Goal: Transaction & Acquisition: Register for event/course

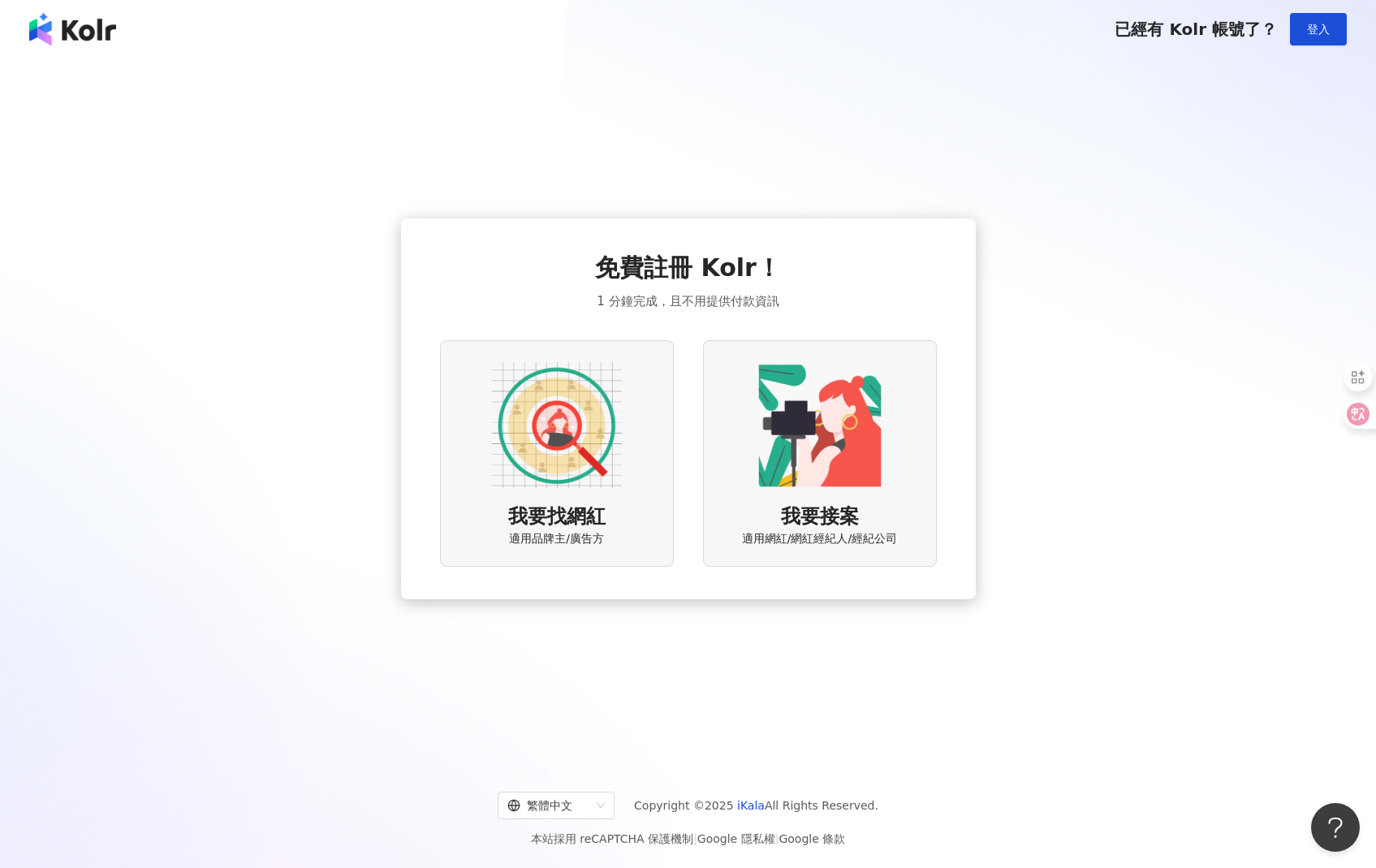
click at [585, 467] on img at bounding box center [557, 425] width 130 height 130
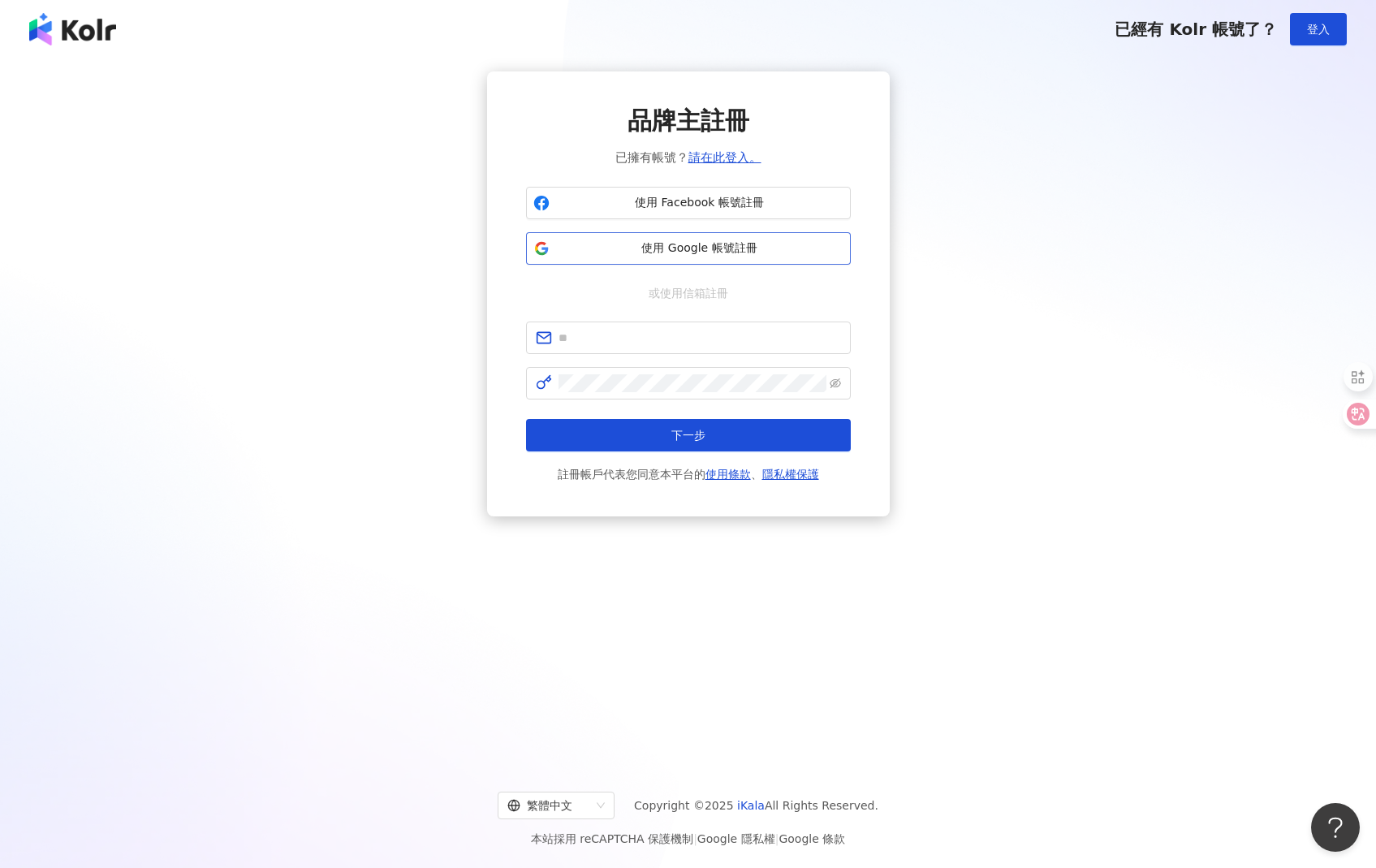
click at [727, 242] on span "使用 Google 帳號註冊" at bounding box center [699, 248] width 287 height 16
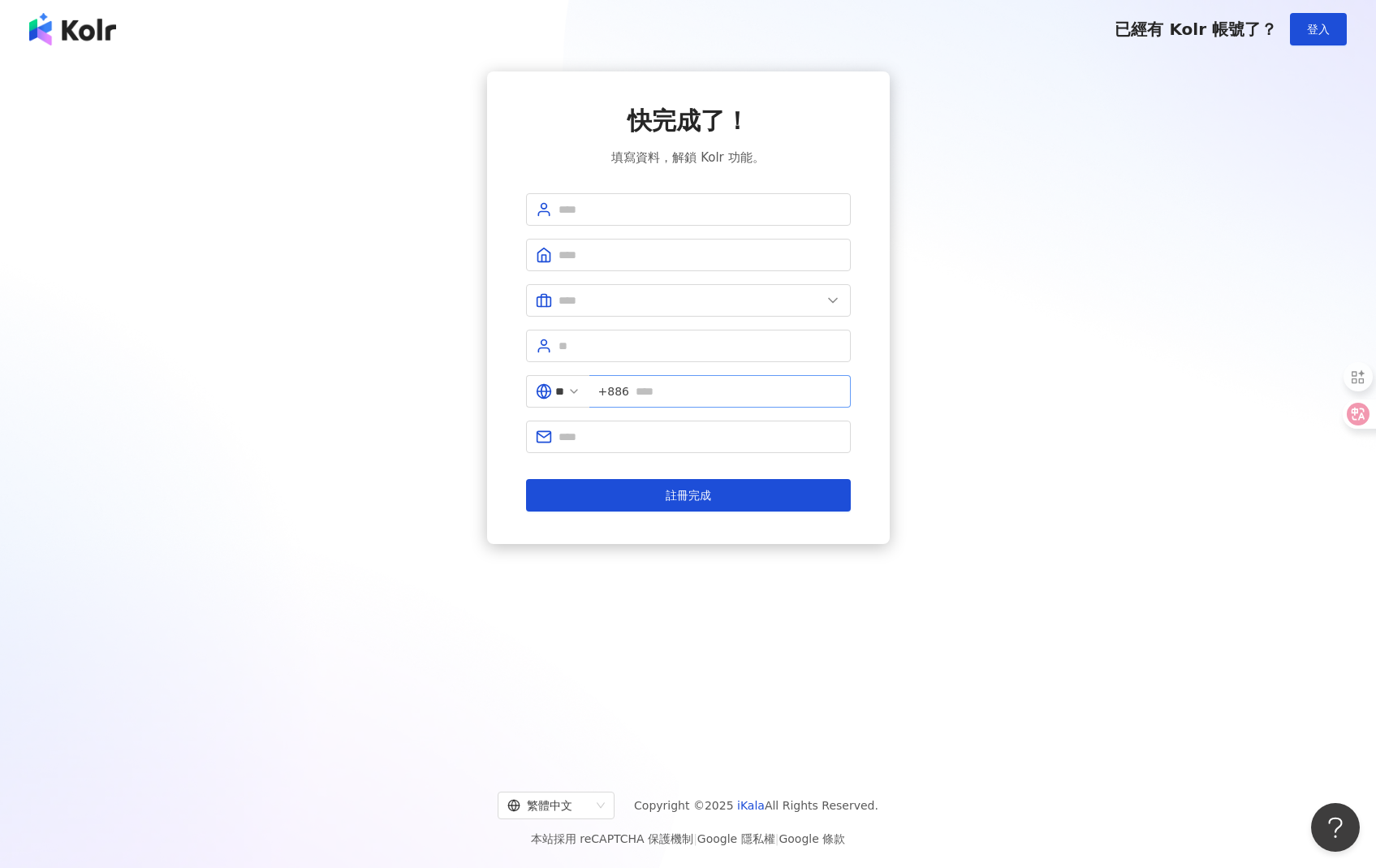
click at [748, 379] on span "+886" at bounding box center [720, 391] width 261 height 32
click at [627, 483] on button "註冊完成" at bounding box center [688, 495] width 325 height 32
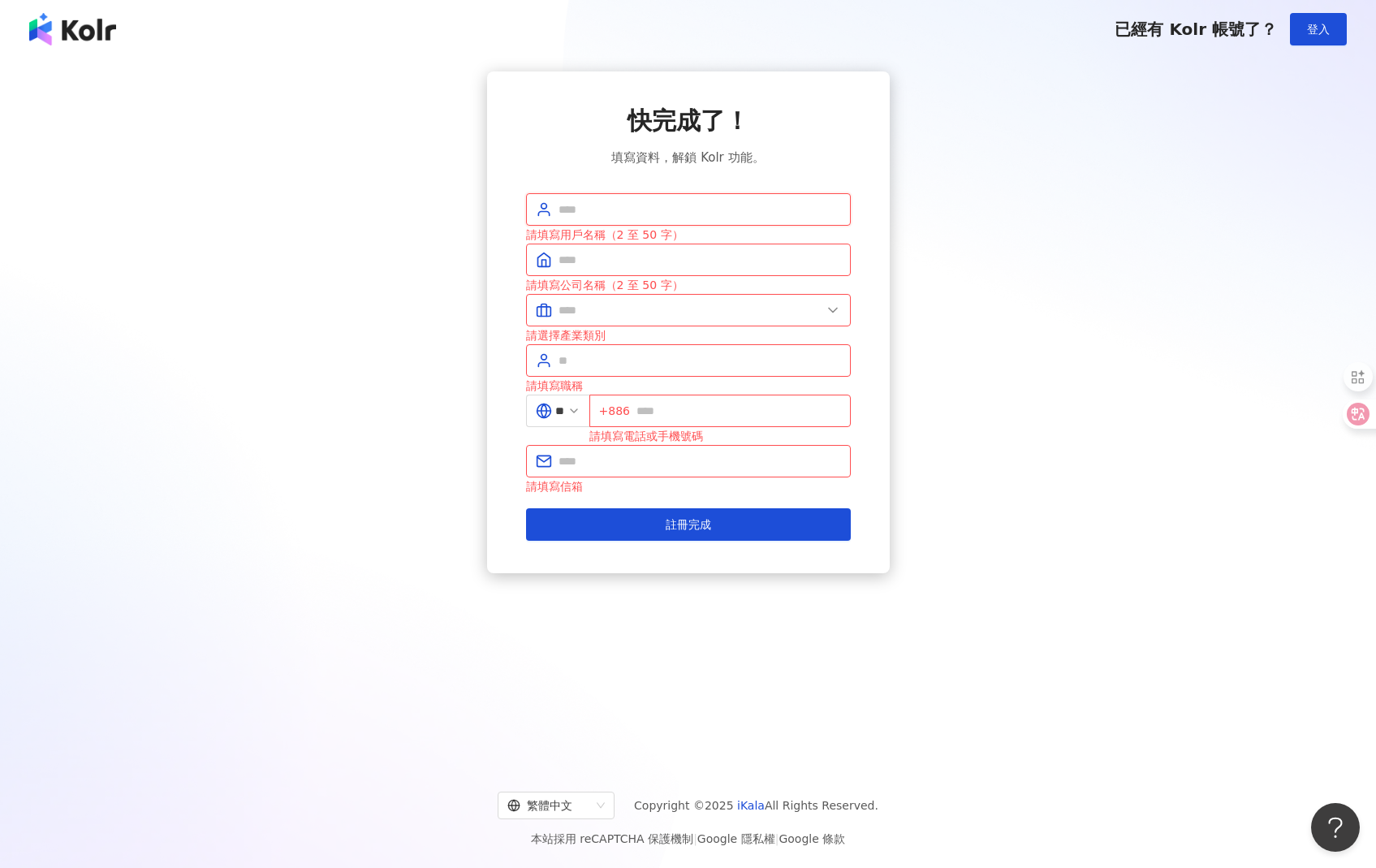
click at [662, 216] on input "text" at bounding box center [700, 209] width 283 height 18
type input "*"
type input "*******"
click at [634, 259] on input "text" at bounding box center [700, 260] width 283 height 18
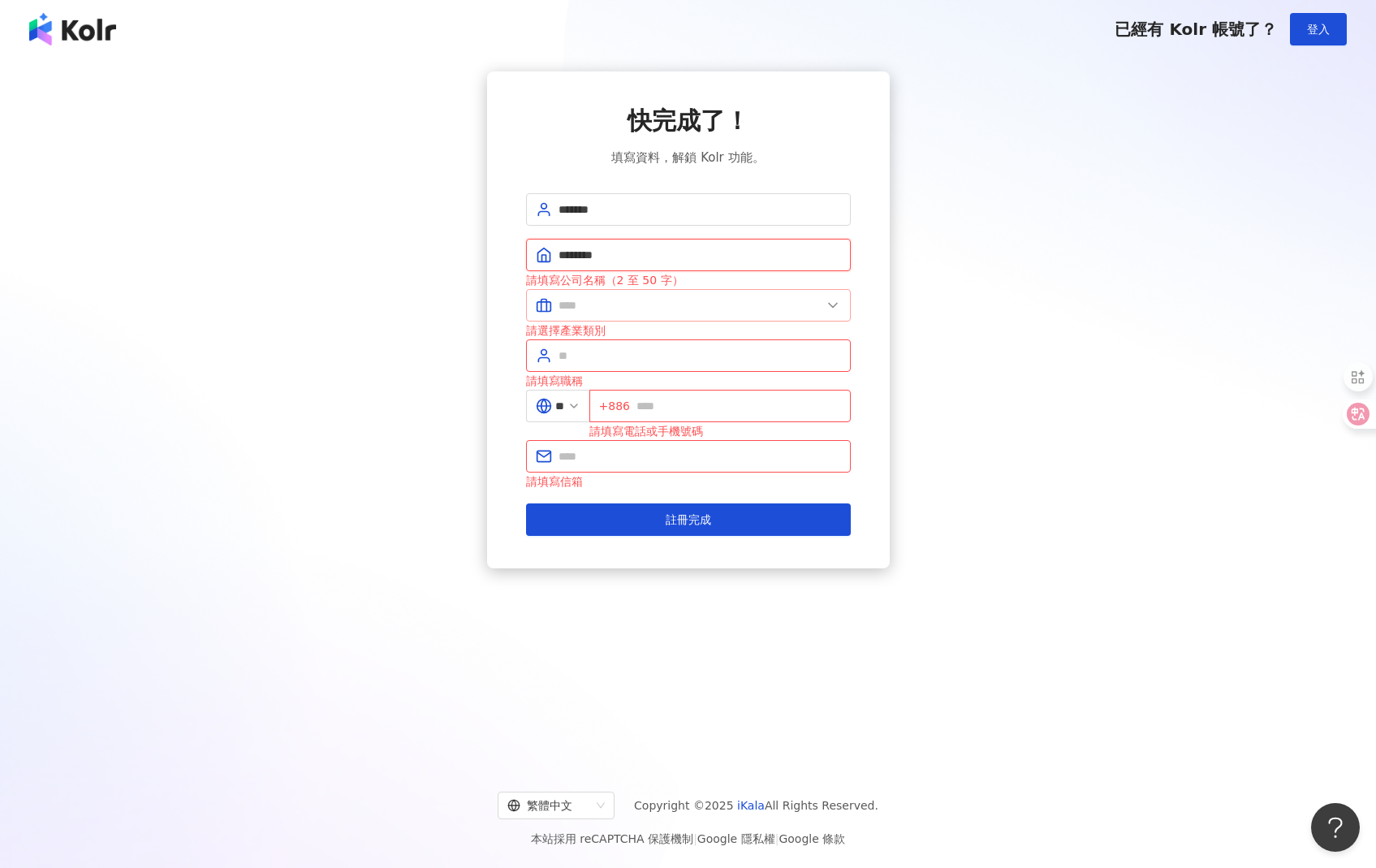
type input "********"
click at [623, 307] on input "text" at bounding box center [690, 305] width 263 height 18
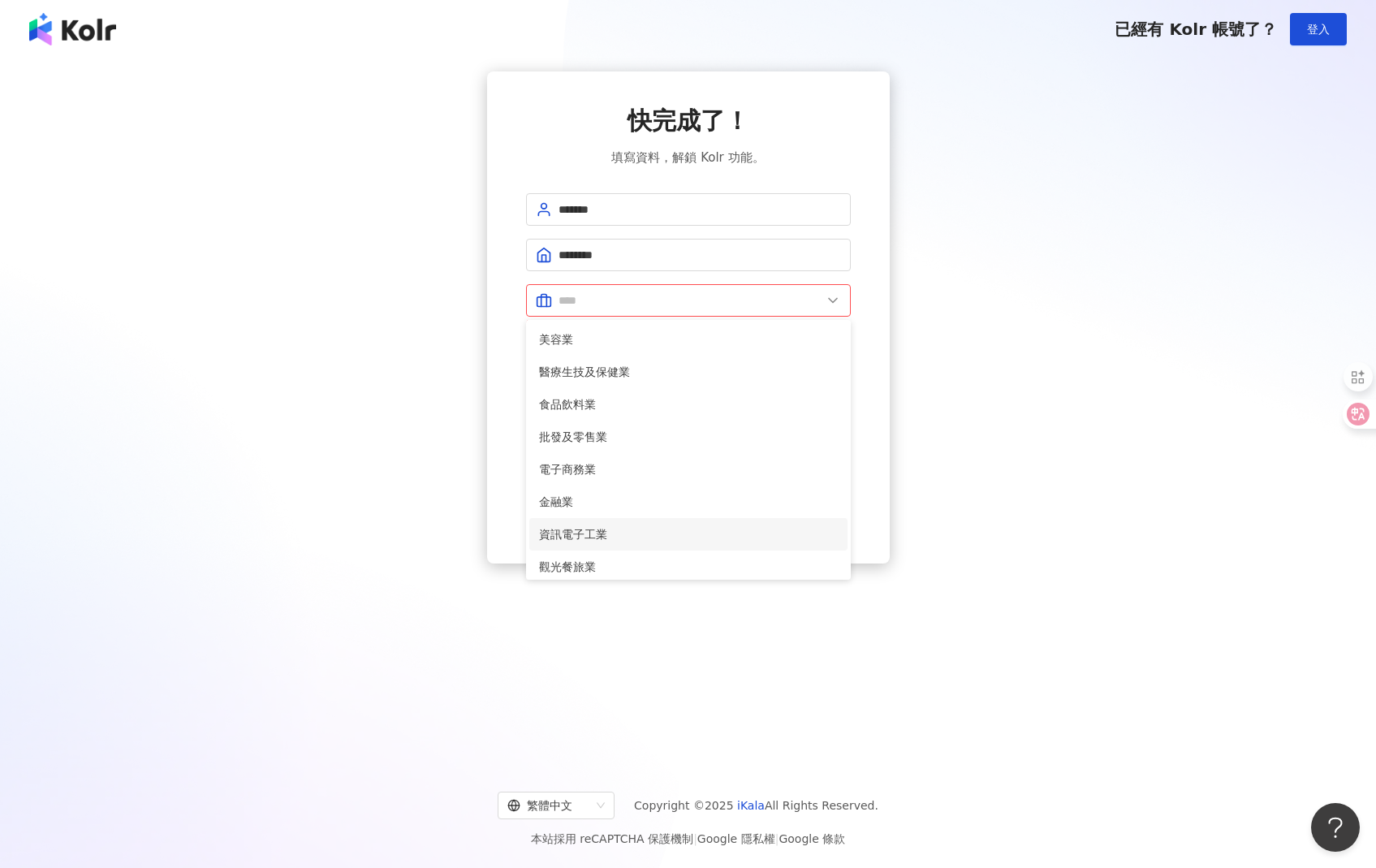
click at [679, 528] on span "資訊電子工業" at bounding box center [688, 534] width 299 height 18
type input "******"
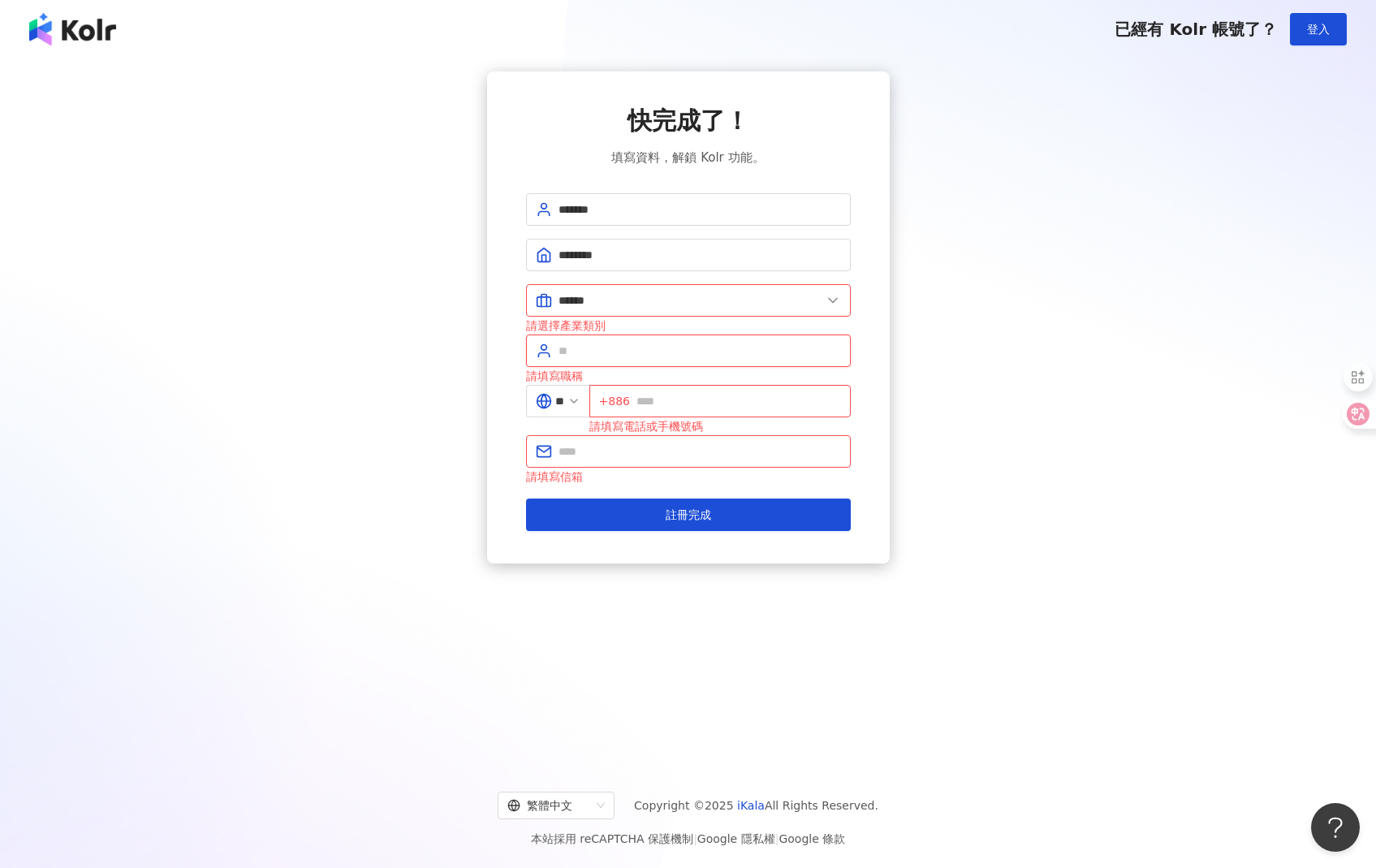
click at [644, 346] on input "text" at bounding box center [700, 351] width 283 height 18
type input "*"
type input "***"
click at [679, 400] on input "text" at bounding box center [739, 401] width 205 height 18
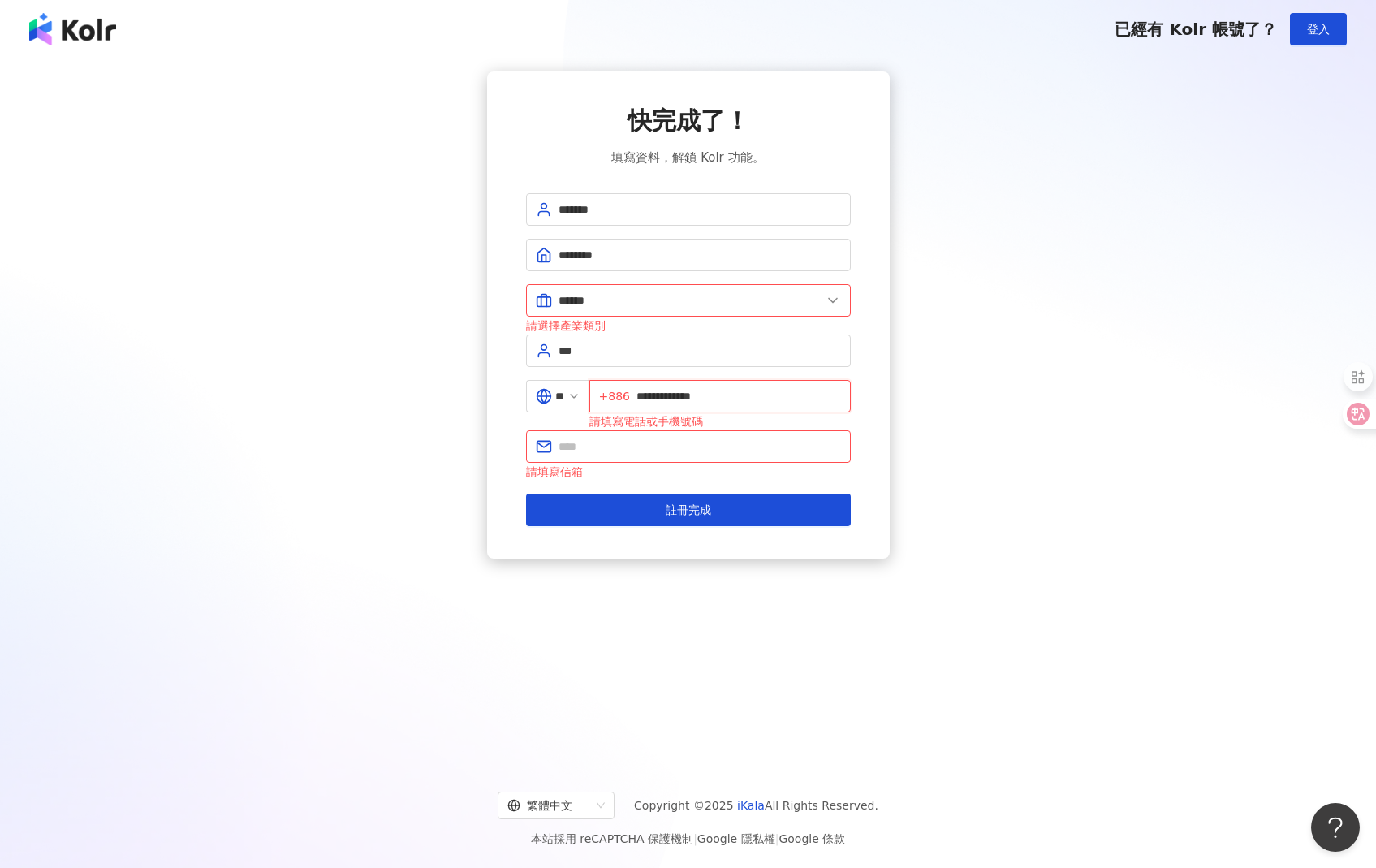
drag, startPoint x: 677, startPoint y: 396, endPoint x: 633, endPoint y: 389, distance: 44.6
click at [633, 389] on span "**********" at bounding box center [720, 396] width 261 height 32
type input "*********"
click at [1058, 445] on div "快完成了！ 填寫資料，解鎖 Kolr 功能。 ******* ******** ****** 美容業 醫療生技及保健業 食品飲料業 批發及零售業 電子商務業 …" at bounding box center [688, 315] width 1338 height 487
click at [625, 440] on input "text" at bounding box center [700, 447] width 283 height 18
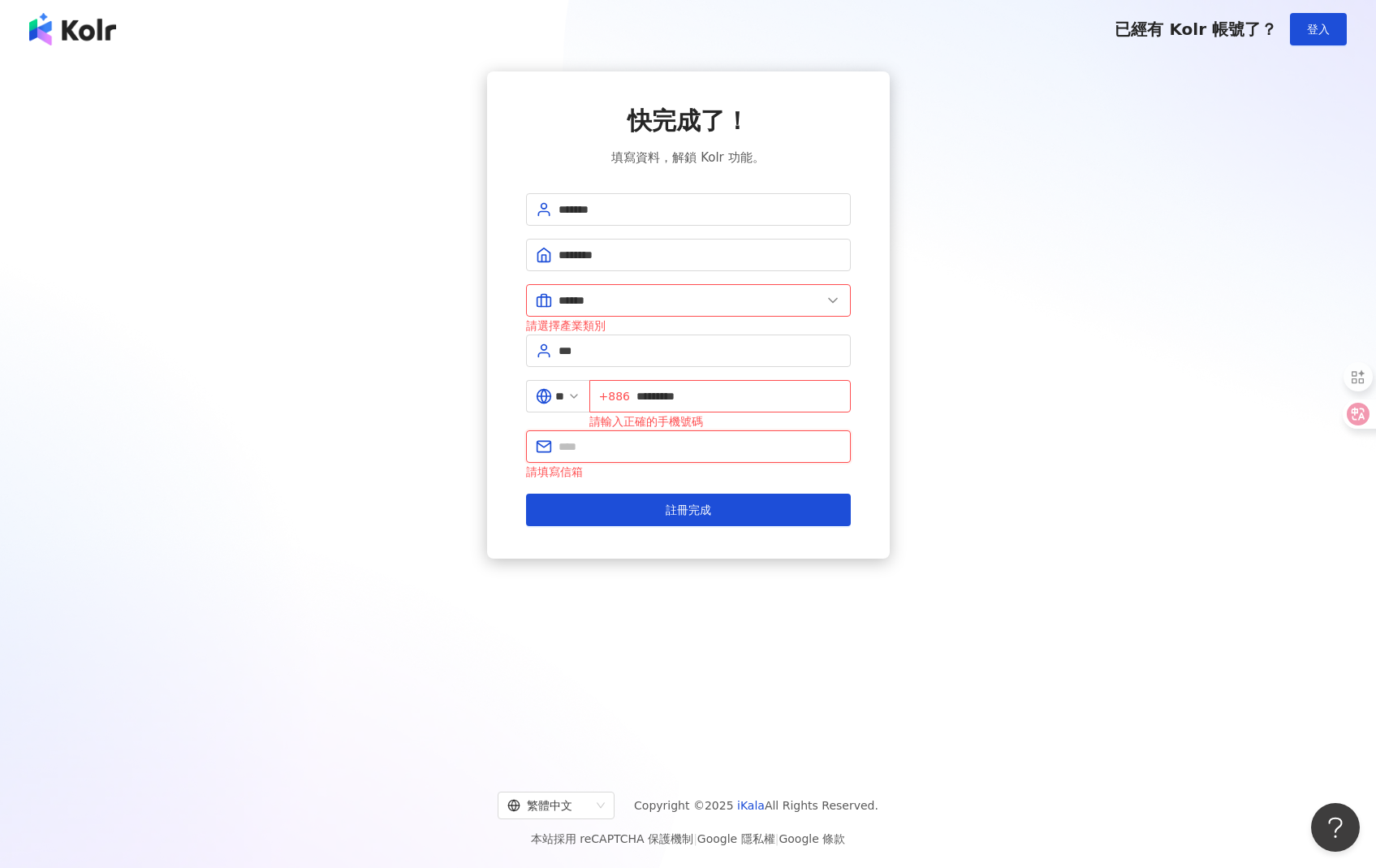
type input "**********"
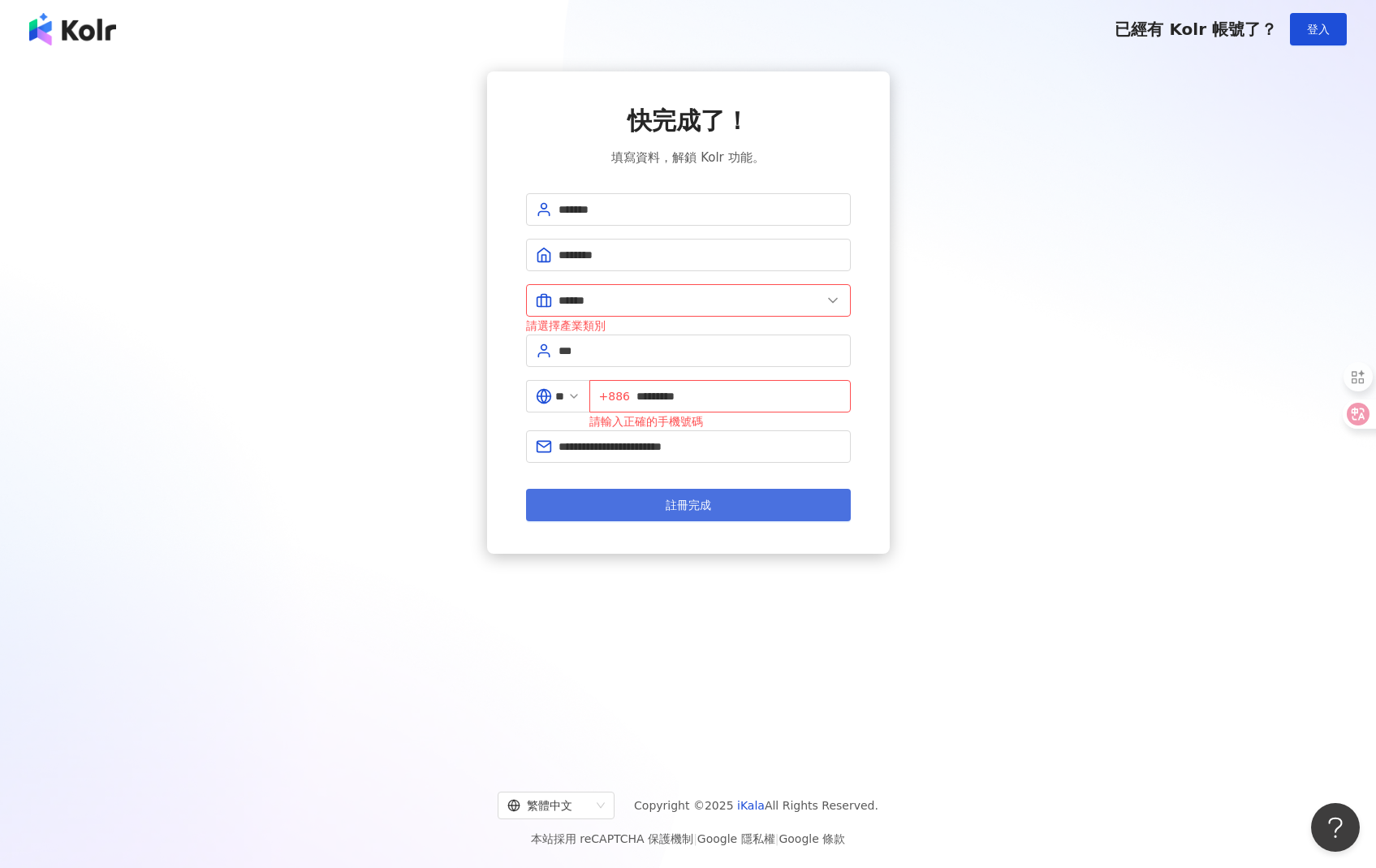
click at [721, 520] on button "註冊完成" at bounding box center [688, 505] width 325 height 32
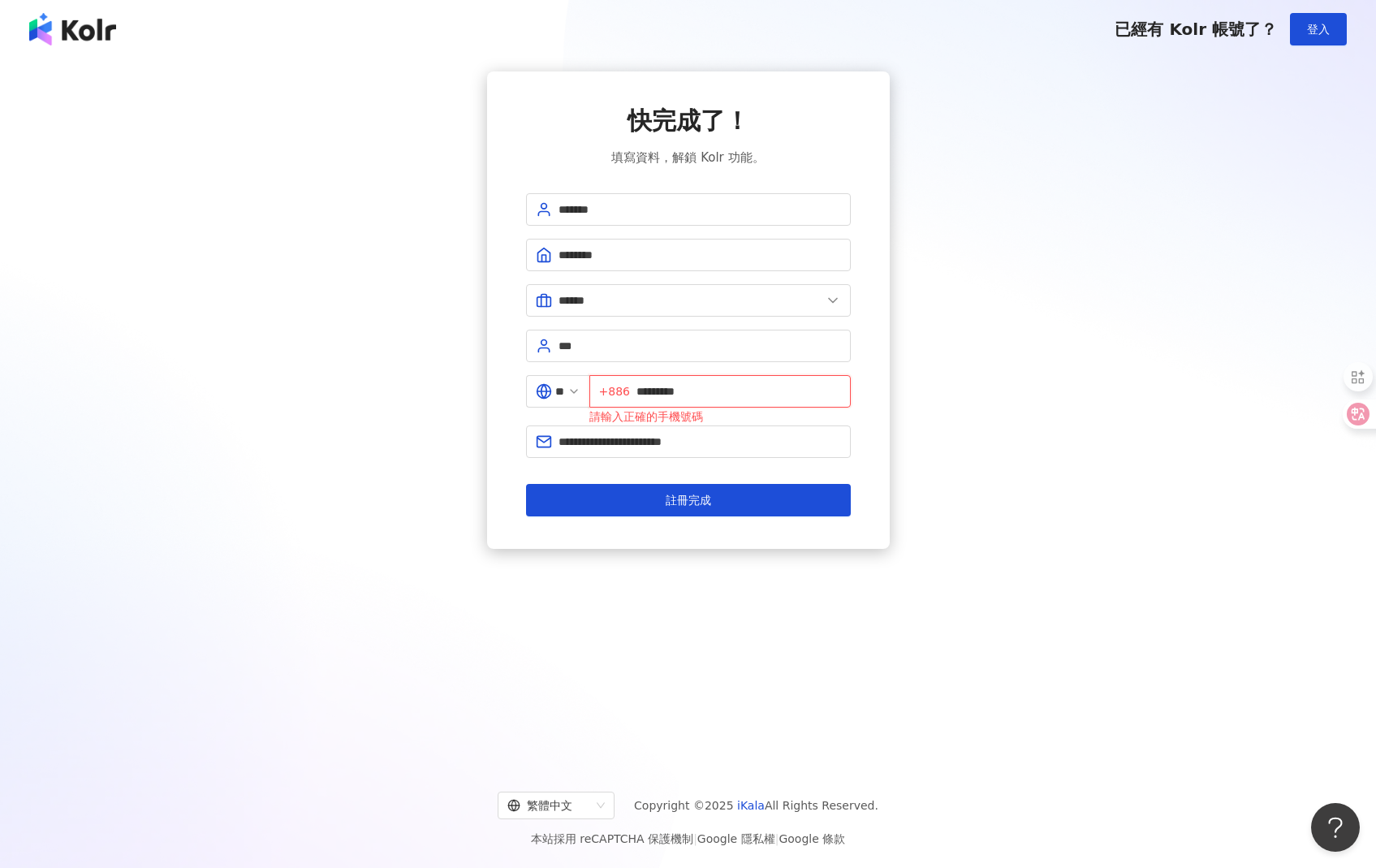
click at [646, 399] on input "*********" at bounding box center [739, 391] width 205 height 18
type input "**********"
click at [690, 497] on span "註冊完成" at bounding box center [688, 499] width 46 height 13
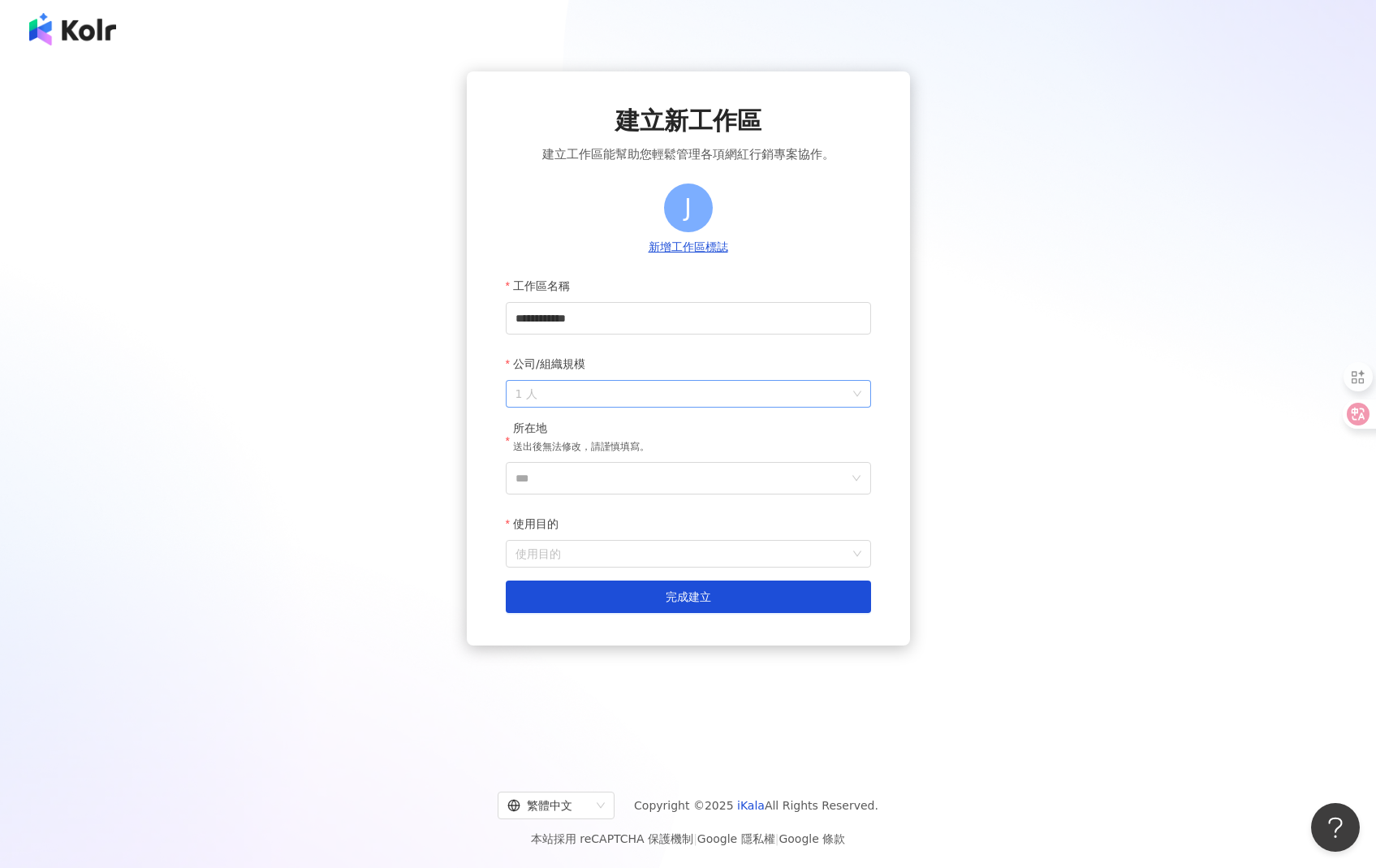
click at [671, 386] on span "1 人" at bounding box center [688, 393] width 346 height 26
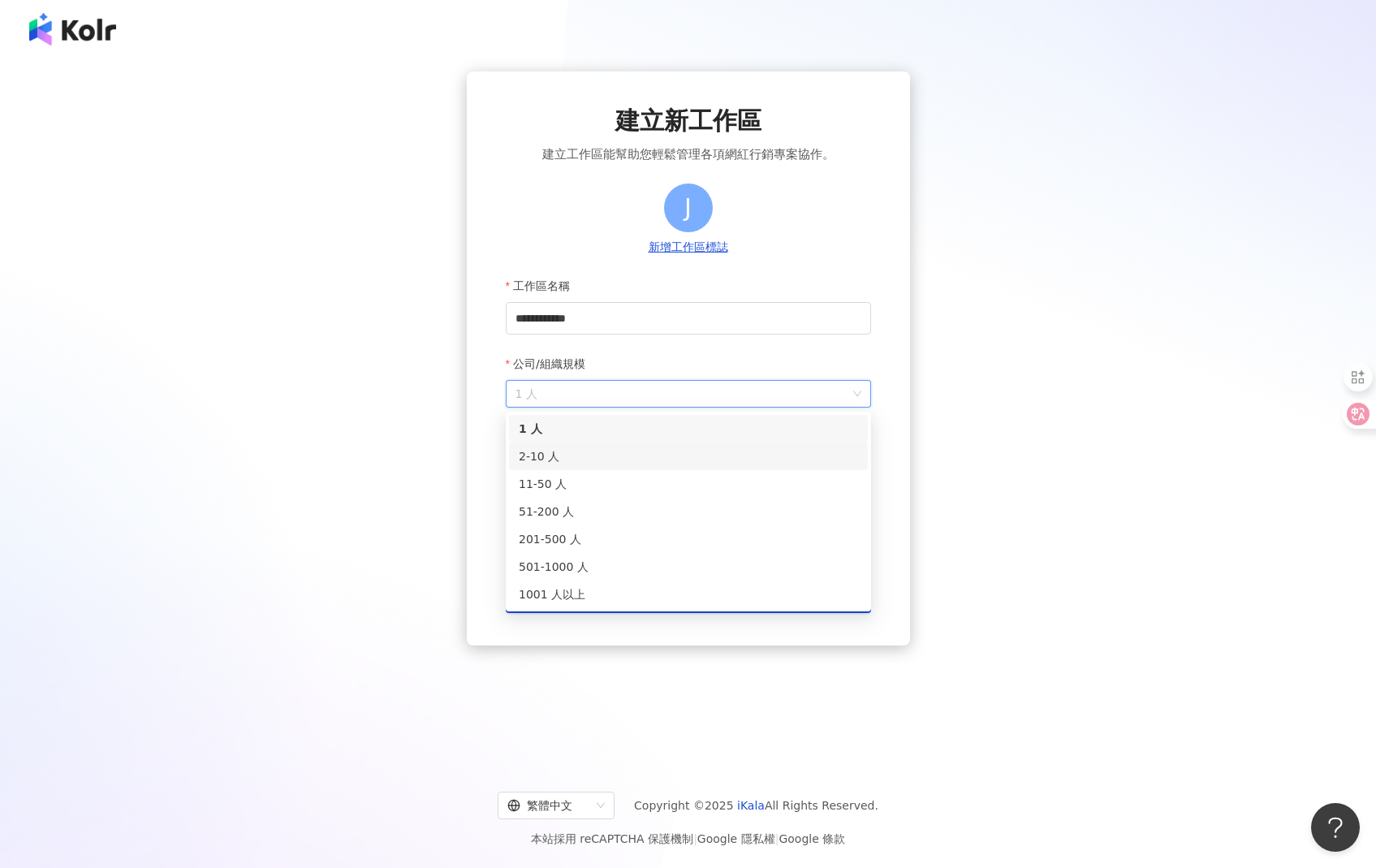
click at [651, 447] on div "2-10 人" at bounding box center [688, 456] width 339 height 18
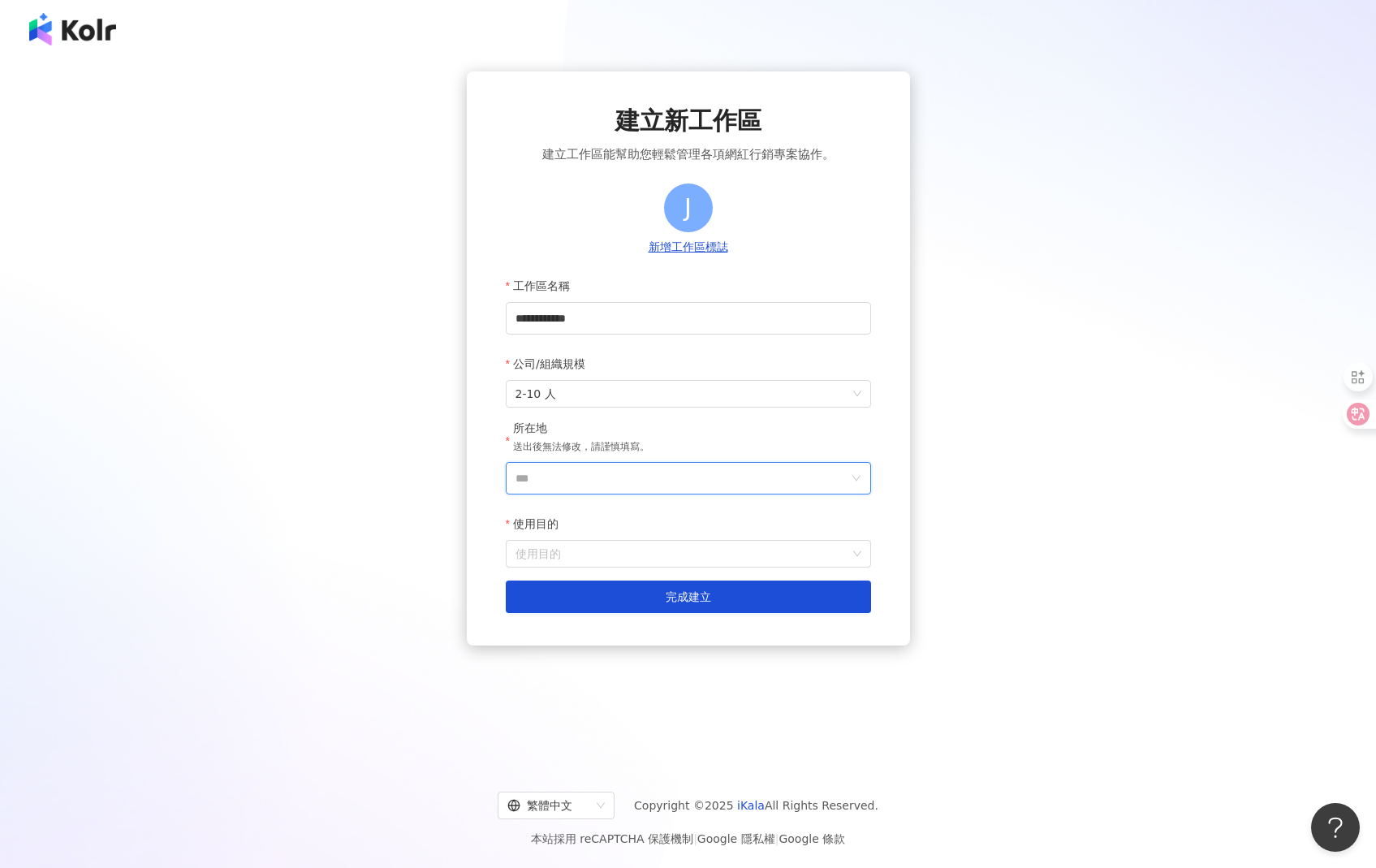
click at [647, 467] on input "***" at bounding box center [682, 478] width 333 height 30
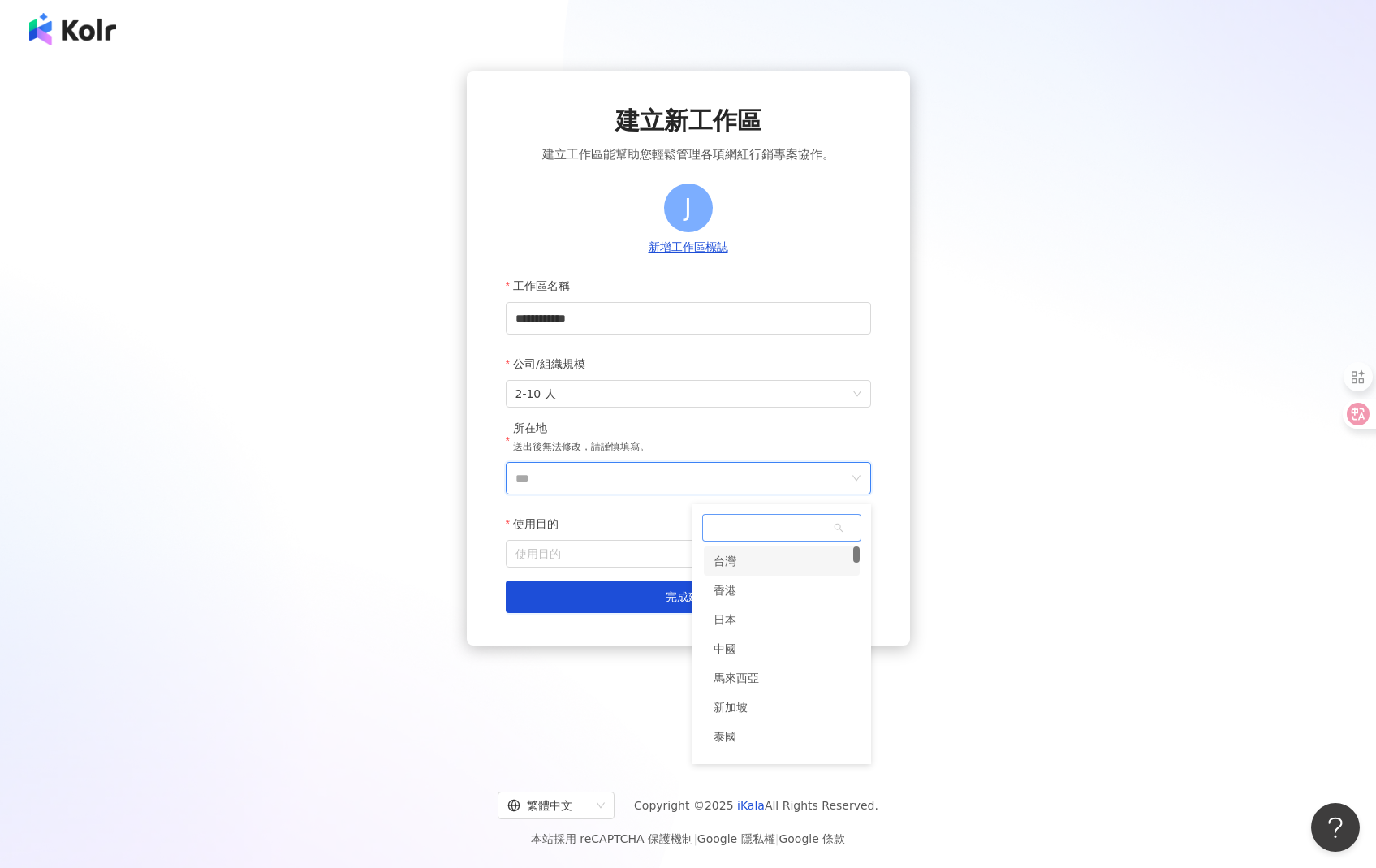
click at [772, 566] on div "台灣" at bounding box center [782, 560] width 156 height 30
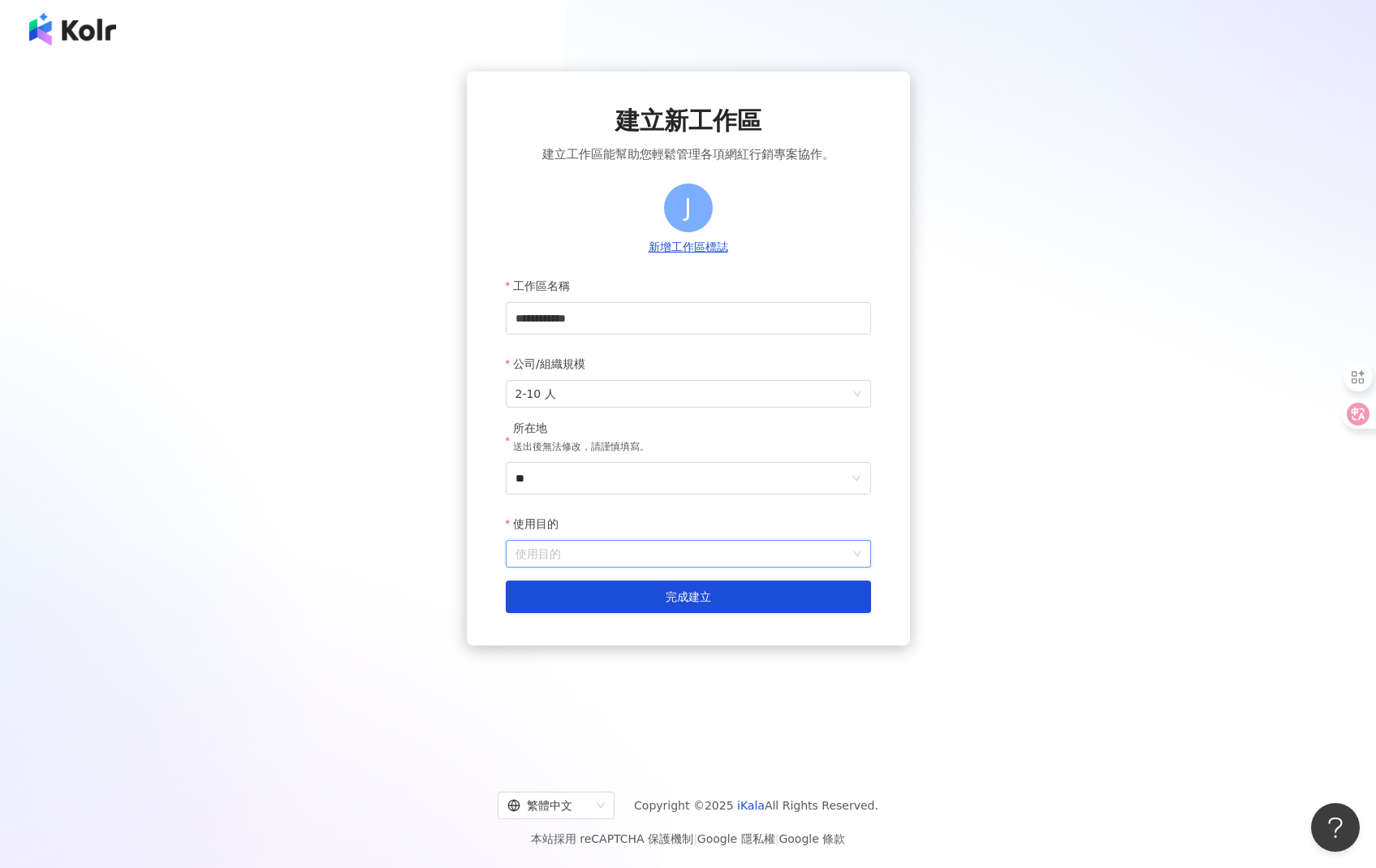
click at [705, 554] on input "使用目的" at bounding box center [688, 553] width 346 height 26
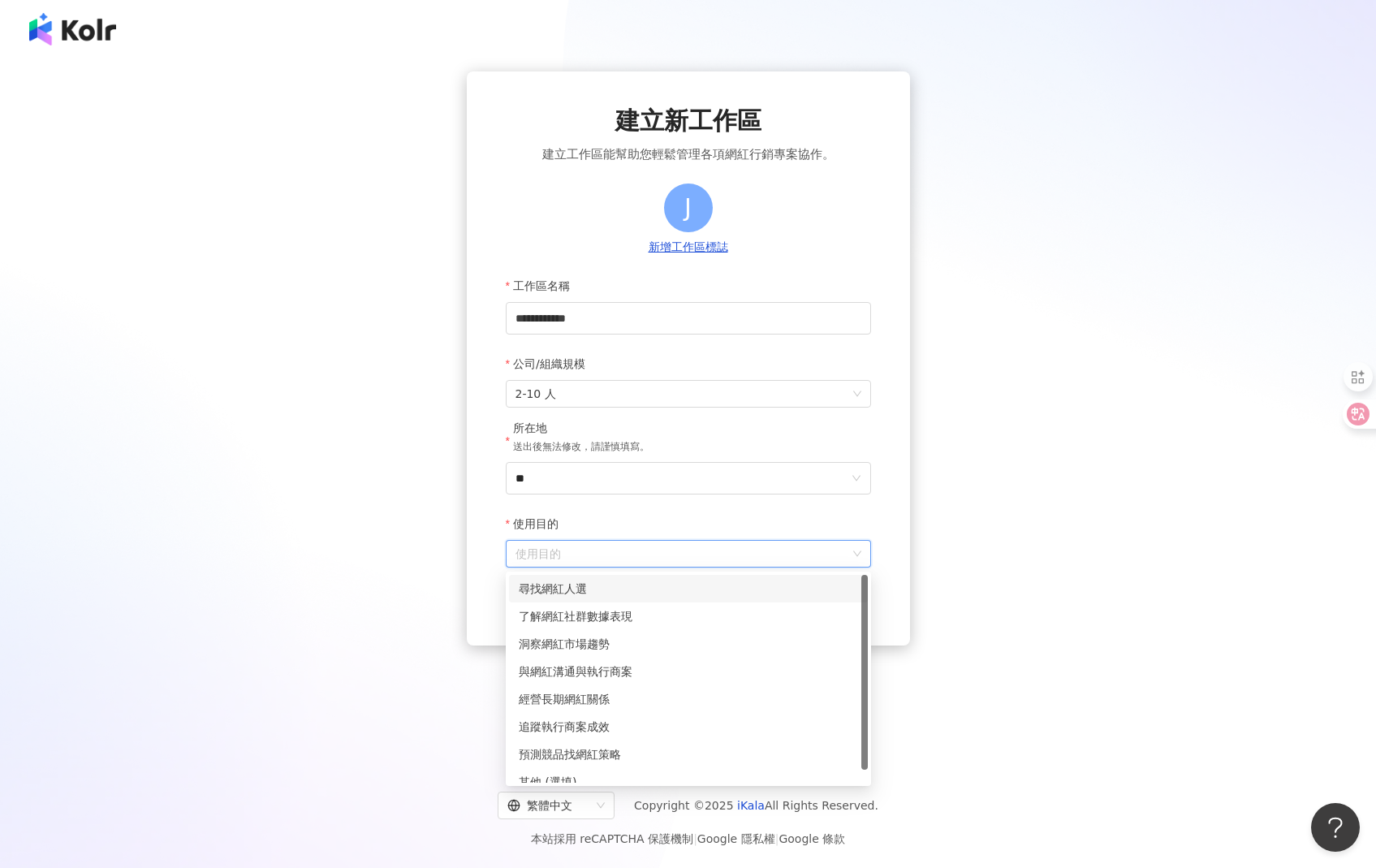
click at [678, 594] on div "尋找網紅人選" at bounding box center [688, 589] width 339 height 18
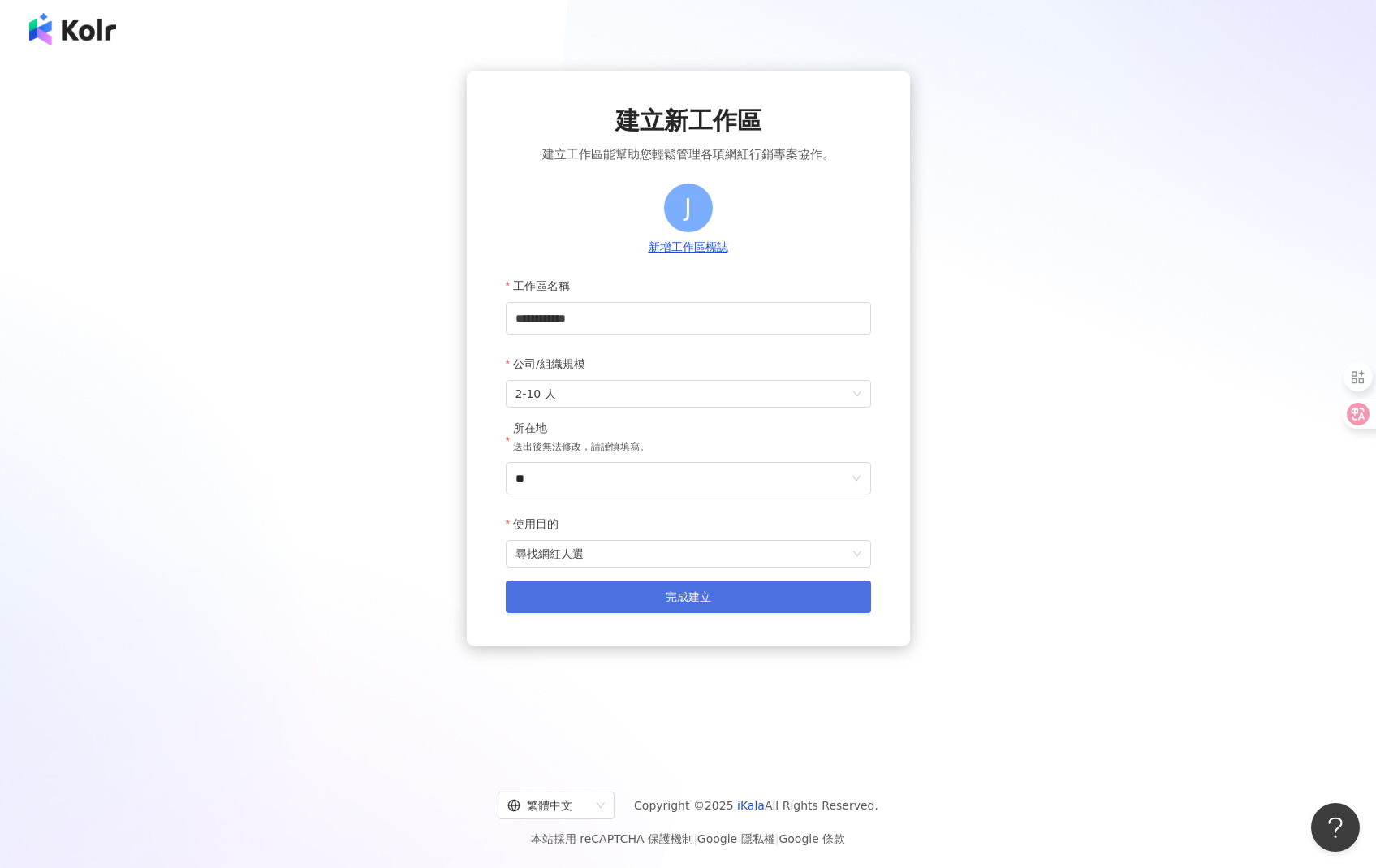
click at [650, 604] on button "完成建立" at bounding box center [688, 596] width 365 height 32
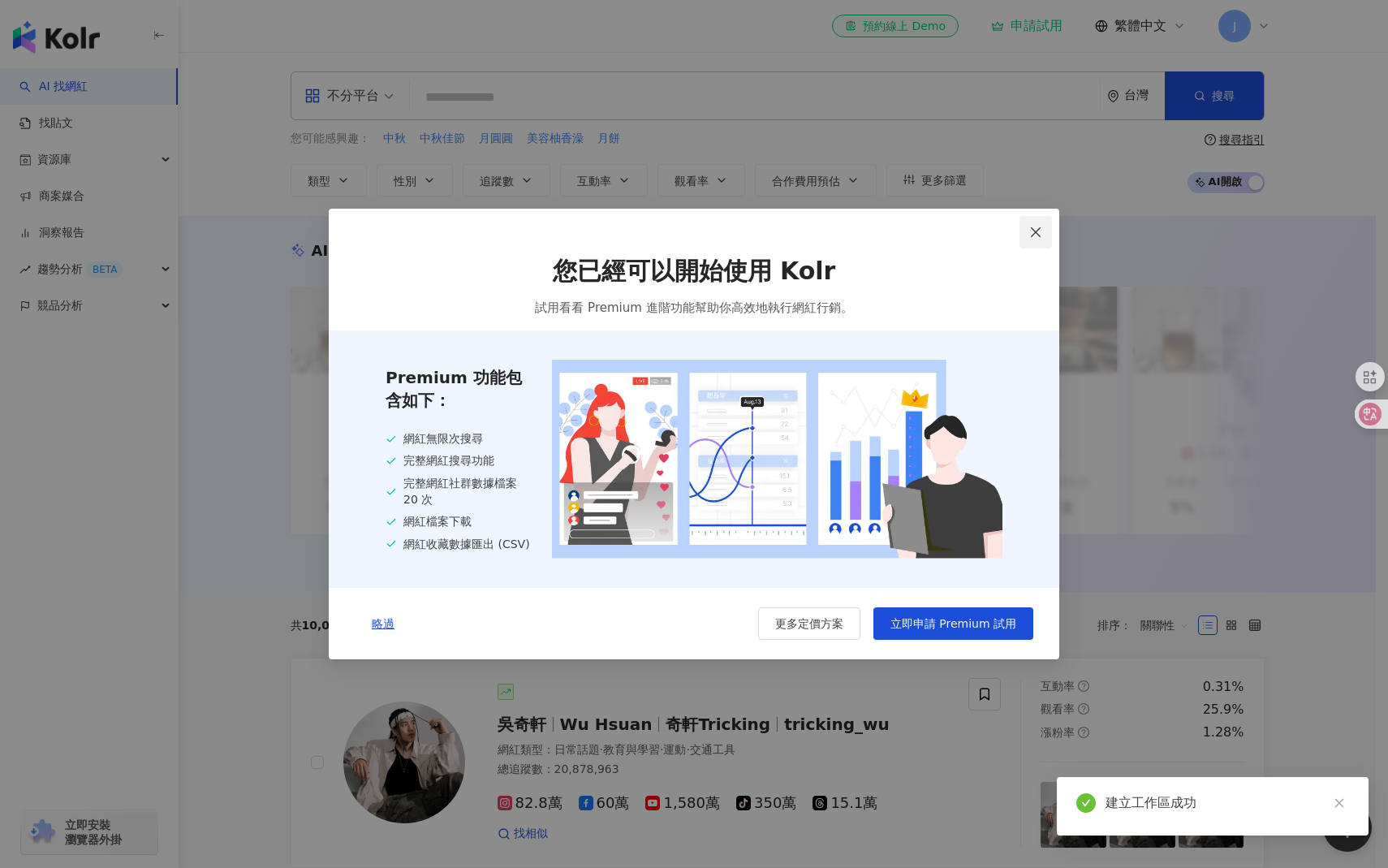
click at [1034, 231] on icon "close" at bounding box center [1035, 232] width 13 height 13
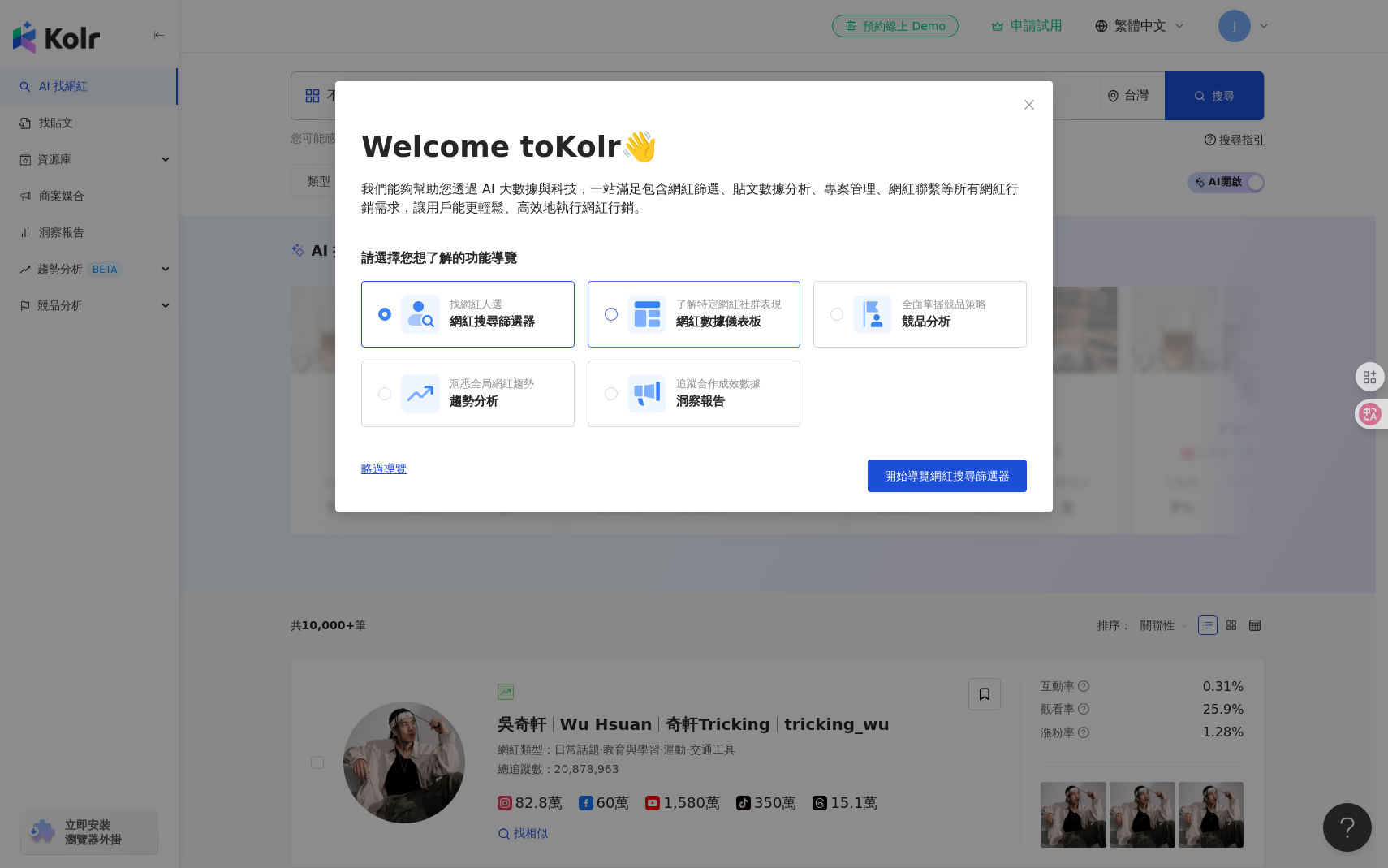
click at [643, 332] on rect at bounding box center [646, 313] width 38 height 38
click at [498, 314] on div "網紅搜尋篩選器" at bounding box center [491, 321] width 85 height 17
click at [922, 486] on button "開始導覽網紅搜尋篩選器" at bounding box center [948, 475] width 159 height 32
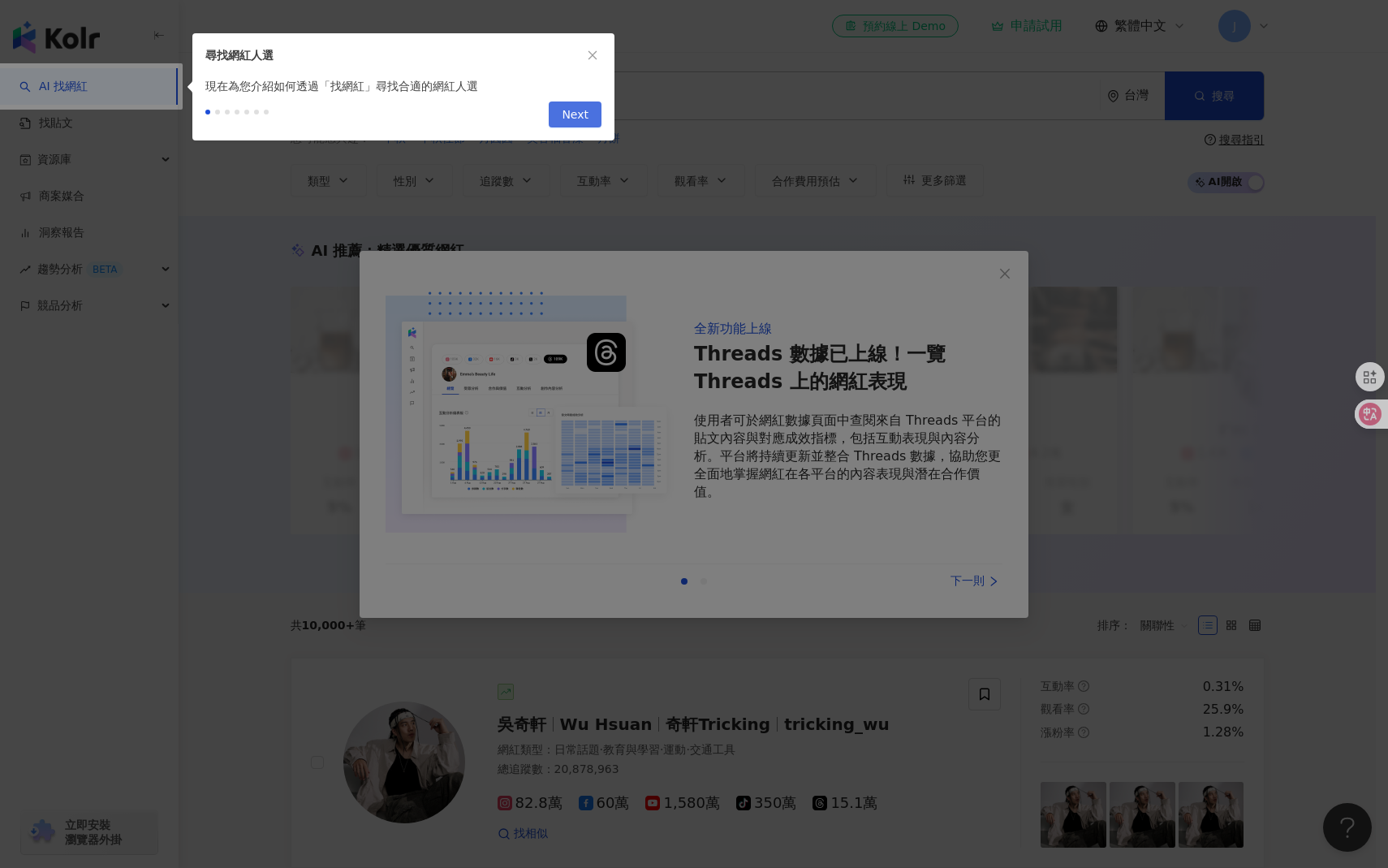
click at [575, 120] on span "Next" at bounding box center [575, 115] width 27 height 26
type input "*********"
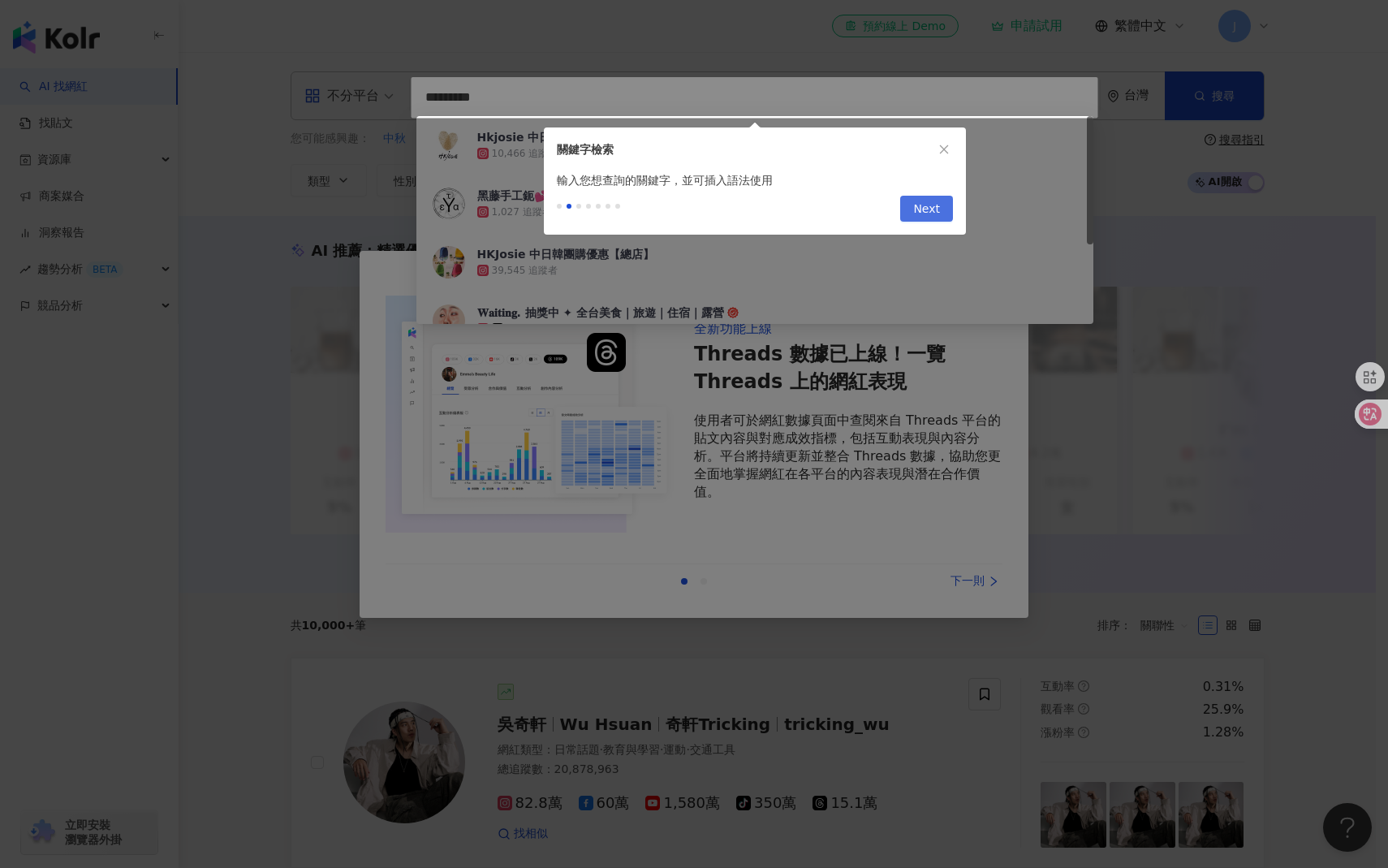
click at [932, 209] on span "Next" at bounding box center [926, 208] width 27 height 26
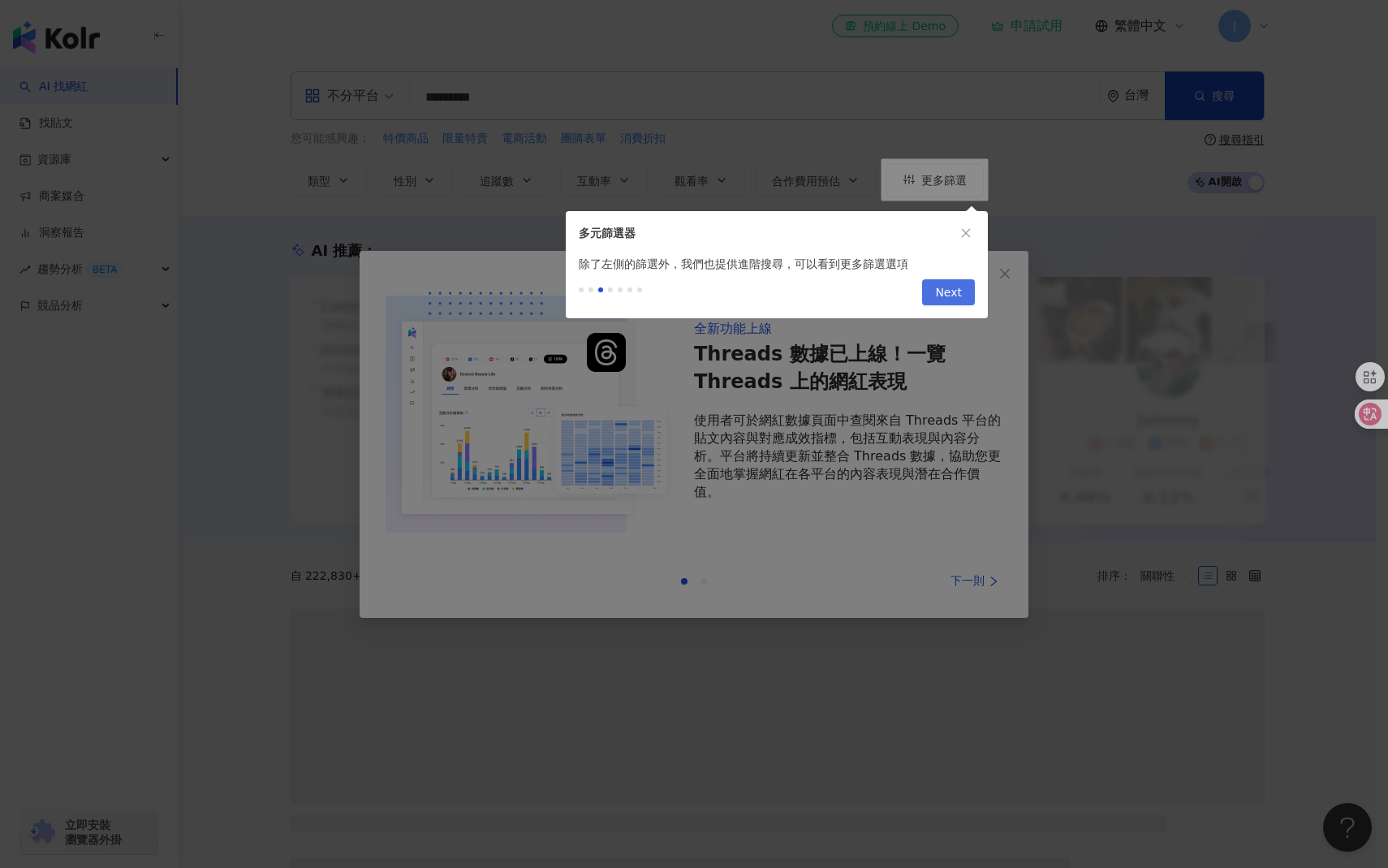
click at [941, 293] on span "Next" at bounding box center [949, 293] width 27 height 26
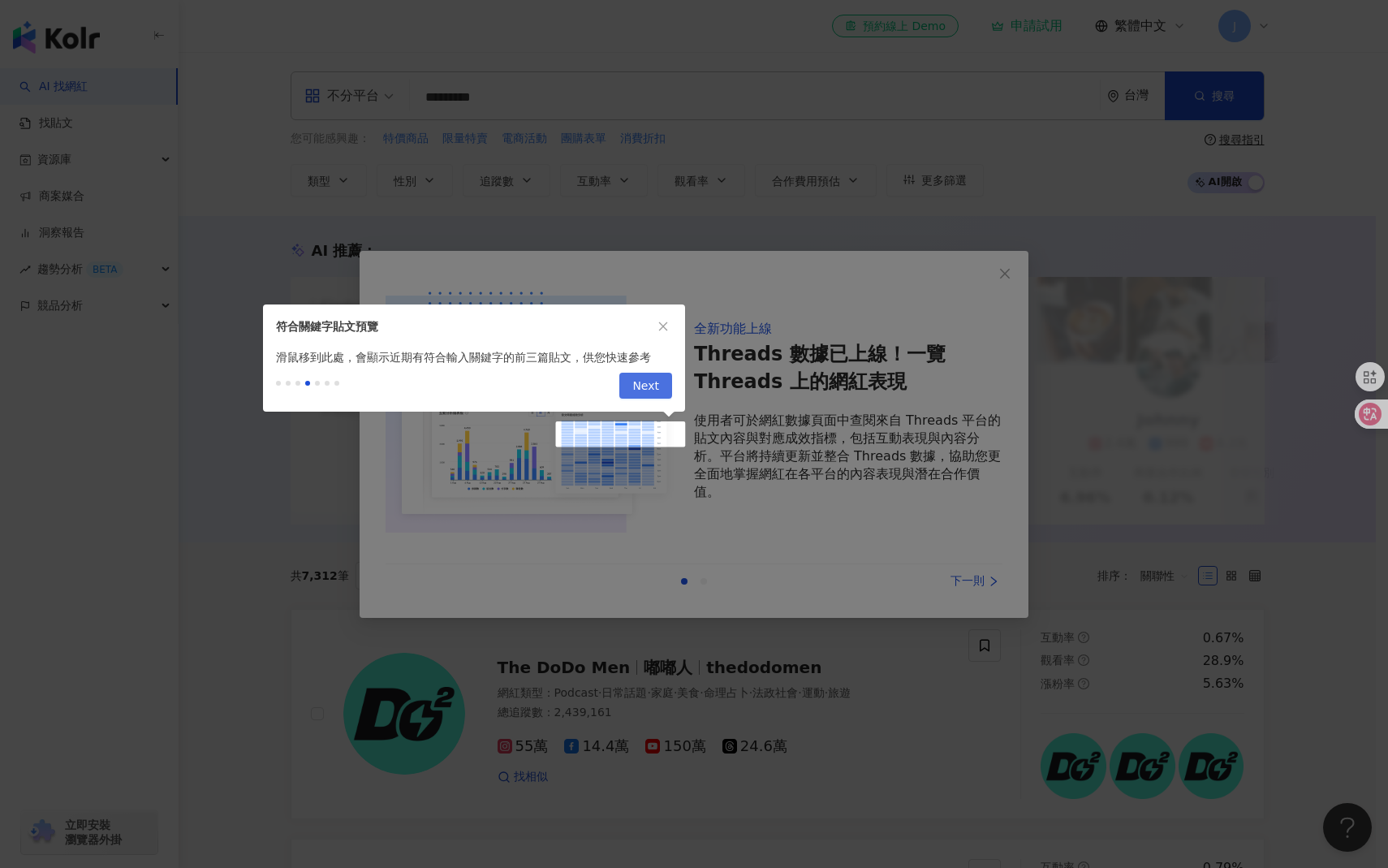
click at [659, 382] on button "Next" at bounding box center [645, 385] width 53 height 26
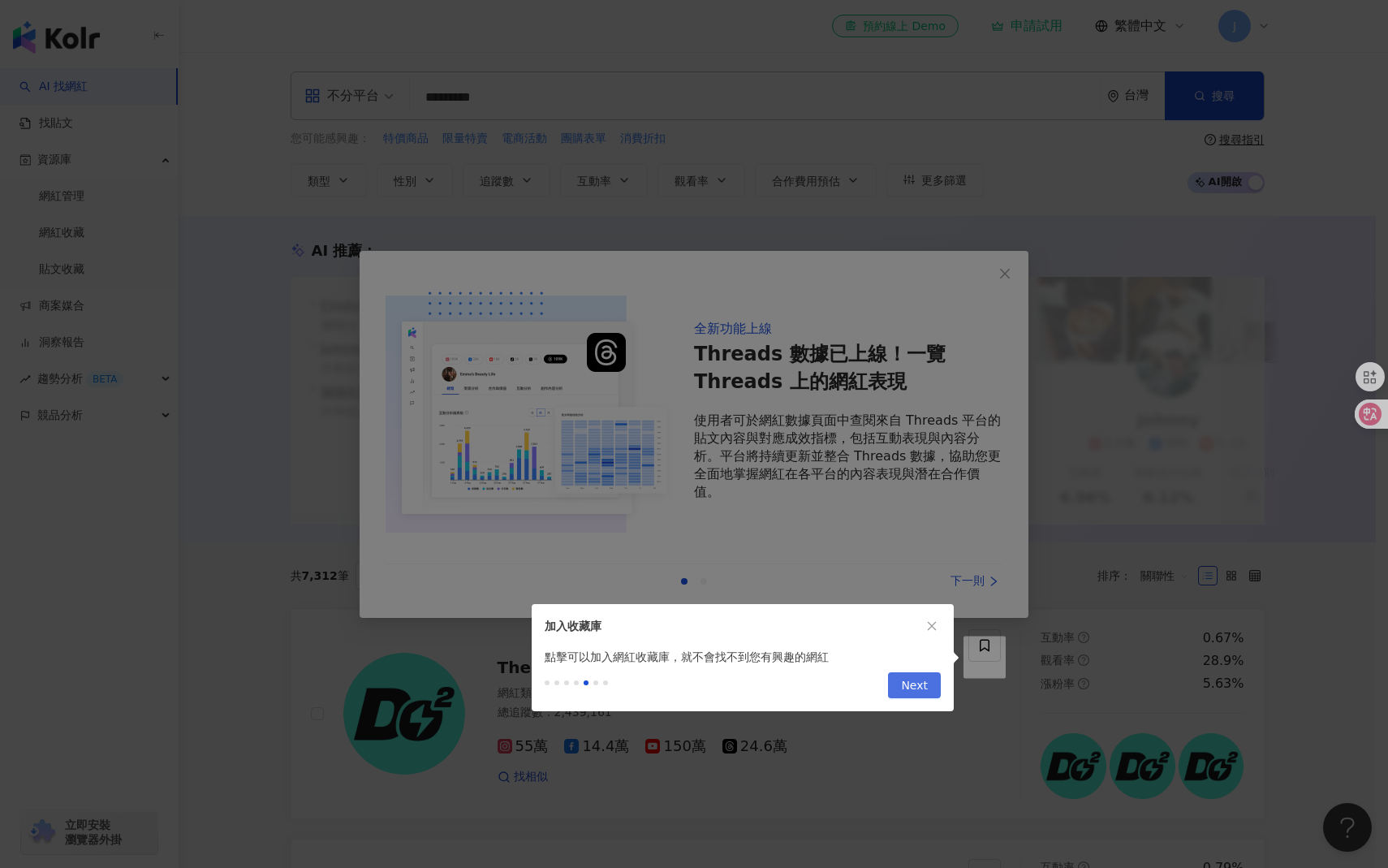
click at [912, 686] on span "Next" at bounding box center [915, 685] width 27 height 26
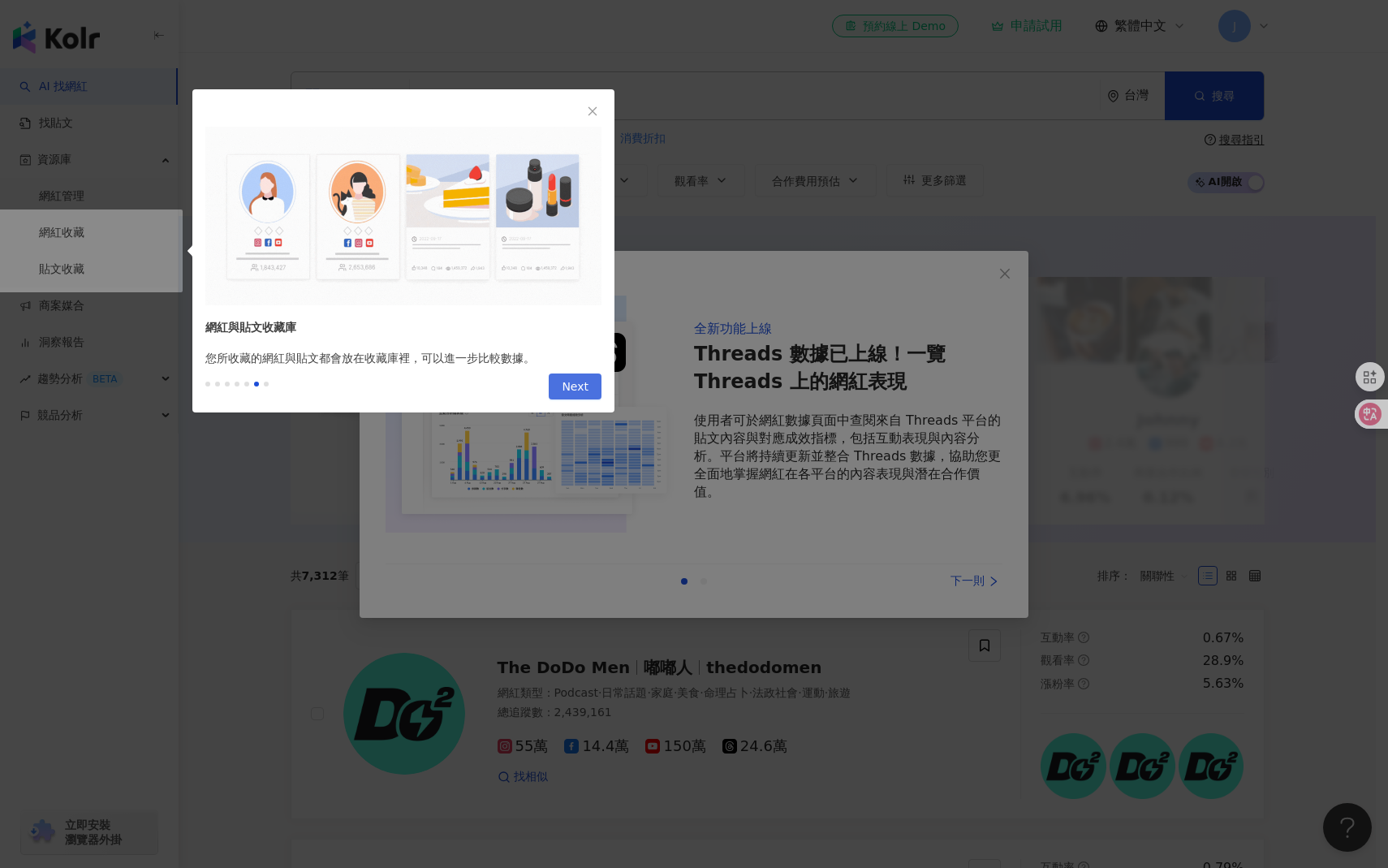
click at [570, 387] on span "Next" at bounding box center [575, 387] width 27 height 26
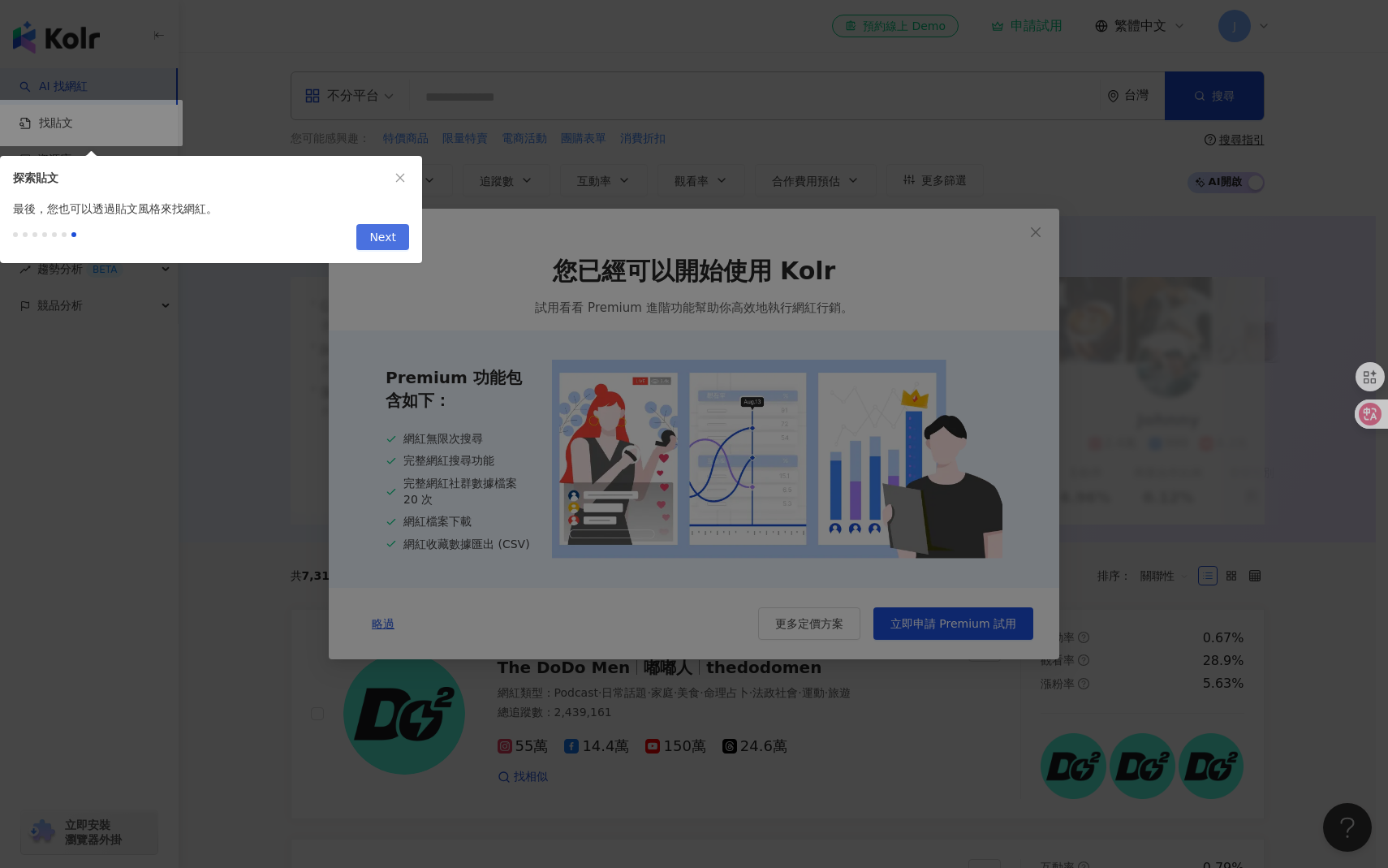
click at [397, 237] on button "Next" at bounding box center [382, 236] width 53 height 26
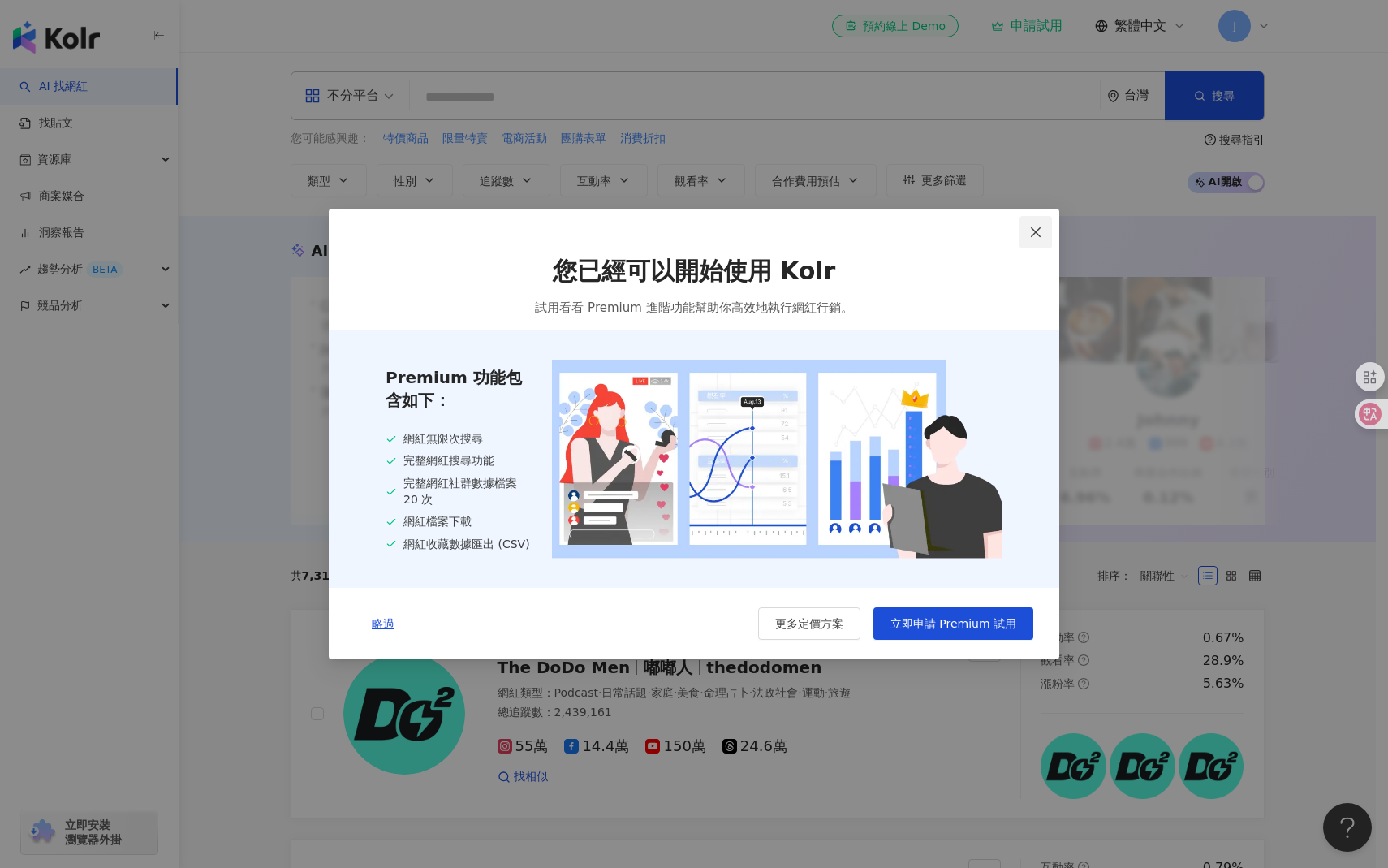
click at [1043, 234] on span "Close" at bounding box center [1035, 232] width 32 height 13
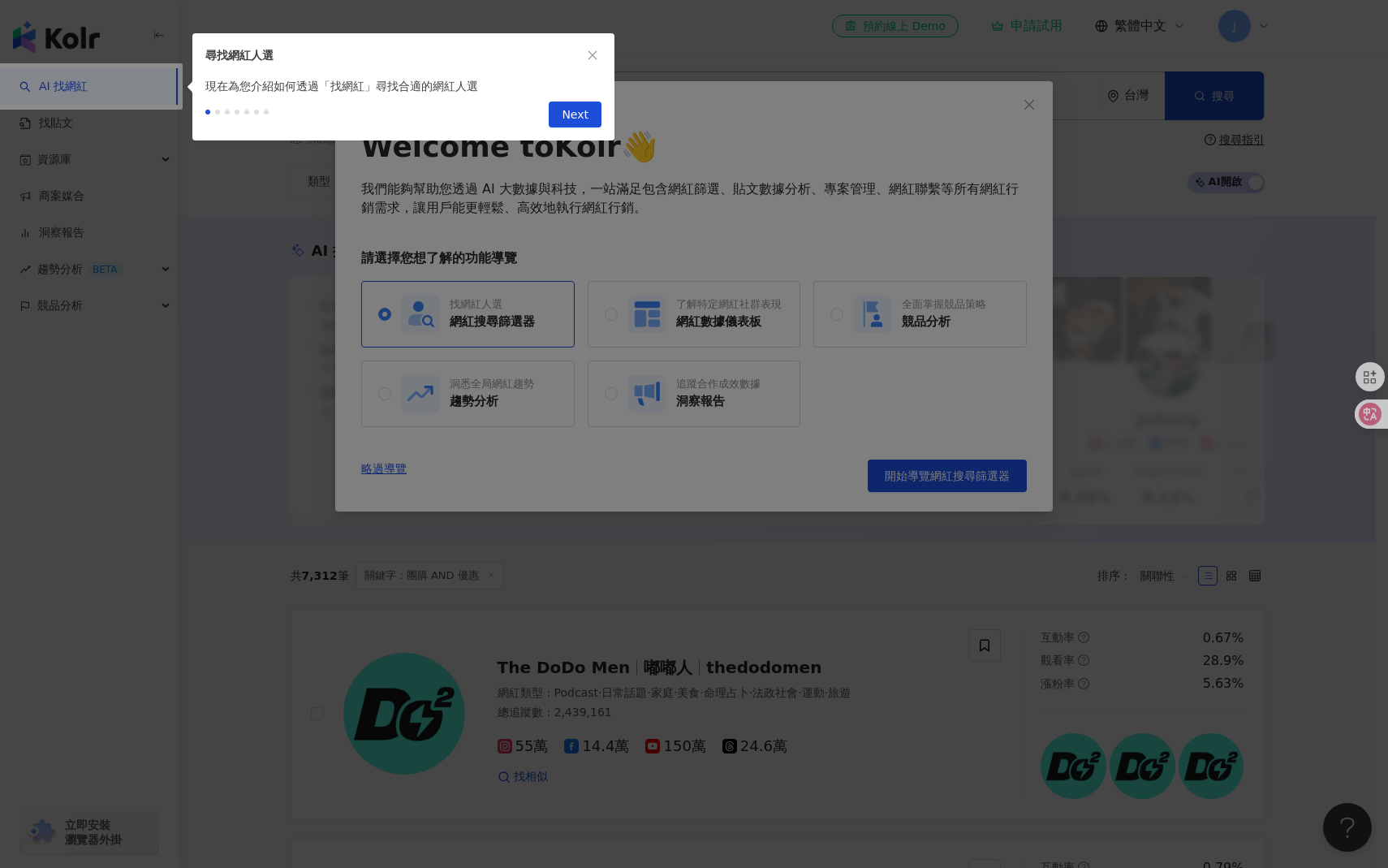
click at [992, 304] on div at bounding box center [694, 434] width 1388 height 868
click at [982, 136] on div at bounding box center [694, 434] width 1388 height 868
click at [570, 113] on span "Next" at bounding box center [575, 115] width 27 height 26
type input "*********"
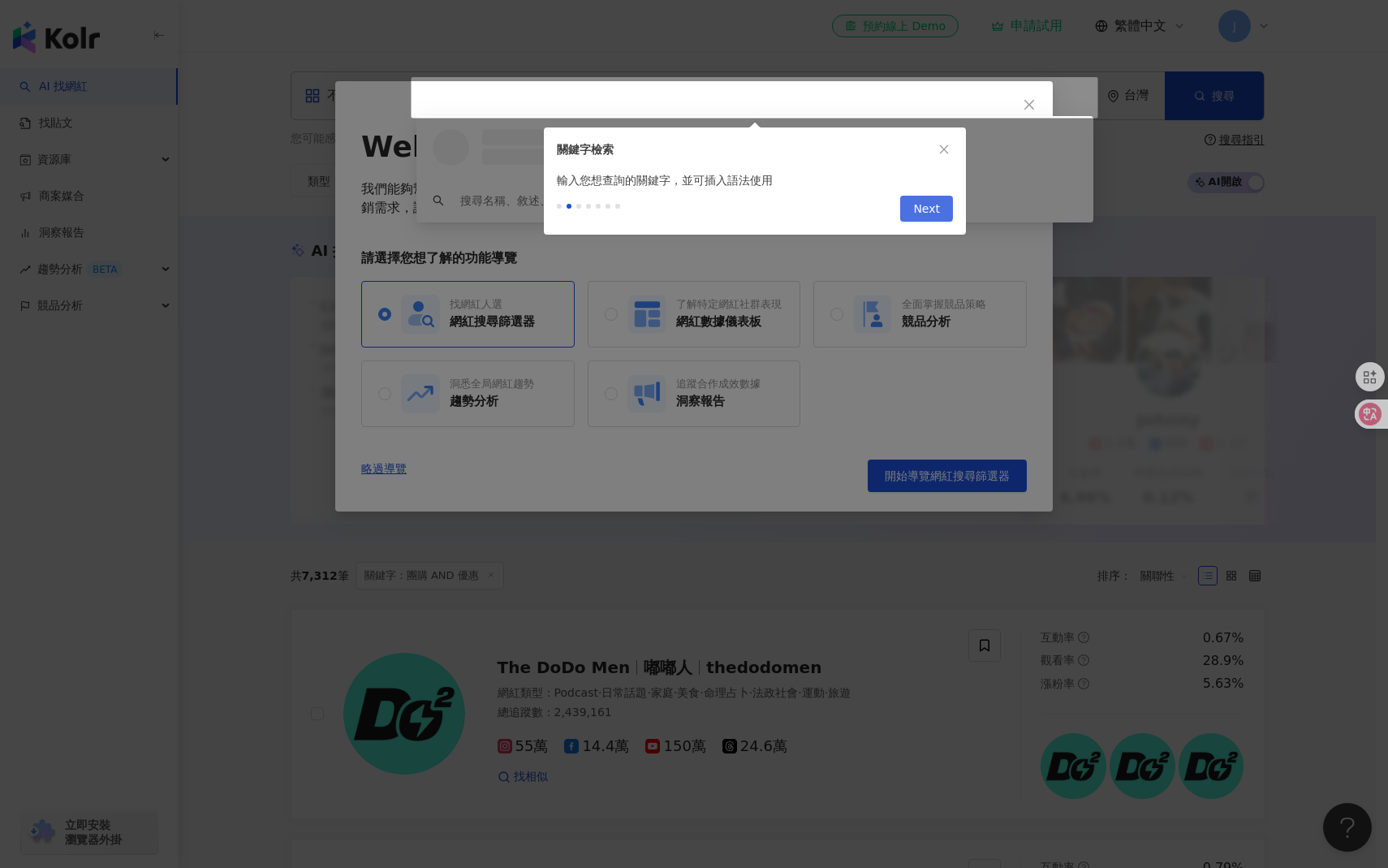
click at [924, 211] on span "Next" at bounding box center [926, 208] width 27 height 26
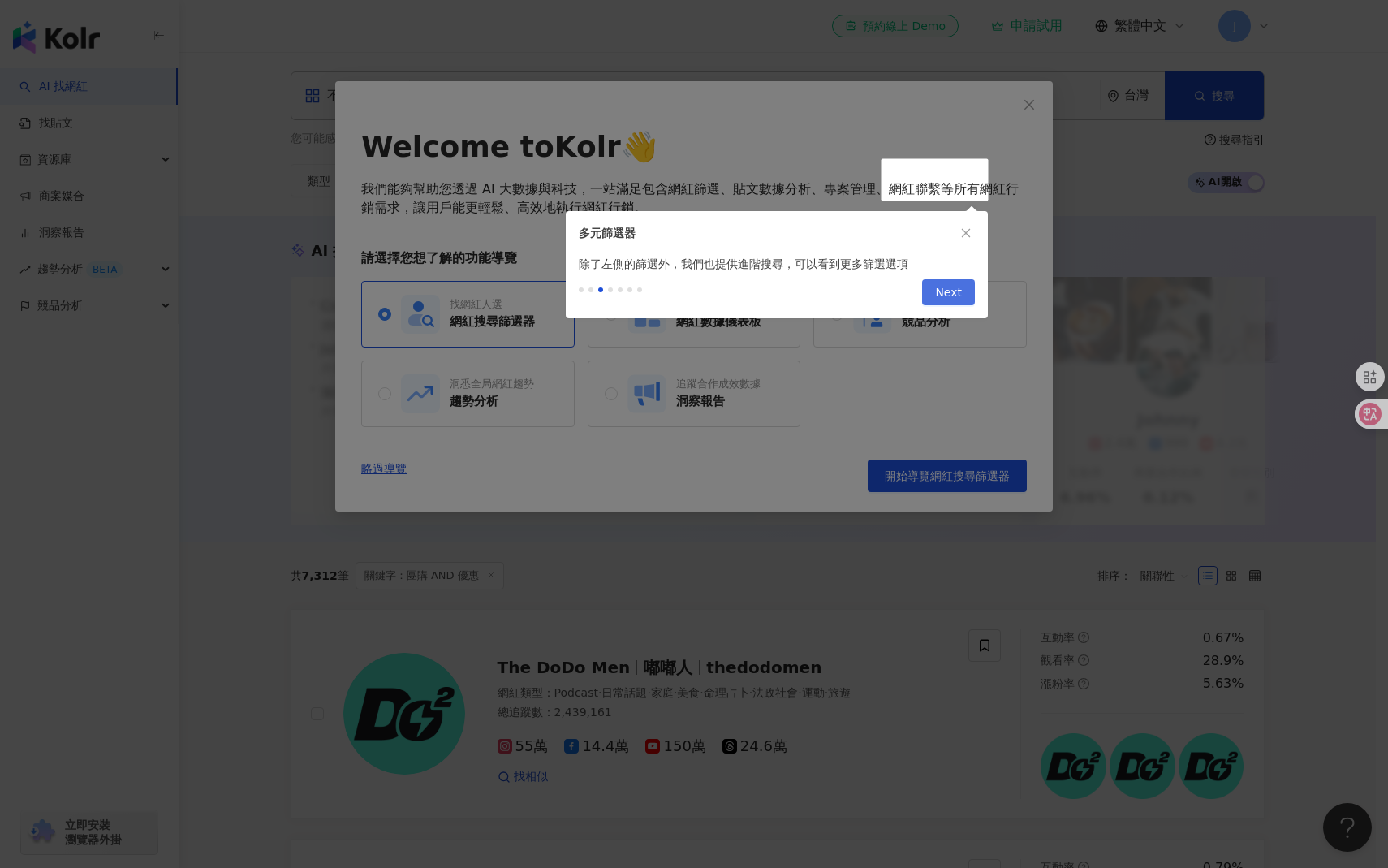
click at [945, 294] on span "Next" at bounding box center [949, 293] width 27 height 26
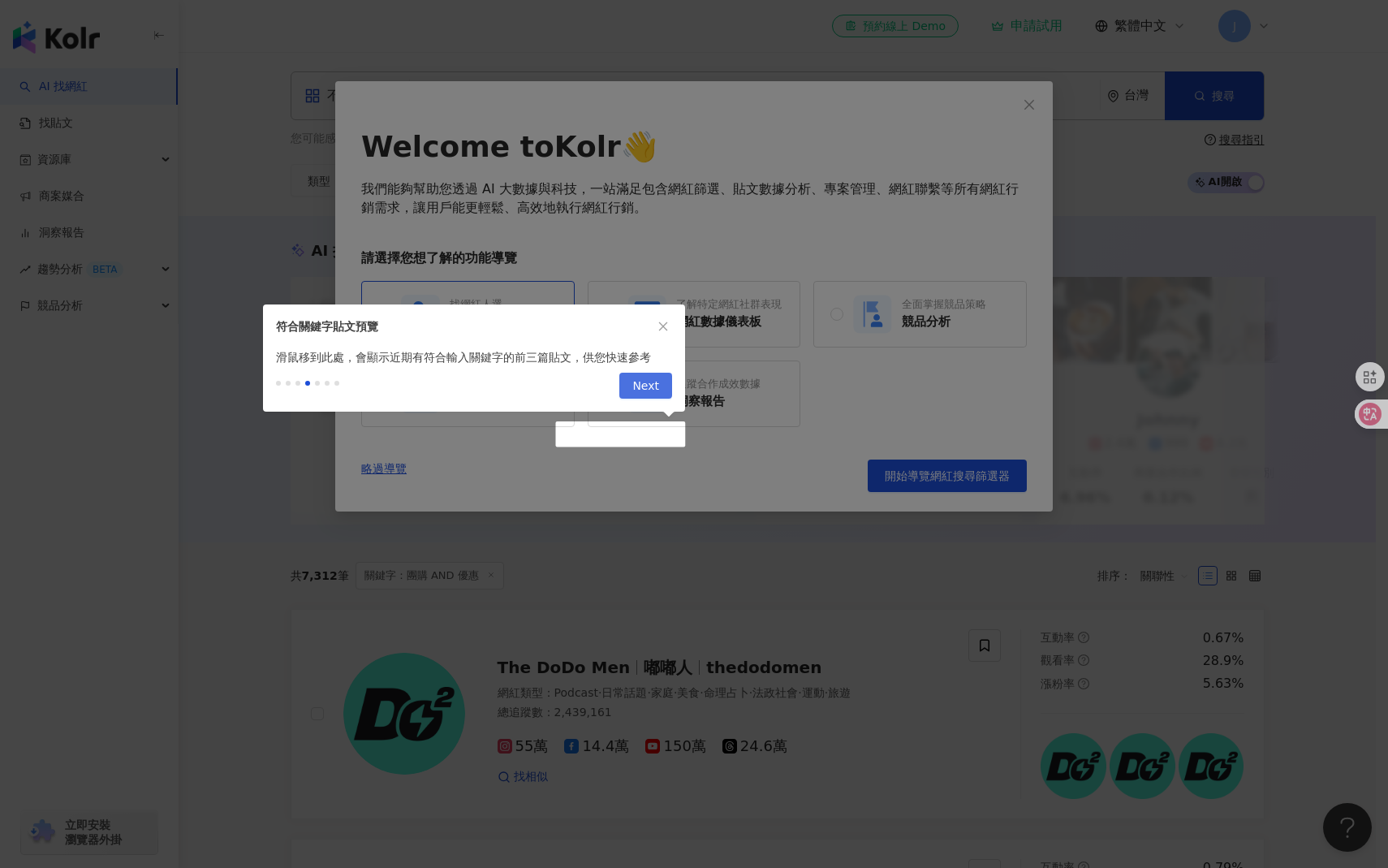
click at [660, 377] on button "Next" at bounding box center [645, 385] width 53 height 26
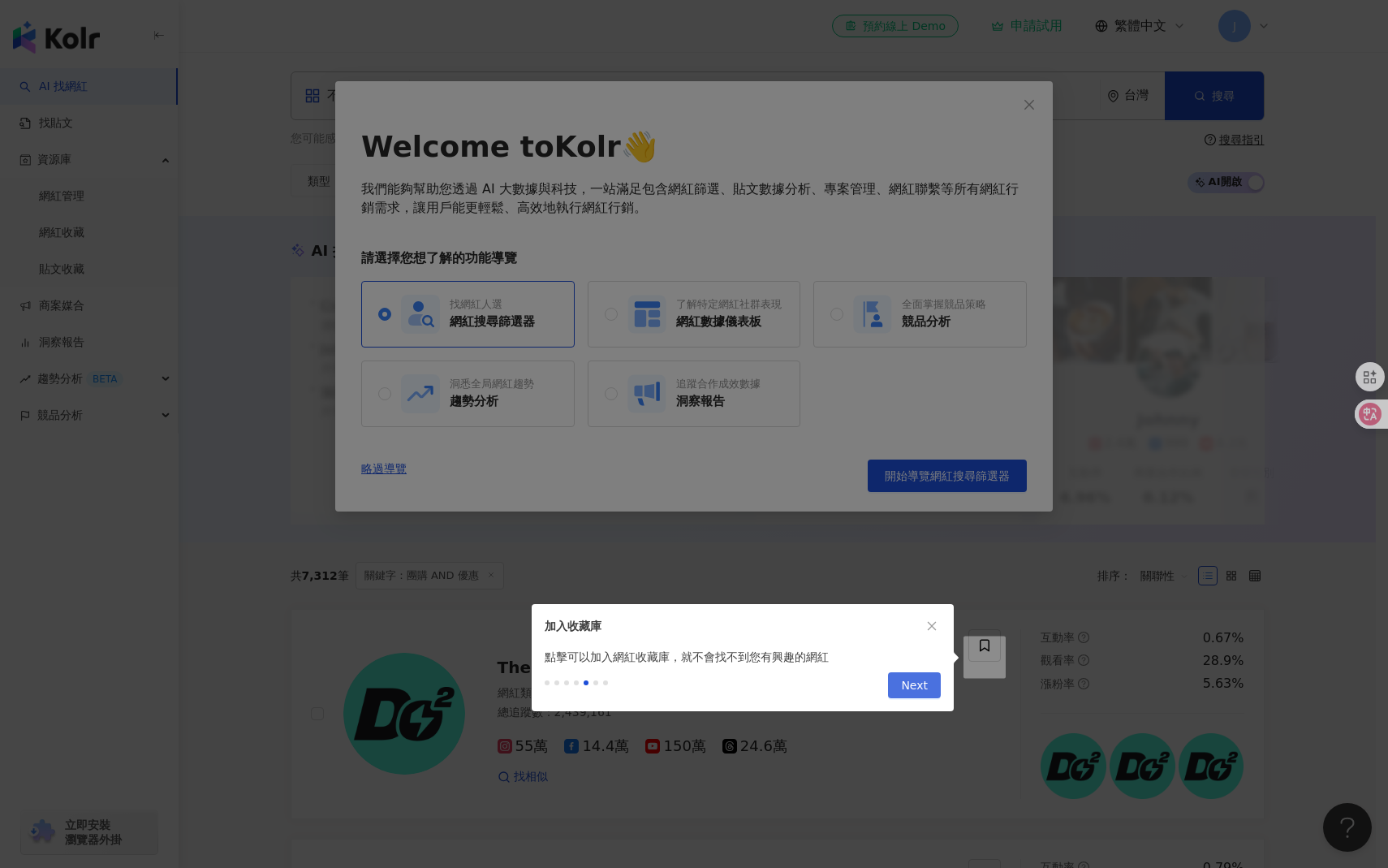
click at [923, 691] on span "Next" at bounding box center [915, 685] width 27 height 26
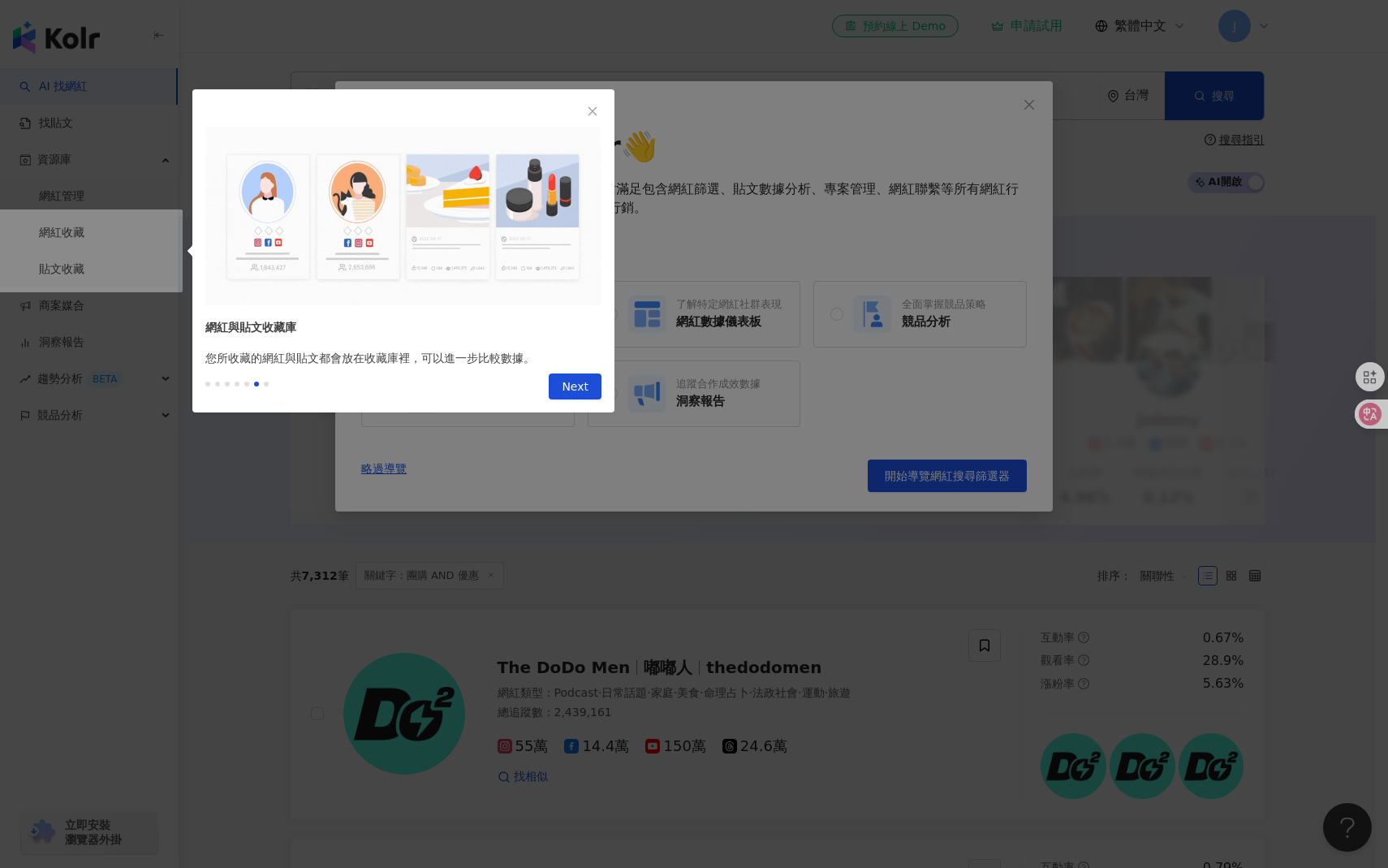
click at [925, 573] on div at bounding box center [694, 434] width 1388 height 868
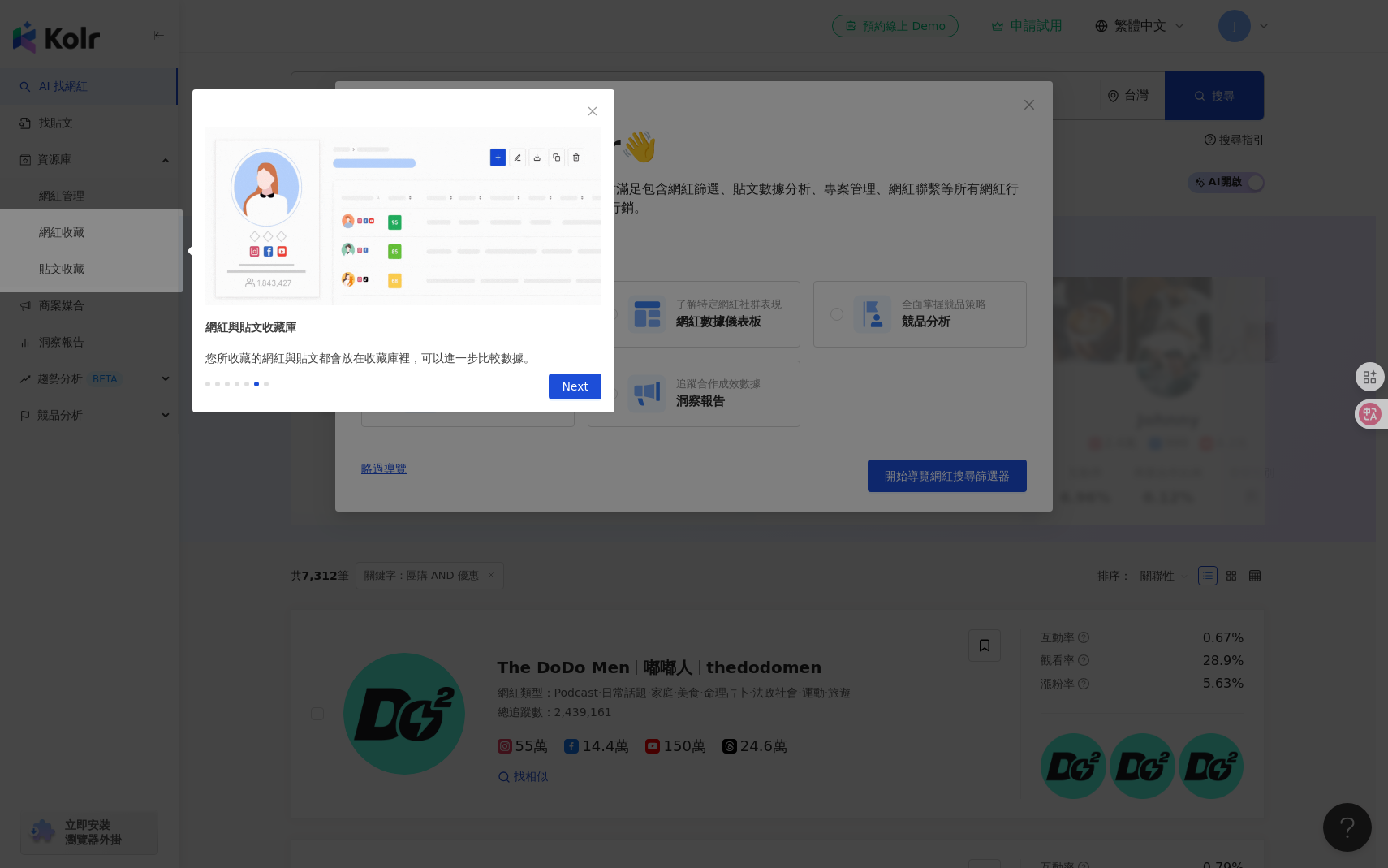
click at [925, 573] on div at bounding box center [694, 434] width 1388 height 868
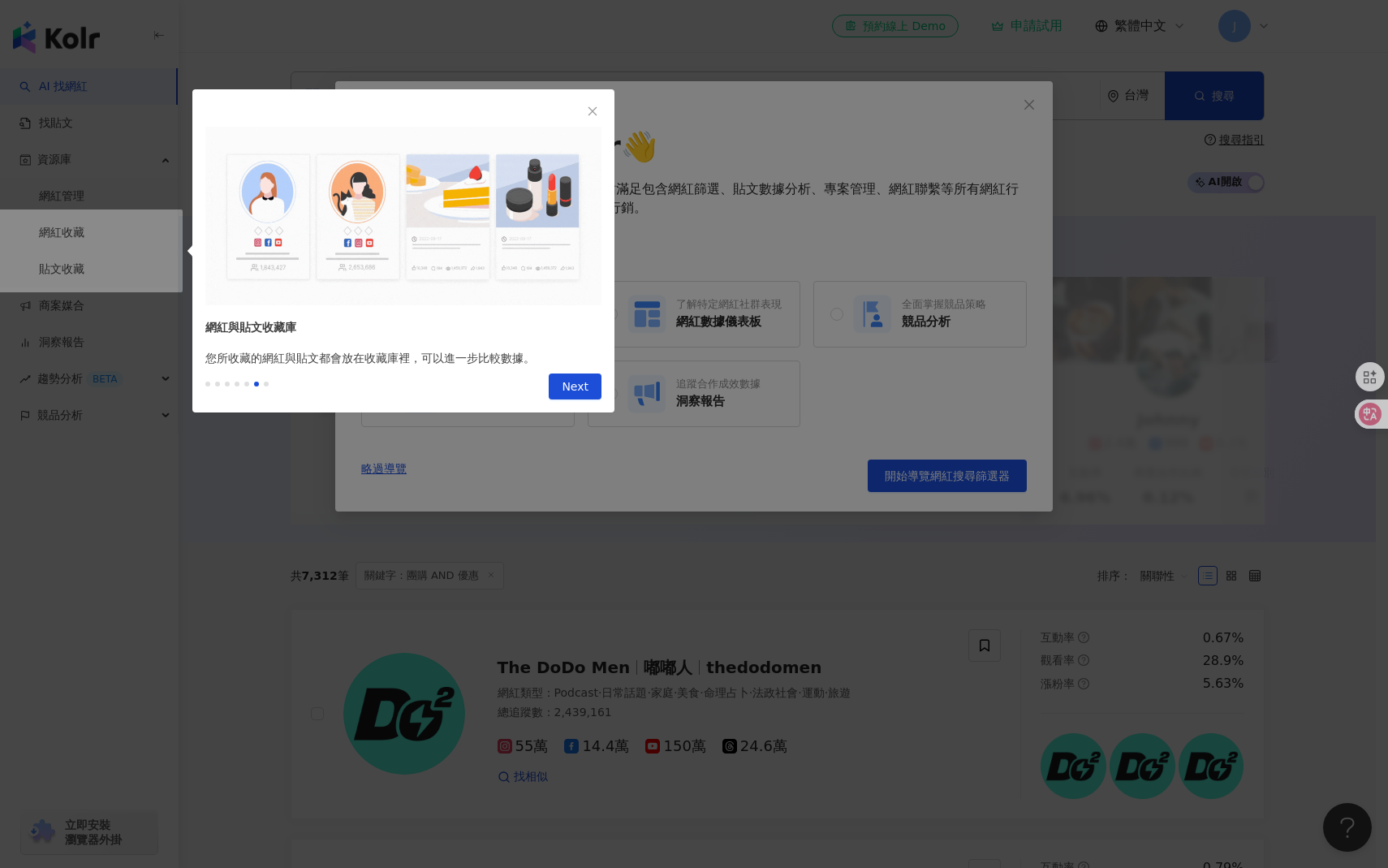
click at [584, 371] on div "Previous Next" at bounding box center [404, 389] width 422 height 46
click at [583, 384] on span "Next" at bounding box center [575, 387] width 27 height 26
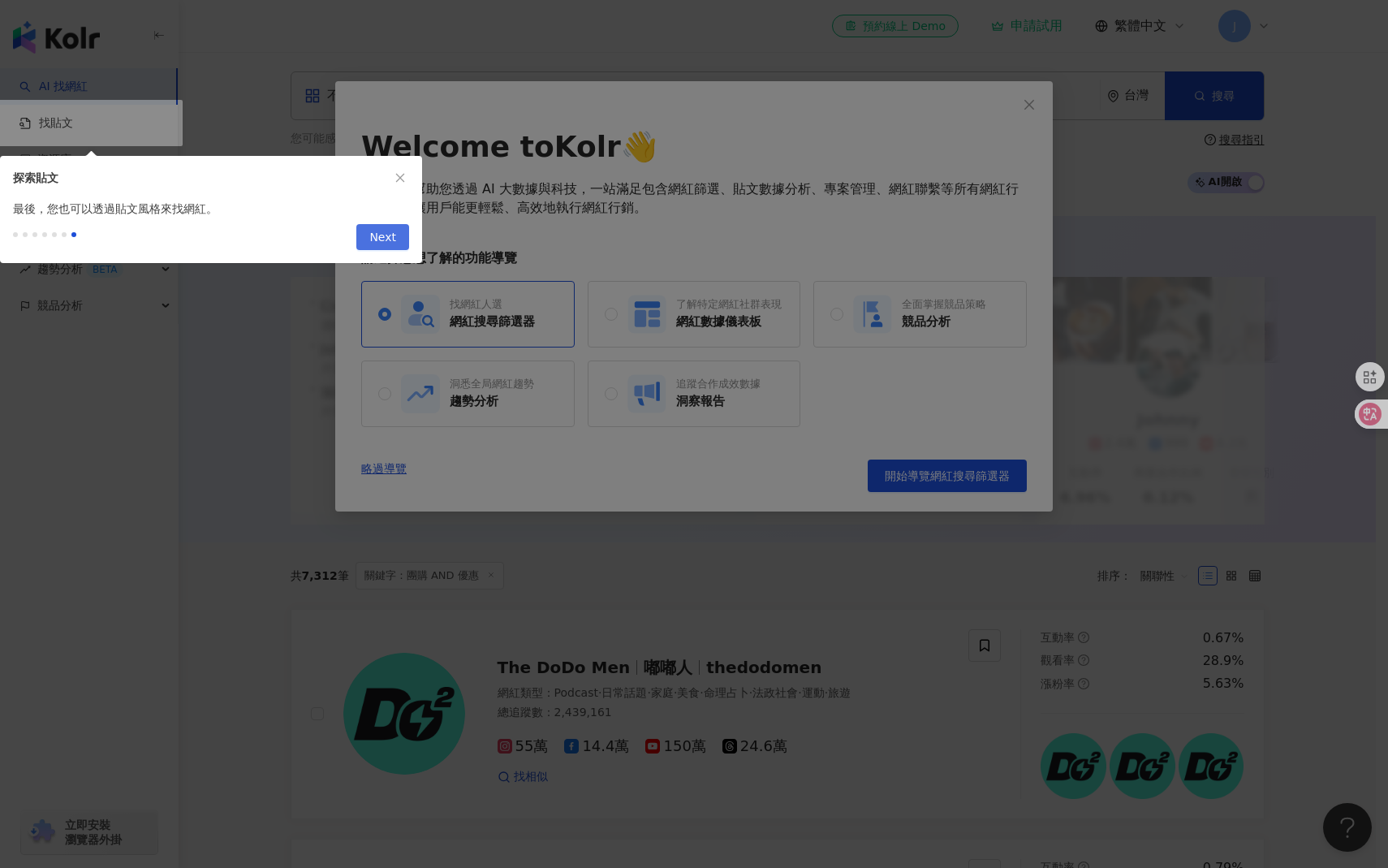
click at [386, 235] on span "Next" at bounding box center [383, 237] width 27 height 26
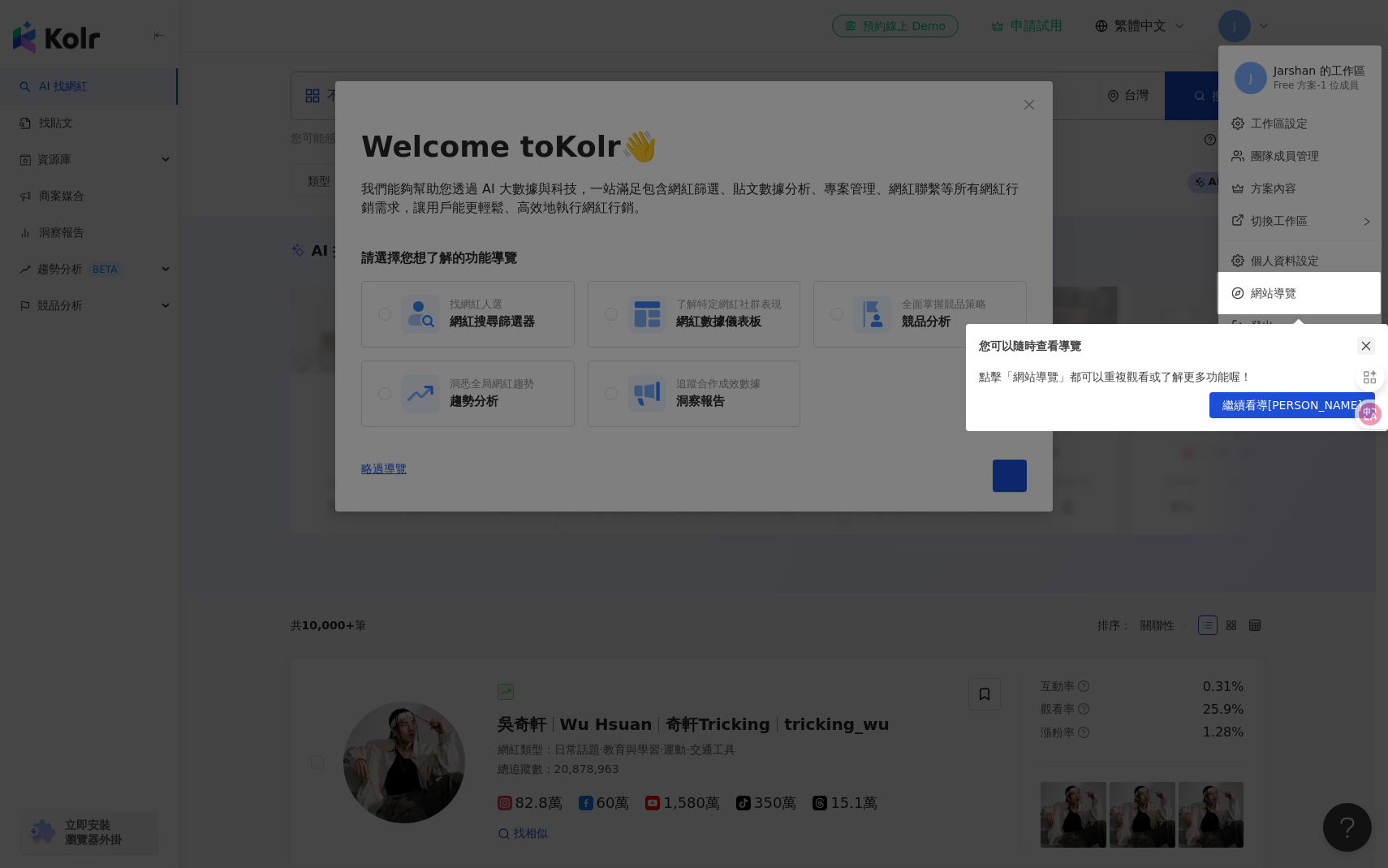
click at [1365, 344] on icon "close" at bounding box center [1367, 346] width 9 height 9
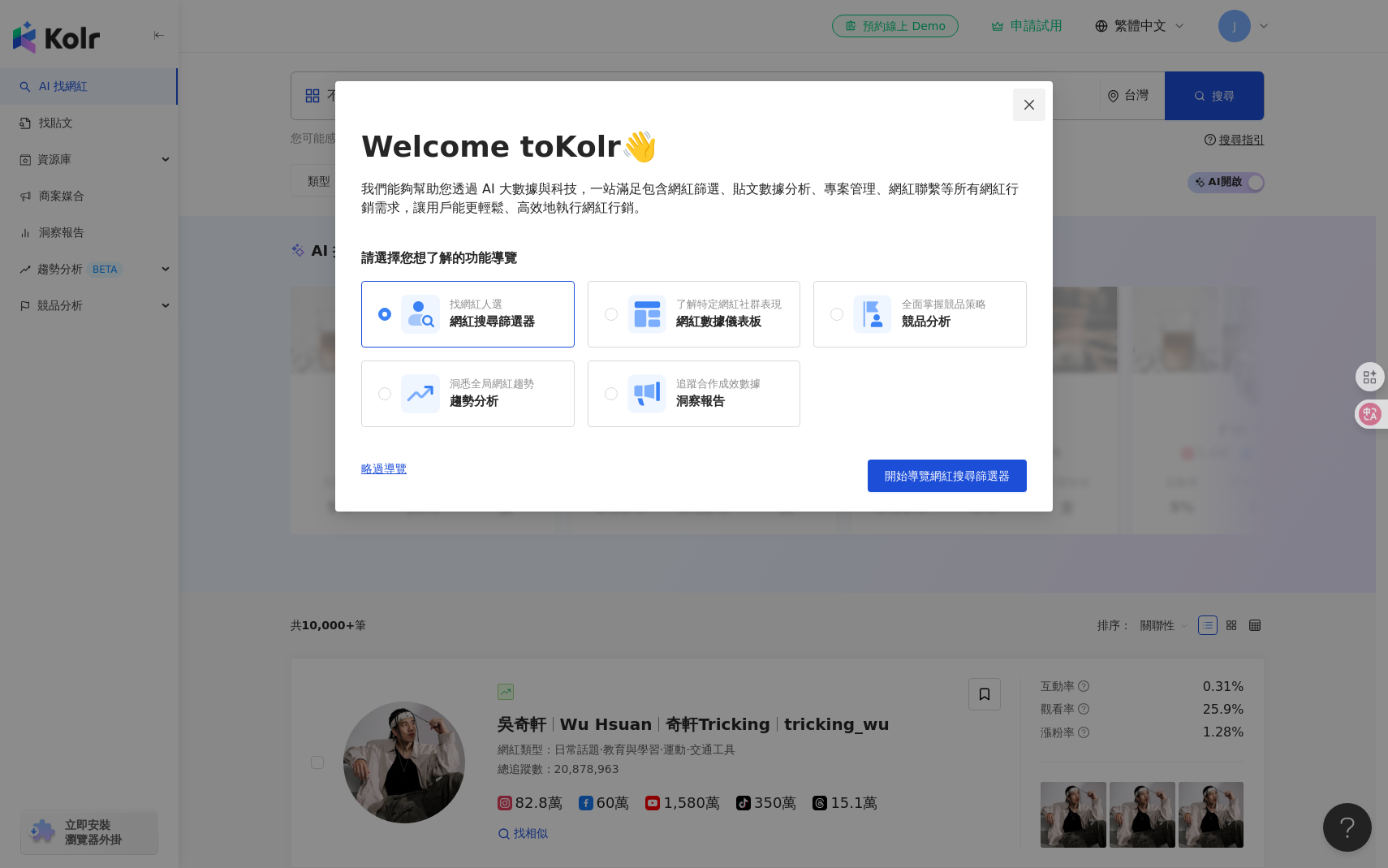
click at [1023, 108] on icon "close" at bounding box center [1029, 105] width 13 height 13
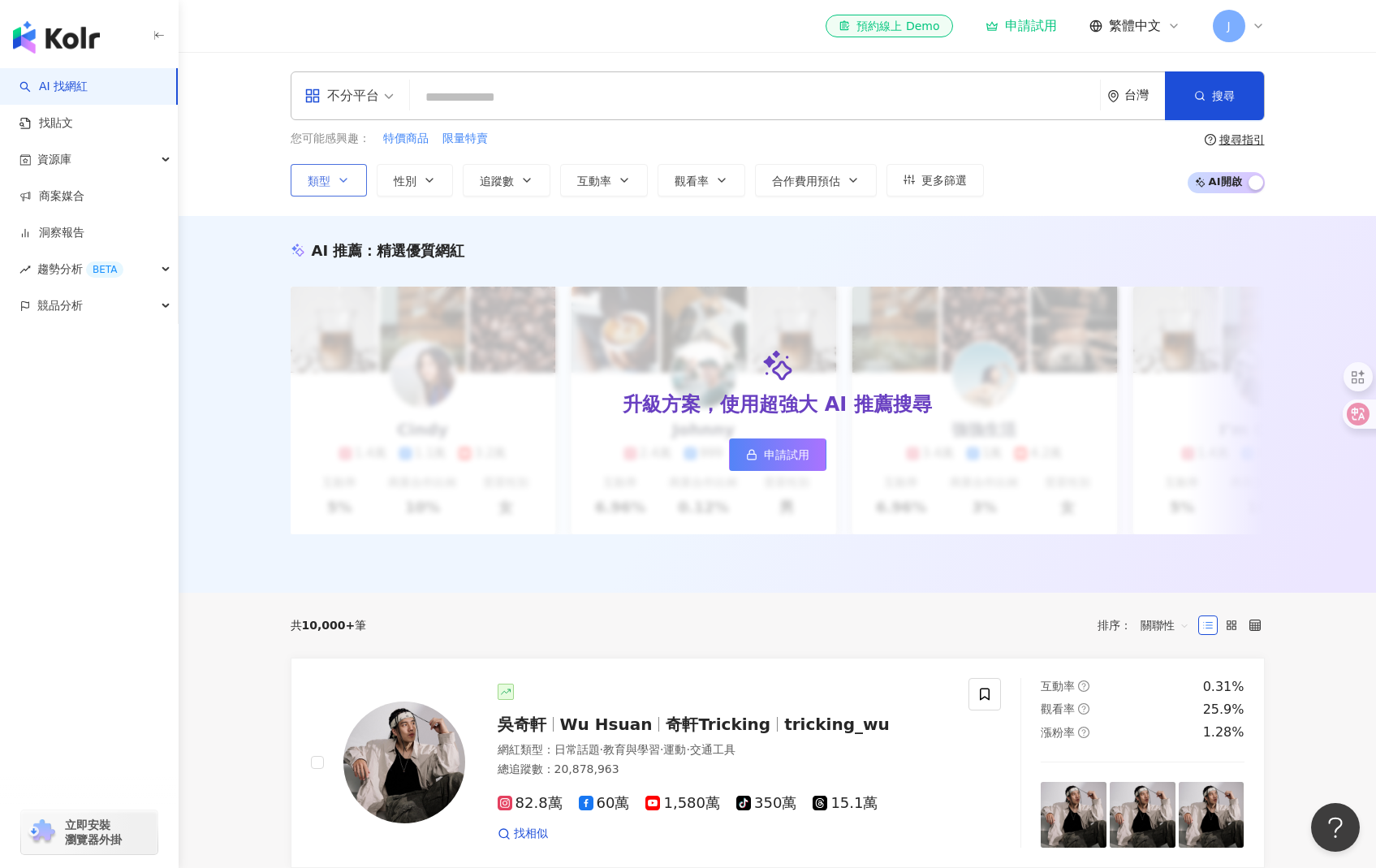
click at [353, 188] on button "類型" at bounding box center [329, 180] width 76 height 32
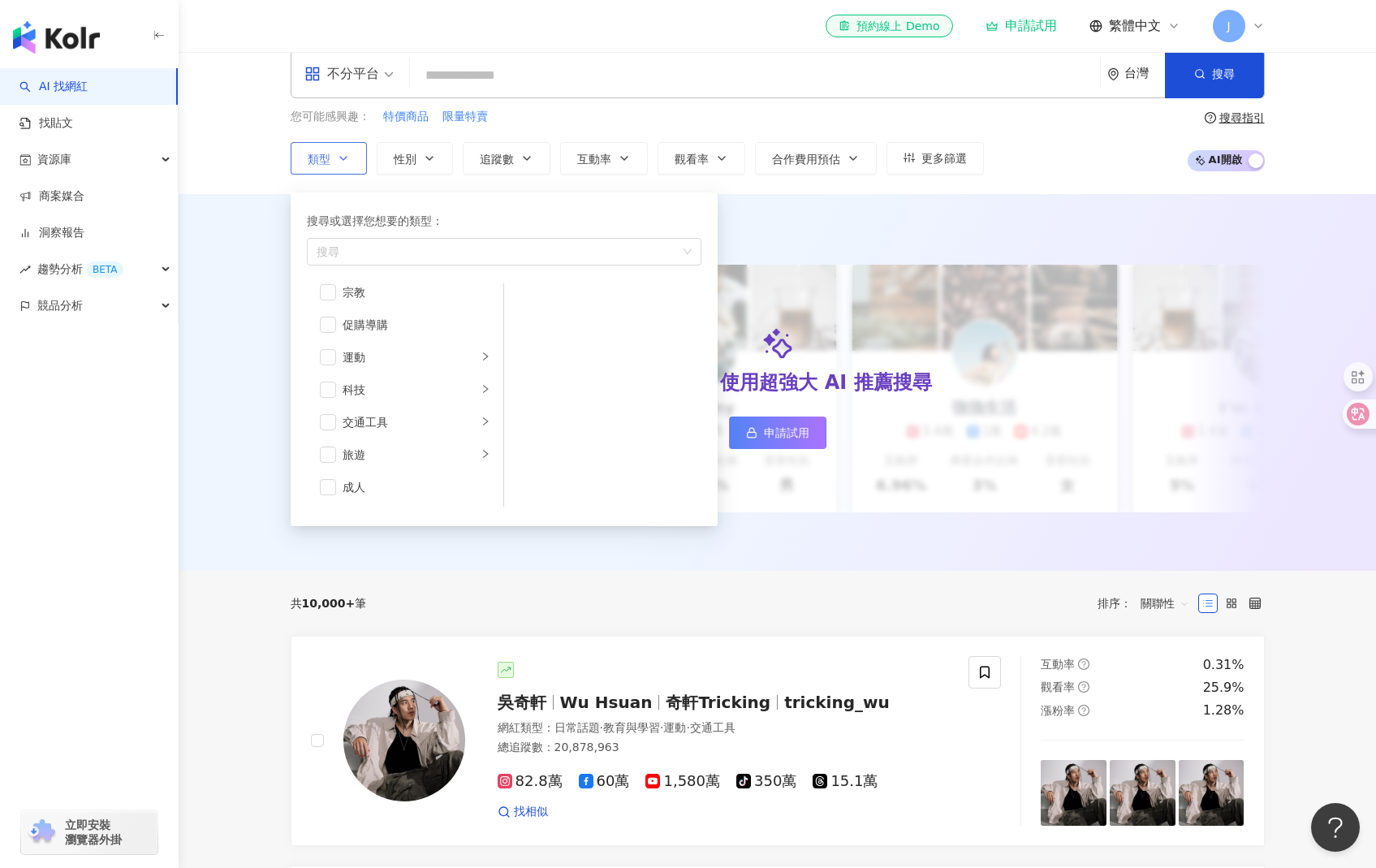
scroll to position [33, 0]
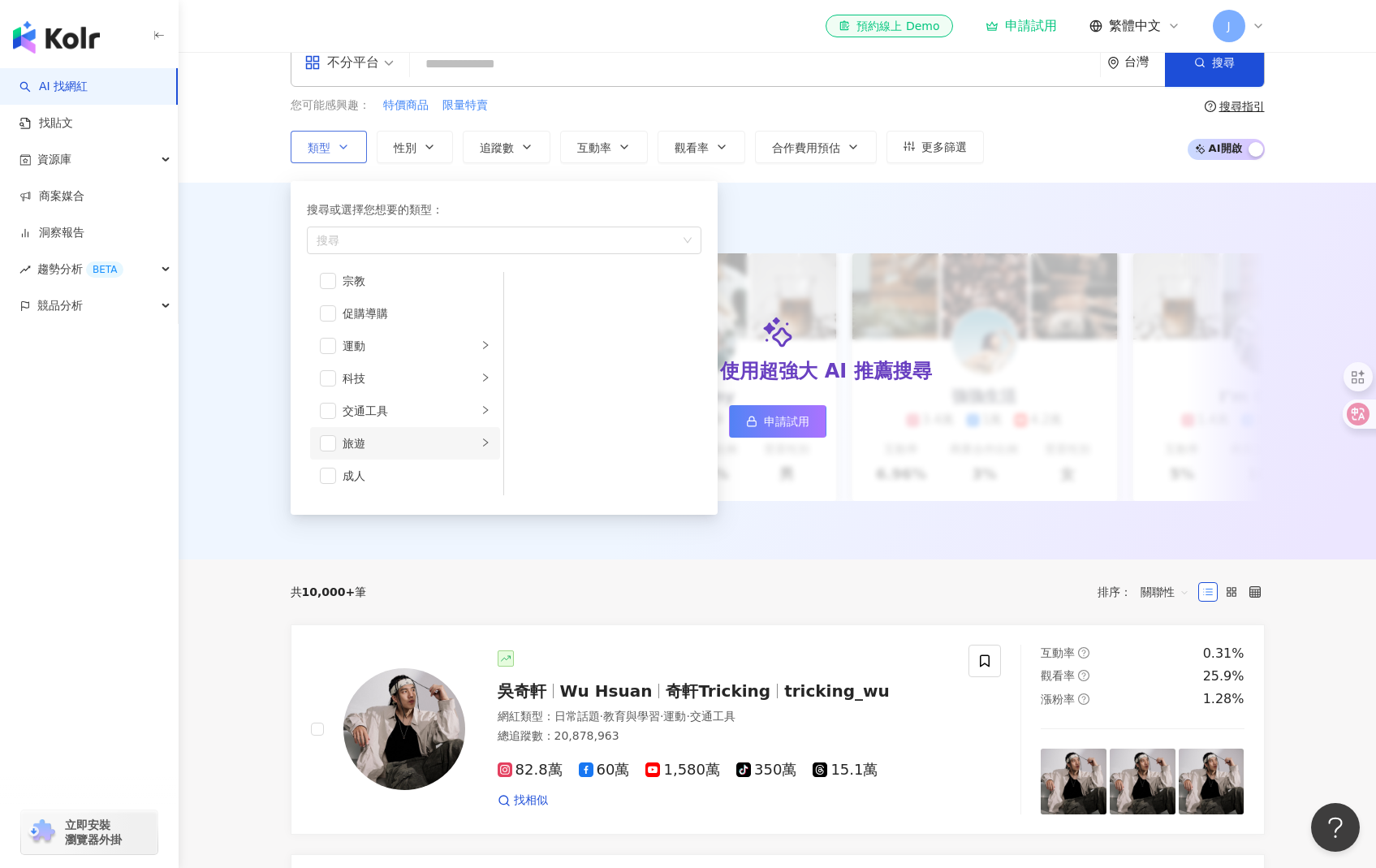
click at [466, 443] on li "旅遊" at bounding box center [405, 443] width 190 height 32
click at [478, 402] on li "交通工具" at bounding box center [405, 411] width 190 height 32
click at [481, 379] on icon "right" at bounding box center [485, 377] width 10 height 10
click at [472, 353] on li "運動" at bounding box center [405, 345] width 190 height 32
click at [464, 342] on div "感情" at bounding box center [410, 341] width 135 height 18
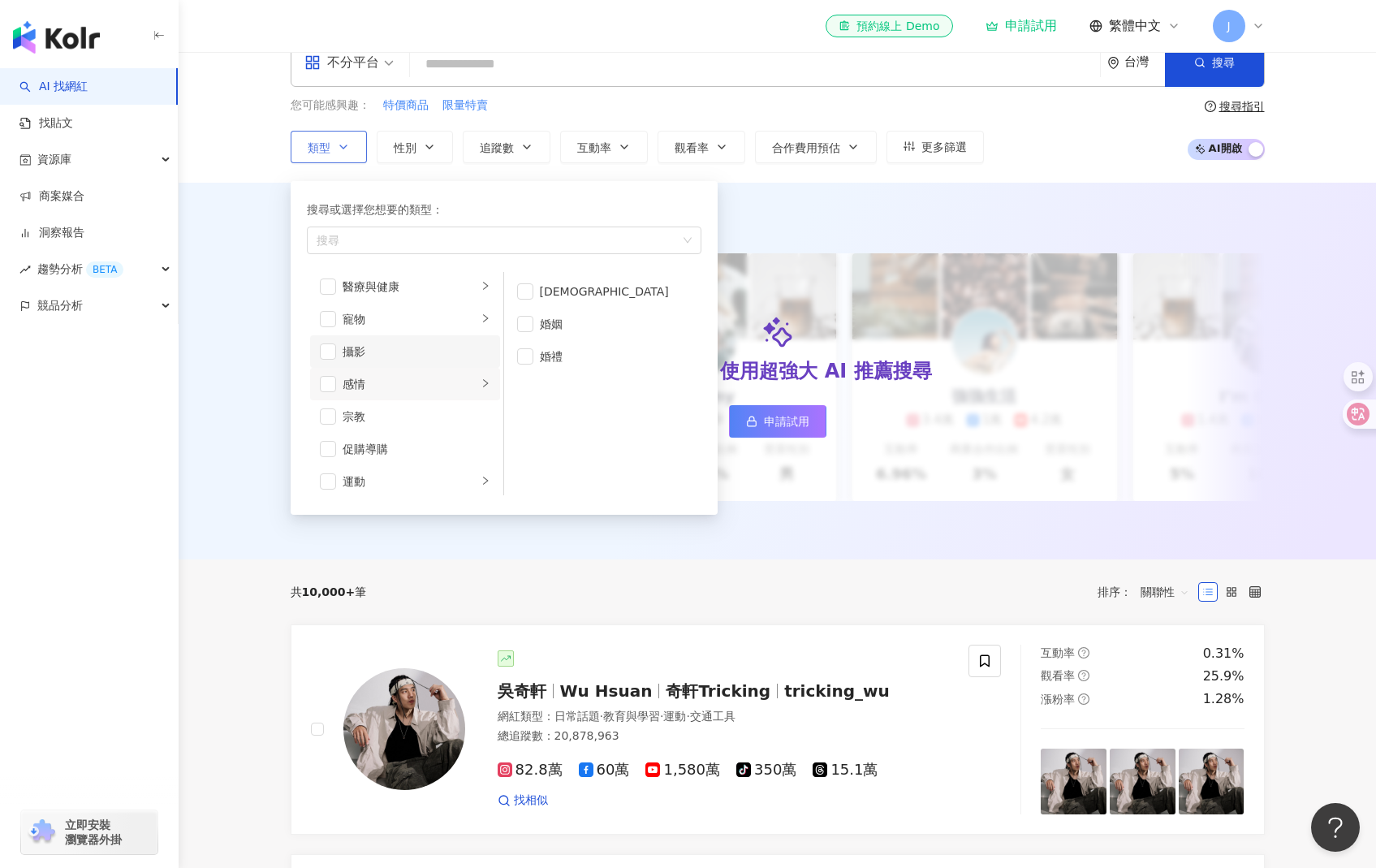
scroll to position [403, 0]
click at [460, 353] on li "寵物" at bounding box center [405, 344] width 190 height 32
click at [459, 416] on div "醫療與健康" at bounding box center [410, 414] width 135 height 18
click at [456, 385] on div "影視娛樂" at bounding box center [410, 382] width 135 height 18
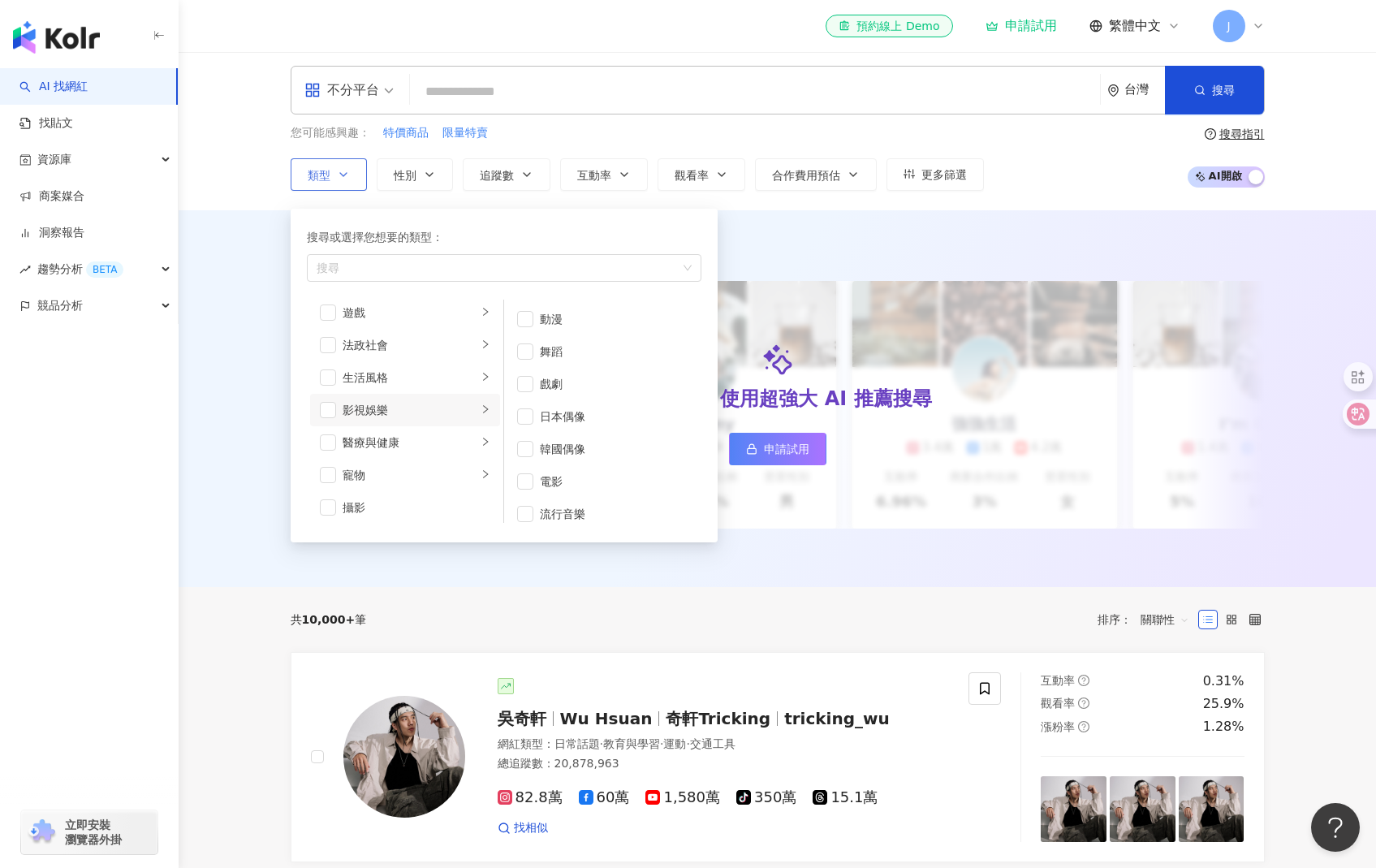
scroll to position [0, 0]
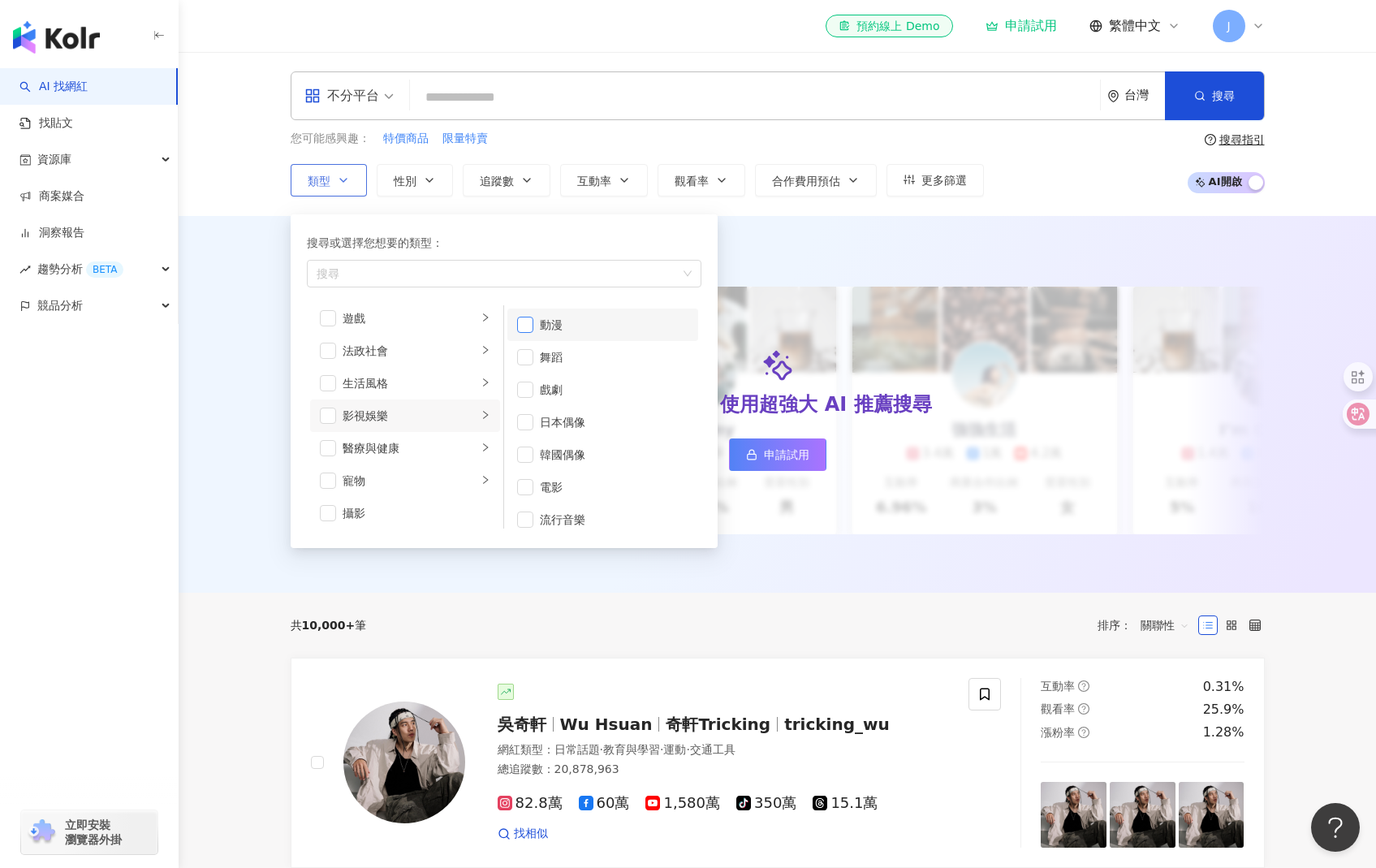
click at [531, 323] on span "button" at bounding box center [526, 325] width 16 height 16
click at [449, 440] on div "遊戲" at bounding box center [410, 438] width 135 height 18
click at [457, 423] on div "日常話題" at bounding box center [410, 422] width 135 height 18
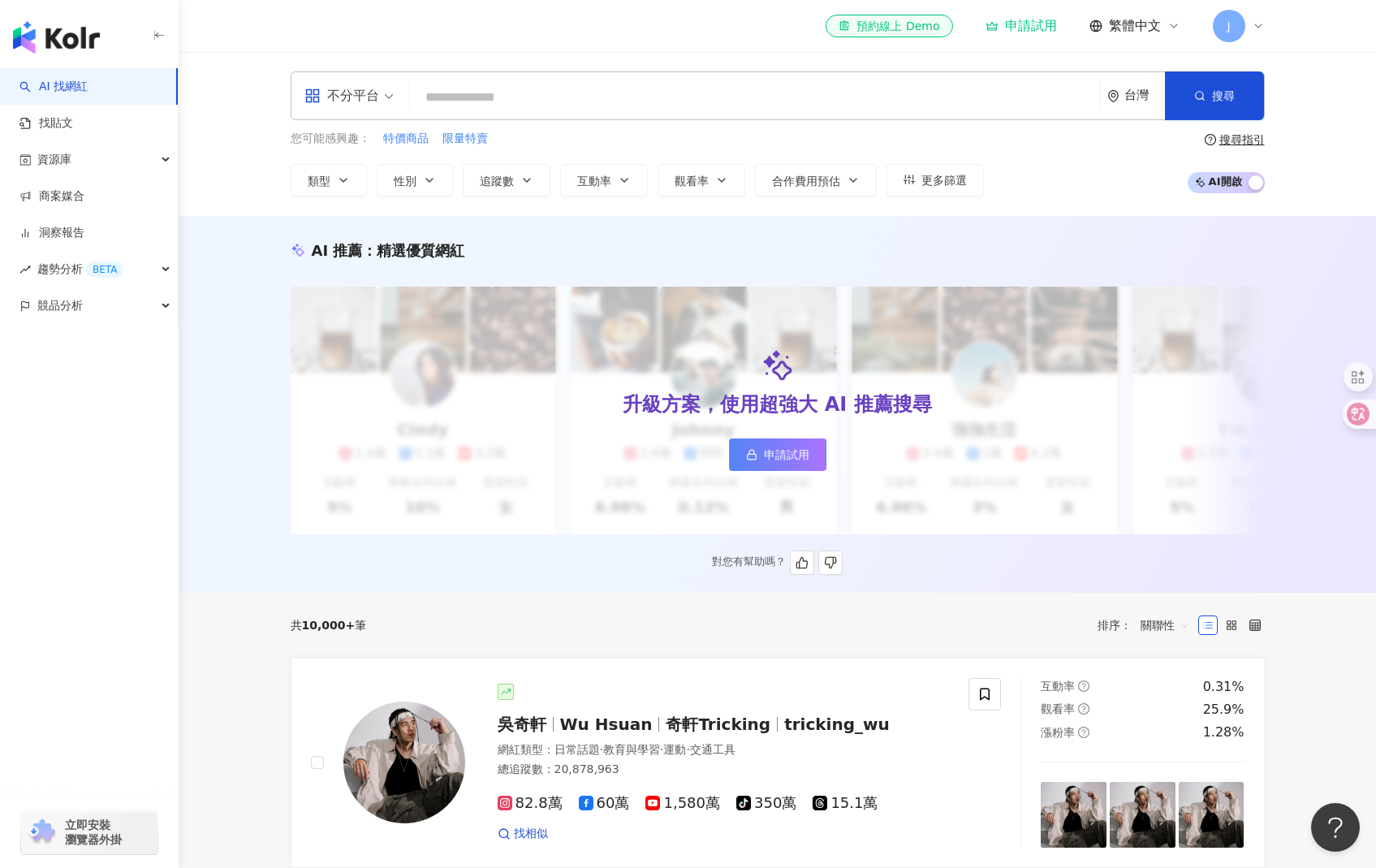
click at [808, 269] on div "AI 推薦 ： 精選優質網紅 升級方案，使用超強大 AI 推薦搜尋 申請試用 Cindy 1.4萬 1.1萬 3.2萬 互動率 5% 商業合作比例 10% 受…" at bounding box center [777, 407] width 1039 height 335
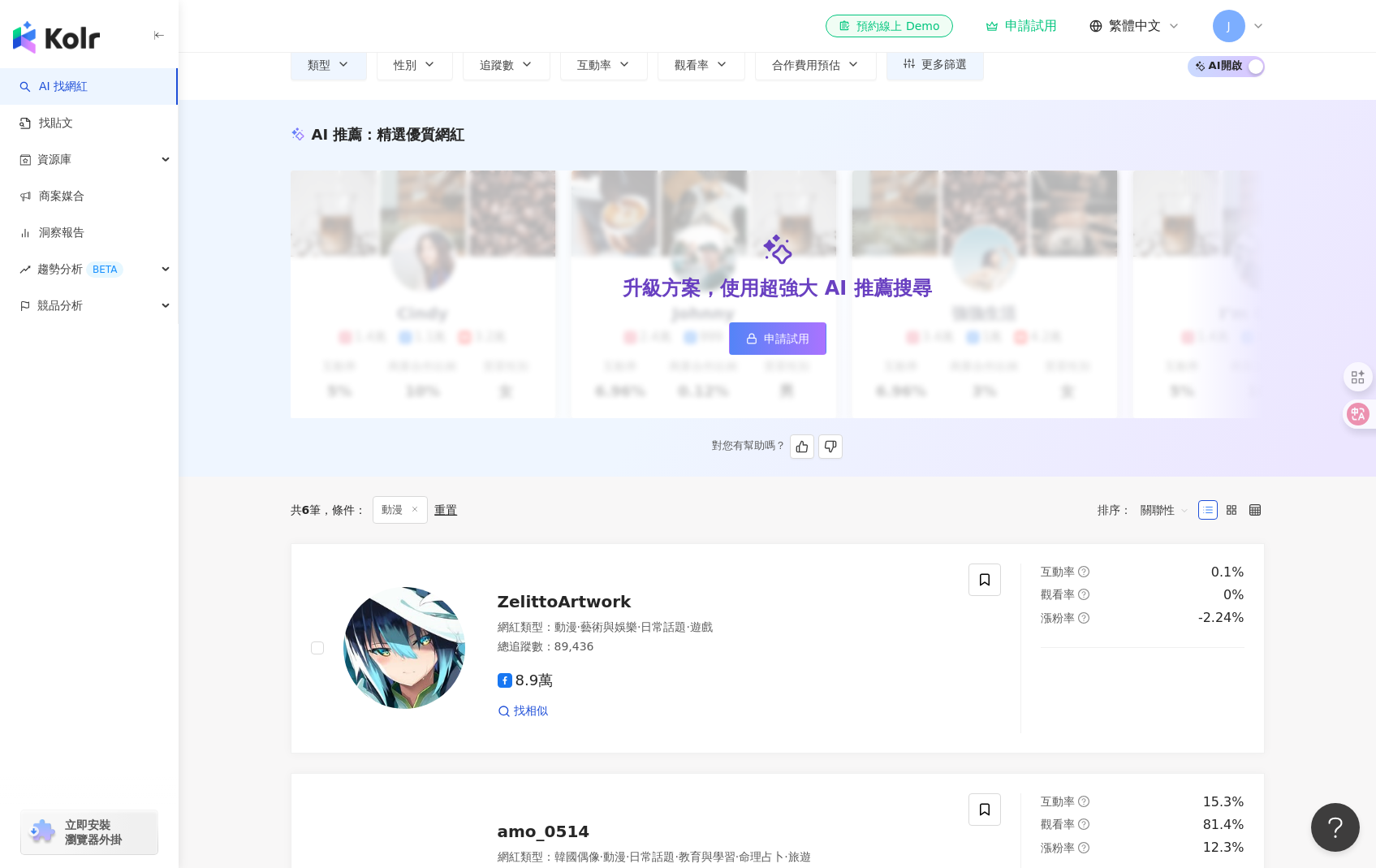
scroll to position [80, 0]
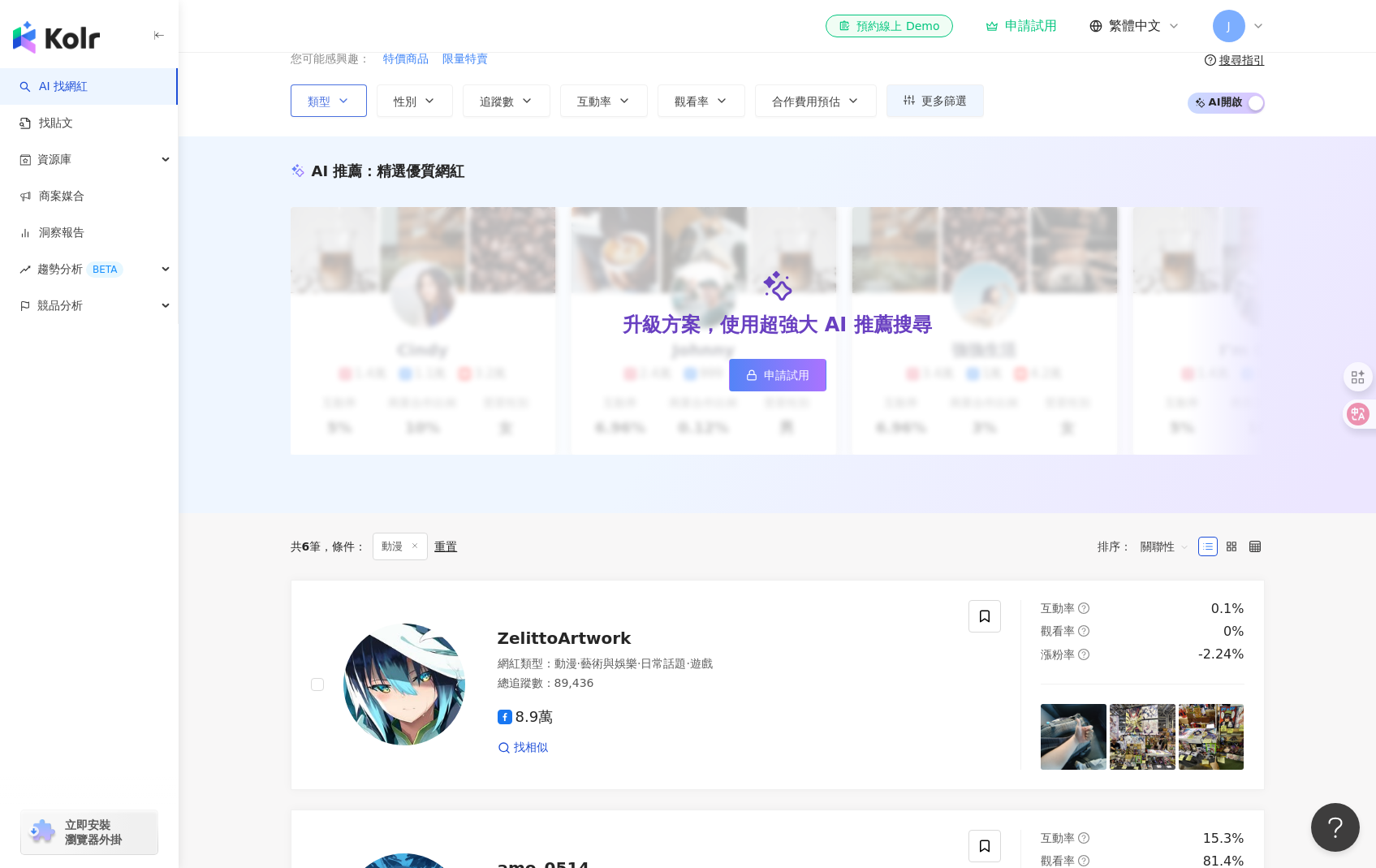
click at [338, 98] on icon "button" at bounding box center [343, 100] width 13 height 13
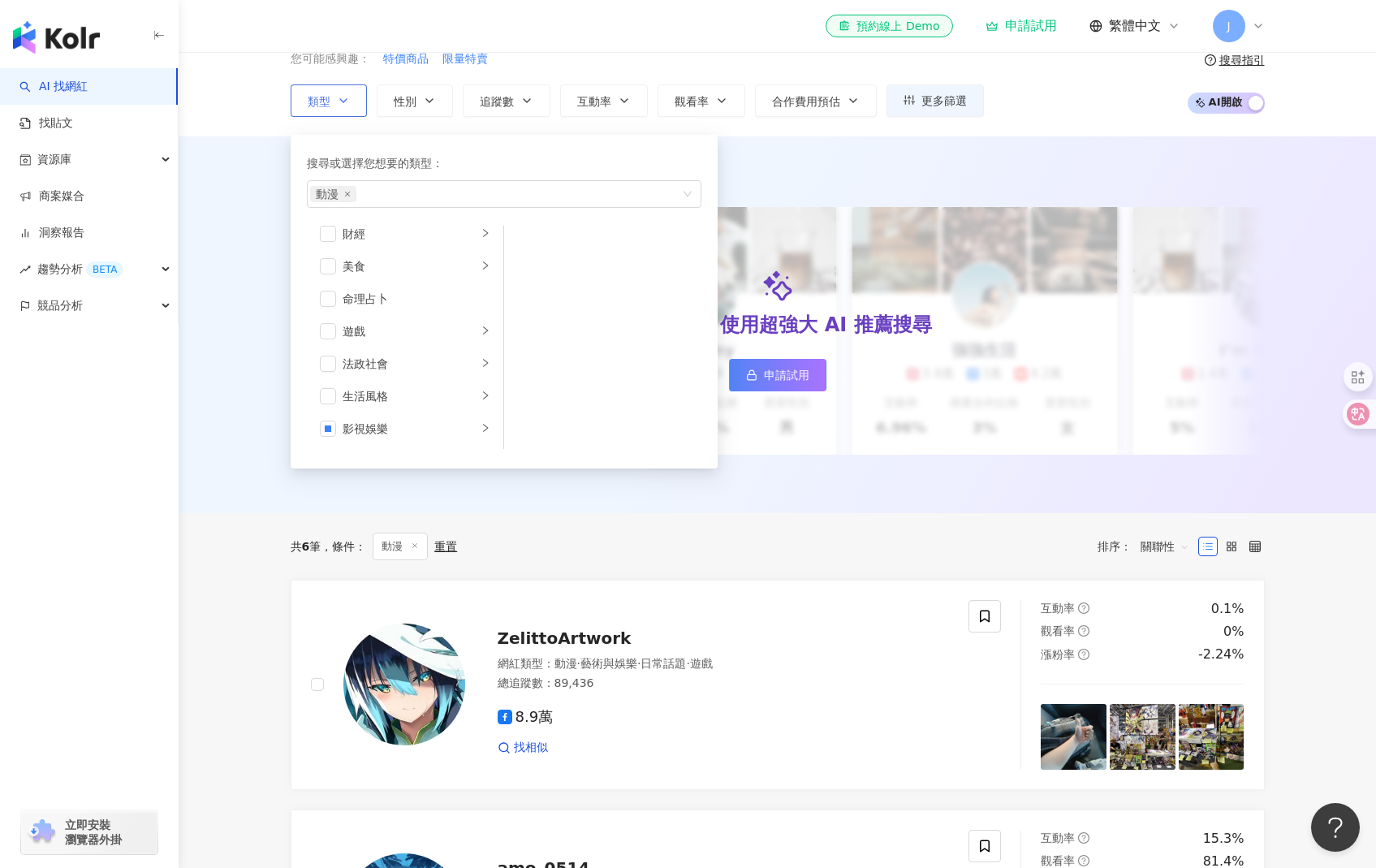
scroll to position [225, 0]
click at [465, 394] on li "影視娛樂" at bounding box center [405, 410] width 190 height 32
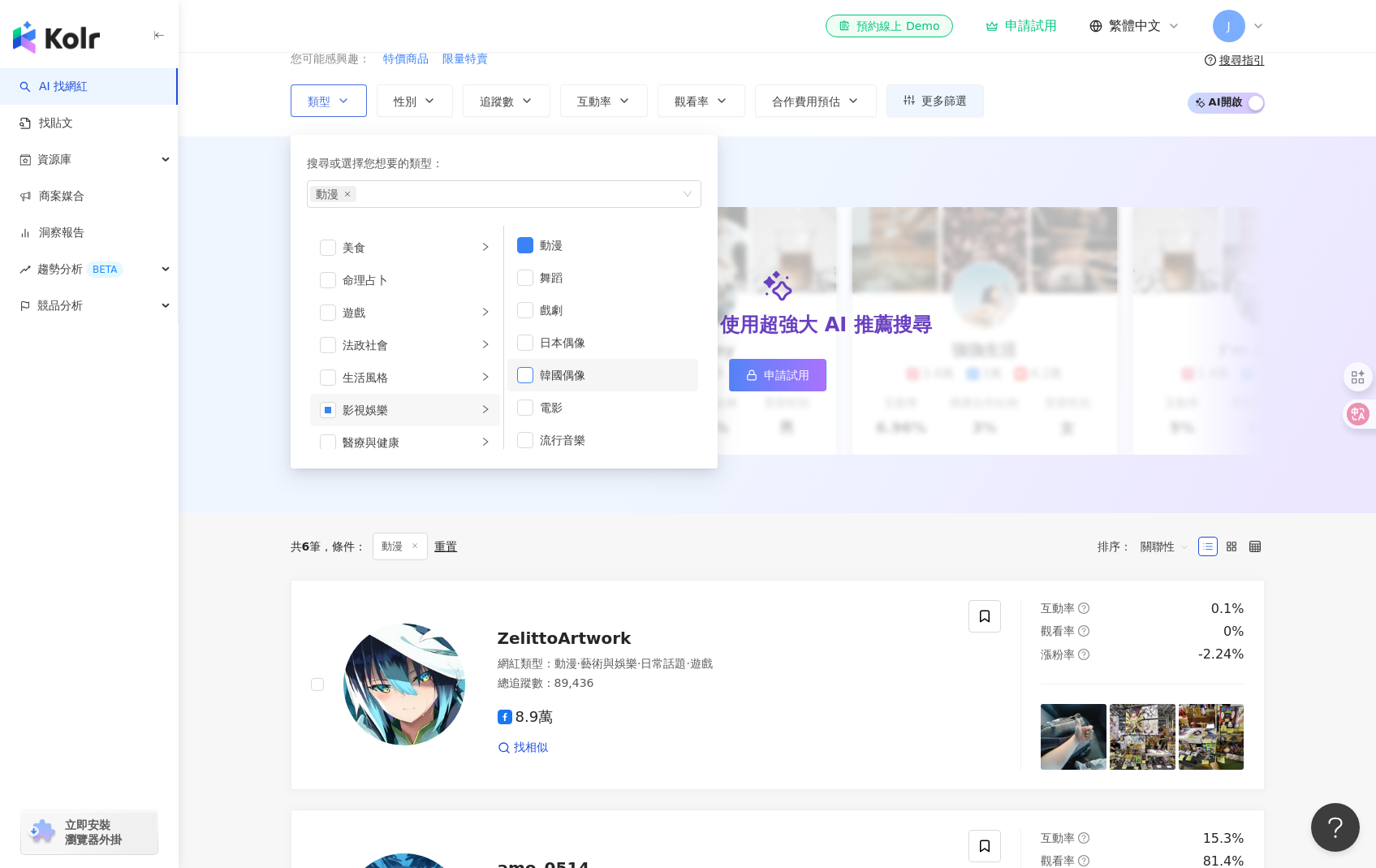
click at [524, 369] on span "button" at bounding box center [526, 375] width 16 height 16
click at [345, 192] on icon "close" at bounding box center [347, 193] width 6 height 6
click at [583, 350] on div "日本偶像" at bounding box center [614, 343] width 149 height 18
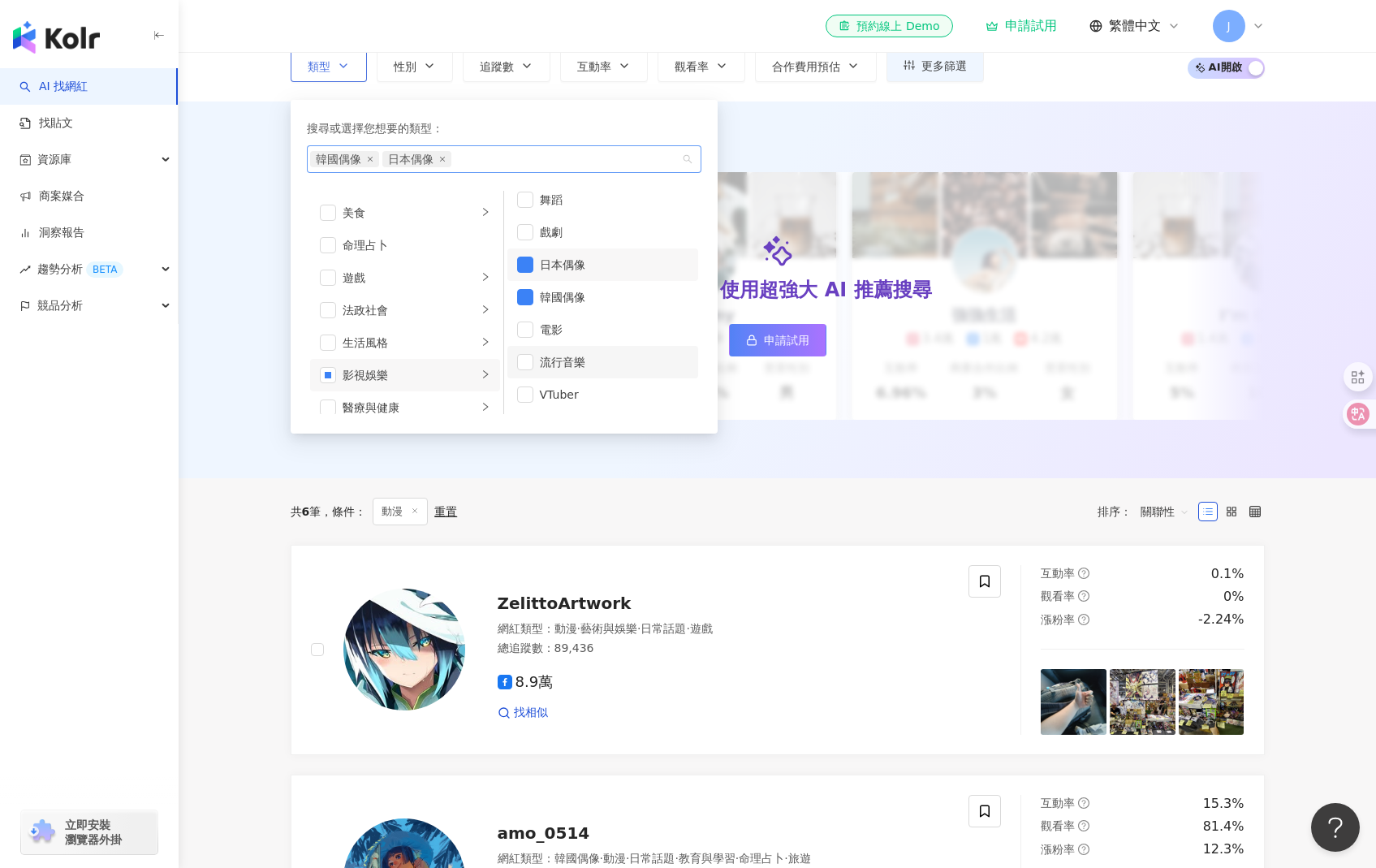
scroll to position [115, 0]
click at [976, 434] on div "AI 推薦 ： 精選優質網紅 升級方案，使用超強大 AI 推薦搜尋 申請試用 Cindy 1.4萬 1.1萬 3.2萬 互動率 5% 商業合作比例 10% 受…" at bounding box center [777, 293] width 1039 height 335
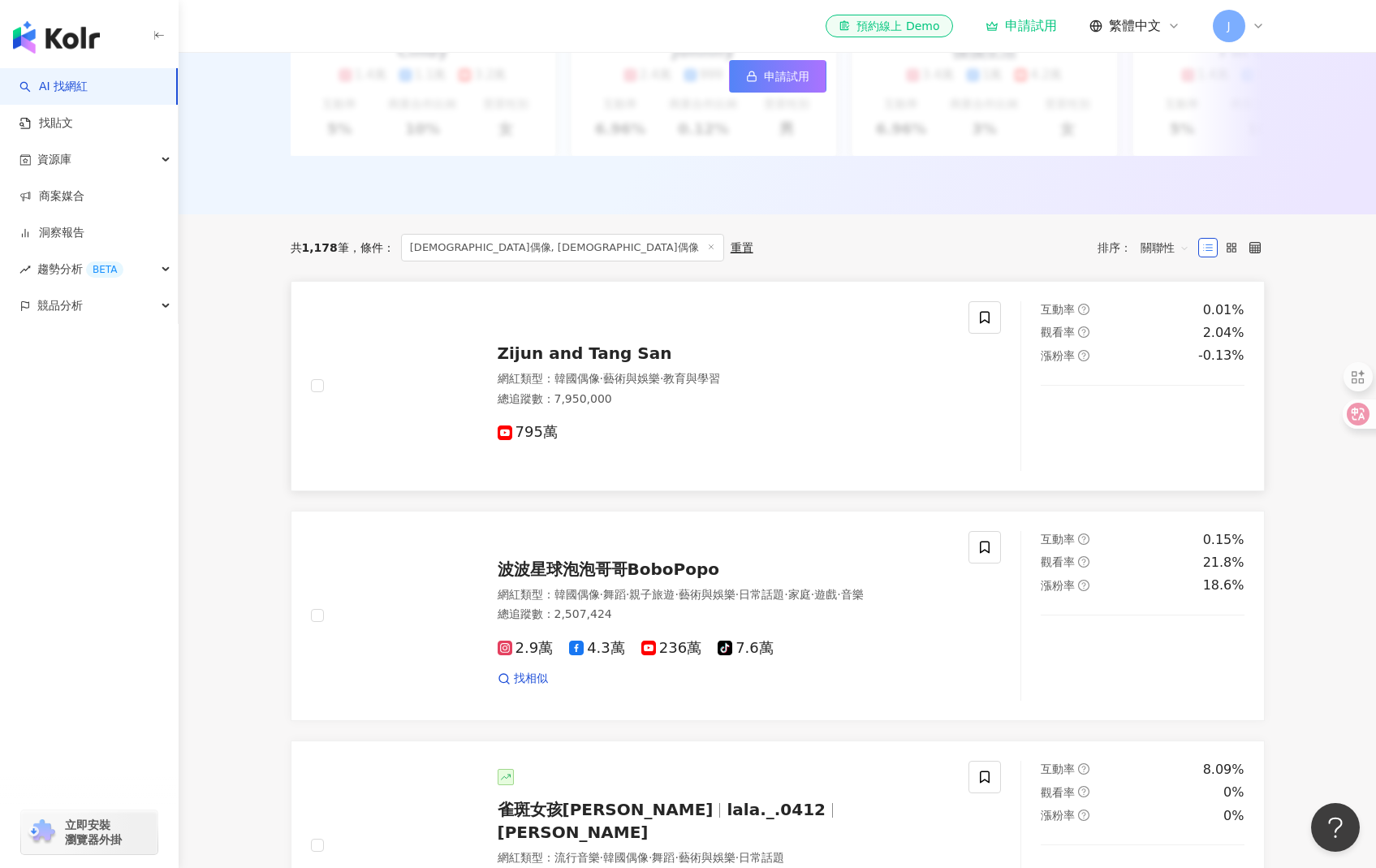
scroll to position [361, 0]
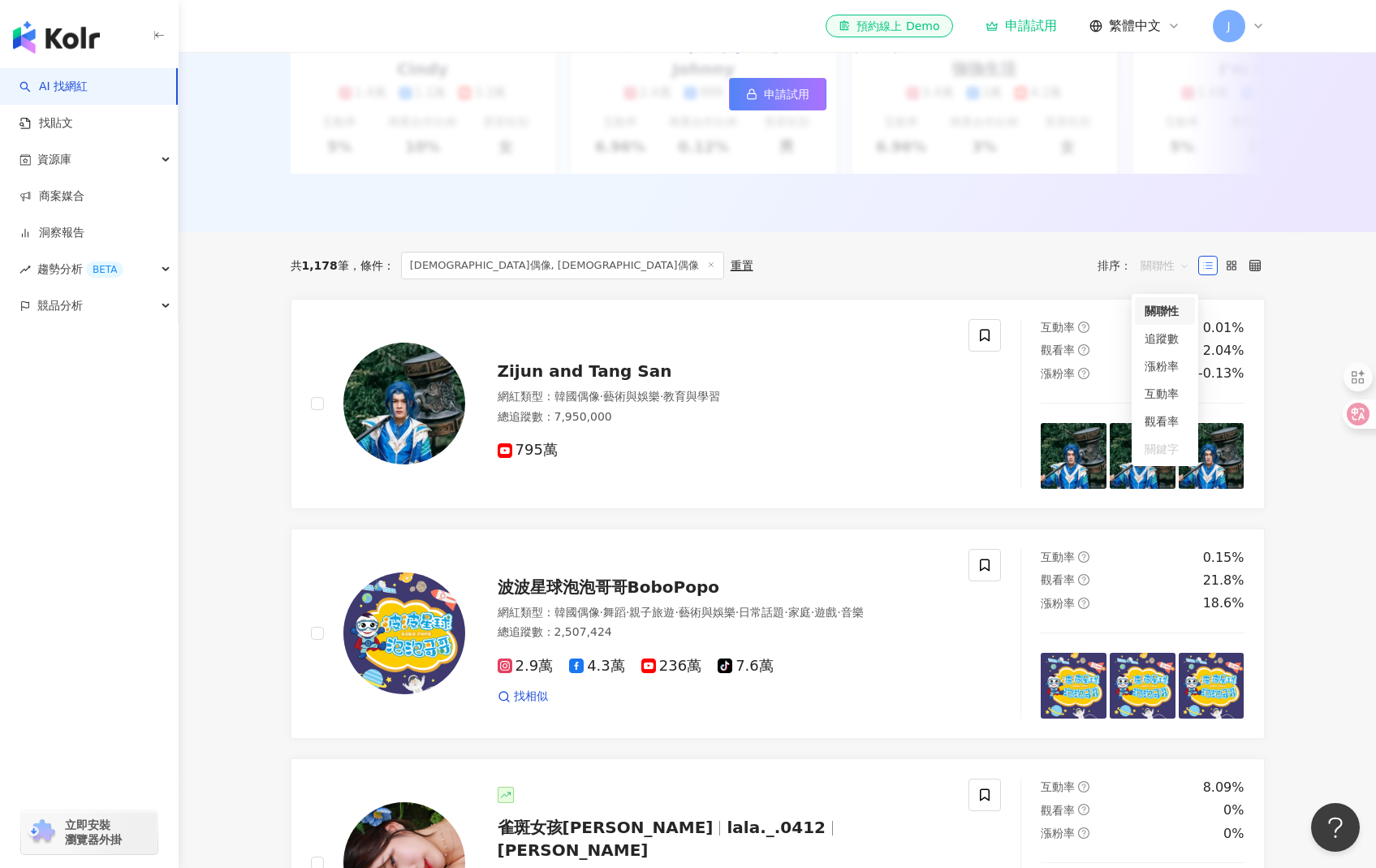
click at [1173, 276] on span "關聯性" at bounding box center [1165, 265] width 48 height 26
click at [1178, 386] on div "互動率" at bounding box center [1165, 394] width 40 height 18
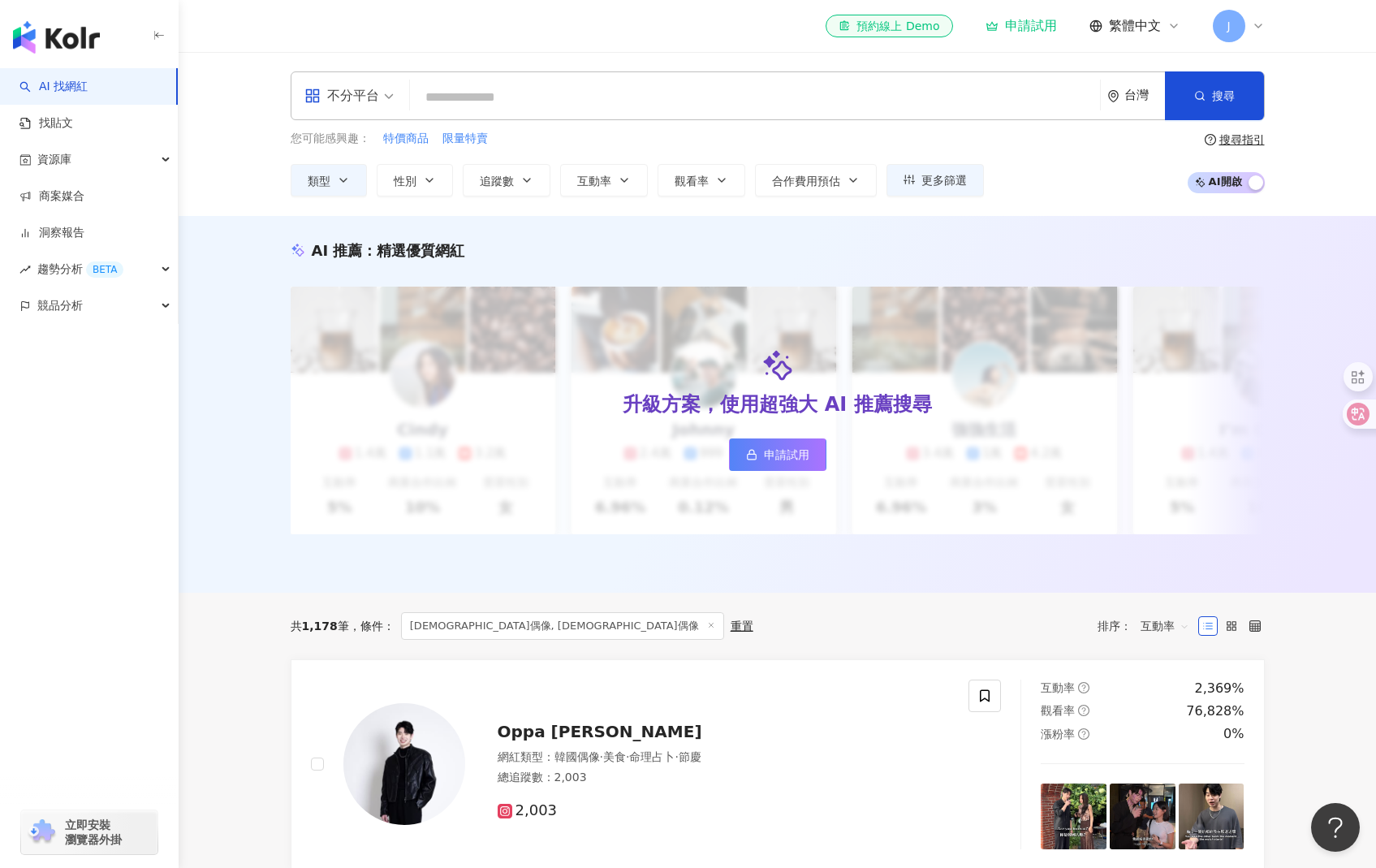
click at [477, 640] on span "韓國偶像, 日本偶像" at bounding box center [562, 625] width 323 height 28
click at [731, 633] on div "重置" at bounding box center [741, 625] width 22 height 13
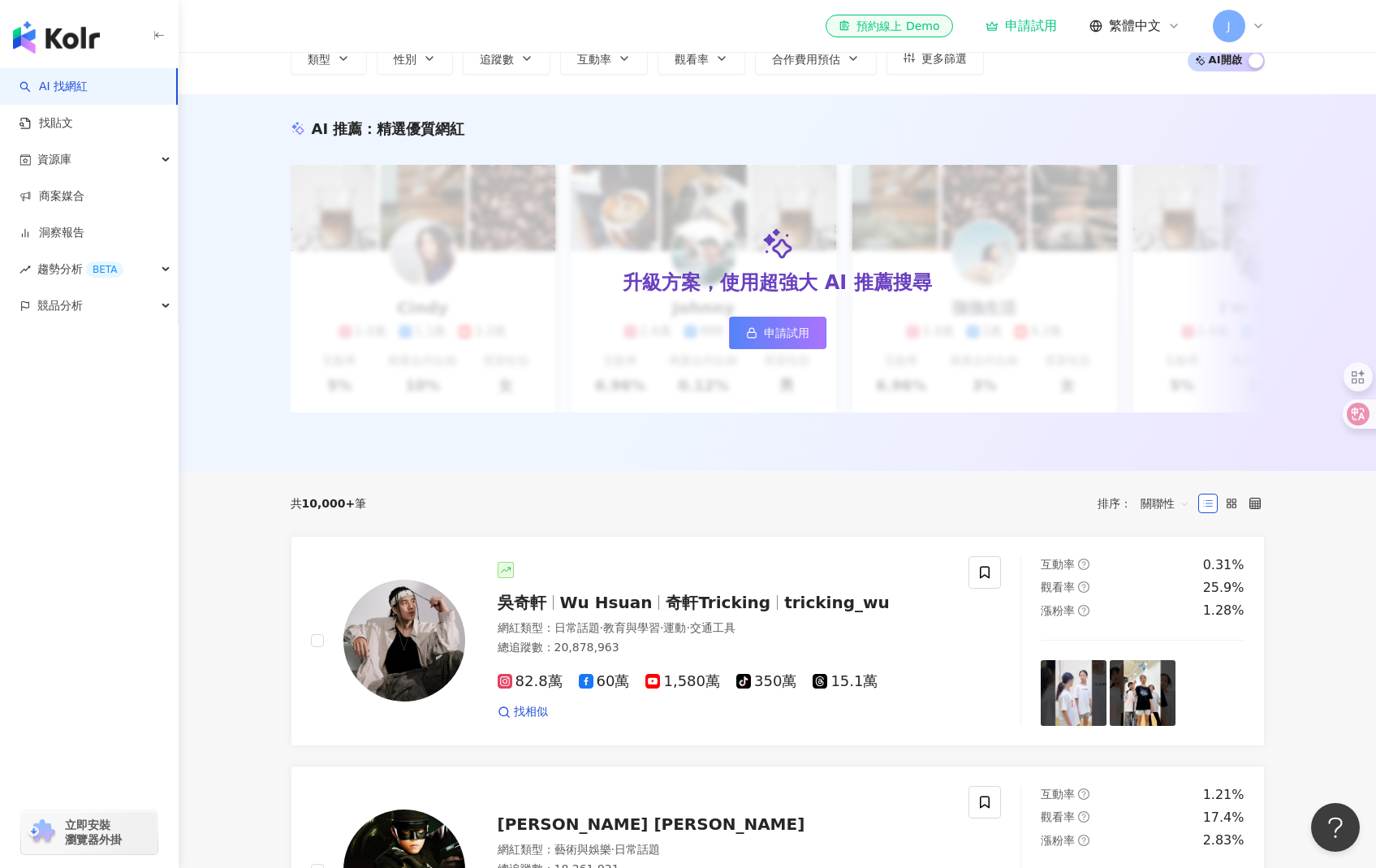
scroll to position [337, 0]
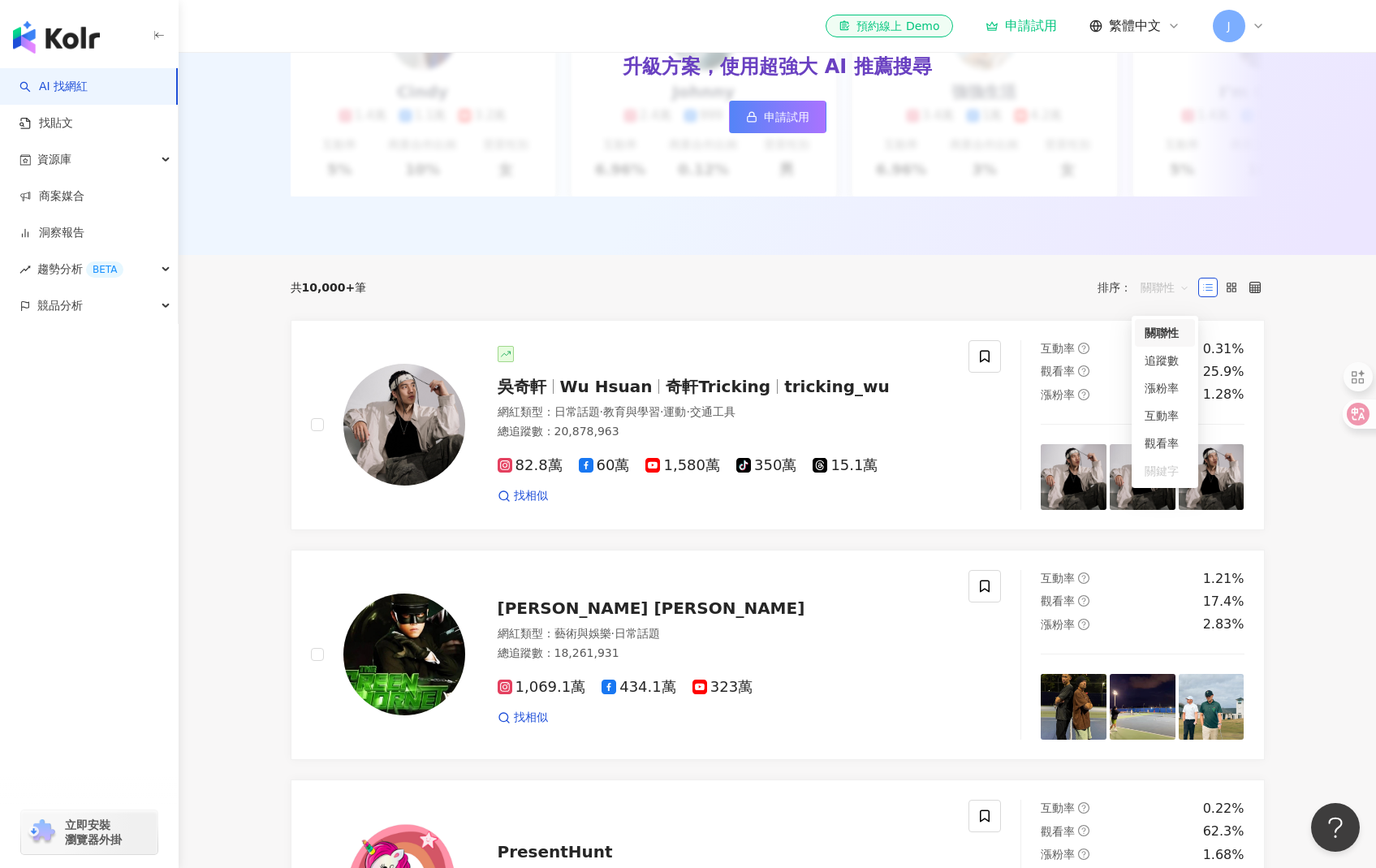
click at [1160, 296] on span "關聯性" at bounding box center [1165, 287] width 48 height 26
click at [976, 316] on div "共 10,000+ 筆 排序： 關聯性" at bounding box center [778, 287] width 974 height 65
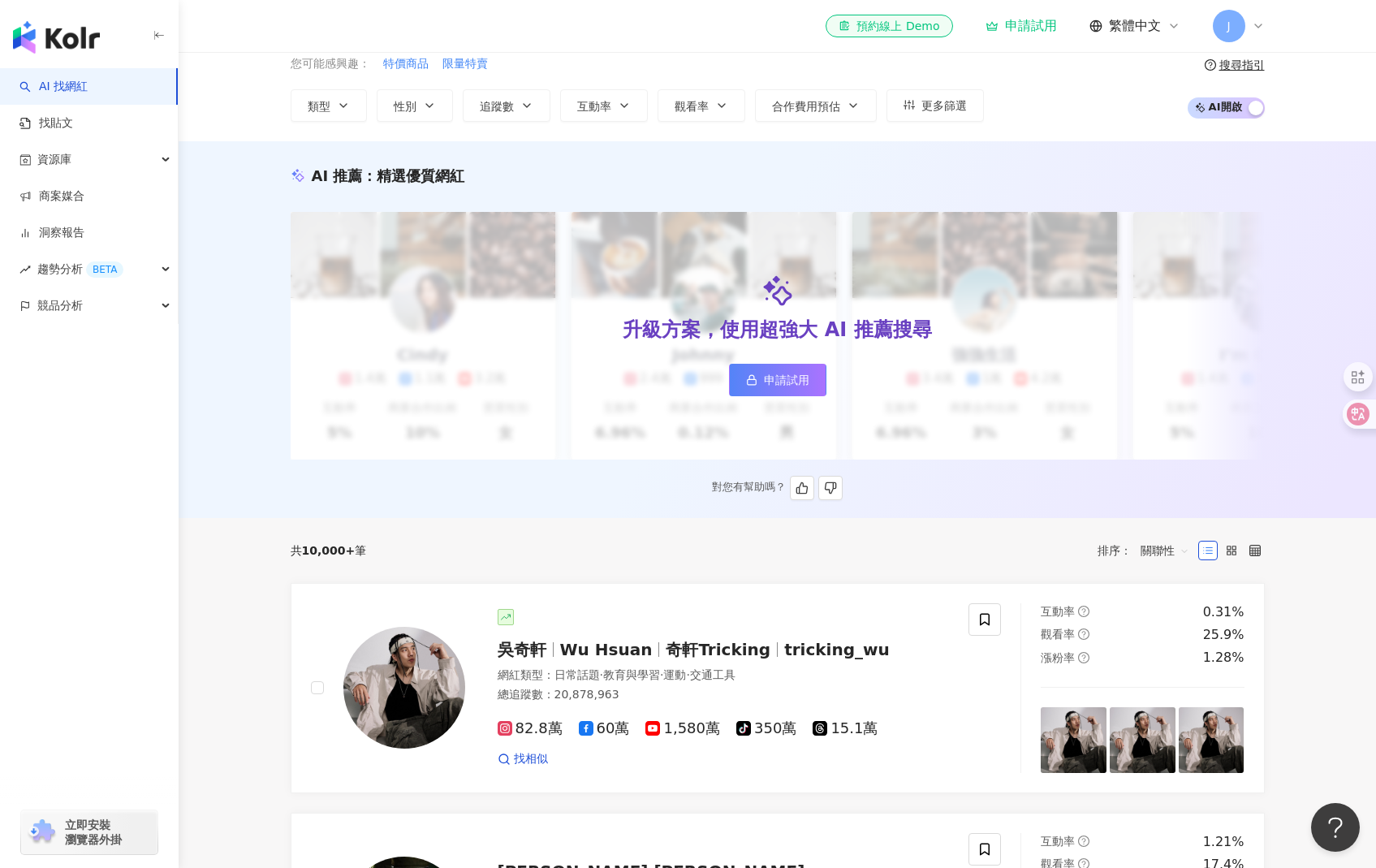
scroll to position [0, 0]
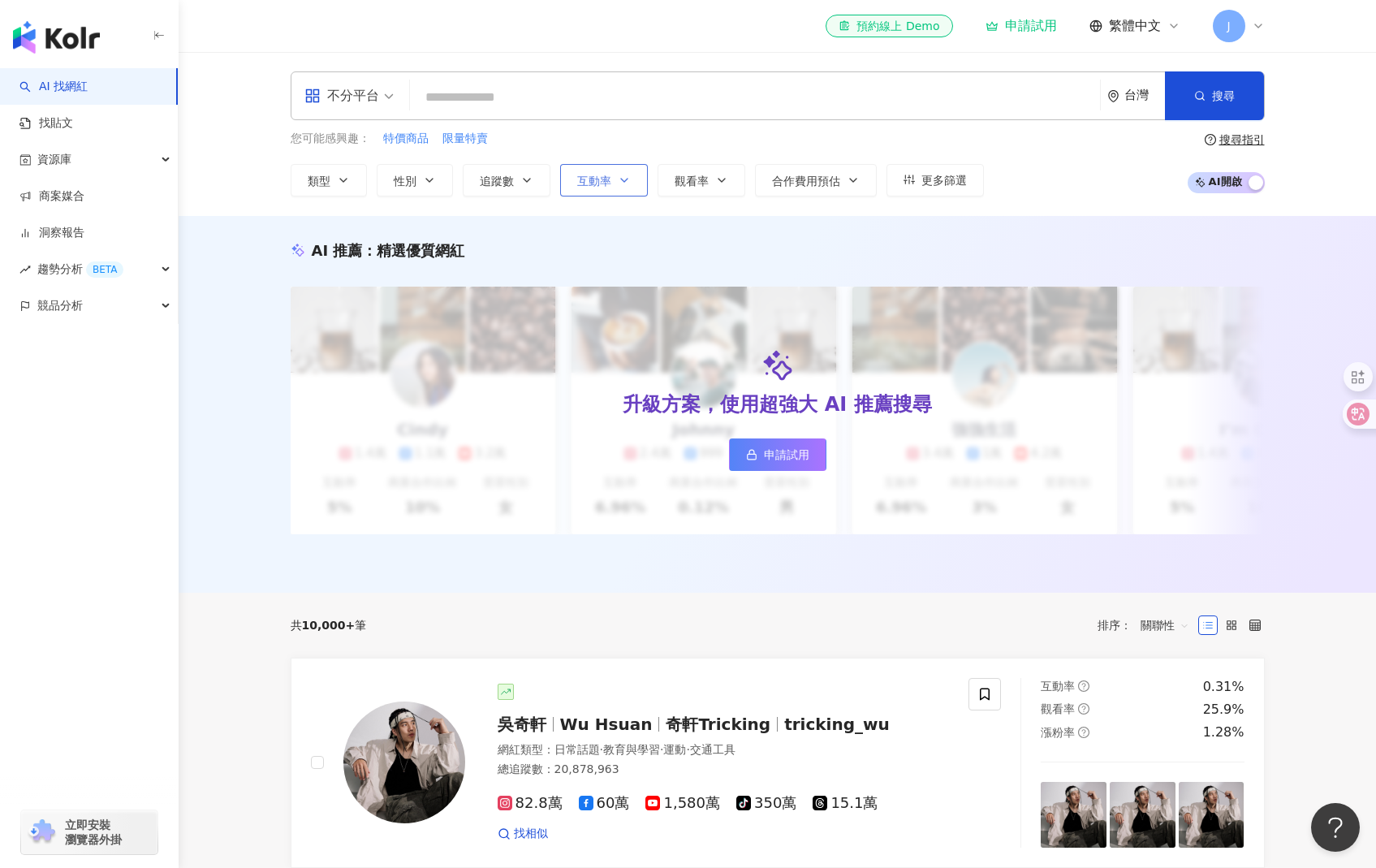
click at [609, 183] on span "互動率" at bounding box center [594, 181] width 34 height 13
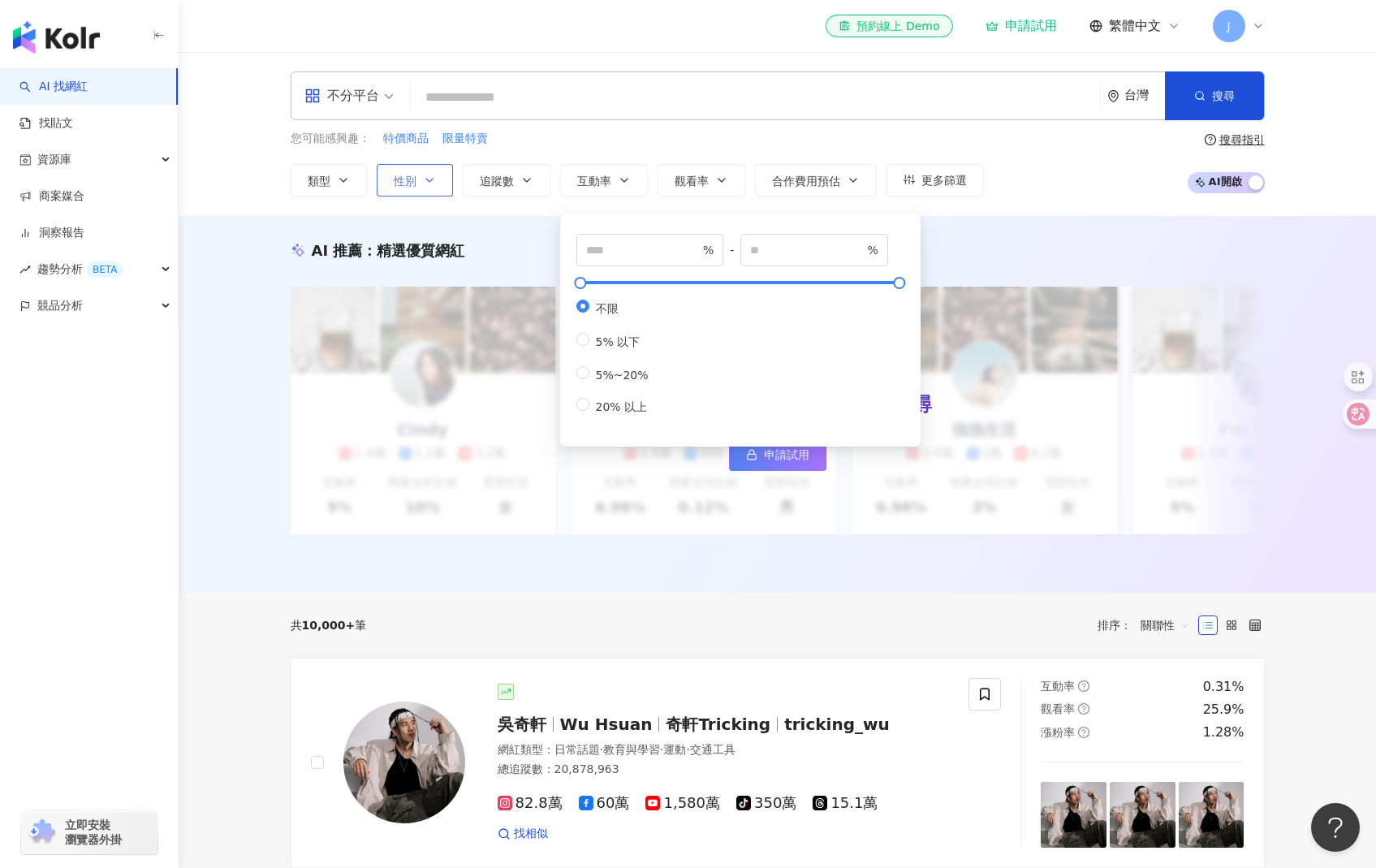
click at [421, 179] on button "性別" at bounding box center [415, 180] width 76 height 32
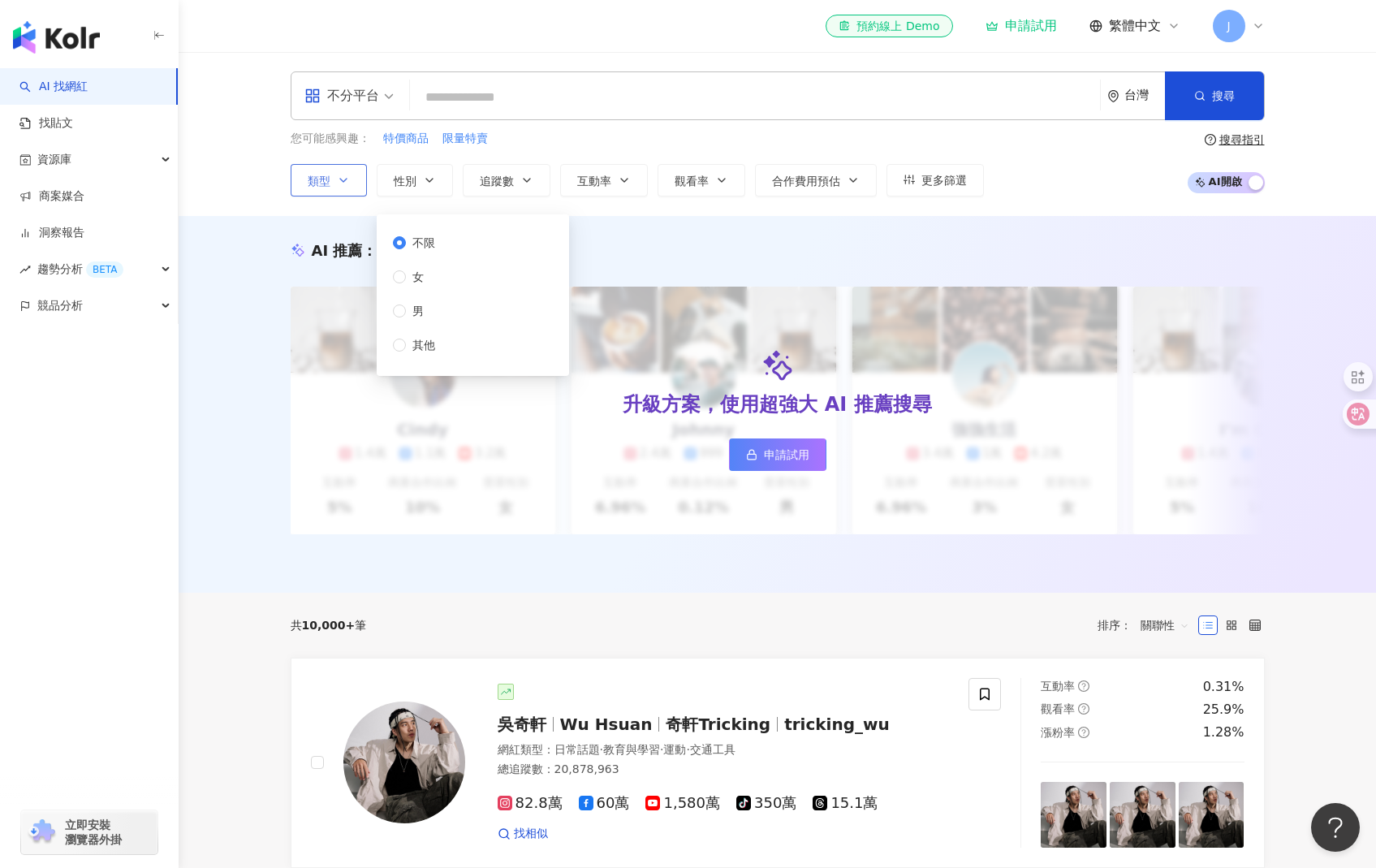
click at [354, 185] on button "類型" at bounding box center [329, 180] width 76 height 32
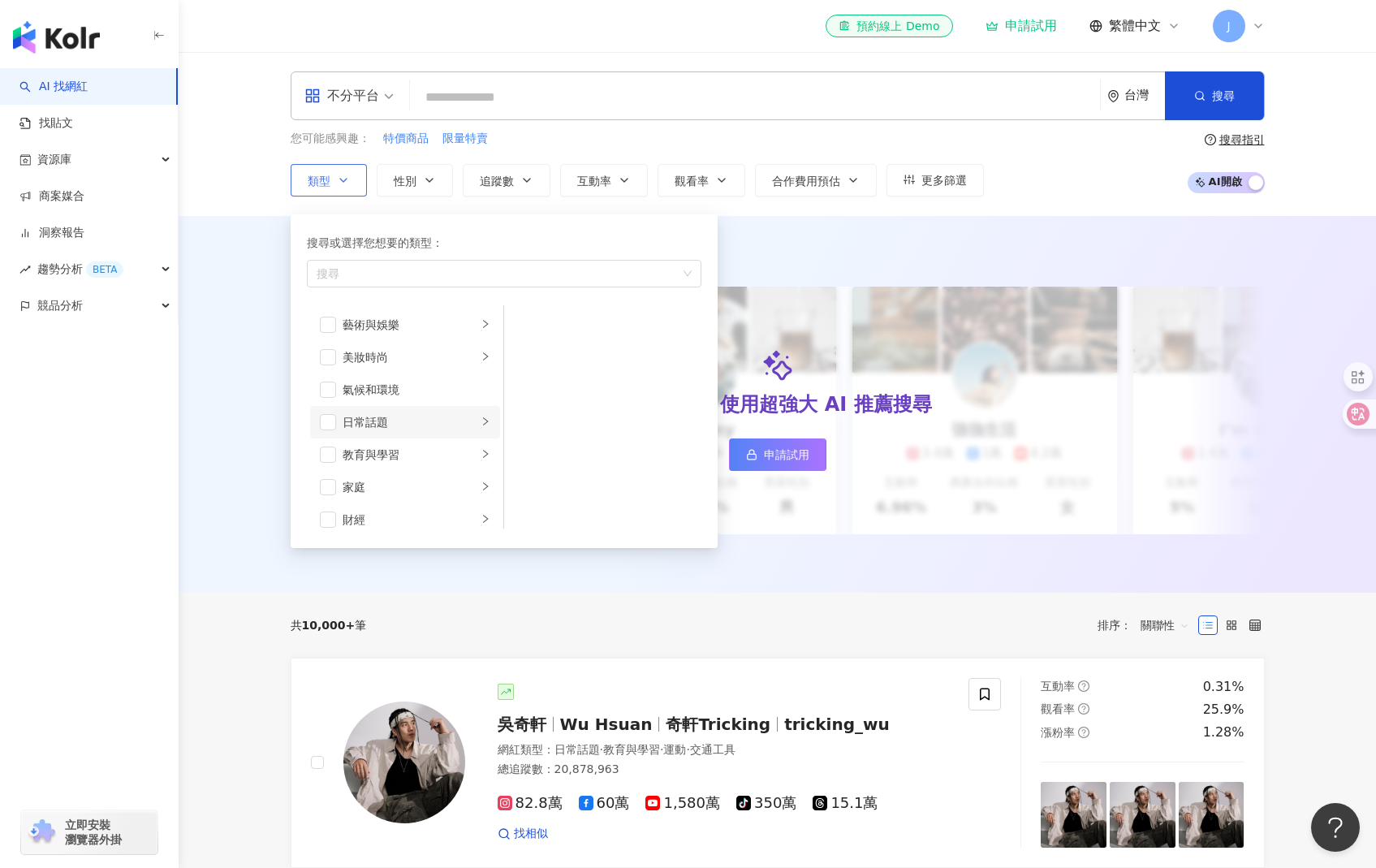
click at [415, 429] on div "日常話題" at bounding box center [410, 422] width 135 height 18
click at [421, 443] on li "教育與學習" at bounding box center [405, 455] width 190 height 32
click at [429, 458] on div "遊戲" at bounding box center [410, 460] width 135 height 18
click at [556, 389] on div "手機遊戲" at bounding box center [614, 389] width 149 height 18
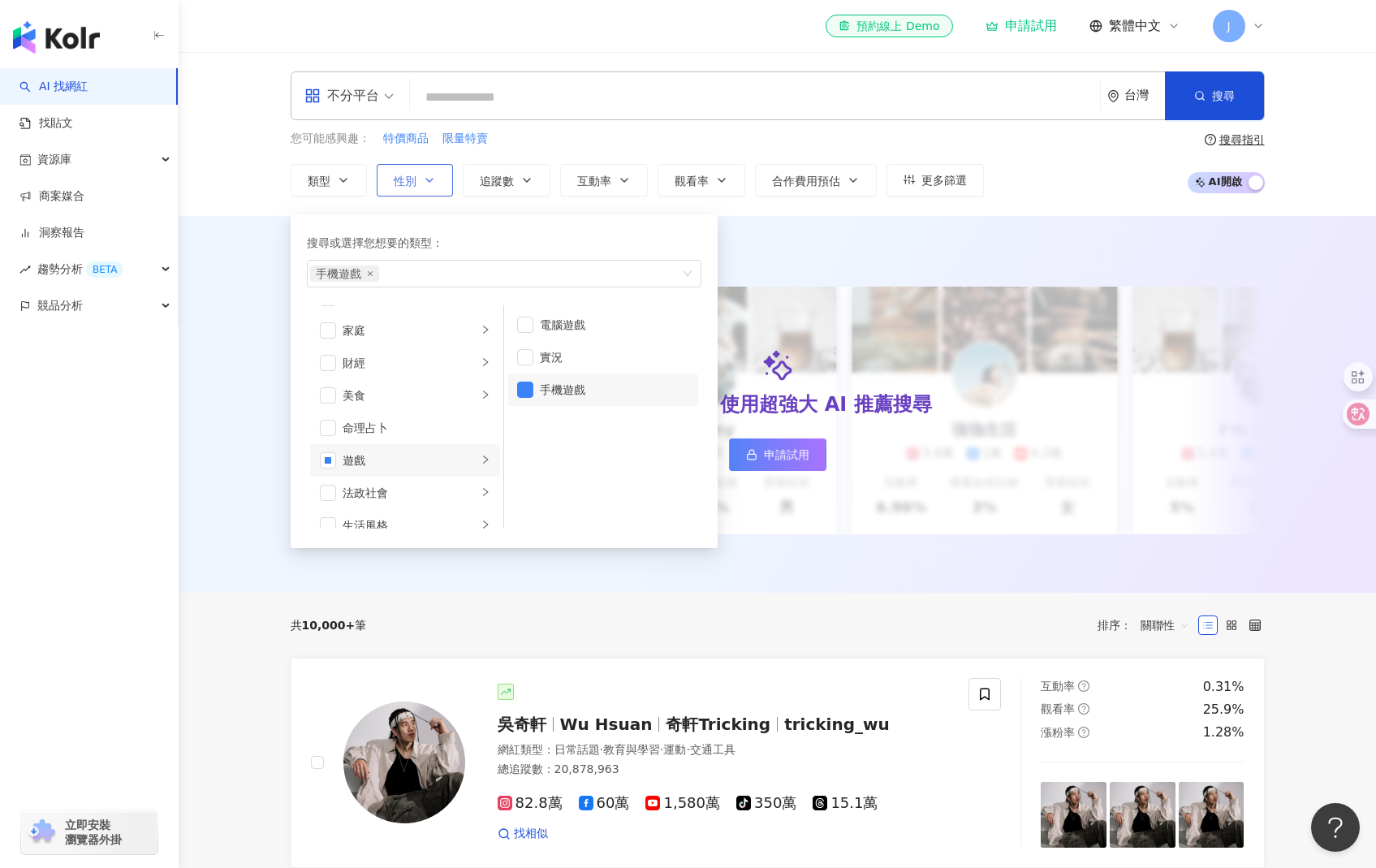
click at [441, 179] on button "性別" at bounding box center [415, 180] width 76 height 32
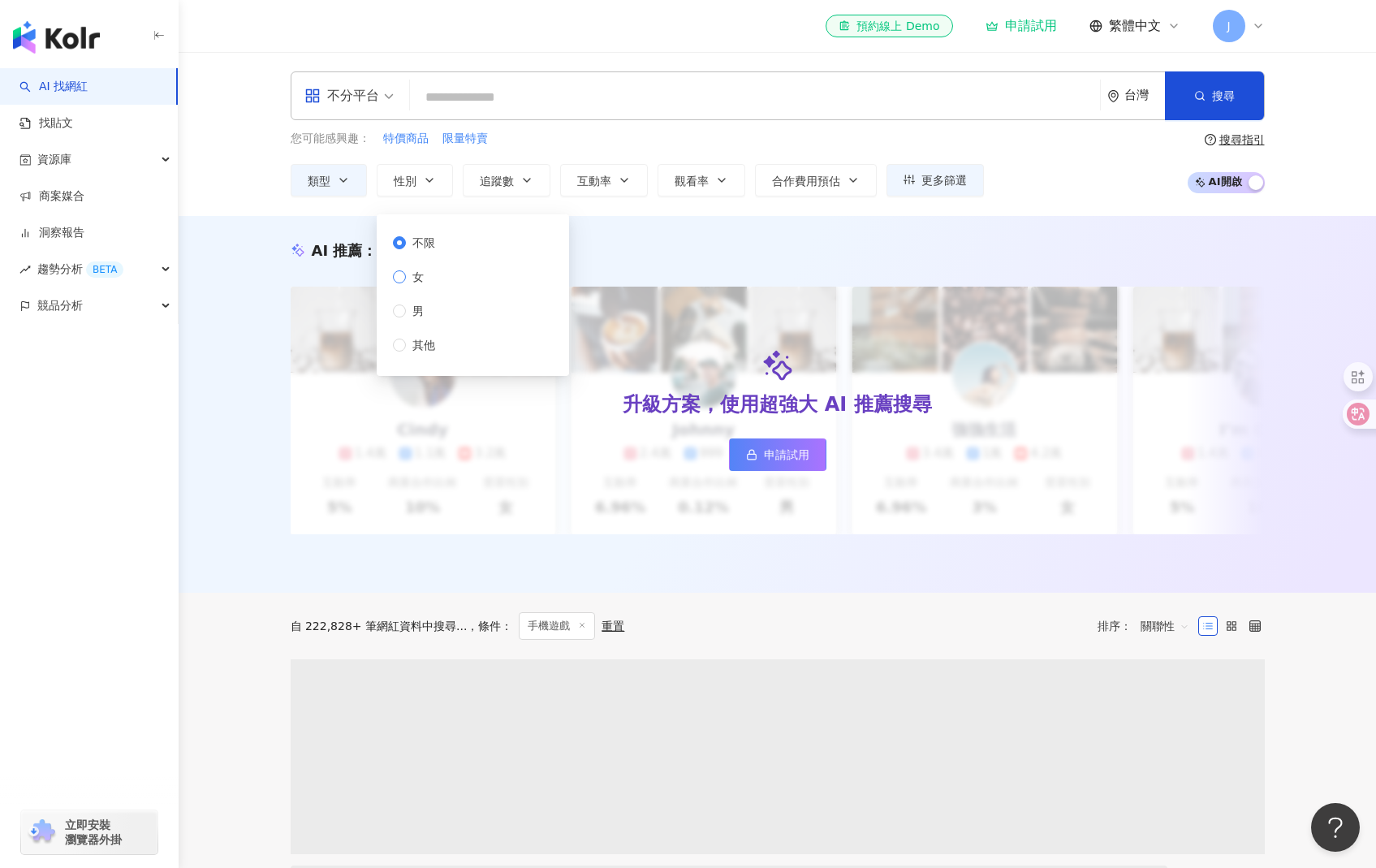
click at [437, 270] on label "女" at bounding box center [417, 277] width 48 height 18
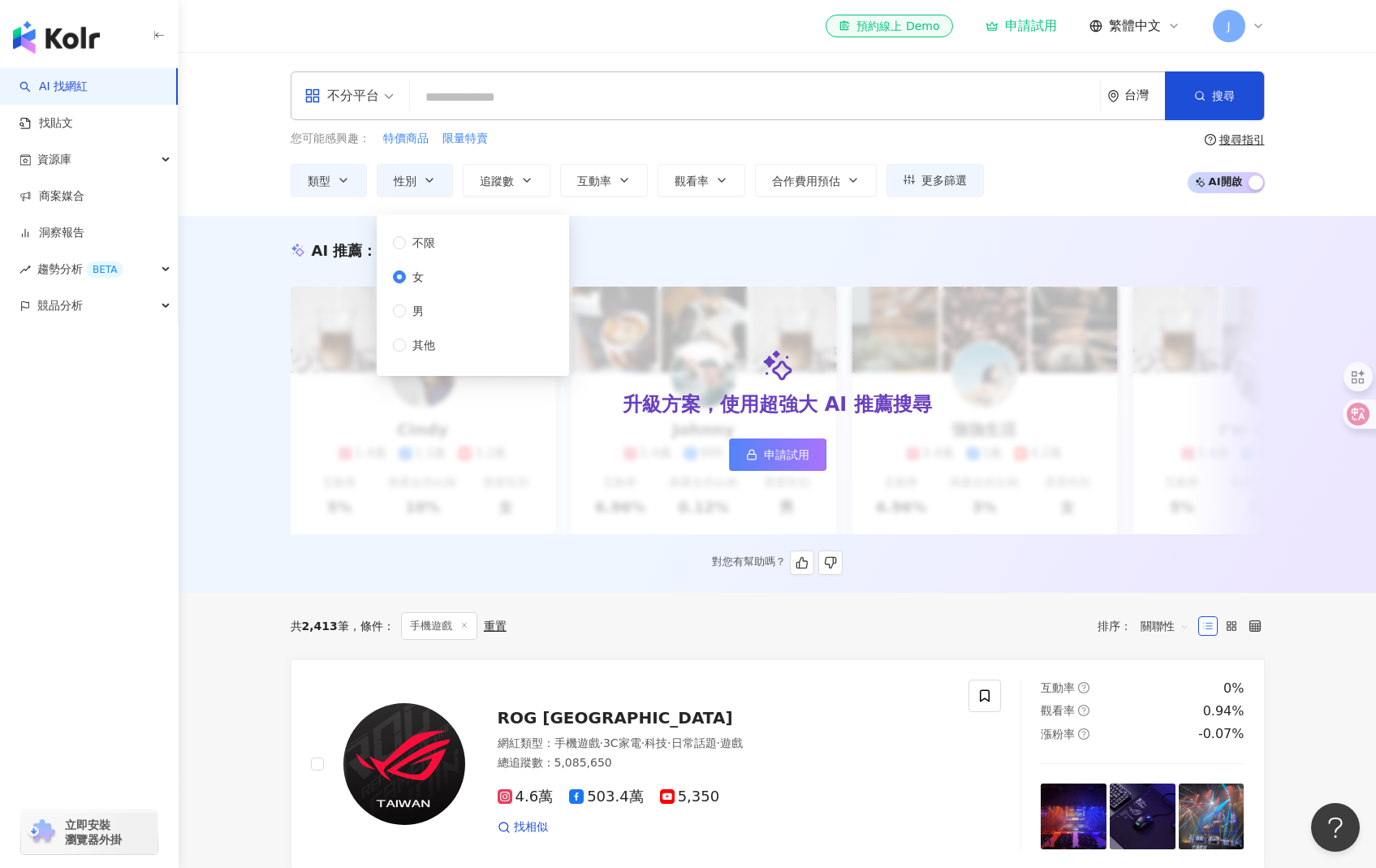
click at [279, 457] on div "AI 推薦 ： 精選優質網紅 升級方案，使用超強大 AI 推薦搜尋 申請試用 Cindy 1.4萬 1.1萬 3.2萬 互動率 5% 商業合作比例 10% 受…" at bounding box center [777, 407] width 1039 height 335
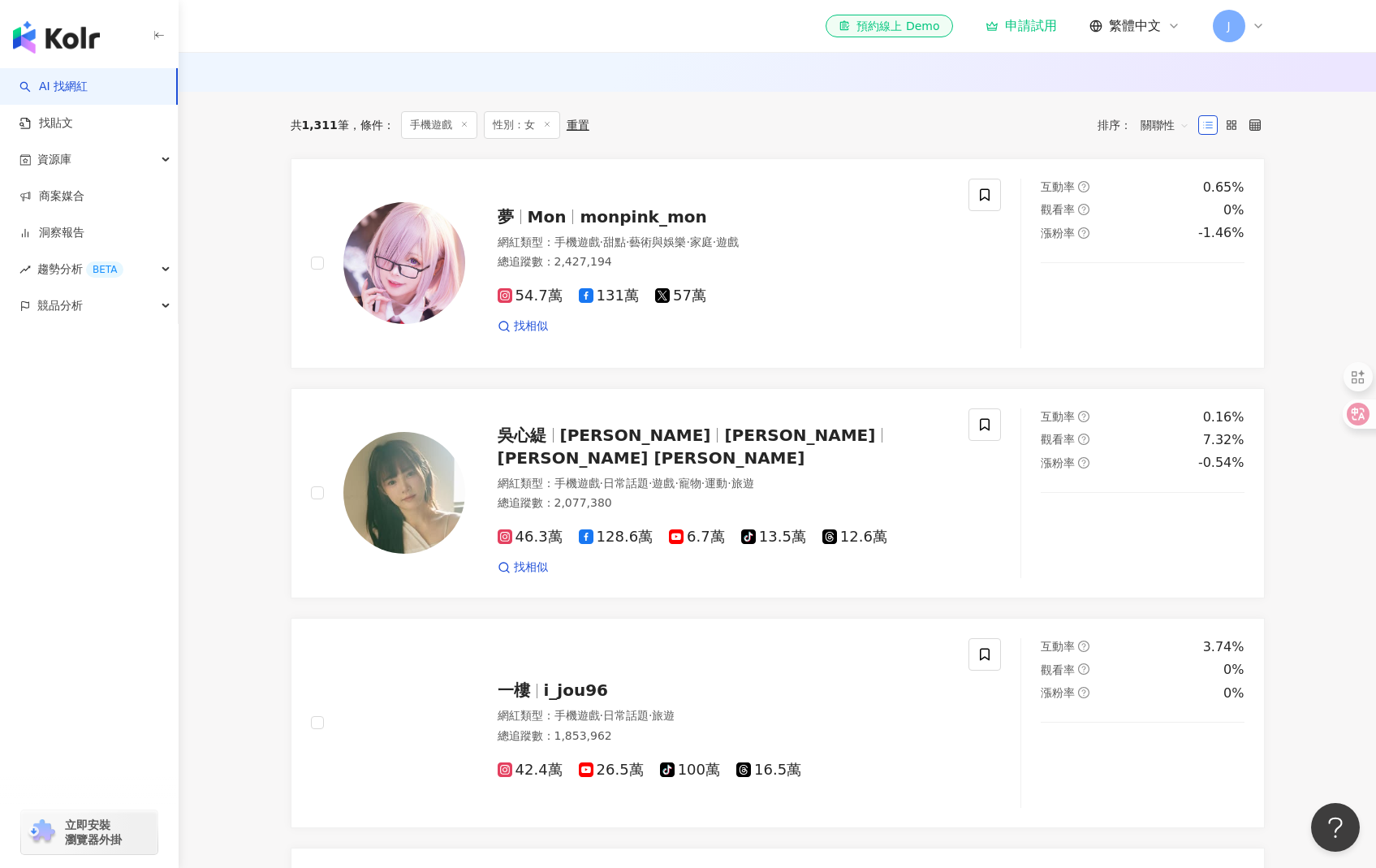
scroll to position [517, 0]
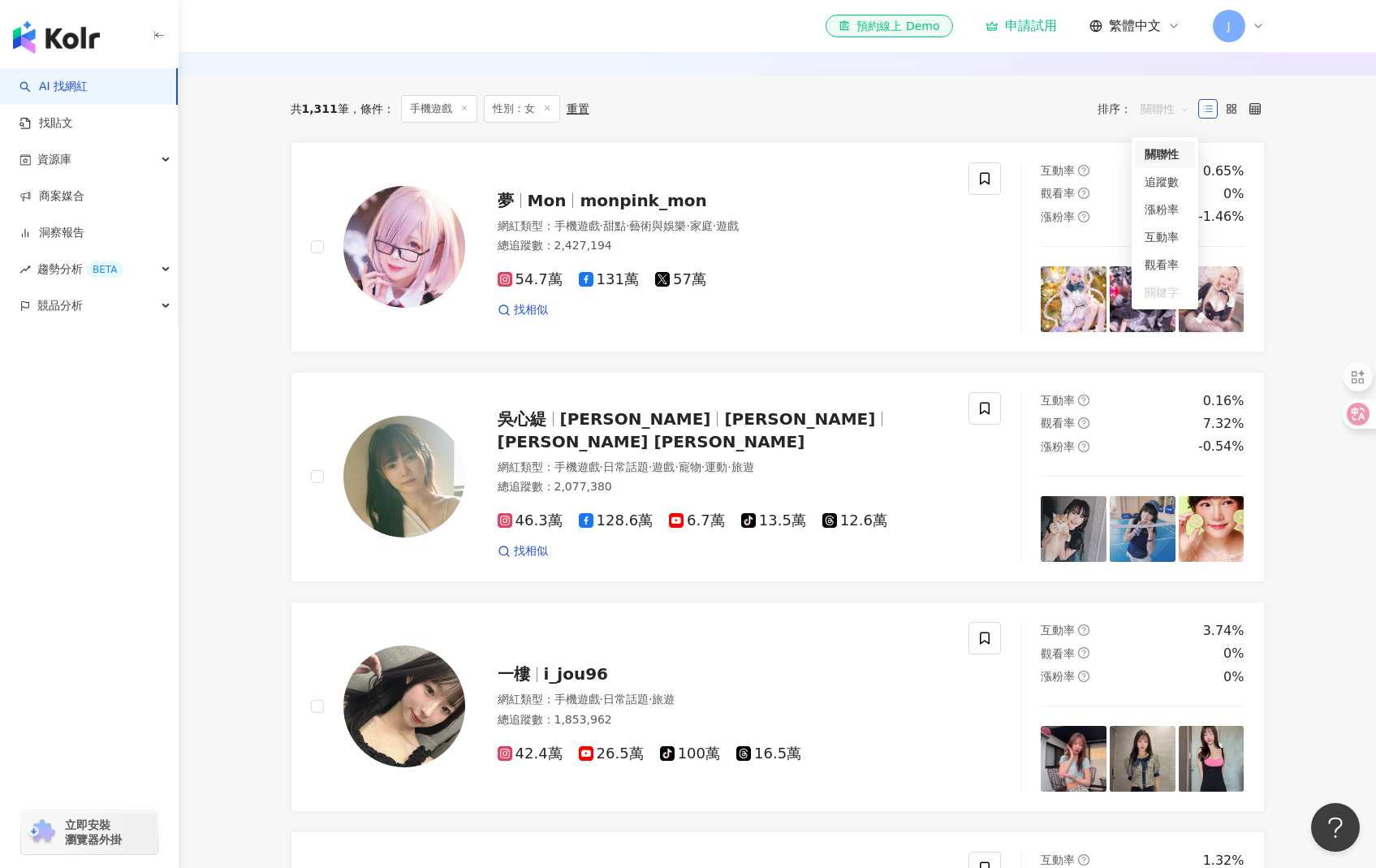
click at [1165, 122] on span "關聯性" at bounding box center [1165, 108] width 48 height 26
click at [1172, 239] on div "互動率" at bounding box center [1165, 237] width 40 height 18
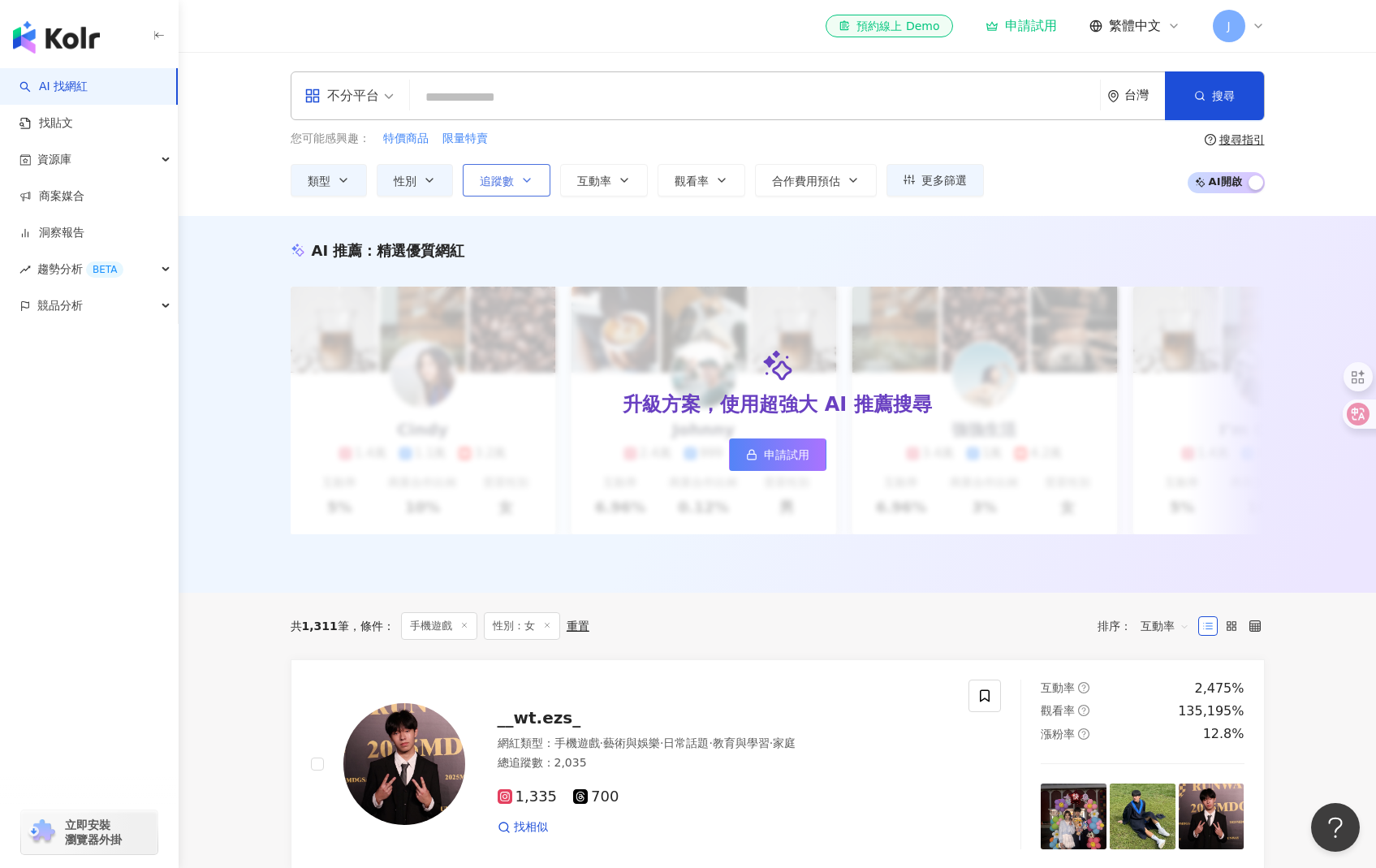
click at [491, 193] on button "追蹤數" at bounding box center [507, 180] width 88 height 32
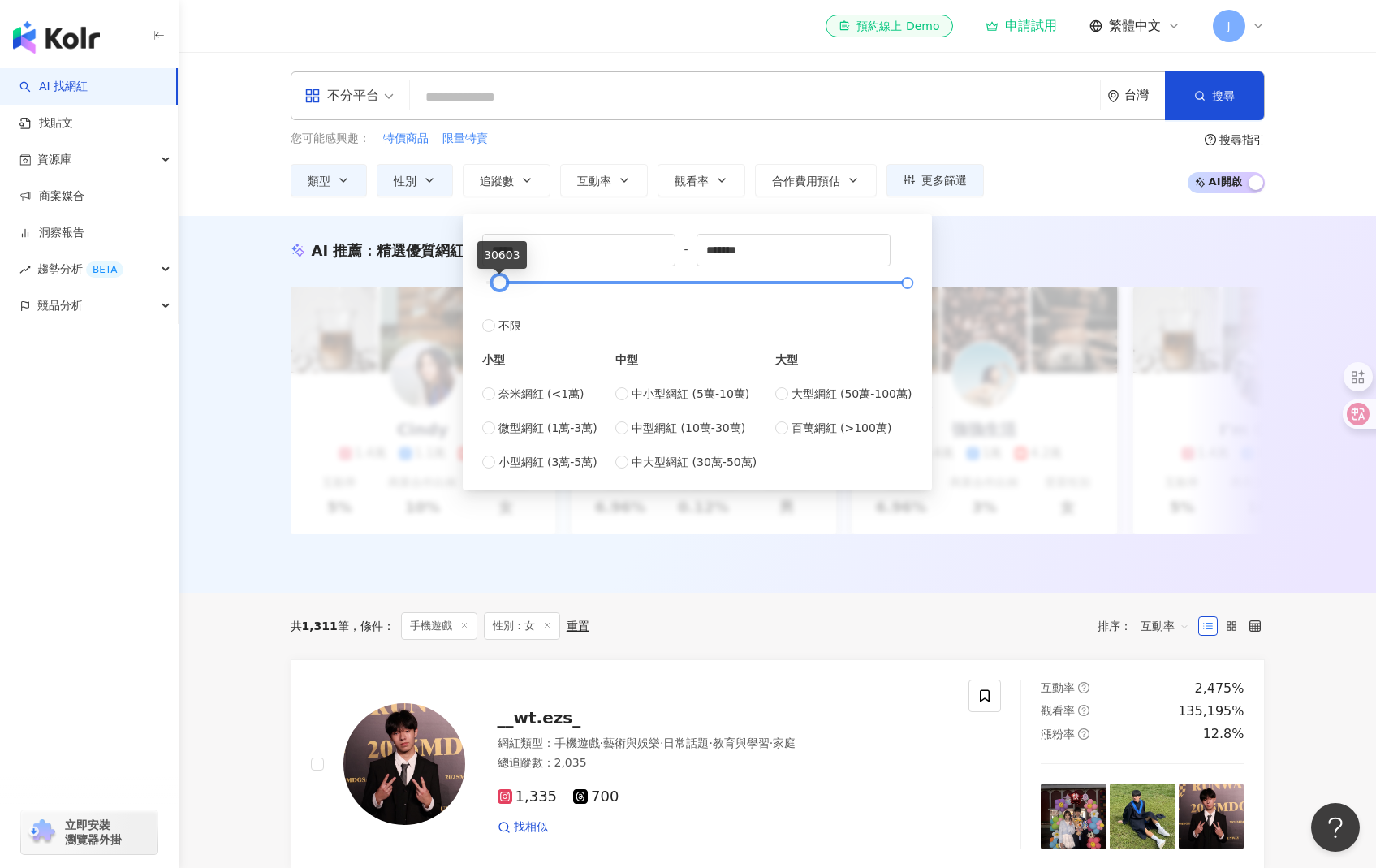
drag, startPoint x: 537, startPoint y: 279, endPoint x: 500, endPoint y: 286, distance: 37.7
click at [500, 286] on div at bounding box center [697, 282] width 422 height 10
type input "*"
type input "****"
type input "*****"
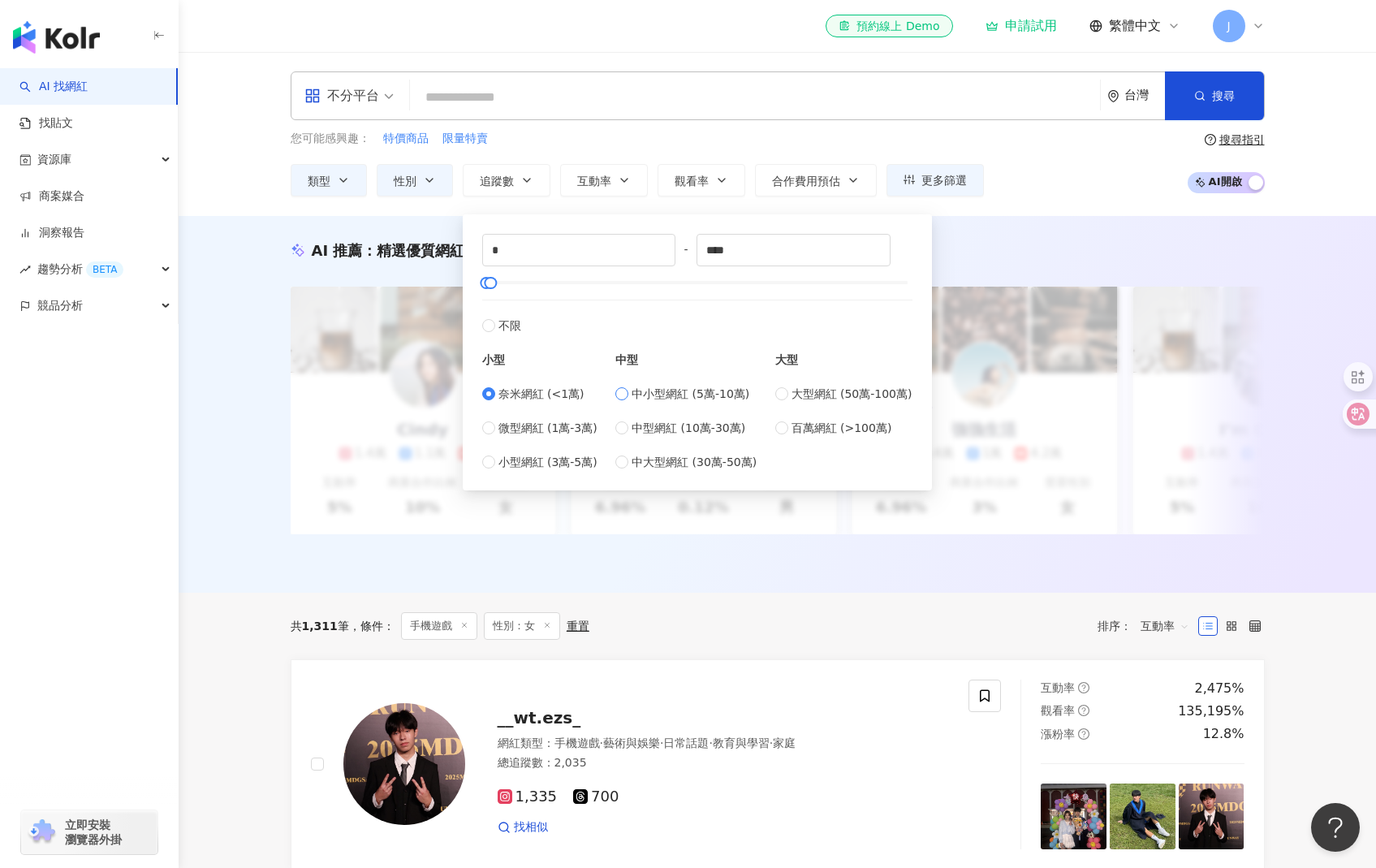
type input "*****"
drag, startPoint x: 502, startPoint y: 282, endPoint x: 483, endPoint y: 286, distance: 19.4
click at [483, 286] on div at bounding box center [488, 283] width 9 height 9
drag, startPoint x: 526, startPoint y: 260, endPoint x: 493, endPoint y: 258, distance: 33.1
click at [493, 258] on input "****" at bounding box center [579, 250] width 192 height 30
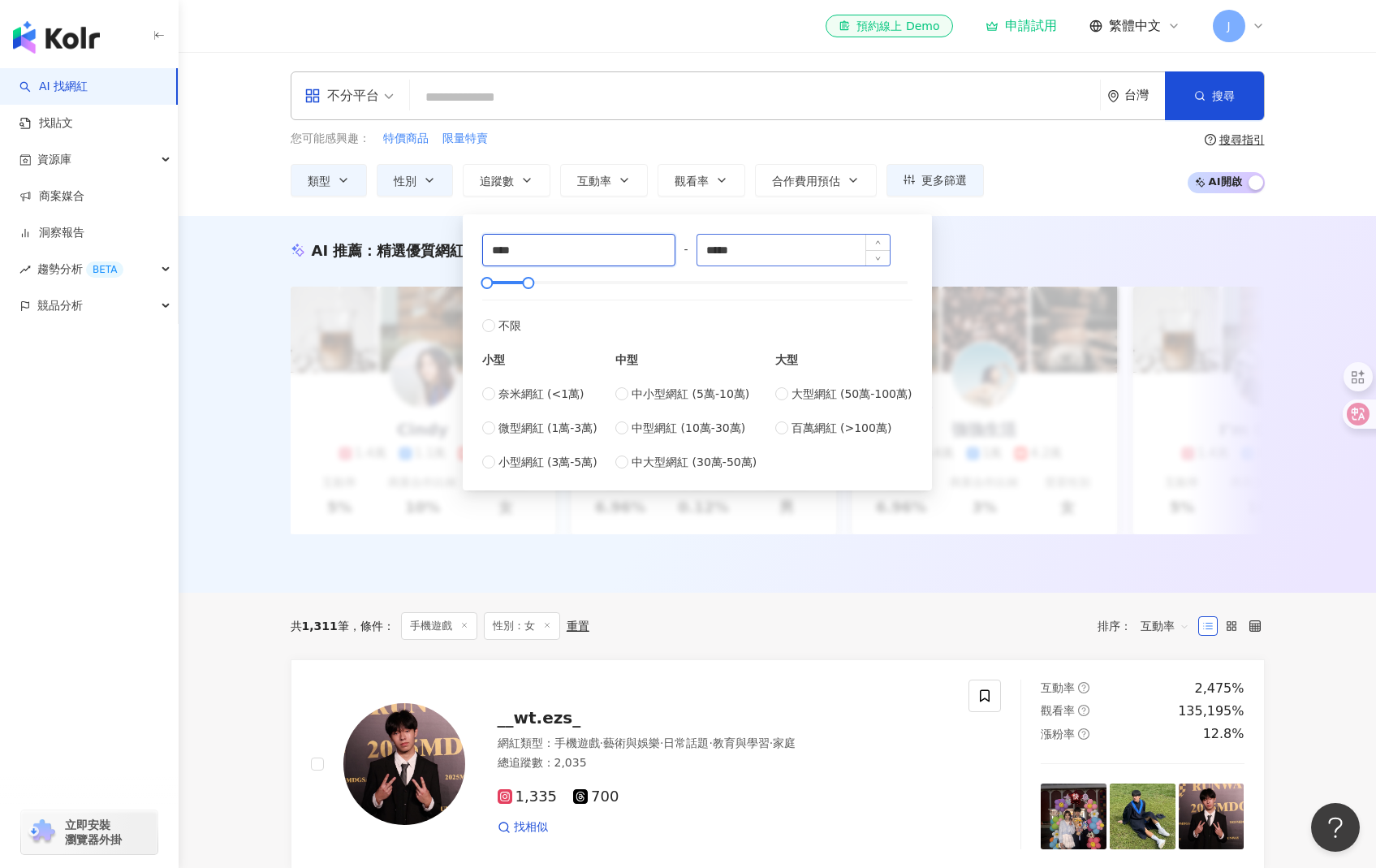
type input "****"
drag, startPoint x: 763, startPoint y: 251, endPoint x: 712, endPoint y: 247, distance: 51.2
click at [712, 247] on input "*****" at bounding box center [793, 250] width 192 height 30
type input "*"
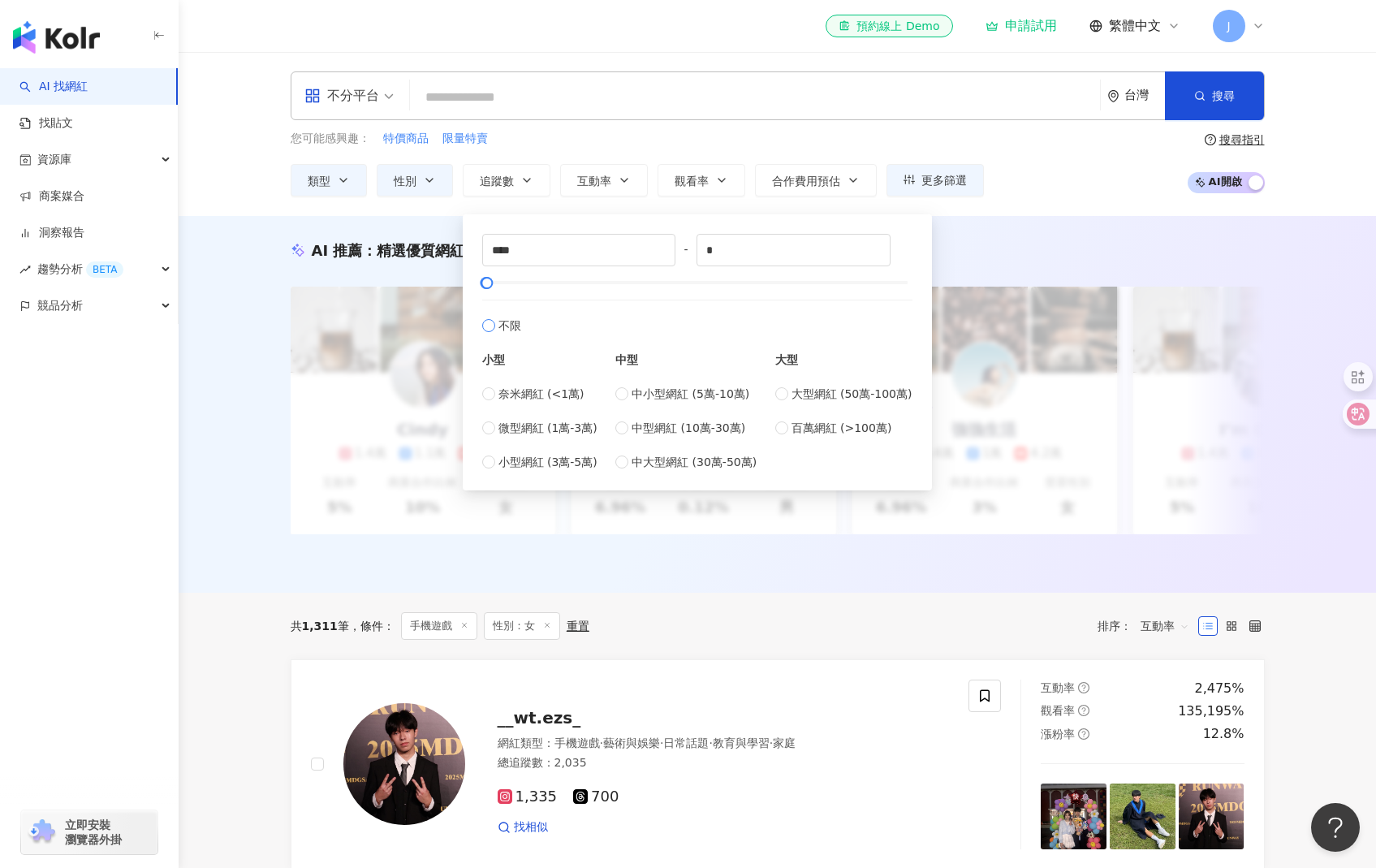
click at [846, 317] on label "不限" at bounding box center [697, 317] width 431 height 35
type input "*"
type input "*******"
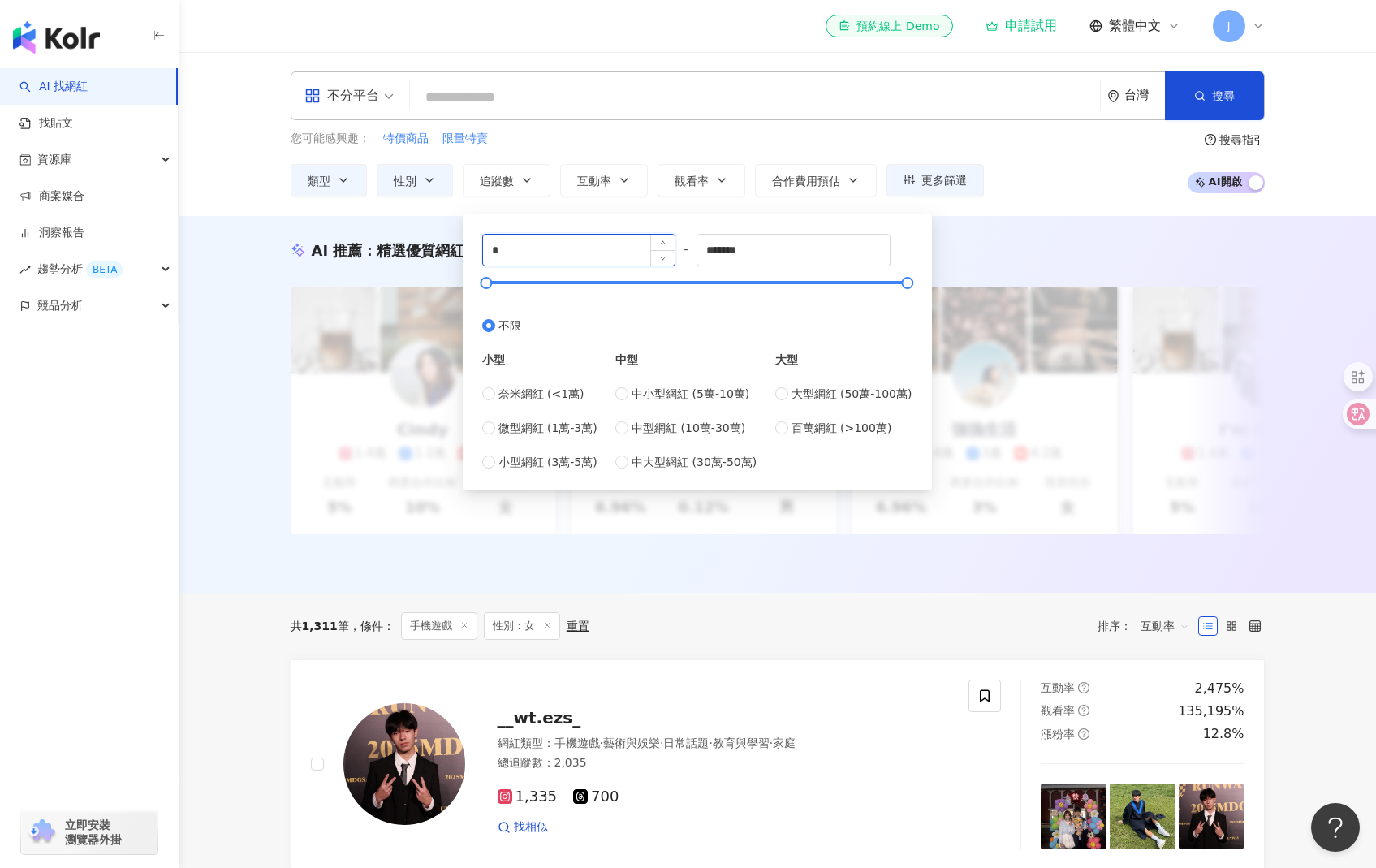
click at [519, 259] on input "*" at bounding box center [579, 250] width 192 height 30
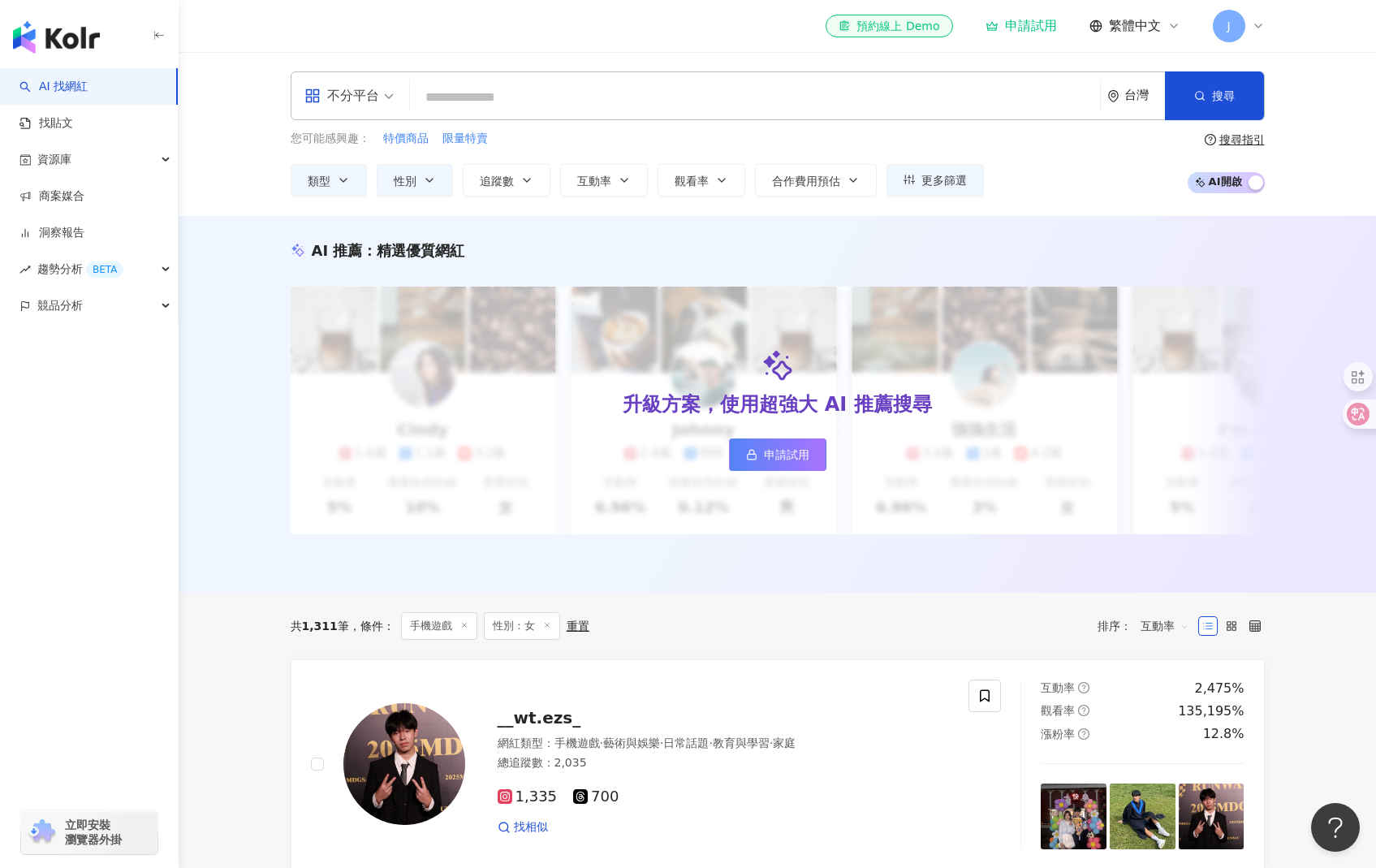
click at [1022, 208] on div "不分平台 台灣 搜尋 loading 搜尋名稱、敘述、貼文含有關鍵字 “ 團購 AND 優惠 ” 的網紅 您可能感興趣： 特價商品 限量特賣 類型 性別 追蹤…" at bounding box center [778, 133] width 1198 height 164
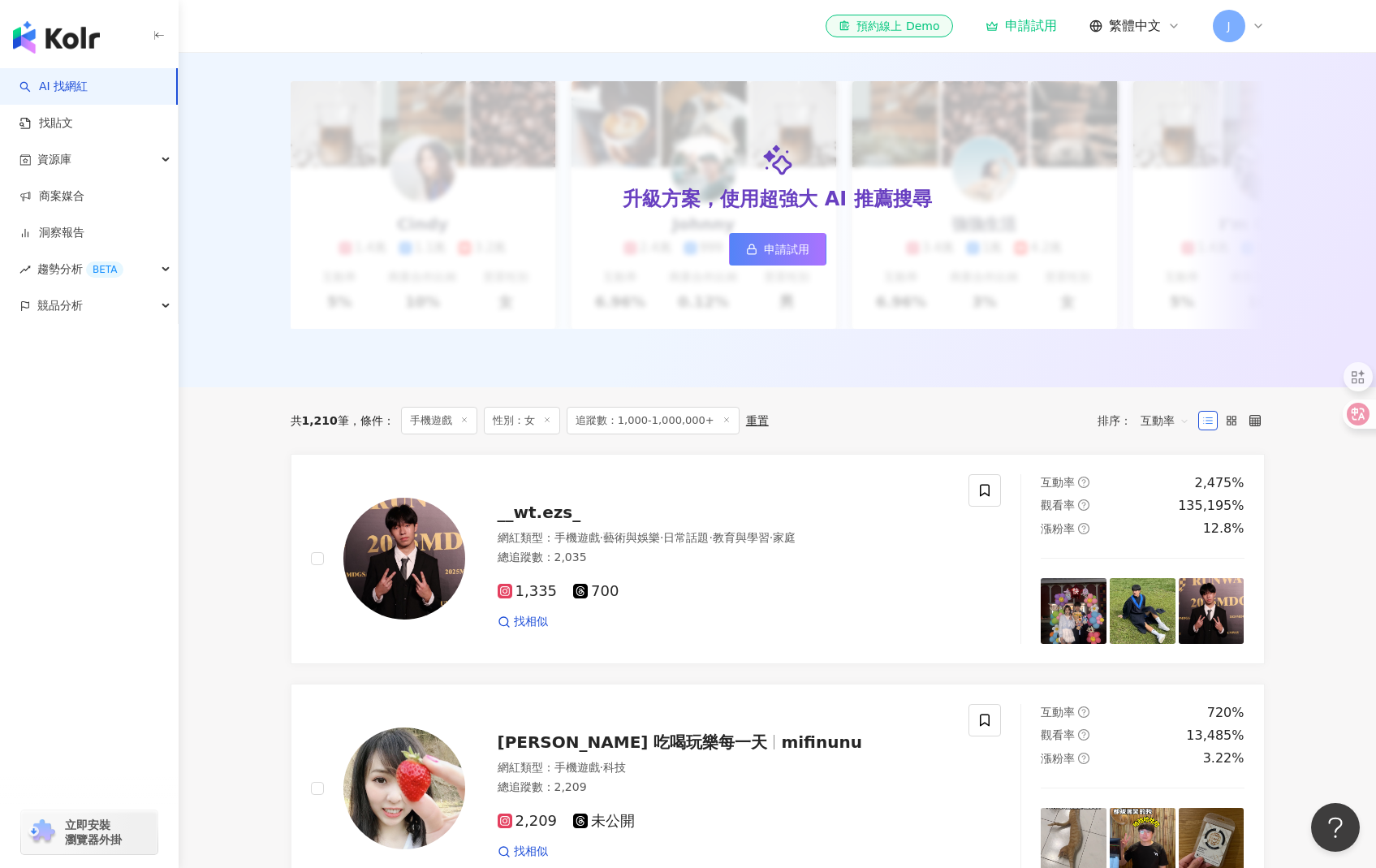
scroll to position [148, 0]
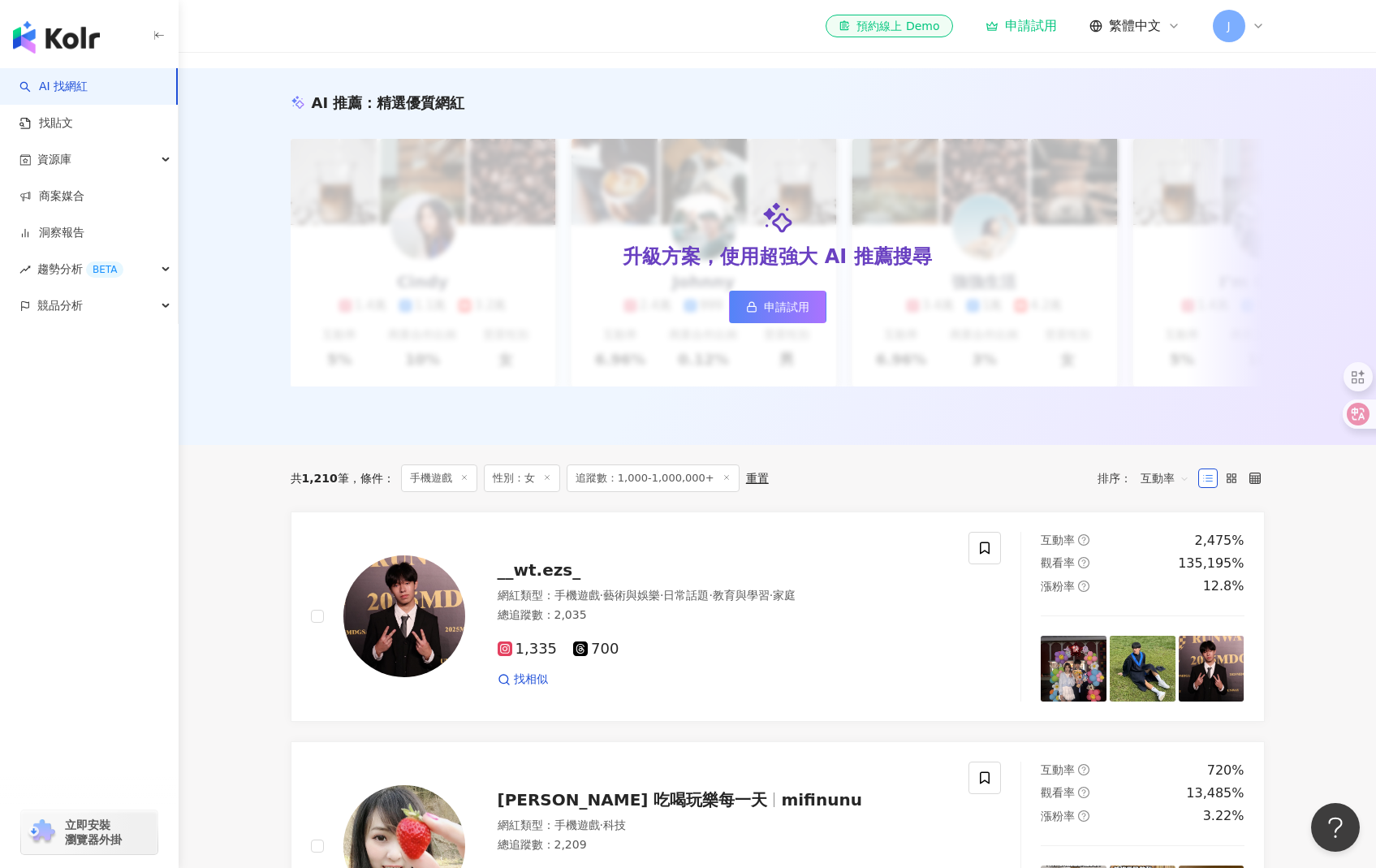
click at [589, 480] on span "追蹤數：1,000-1,000,000+" at bounding box center [653, 478] width 173 height 28
click at [606, 484] on span "追蹤數：1,000-1,000,000+" at bounding box center [653, 478] width 173 height 28
click at [671, 489] on span "追蹤數：1,000-1,000,000+" at bounding box center [653, 478] width 173 height 28
click at [614, 482] on span "追蹤數：1,000-1,000,000+" at bounding box center [653, 478] width 173 height 28
click at [662, 488] on span "追蹤數：1,000-1,000,000+" at bounding box center [653, 478] width 173 height 28
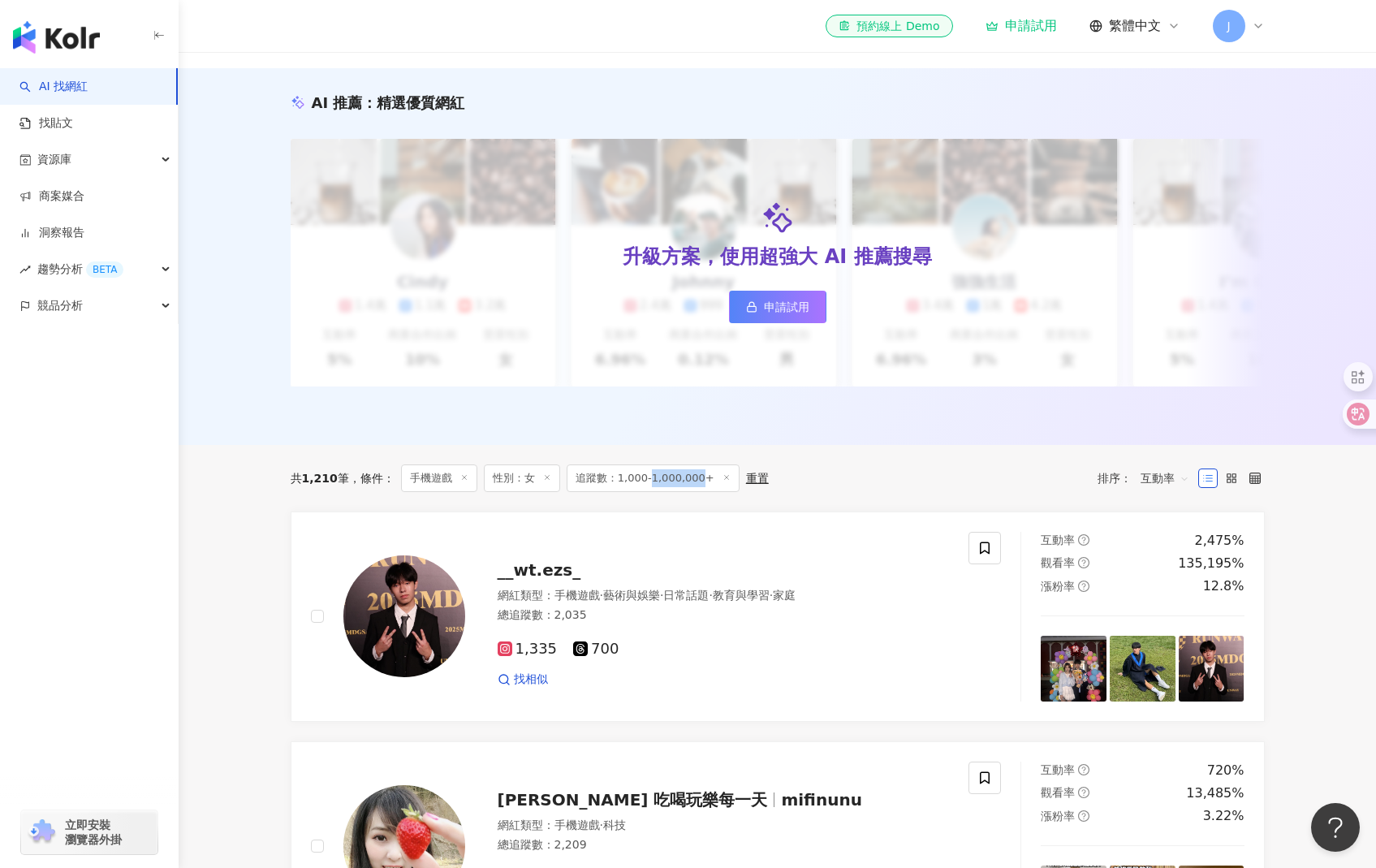
click at [662, 488] on span "追蹤數：1,000-1,000,000+" at bounding box center [653, 478] width 173 height 28
click at [722, 481] on icon at bounding box center [726, 477] width 8 height 8
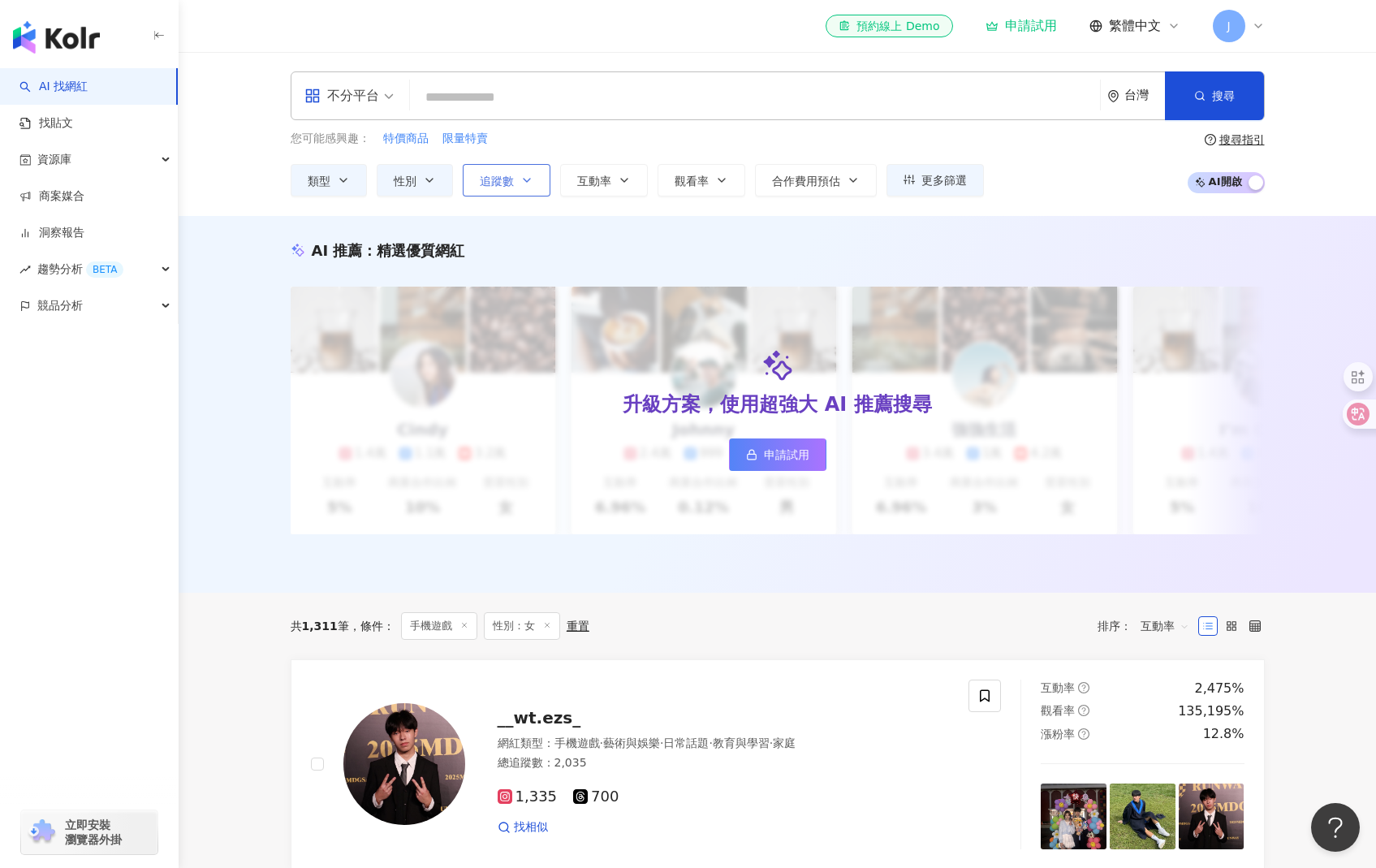
click at [502, 167] on button "追蹤數" at bounding box center [507, 180] width 88 height 32
type input "*"
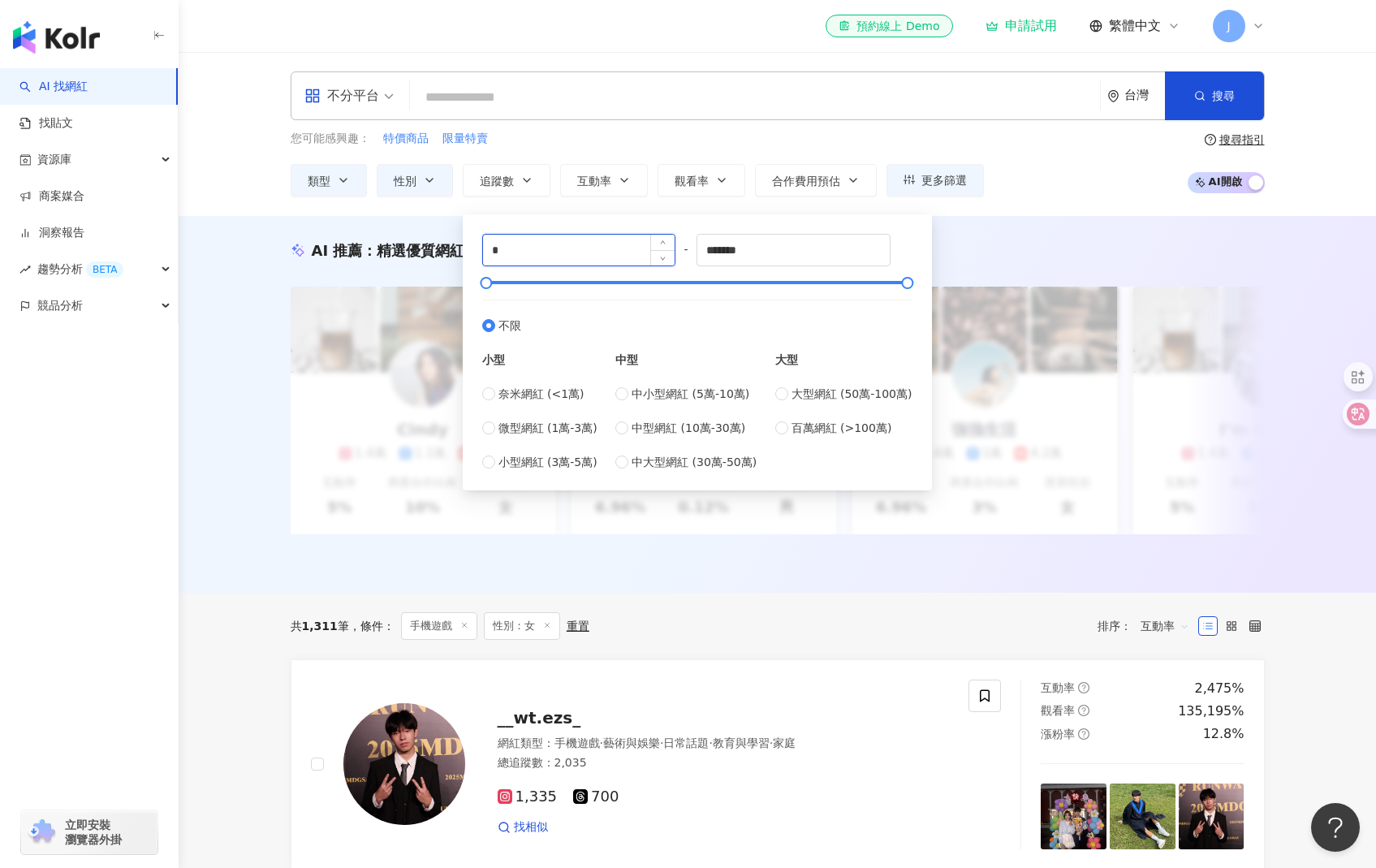
click at [526, 251] on input "*" at bounding box center [579, 250] width 192 height 30
type input "****"
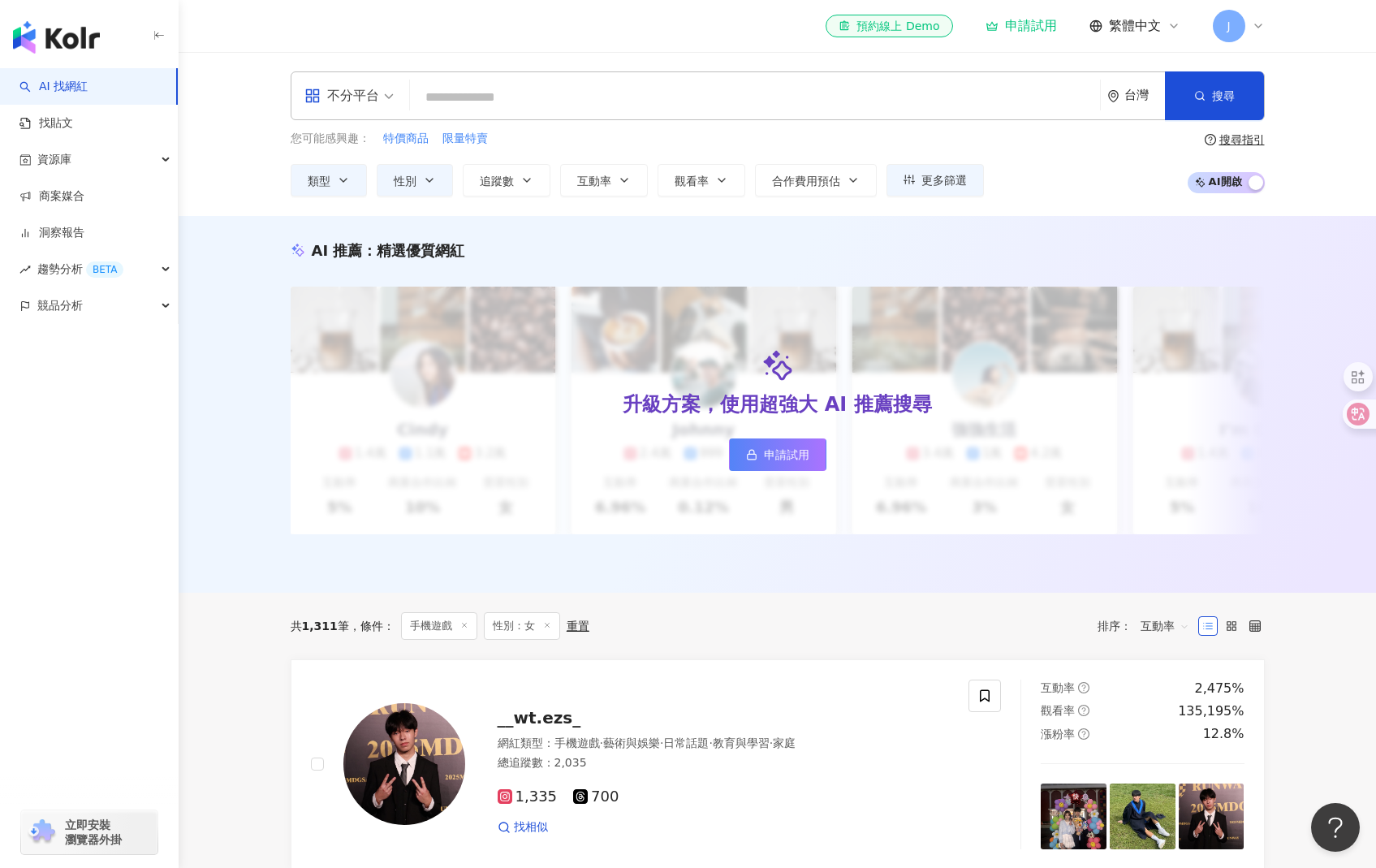
click at [1058, 240] on div "AI 推薦 ： 精選優質網紅 升級方案，使用超強大 AI 推薦搜尋 申請試用 Cindy 1.4萬 1.1萬 3.2萬 互動率 5% 商業合作比例 10% 受…" at bounding box center [778, 404] width 1198 height 377
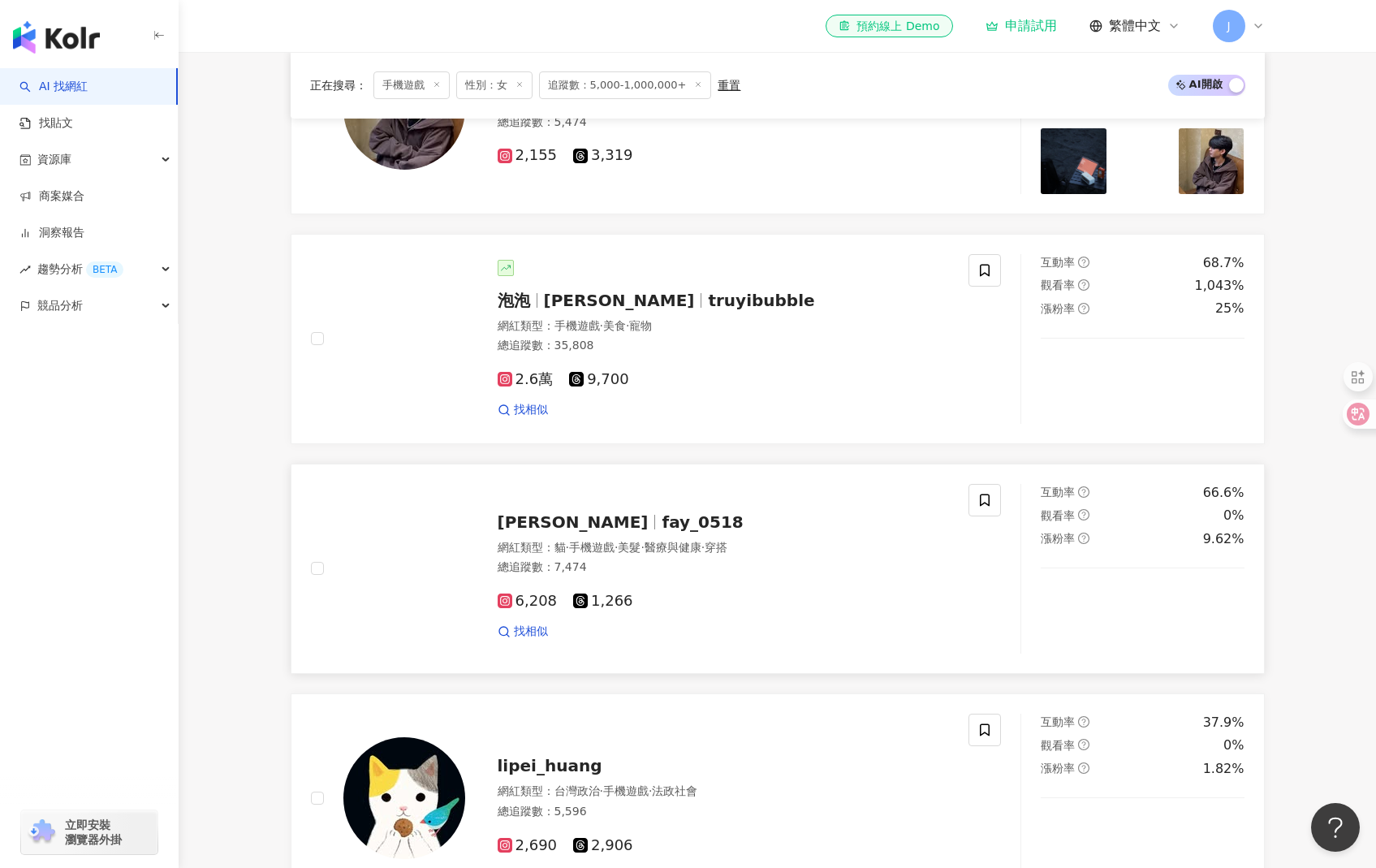
scroll to position [572, 0]
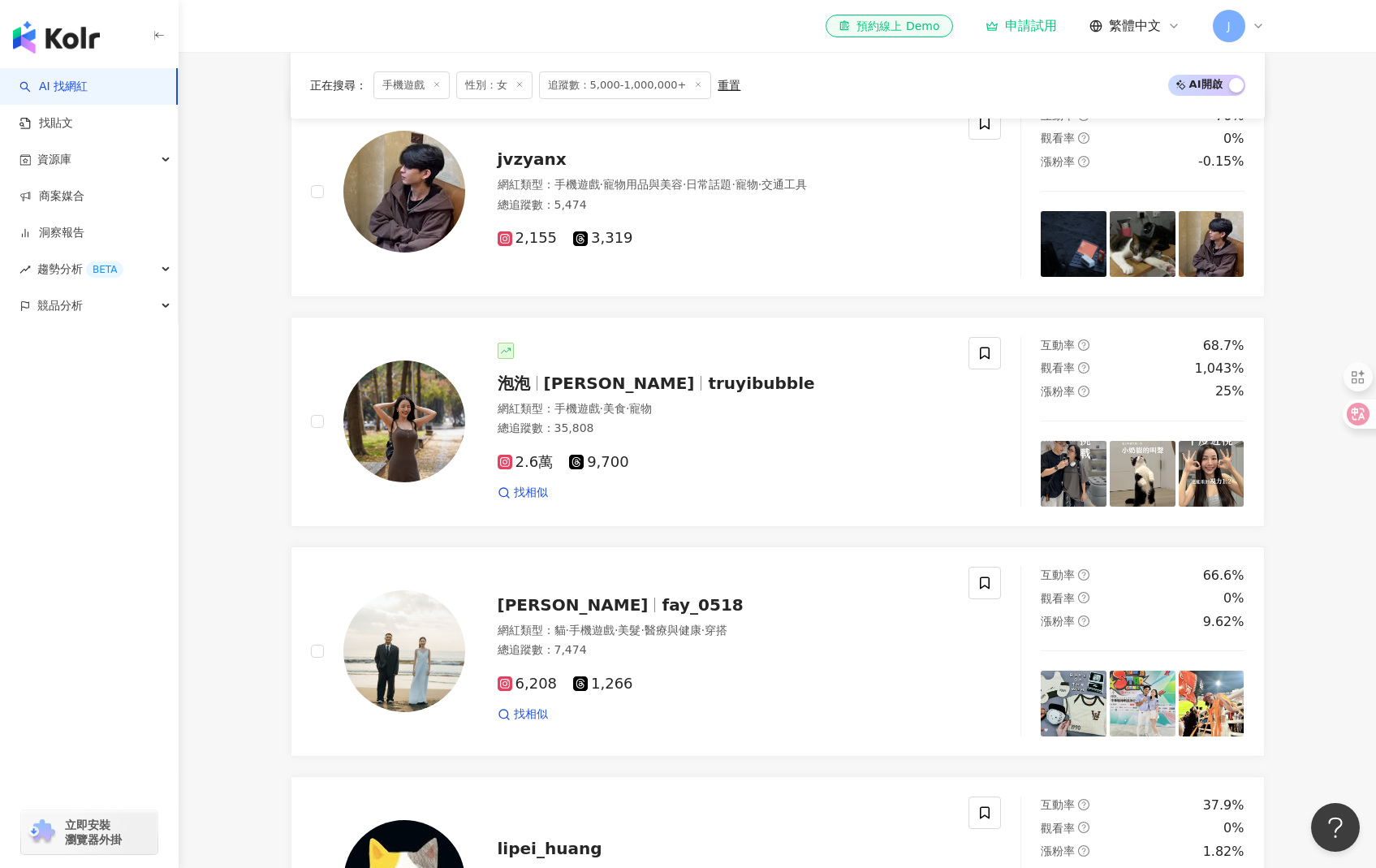
click at [432, 84] on span "手機遊戲" at bounding box center [411, 85] width 76 height 28
click at [438, 85] on icon at bounding box center [436, 84] width 8 height 8
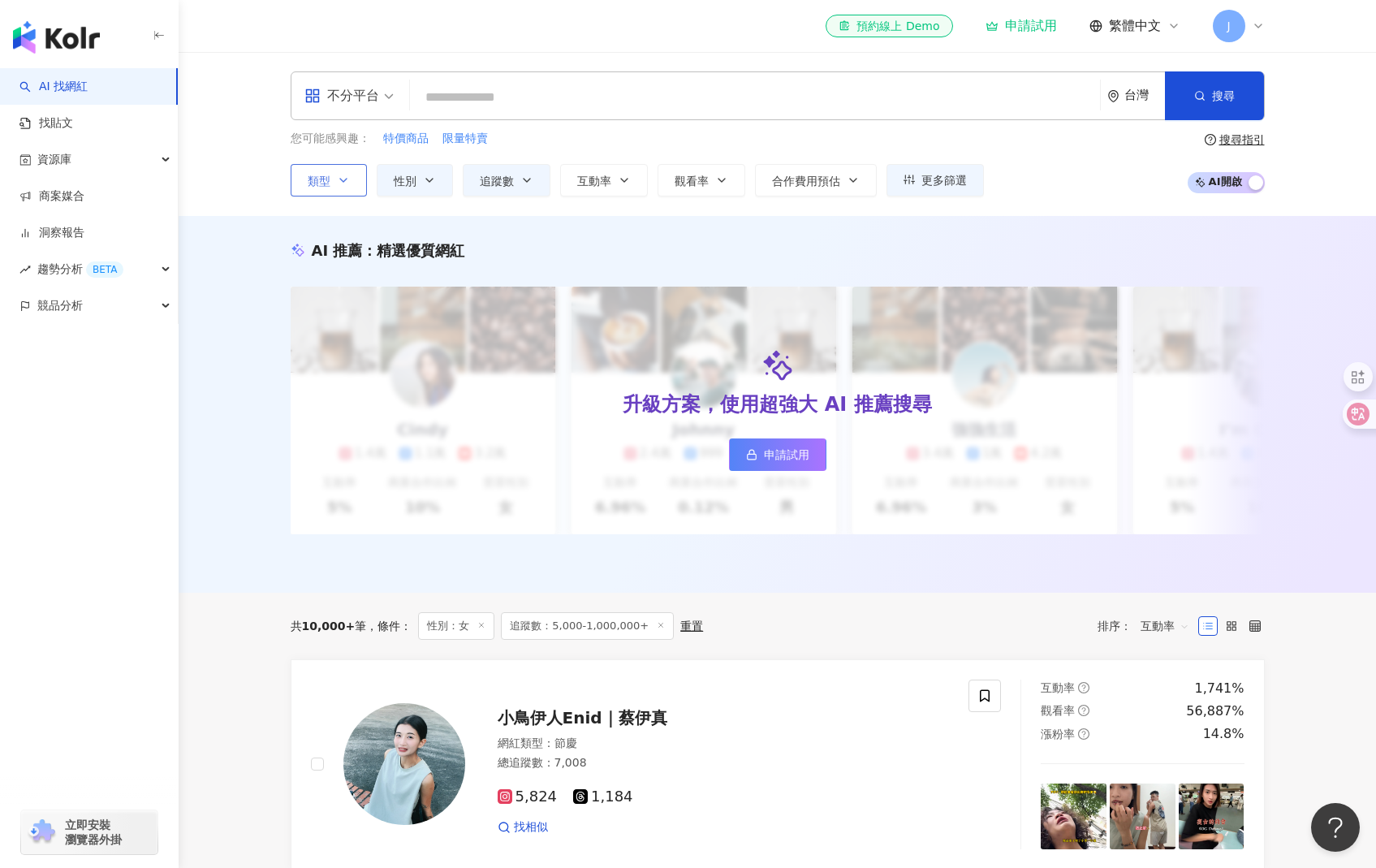
click at [348, 179] on icon "button" at bounding box center [343, 180] width 13 height 13
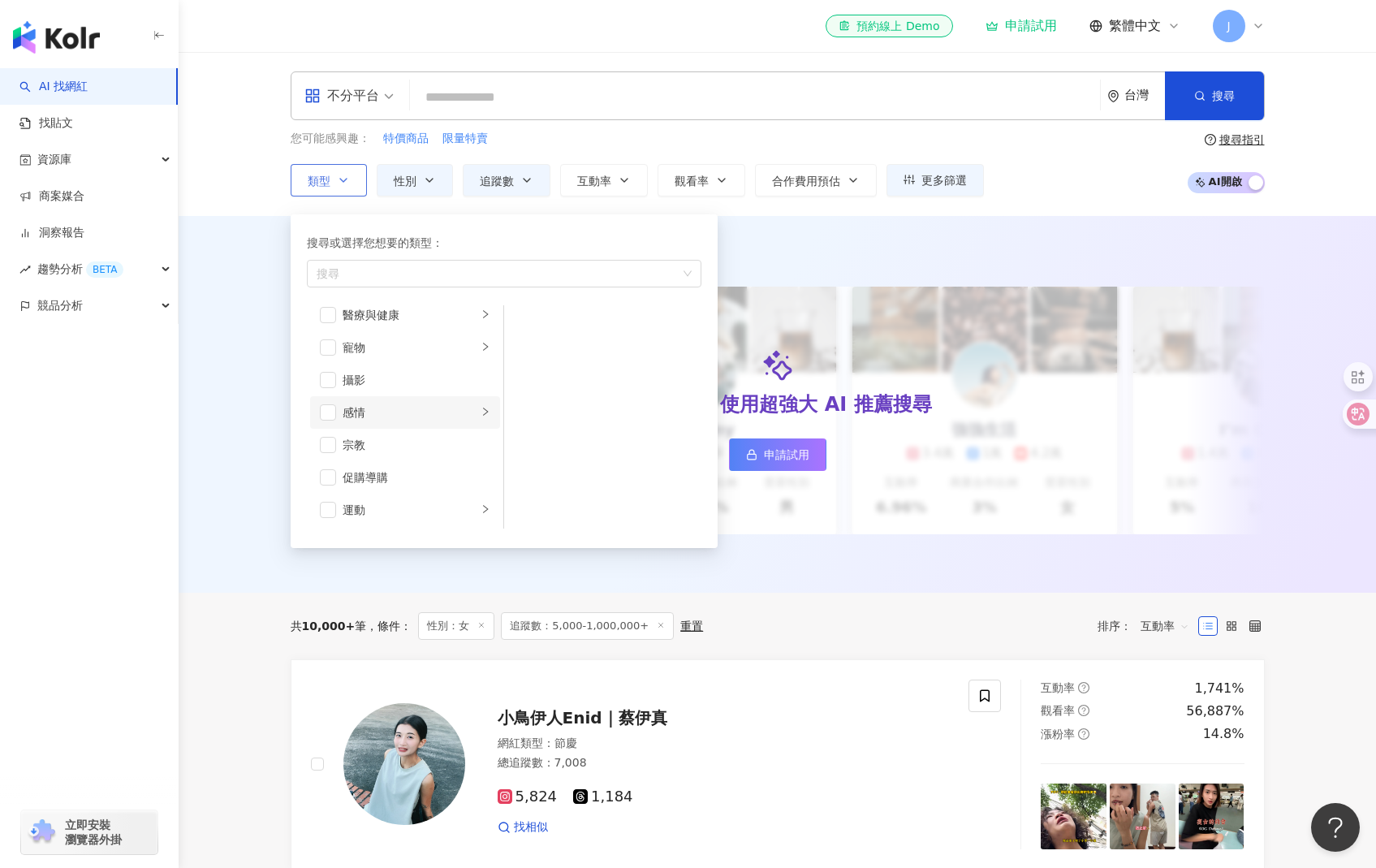
scroll to position [429, 0]
click at [437, 407] on div "感情" at bounding box center [410, 415] width 135 height 18
click at [558, 339] on li "LGBT" at bounding box center [603, 325] width 191 height 32
click at [275, 483] on div "AI 推薦 ： 精選優質網紅 升級方案，使用超強大 AI 推薦搜尋 申請試用 Cindy 1.4萬 1.1萬 3.2萬 互動率 5% 商業合作比例 10% 受…" at bounding box center [777, 407] width 1039 height 335
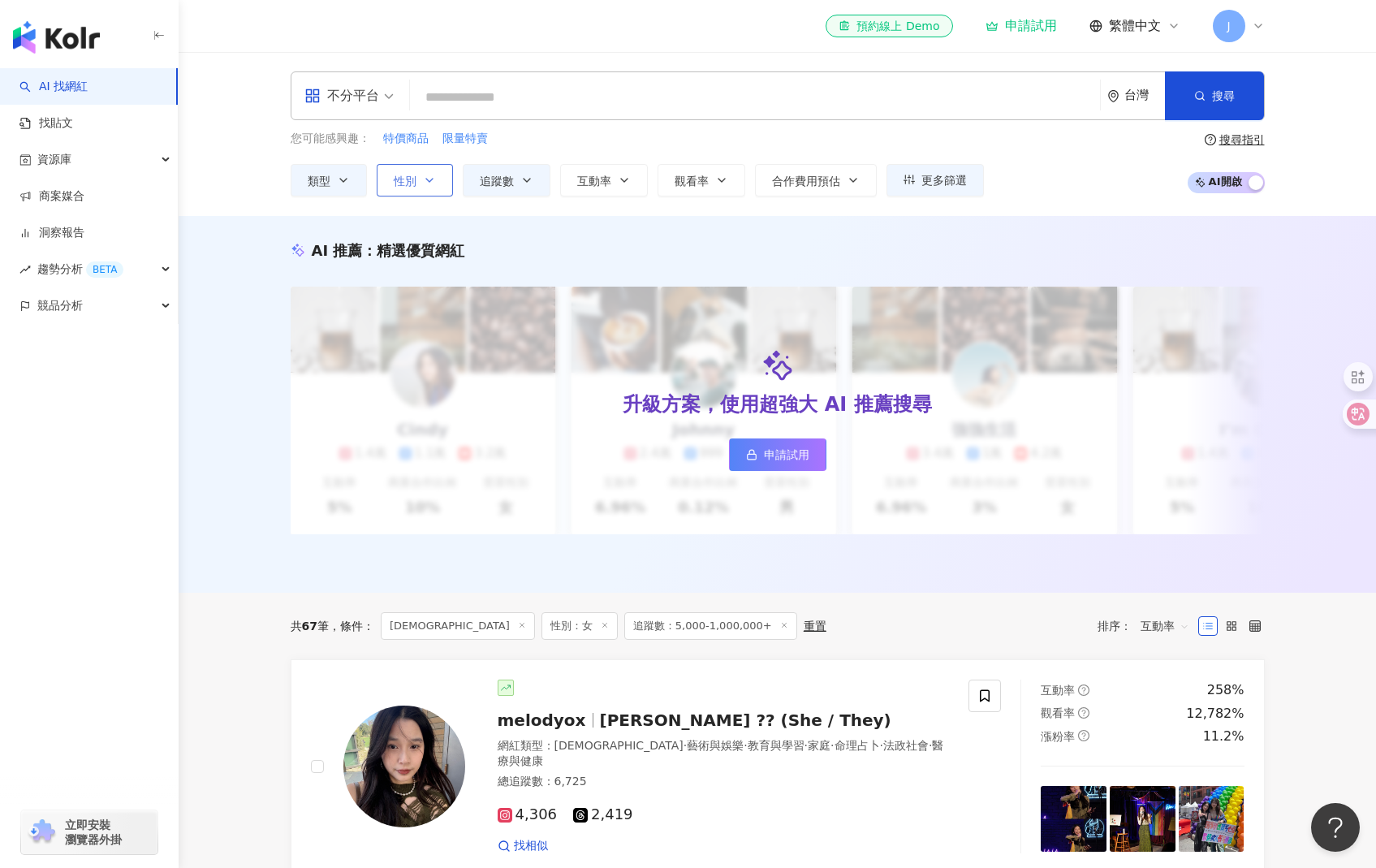
click at [433, 179] on icon "button" at bounding box center [430, 180] width 13 height 13
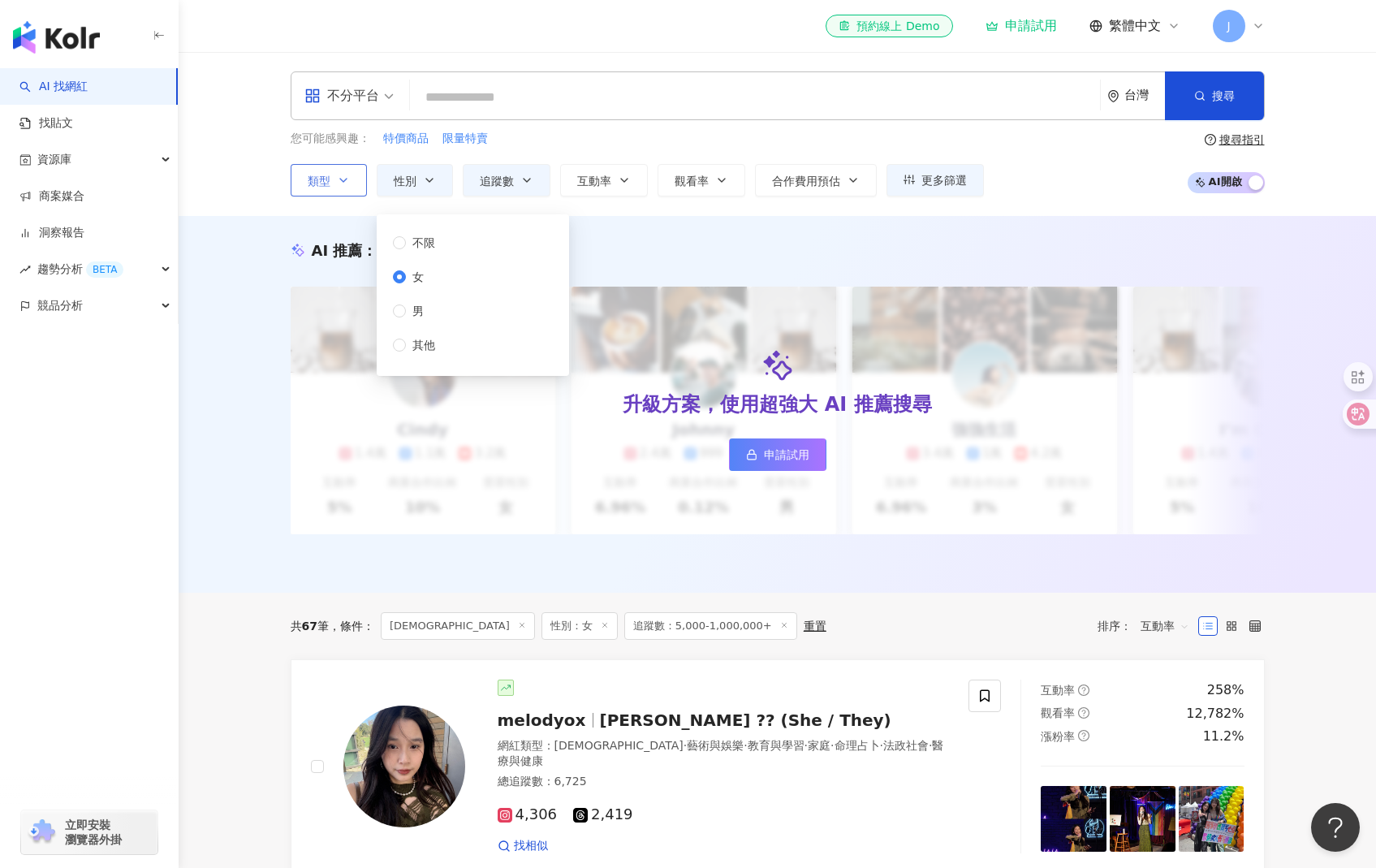
click at [348, 172] on button "類型" at bounding box center [329, 180] width 76 height 32
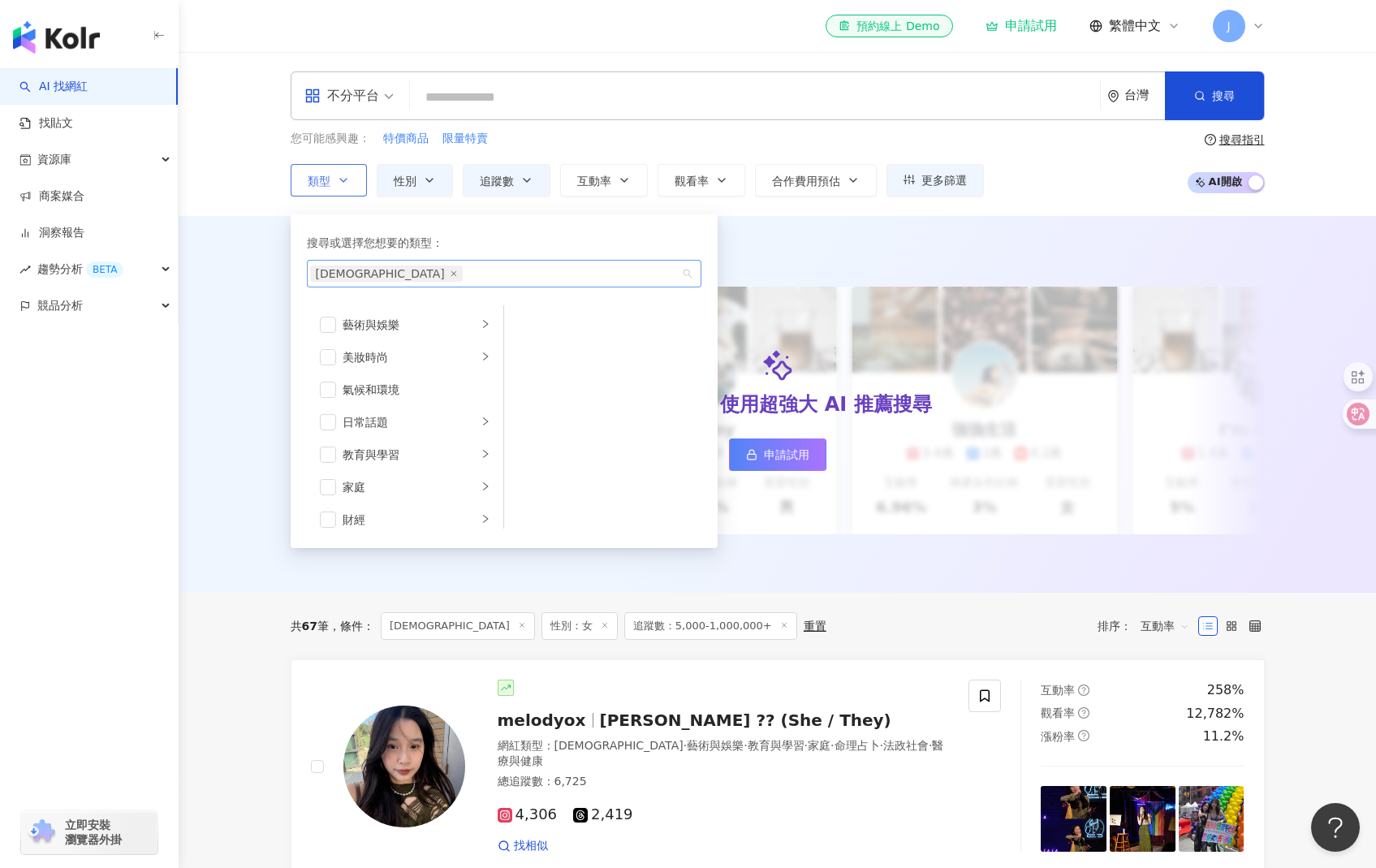
click at [354, 267] on span "LGBT" at bounding box center [386, 274] width 153 height 16
click at [414, 331] on div "藝術與娛樂" at bounding box center [410, 325] width 135 height 18
click at [587, 393] on div "繪畫" at bounding box center [614, 389] width 149 height 18
click at [450, 270] on icon "close" at bounding box center [453, 273] width 6 height 6
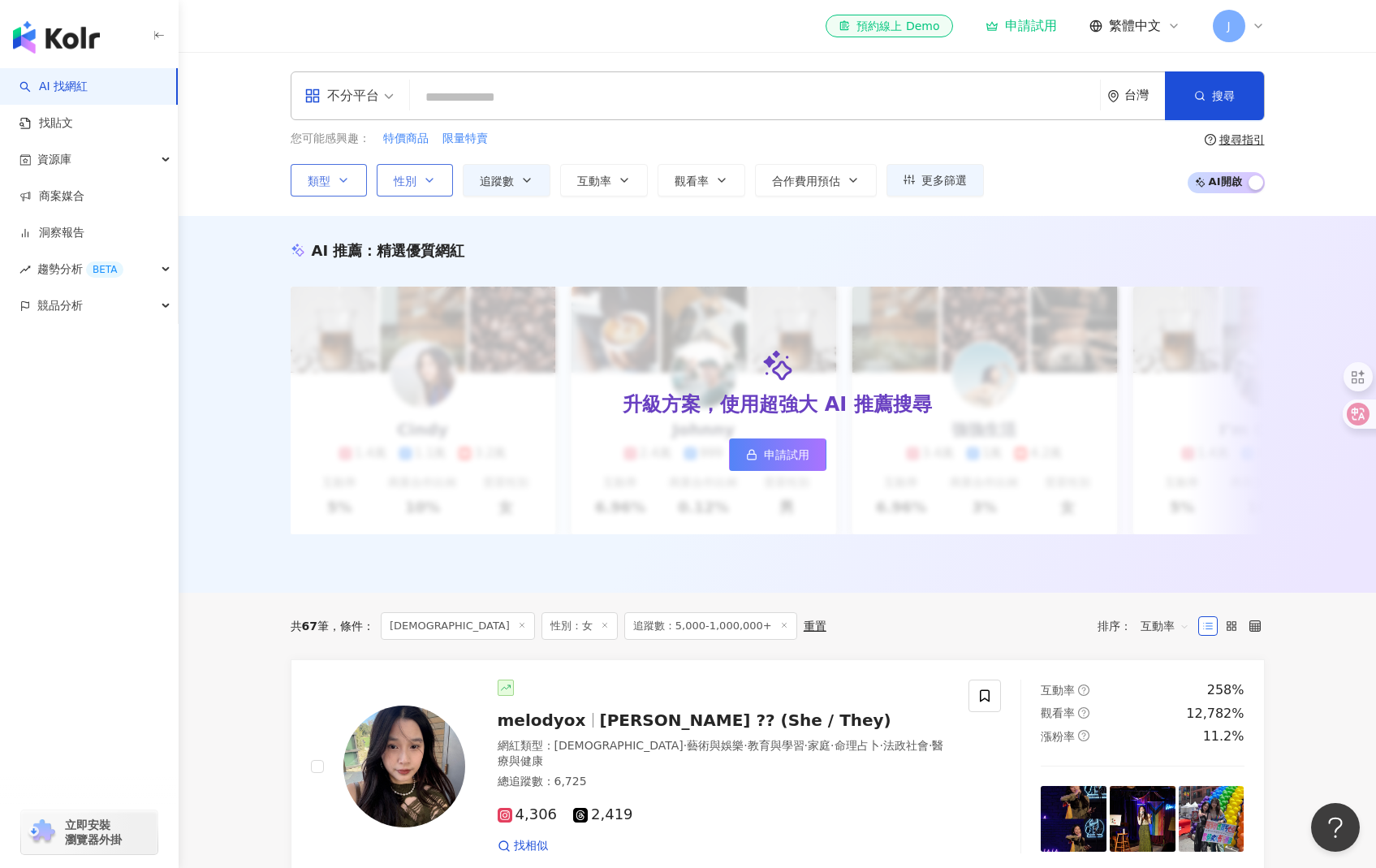
click at [440, 187] on button "性別" at bounding box center [415, 180] width 76 height 32
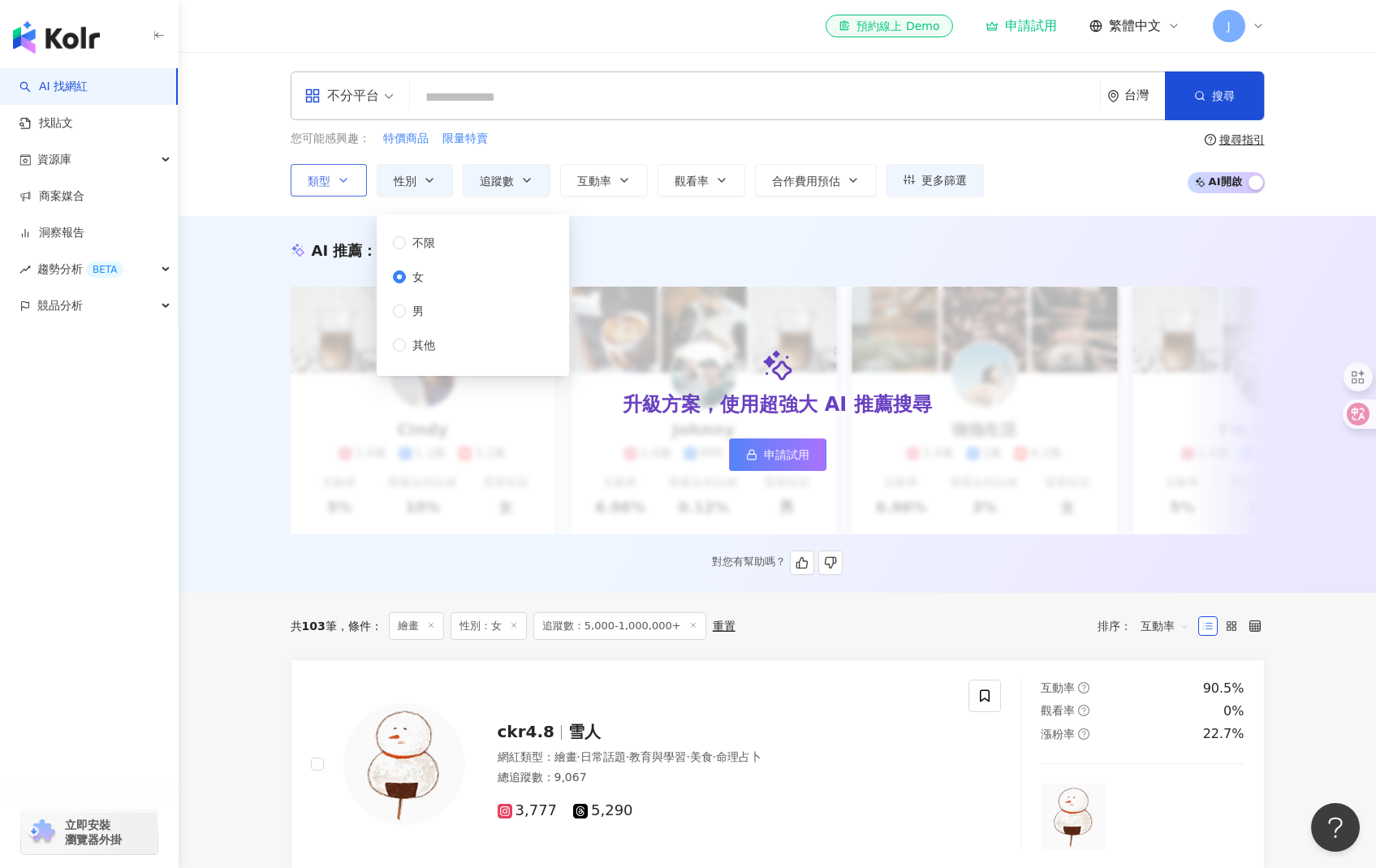
click at [259, 416] on div "AI 推薦 ： 精選優質網紅 升級方案，使用超強大 AI 推薦搜尋 申請試用 Cindy 1.4萬 1.1萬 3.2萬 互動率 5% 商業合作比例 10% 受…" at bounding box center [777, 407] width 1039 height 335
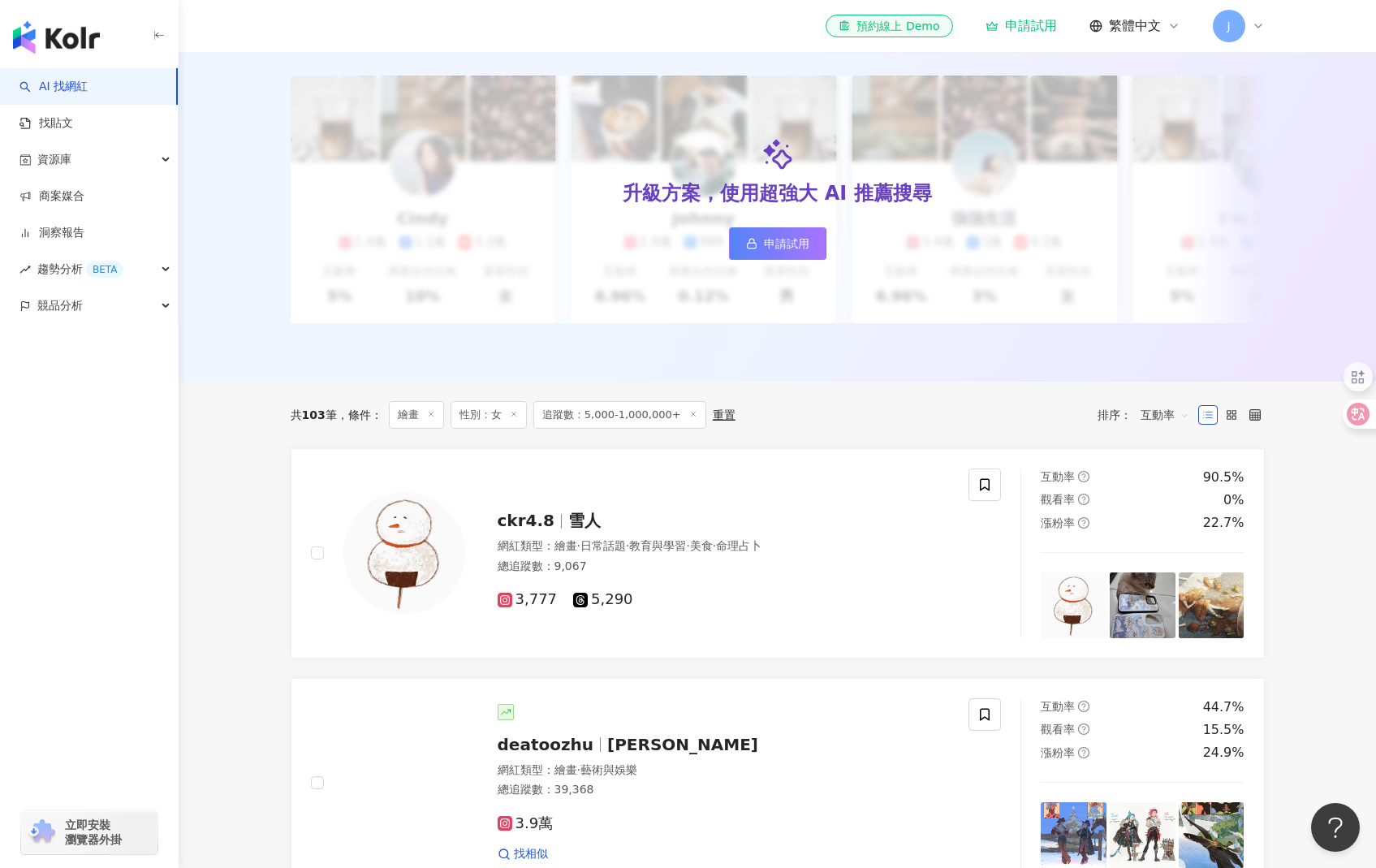
scroll to position [209, 0]
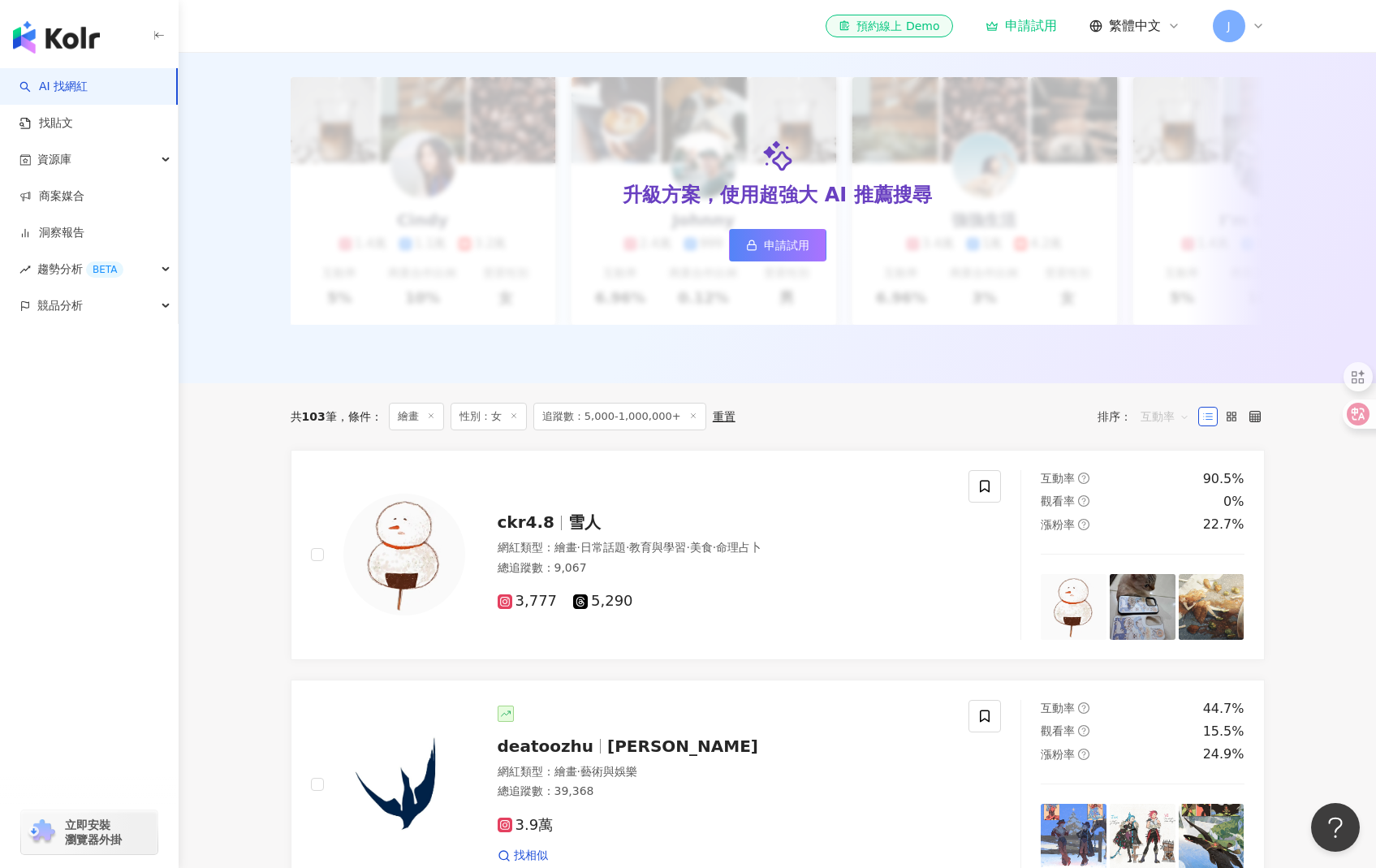
click at [1171, 425] on span "互動率" at bounding box center [1165, 416] width 48 height 26
click at [1162, 490] on div "追蹤數" at bounding box center [1165, 489] width 40 height 18
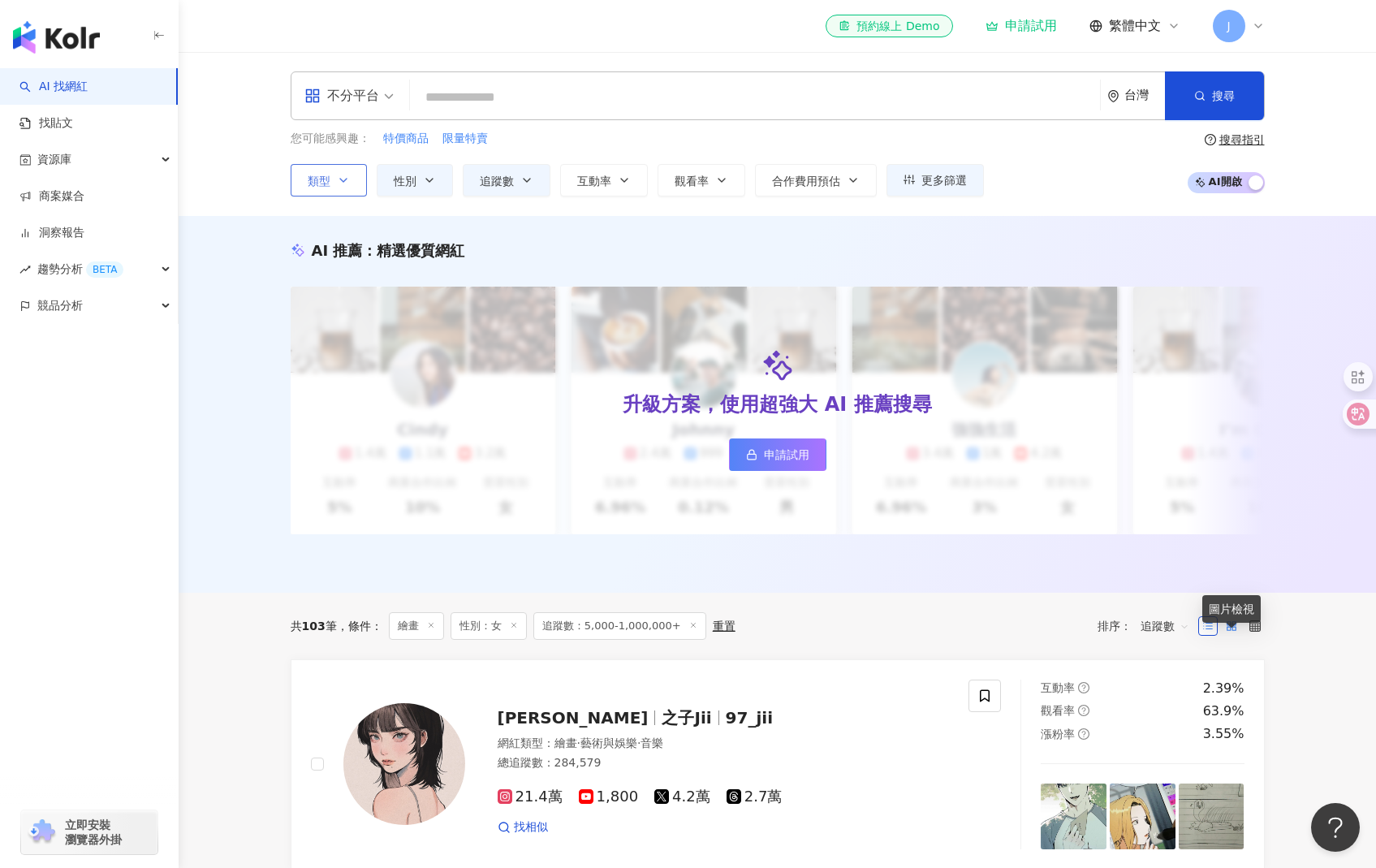
click at [1236, 632] on icon at bounding box center [1232, 625] width 12 height 12
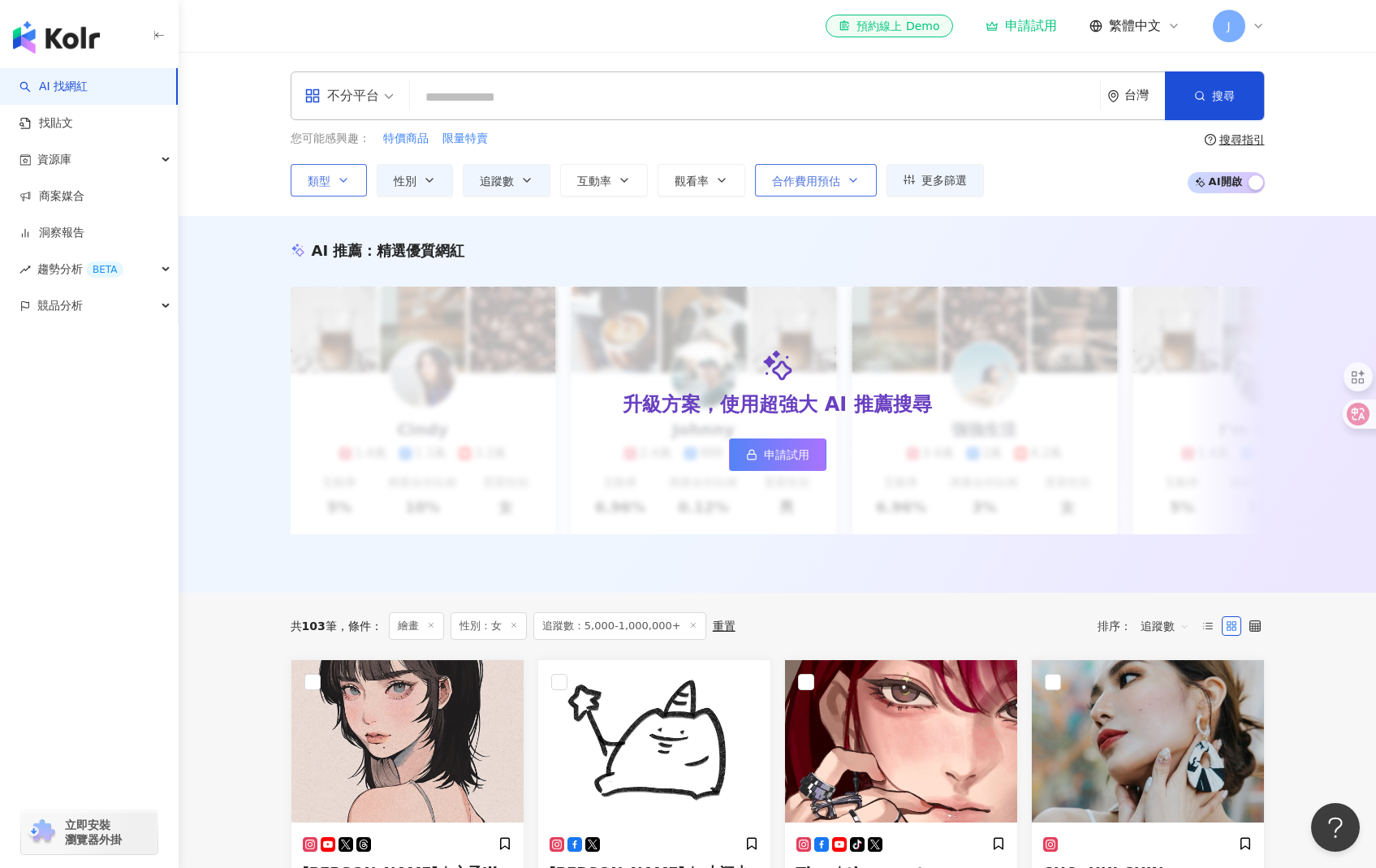
click at [811, 174] on span "合作費用預估" at bounding box center [807, 181] width 68 height 13
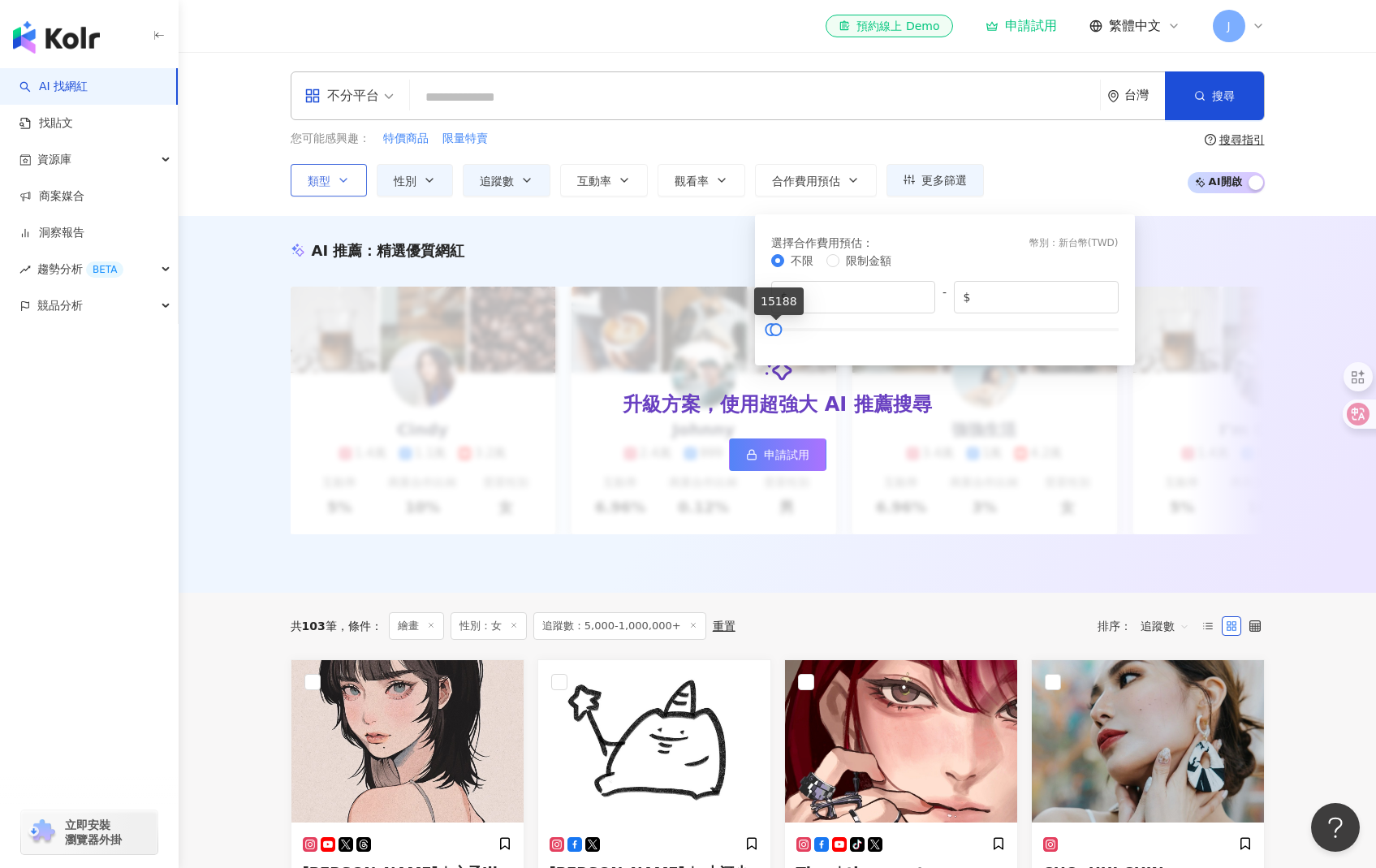
drag, startPoint x: 951, startPoint y: 328, endPoint x: 776, endPoint y: 349, distance: 176.3
click at [776, 349] on div "選擇合作費用預估 ： 幣別 ： 新台幣 ( TWD ) 不限 限制金額 $ * - $ *****" at bounding box center [944, 289] width 361 height 132
click at [1012, 592] on div "AI 推薦 ： 精選優質網紅 升級方案，使用超強大 AI 推薦搜尋 申請試用 Cindy 1.4萬 1.1萬 3.2萬 互動率 5% 商業合作比例 10% 受…" at bounding box center [778, 404] width 1198 height 377
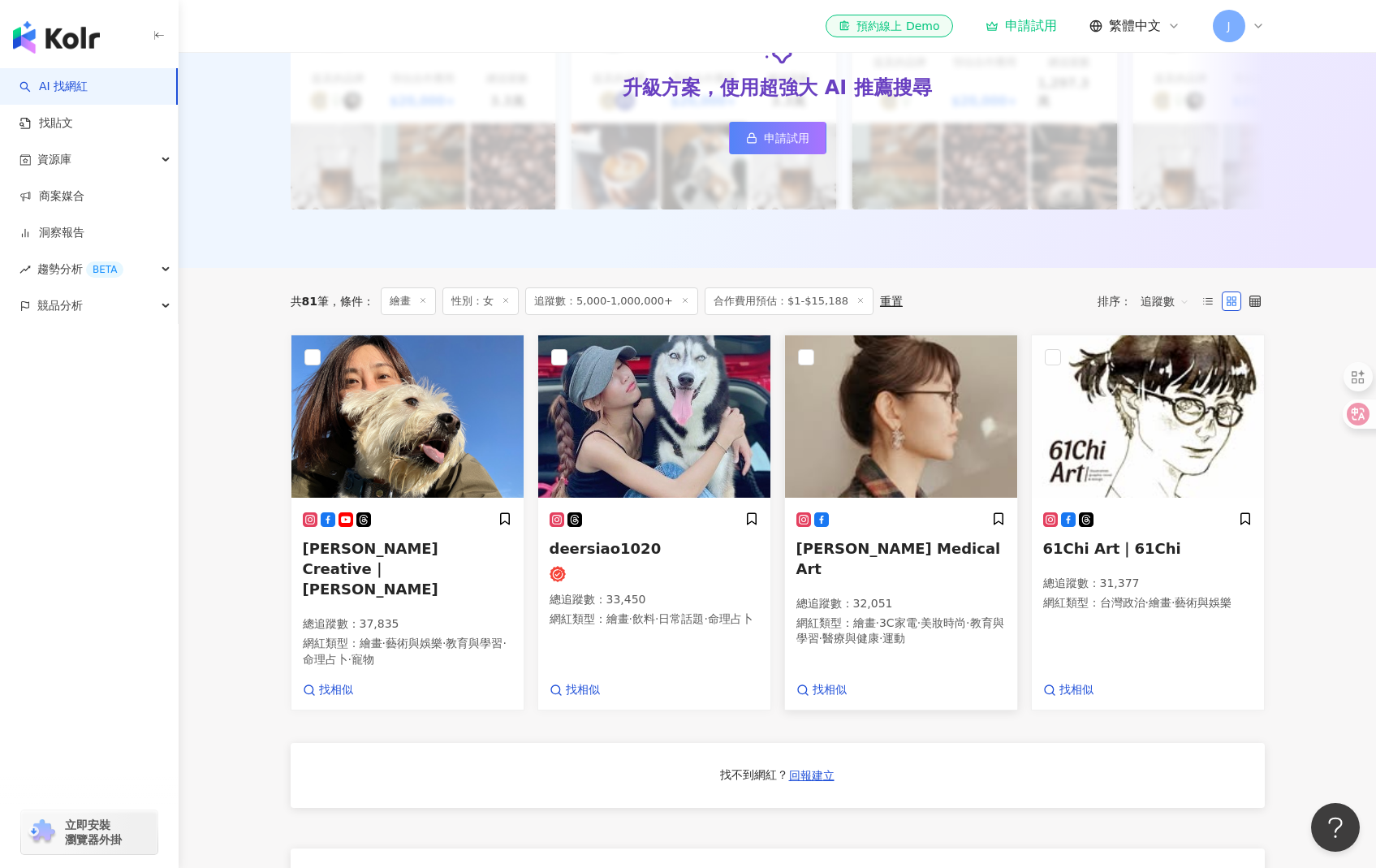
scroll to position [309, 0]
click at [782, 300] on span "合作費用預估：$1-$15,188" at bounding box center [789, 302] width 169 height 28
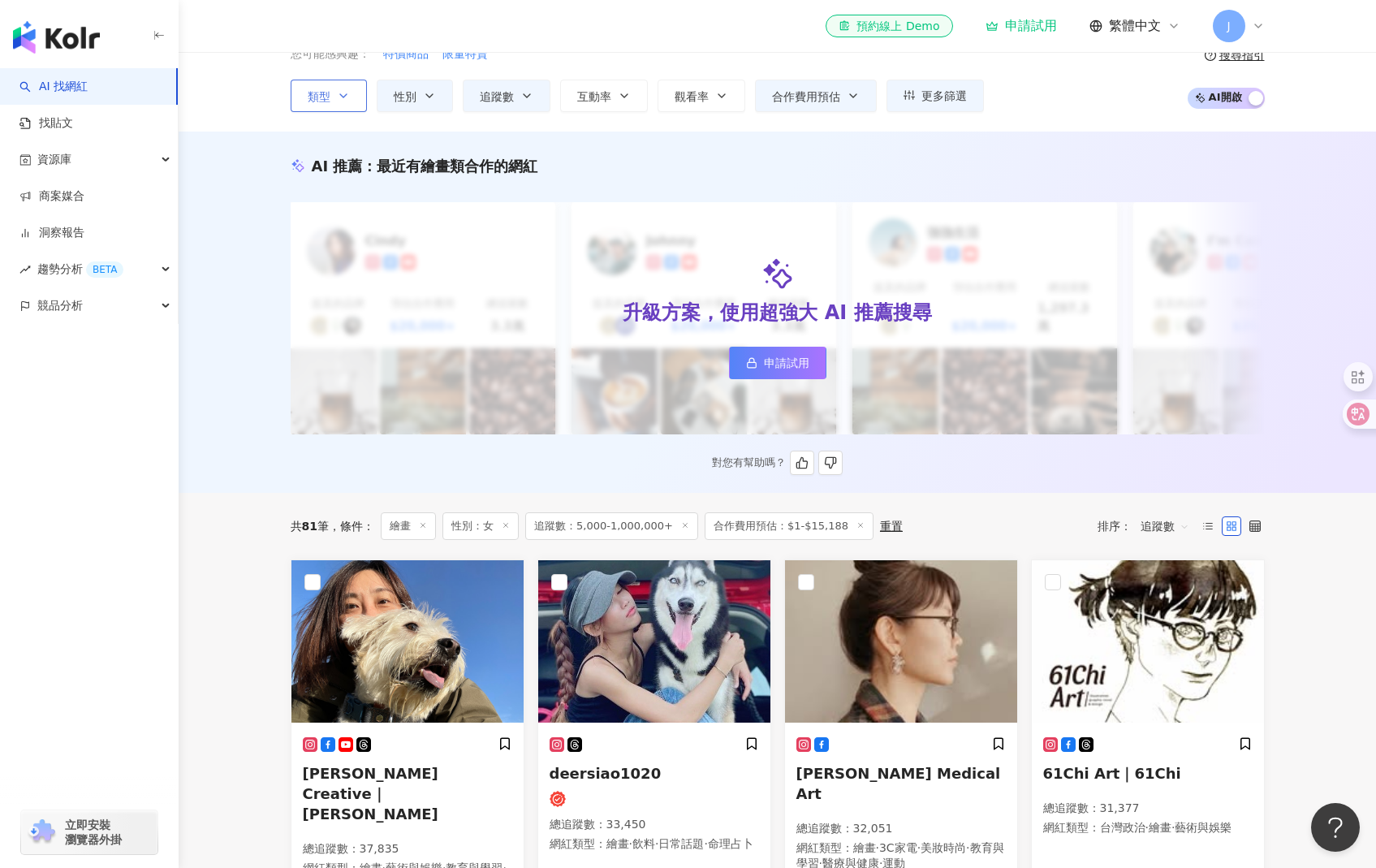
scroll to position [0, 0]
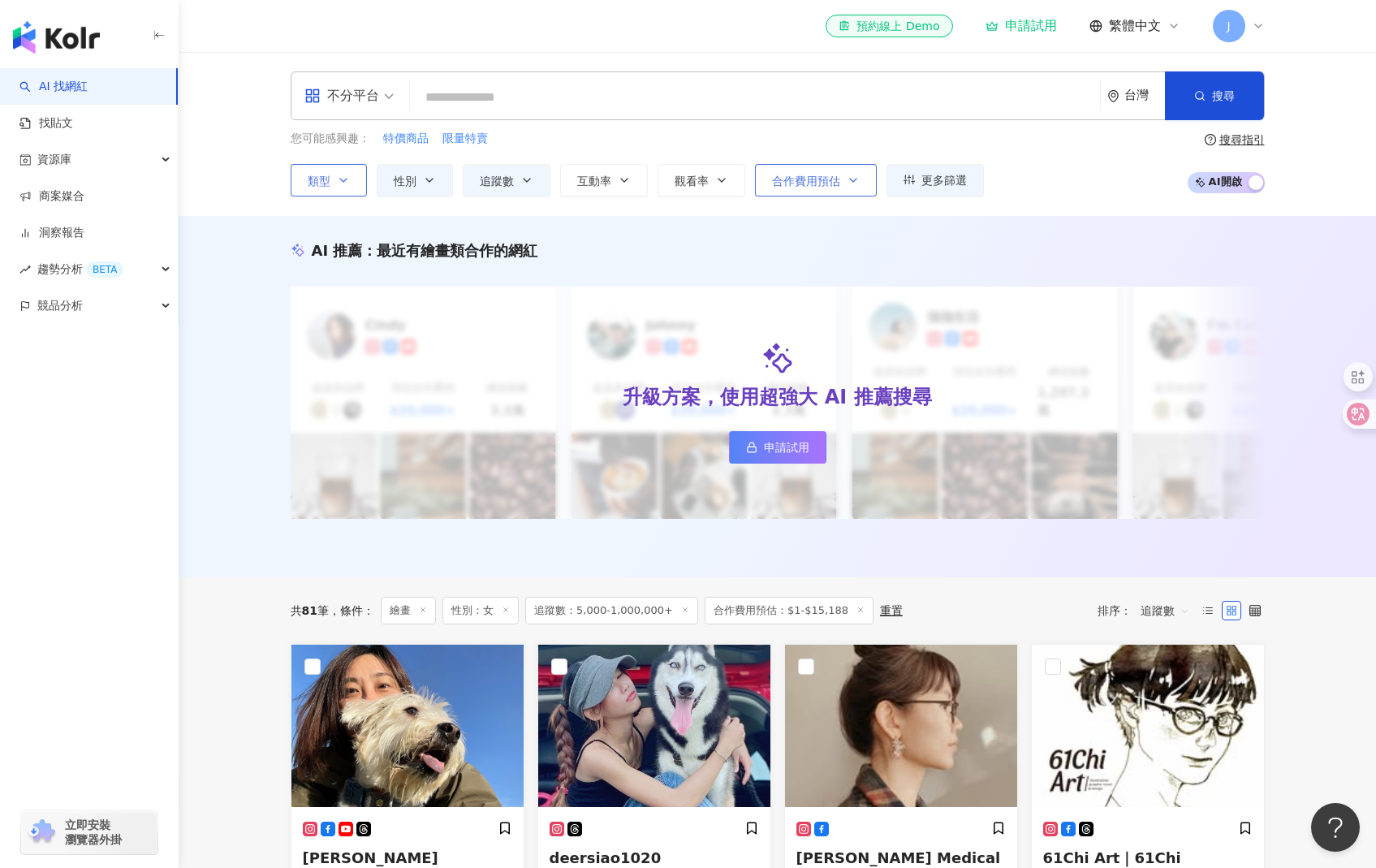
click at [787, 179] on span "合作費用預估" at bounding box center [807, 181] width 68 height 13
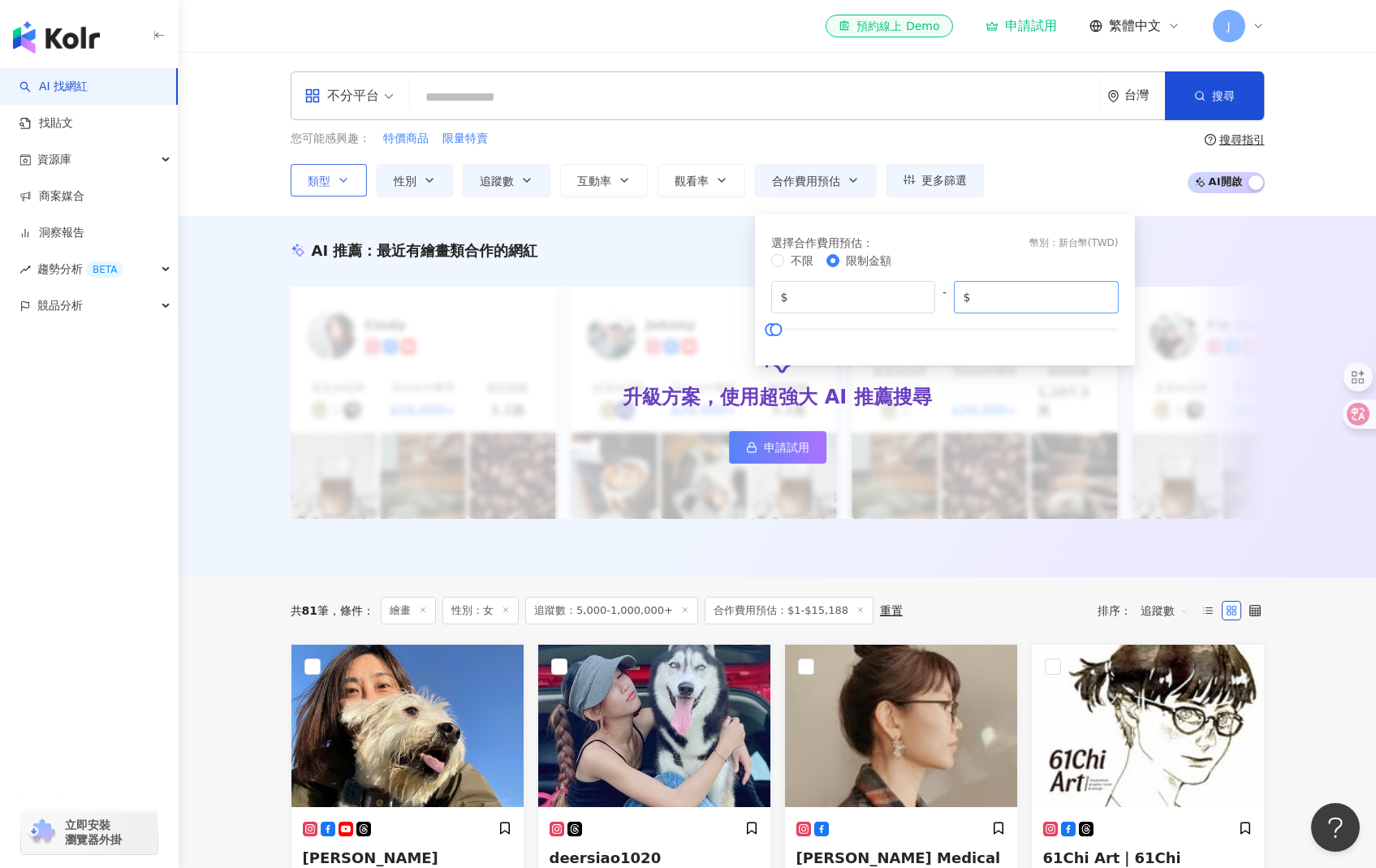
click at [1008, 311] on span "$ *****" at bounding box center [1037, 297] width 165 height 32
drag, startPoint x: 1022, startPoint y: 299, endPoint x: 929, endPoint y: 298, distance: 93.0
click at [929, 298] on div "$ * - $ *****" at bounding box center [945, 297] width 347 height 32
type input "*****"
click at [1051, 191] on div "您可能感興趣： 特價商品 限量特賣 類型 性別 追蹤數 互動率 觀看率 合作費用預估 更多篩選 % - % 不限 5% 以下 5%~20% 20% 以上 不限…" at bounding box center [778, 163] width 974 height 66
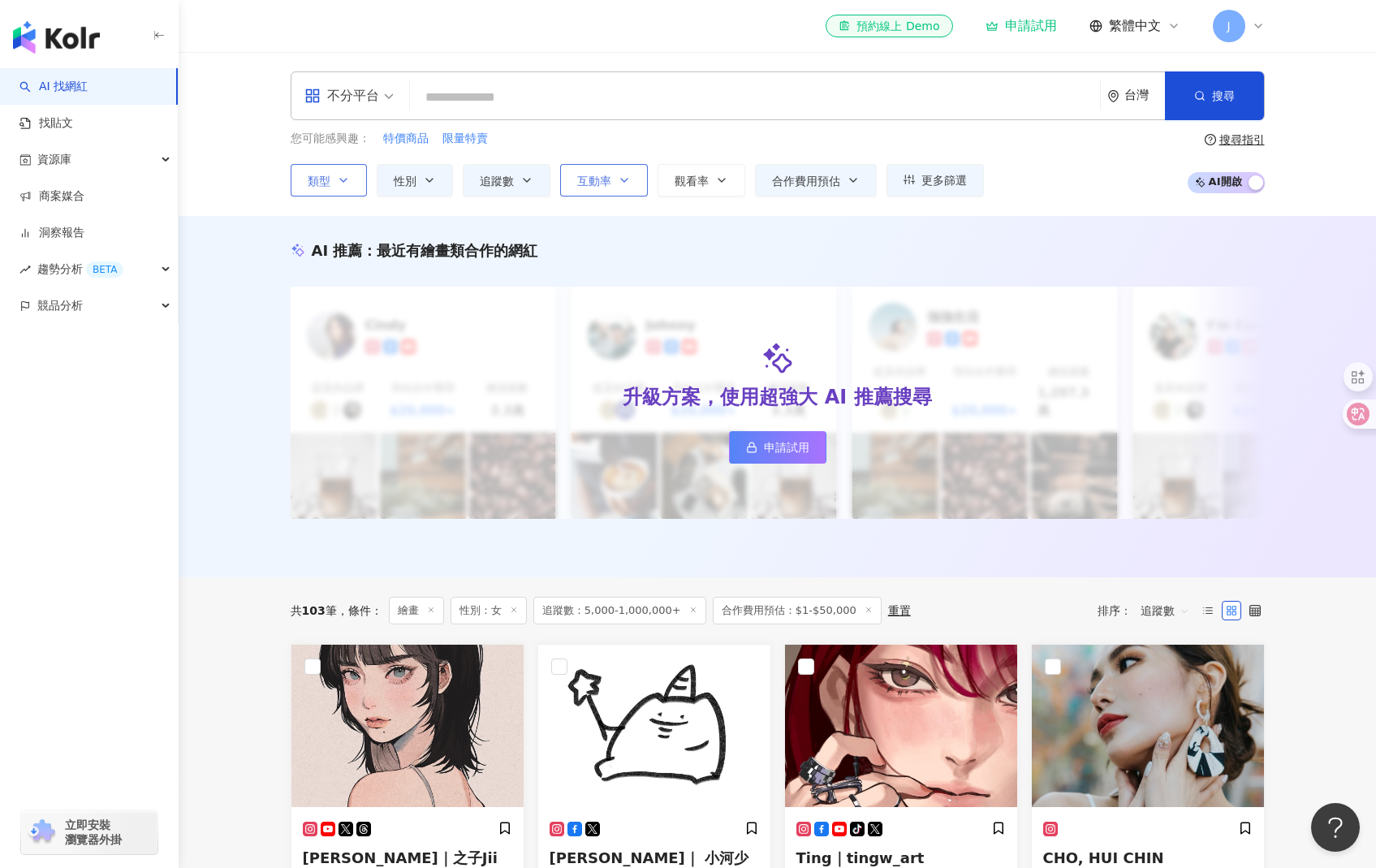
click at [624, 180] on icon "button" at bounding box center [624, 180] width 13 height 13
click at [704, 182] on span "觀看率" at bounding box center [692, 181] width 34 height 13
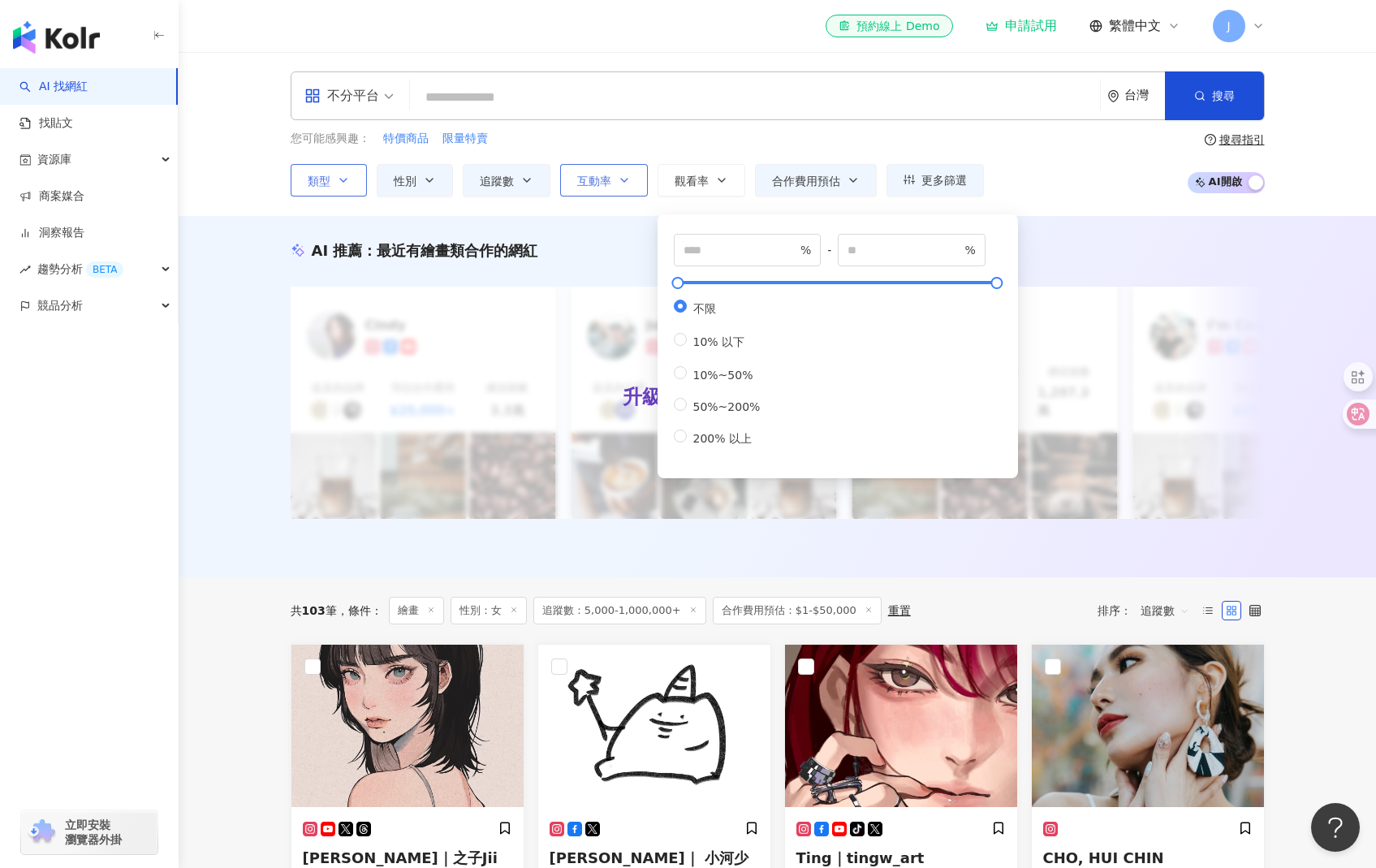
click at [603, 180] on span "互動率" at bounding box center [594, 181] width 34 height 13
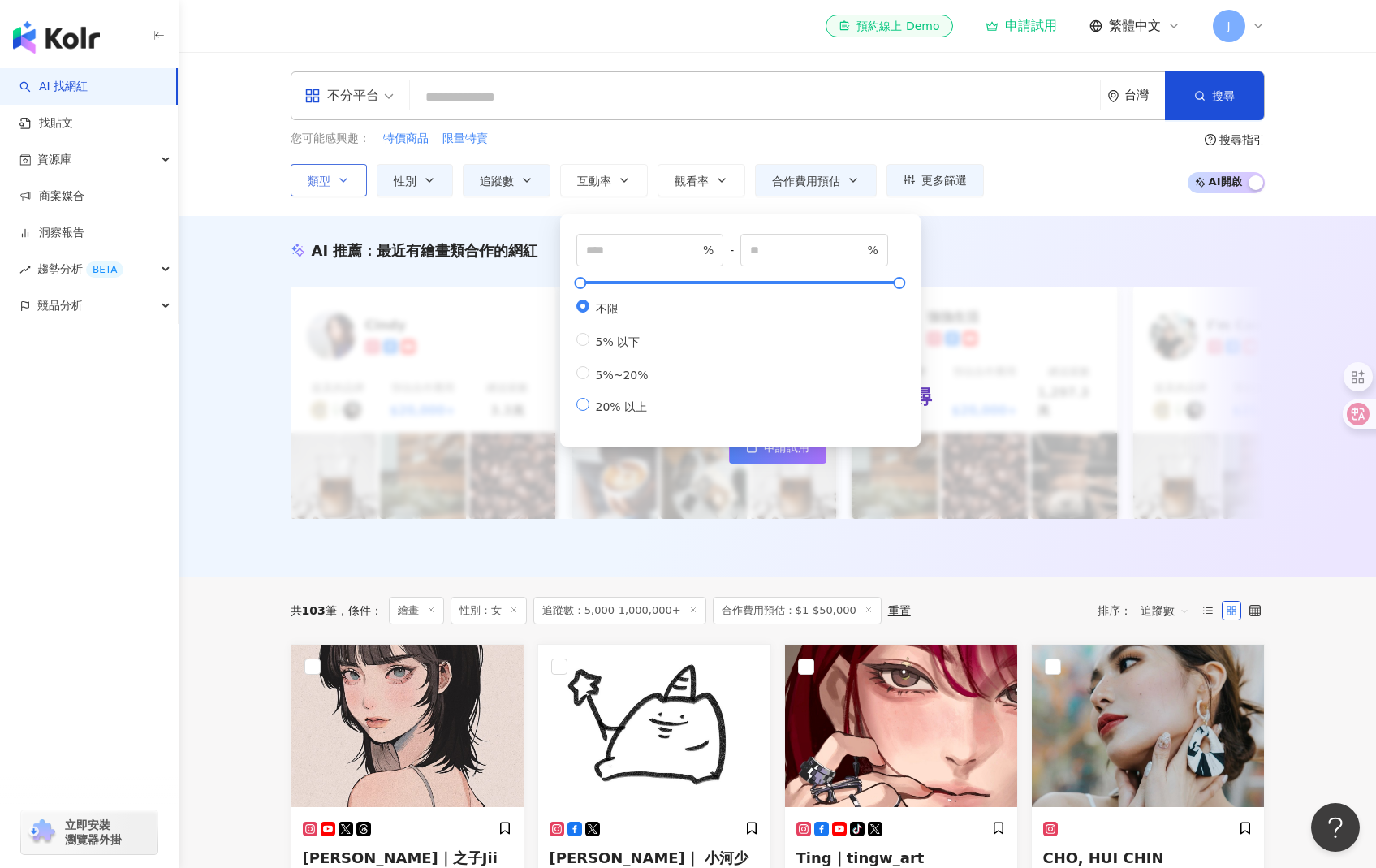
click at [587, 414] on label "20% 以上" at bounding box center [616, 405] width 79 height 17
type input "**"
click at [825, 179] on span "合作費用預估" at bounding box center [807, 181] width 68 height 13
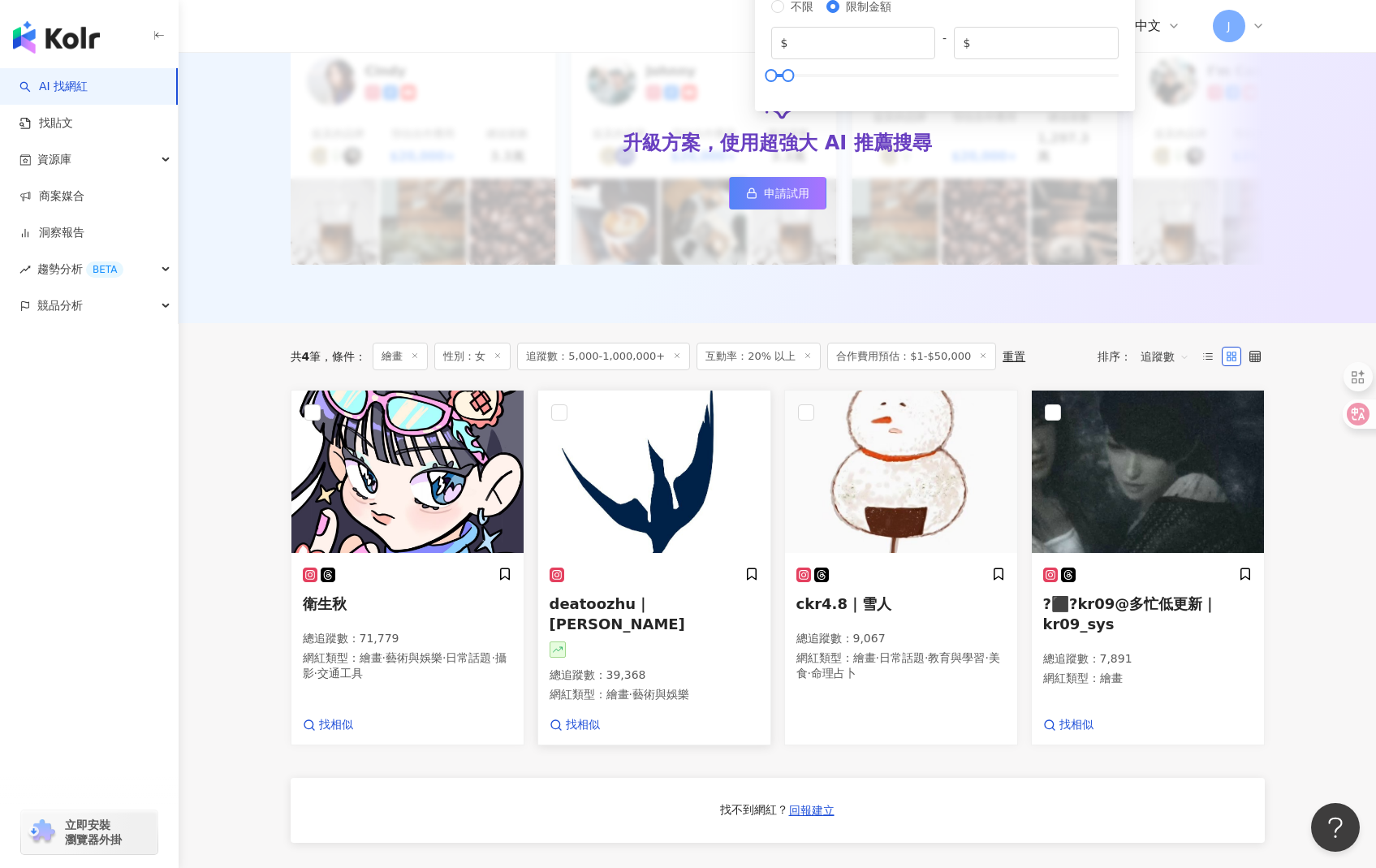
scroll to position [348, 0]
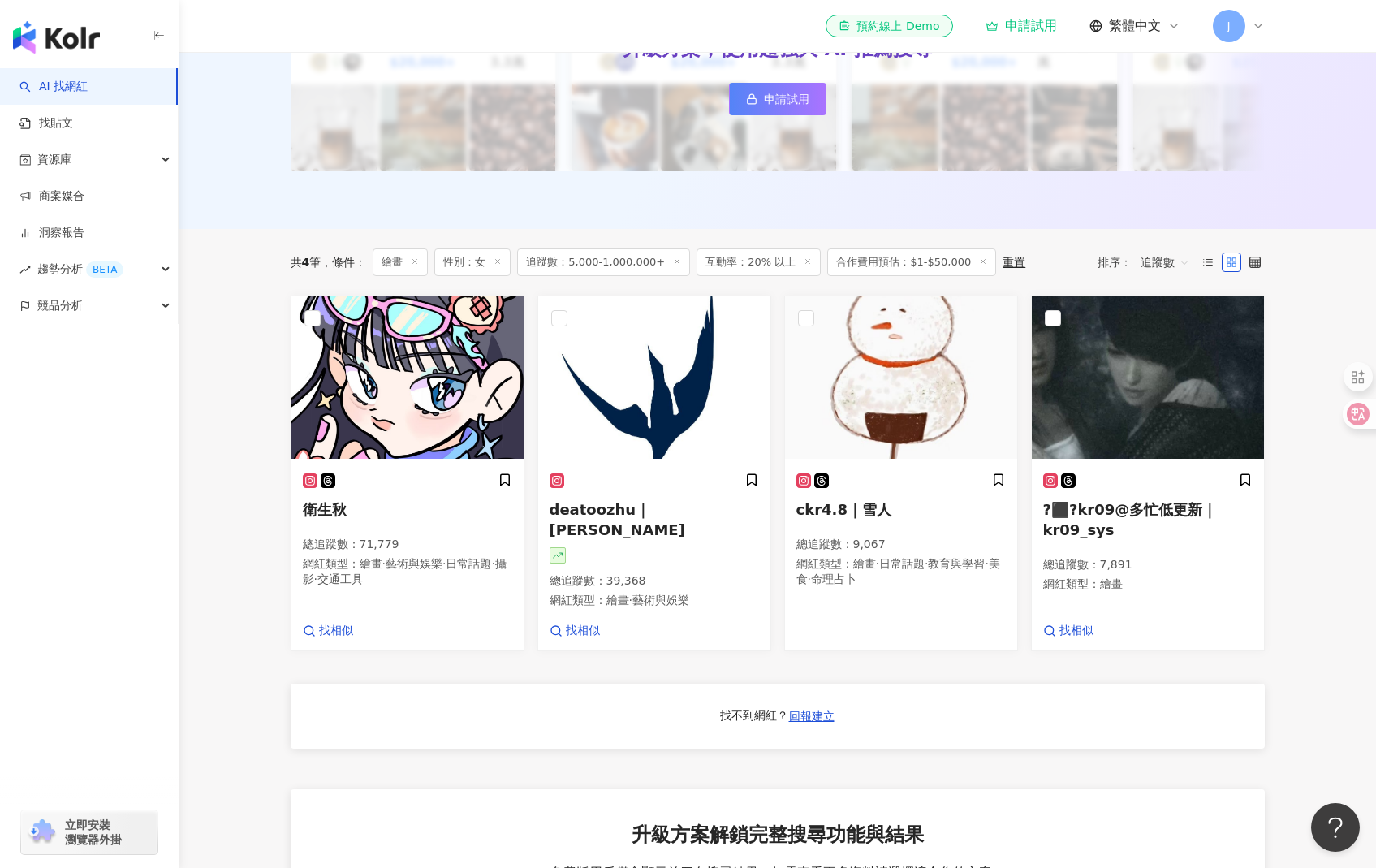
click at [244, 326] on main "不分平台 台灣 搜尋 loading 搜尋名稱、敘述、貼文含有關鍵字 “ 團購 AND 優惠 ” 的網紅 您可能感興趣： 特價商品 限量特賣 類型 性別 追蹤…" at bounding box center [778, 447] width 1198 height 1488
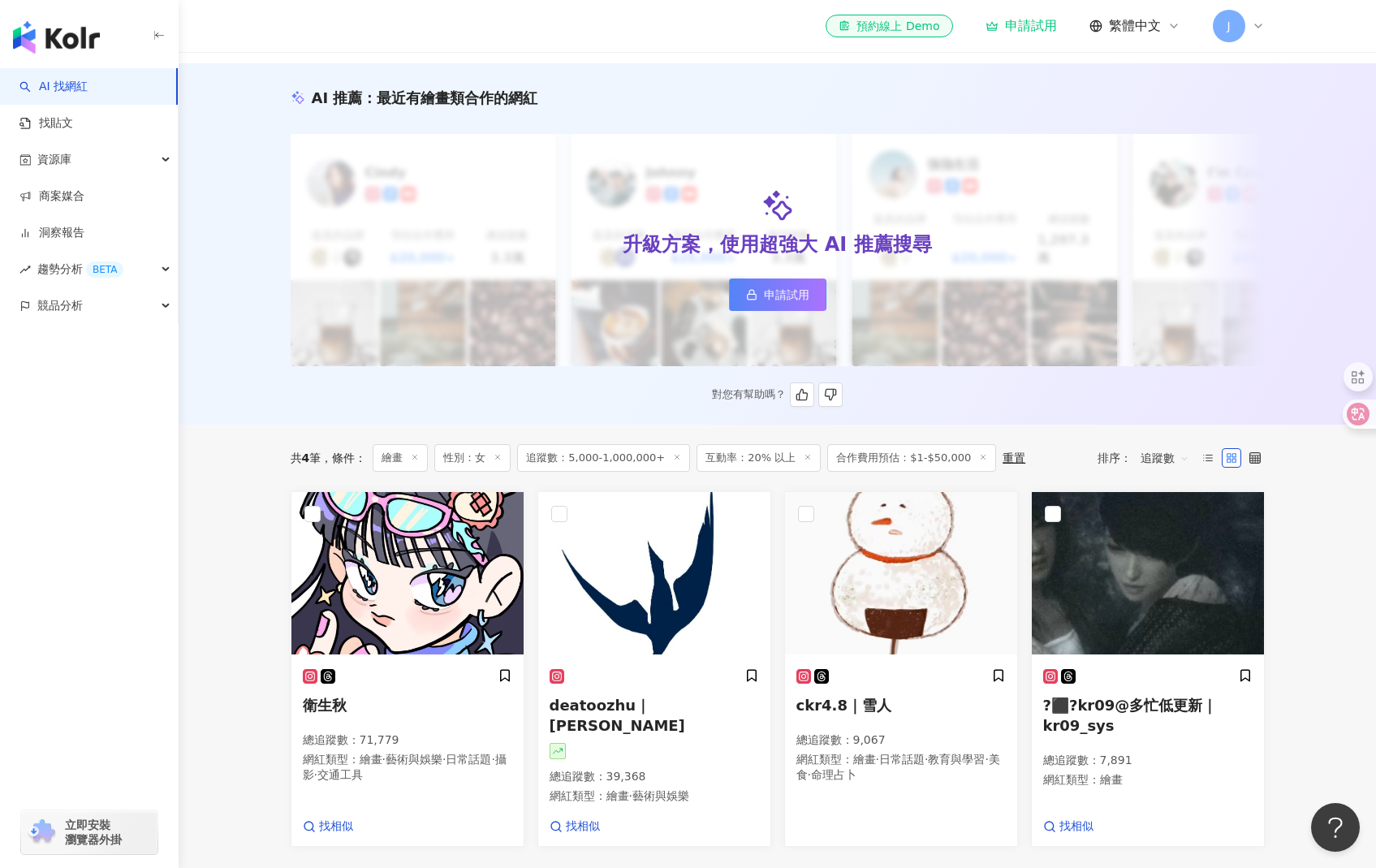
scroll to position [153, 0]
click at [501, 454] on icon at bounding box center [497, 456] width 8 height 8
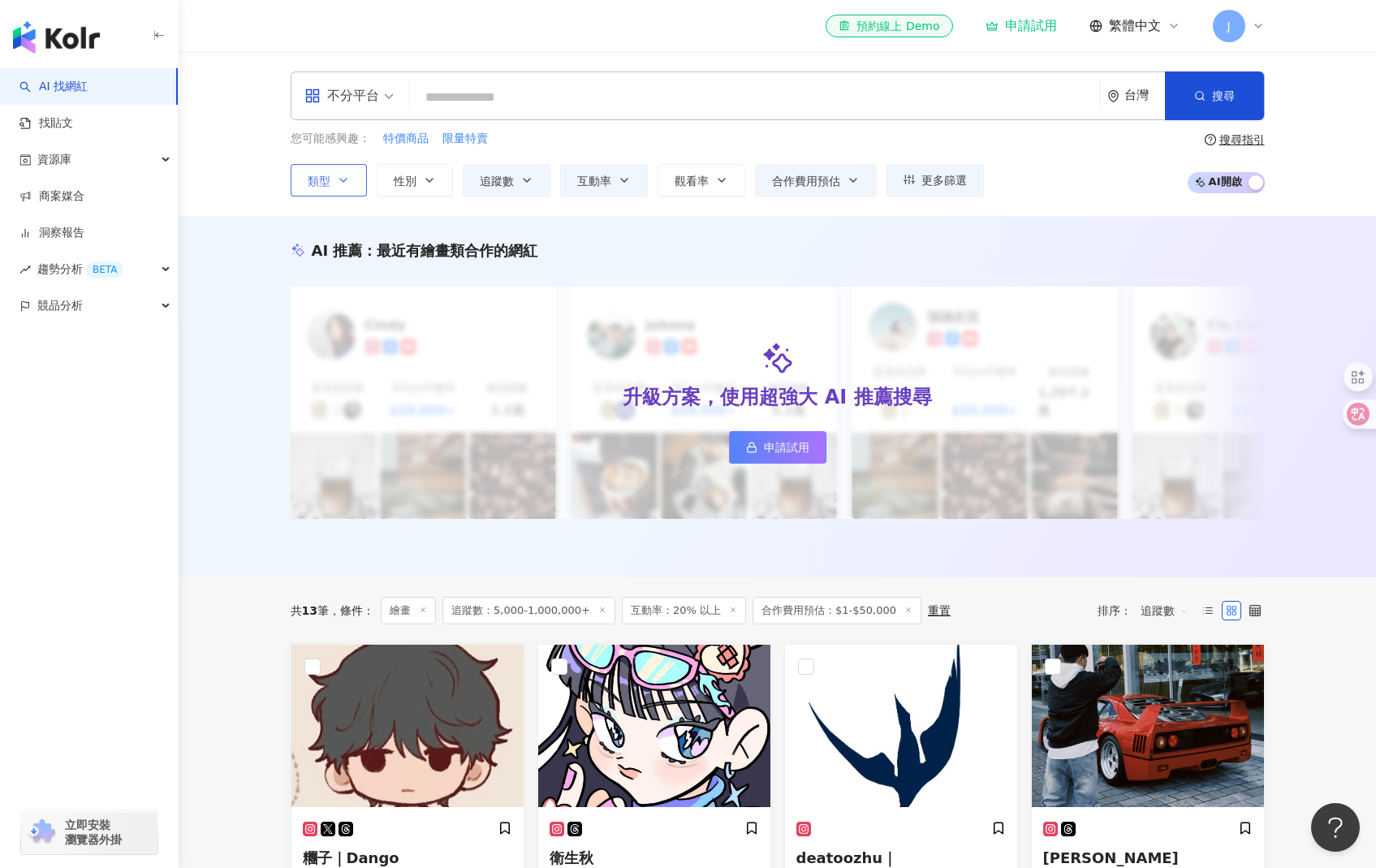
click at [678, 597] on span "互動率：20% 以上" at bounding box center [684, 610] width 124 height 28
click at [680, 603] on span "互動率：20% 以上" at bounding box center [684, 610] width 124 height 28
click at [731, 608] on line at bounding box center [732, 609] width 4 height 4
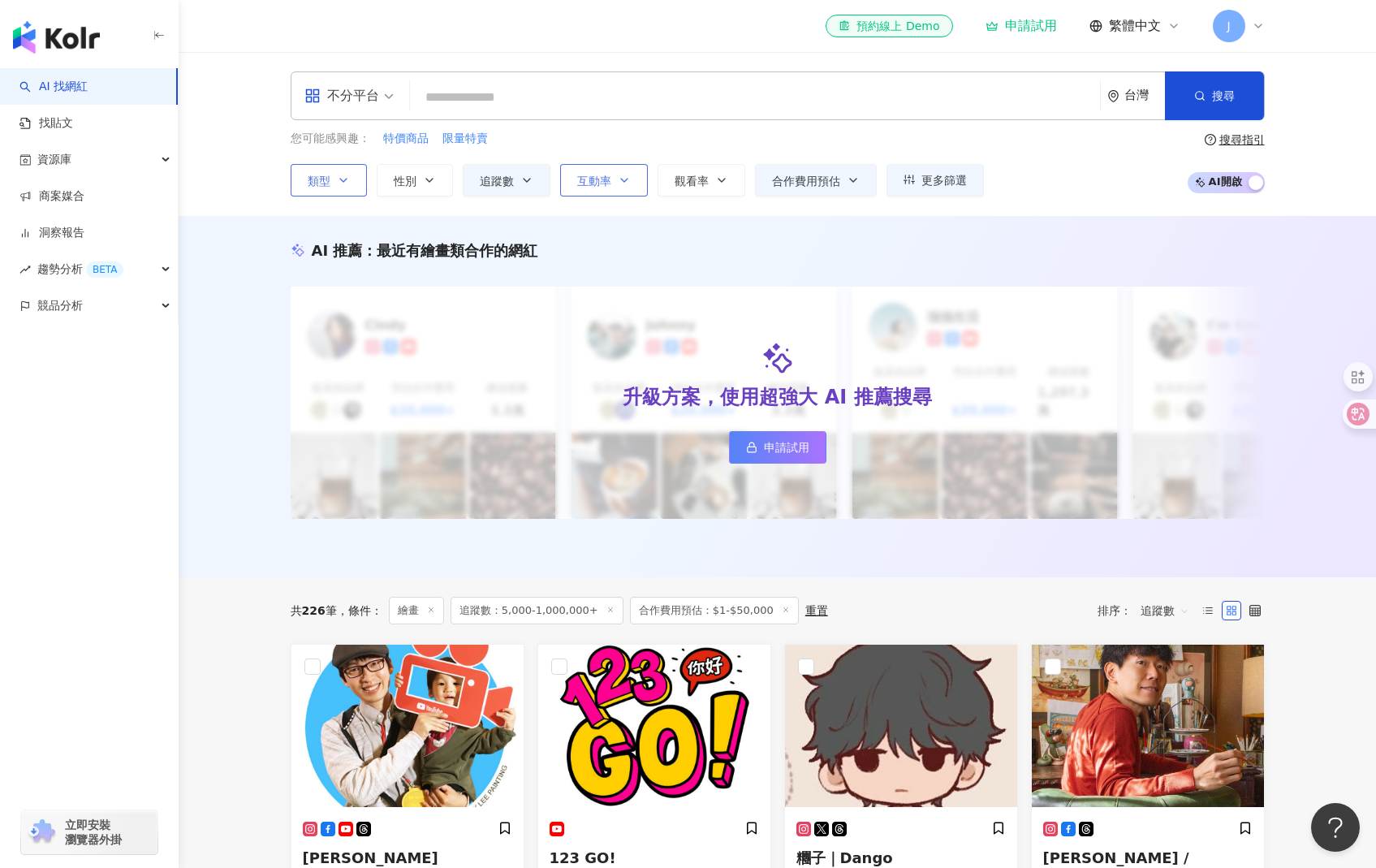
click at [599, 195] on button "互動率" at bounding box center [604, 180] width 88 height 32
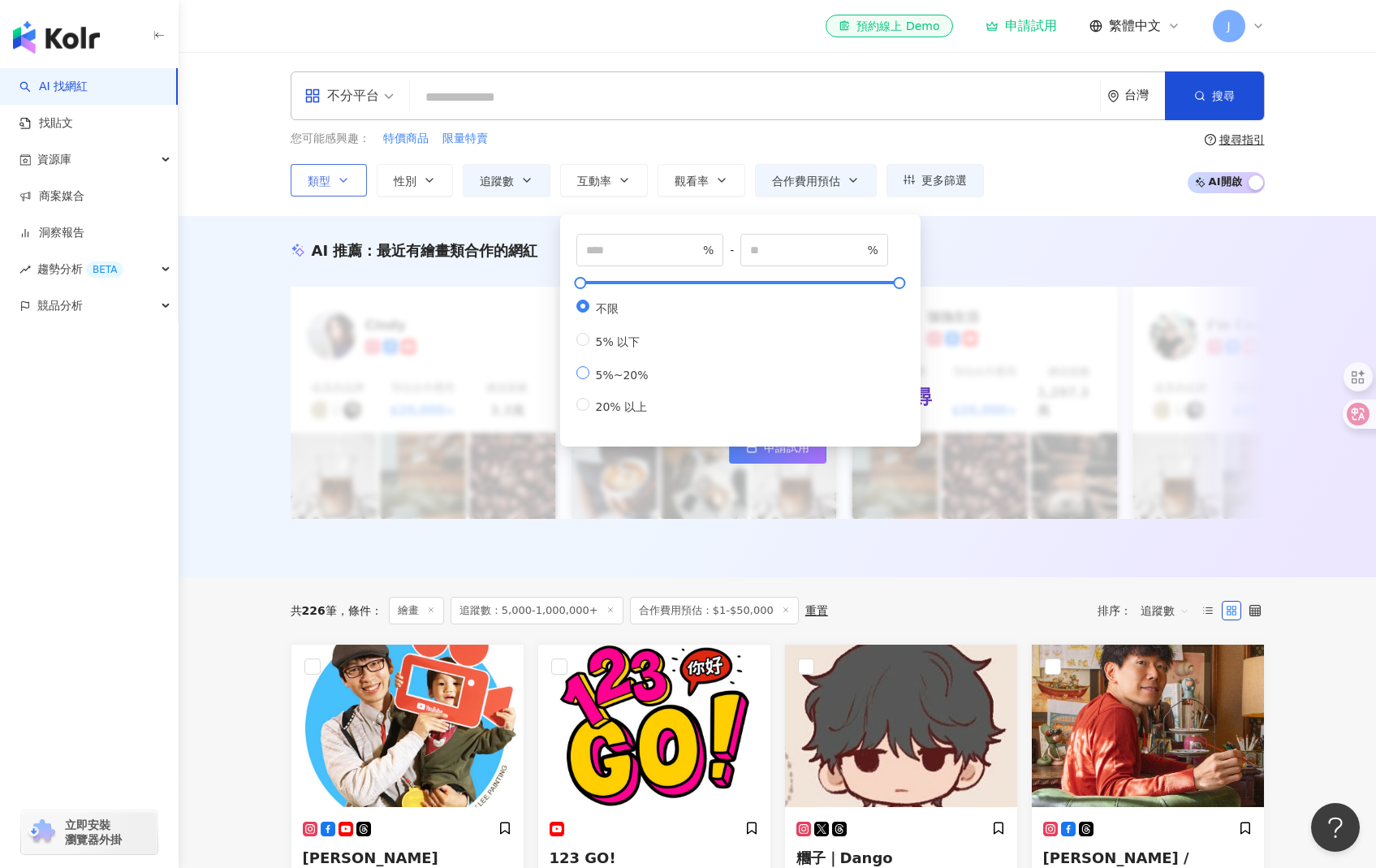
click at [633, 381] on span "5%~20%" at bounding box center [621, 375] width 65 height 13
type input "*"
type input "**"
click at [624, 544] on div "對您有幫助嗎？" at bounding box center [778, 547] width 974 height 24
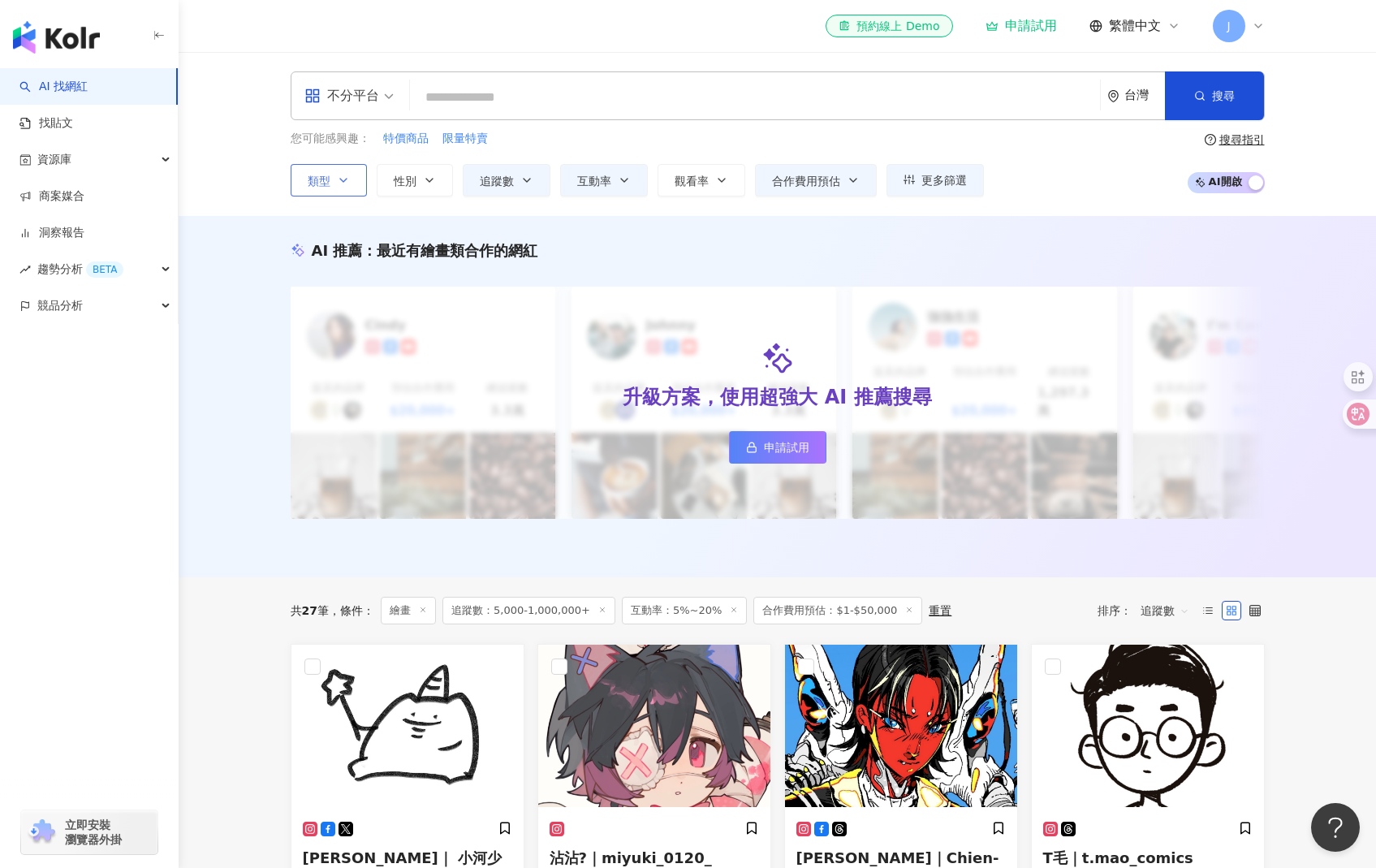
click at [382, 90] on span "不分平台" at bounding box center [349, 96] width 90 height 26
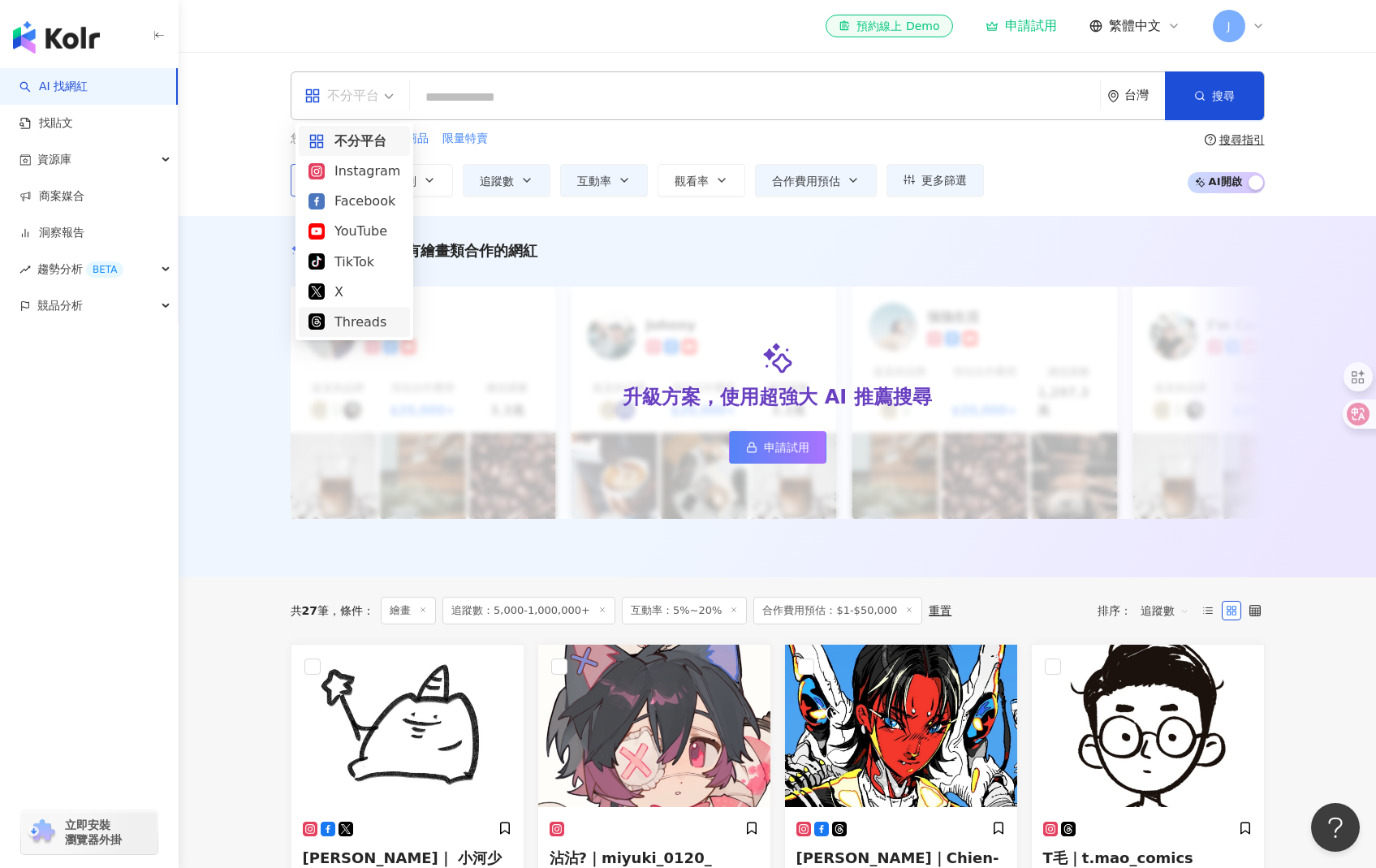
click at [372, 319] on div "Threads" at bounding box center [355, 321] width 91 height 21
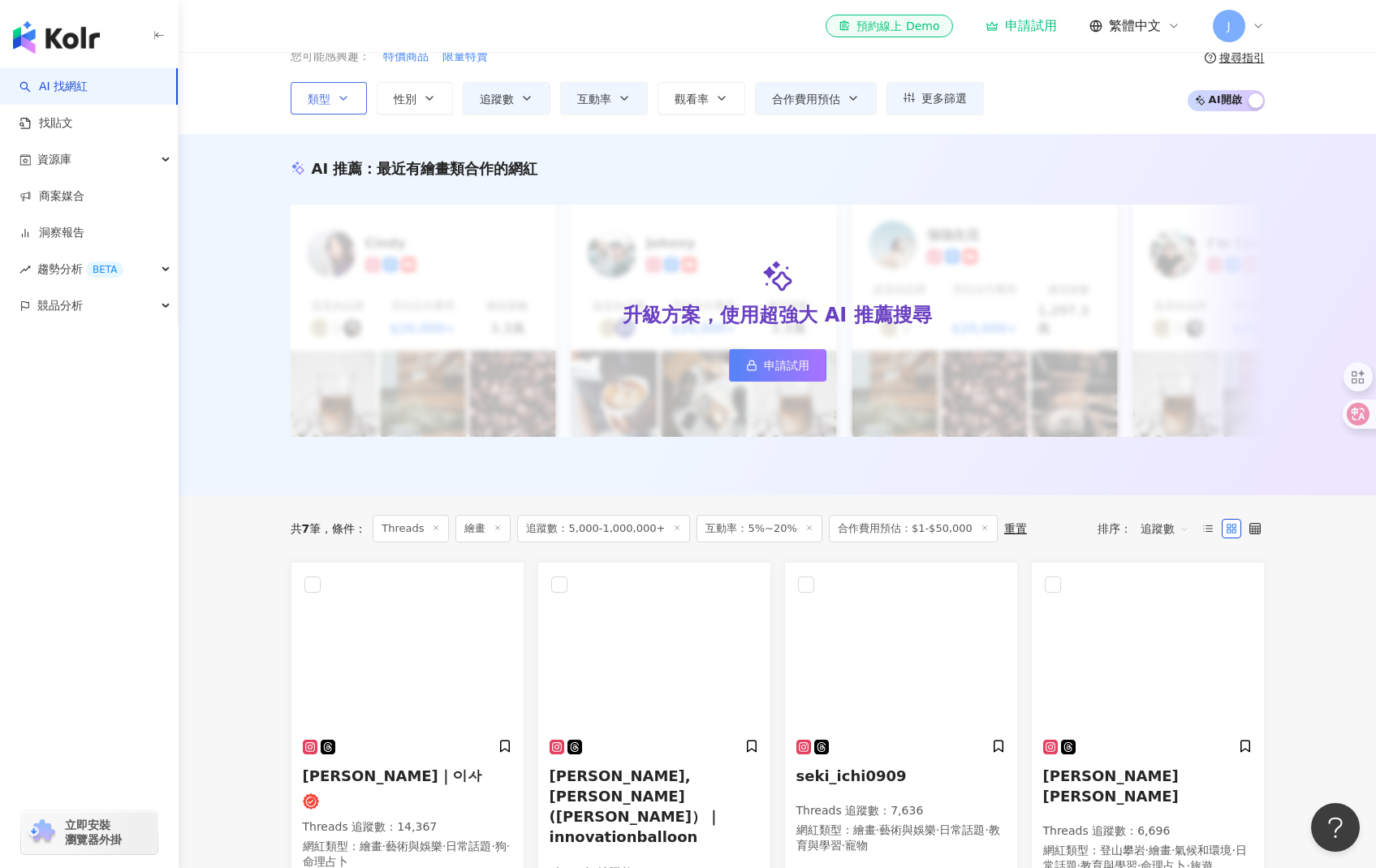
scroll to position [150, 0]
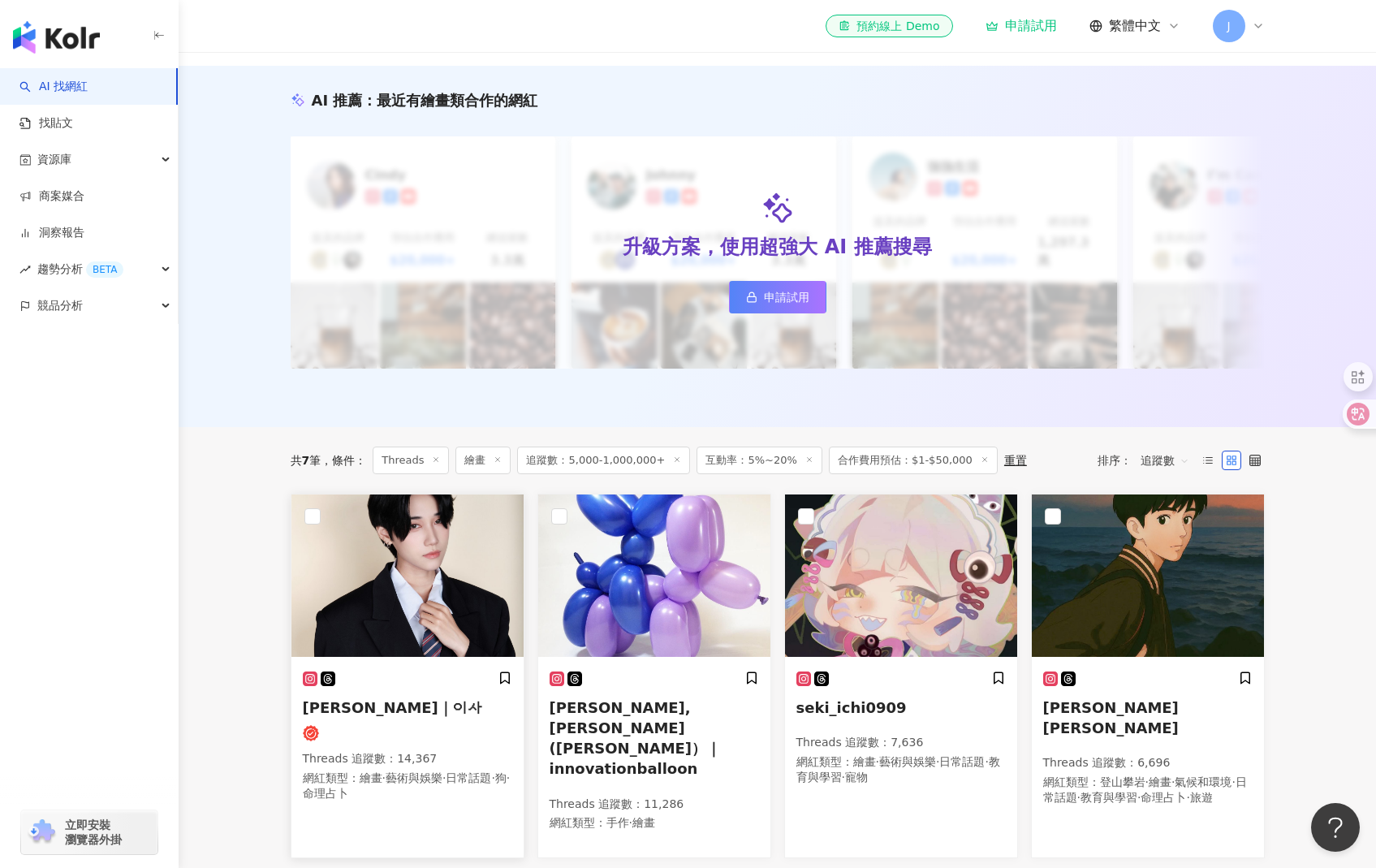
click at [472, 567] on img at bounding box center [407, 574] width 232 height 162
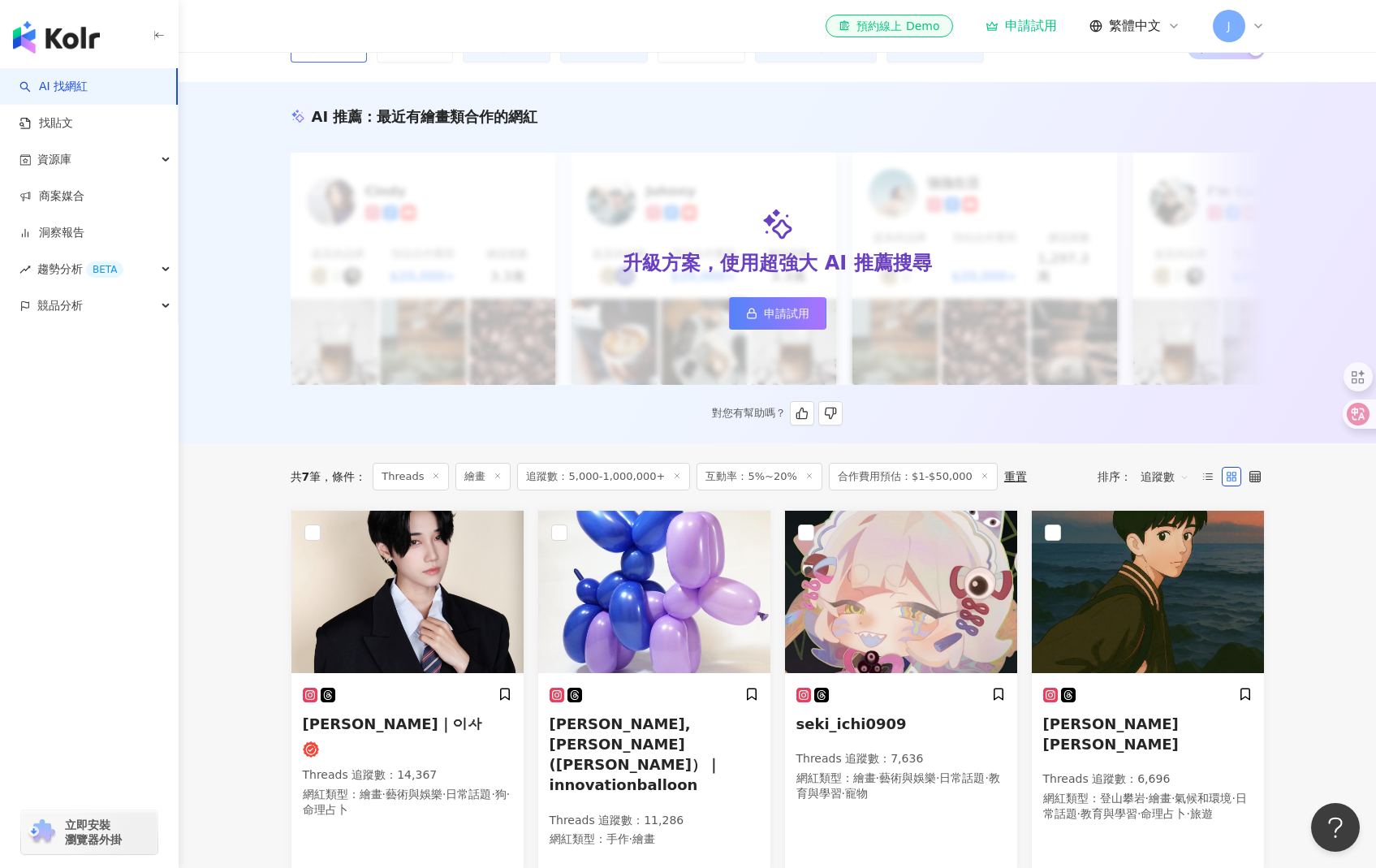
scroll to position [0, 0]
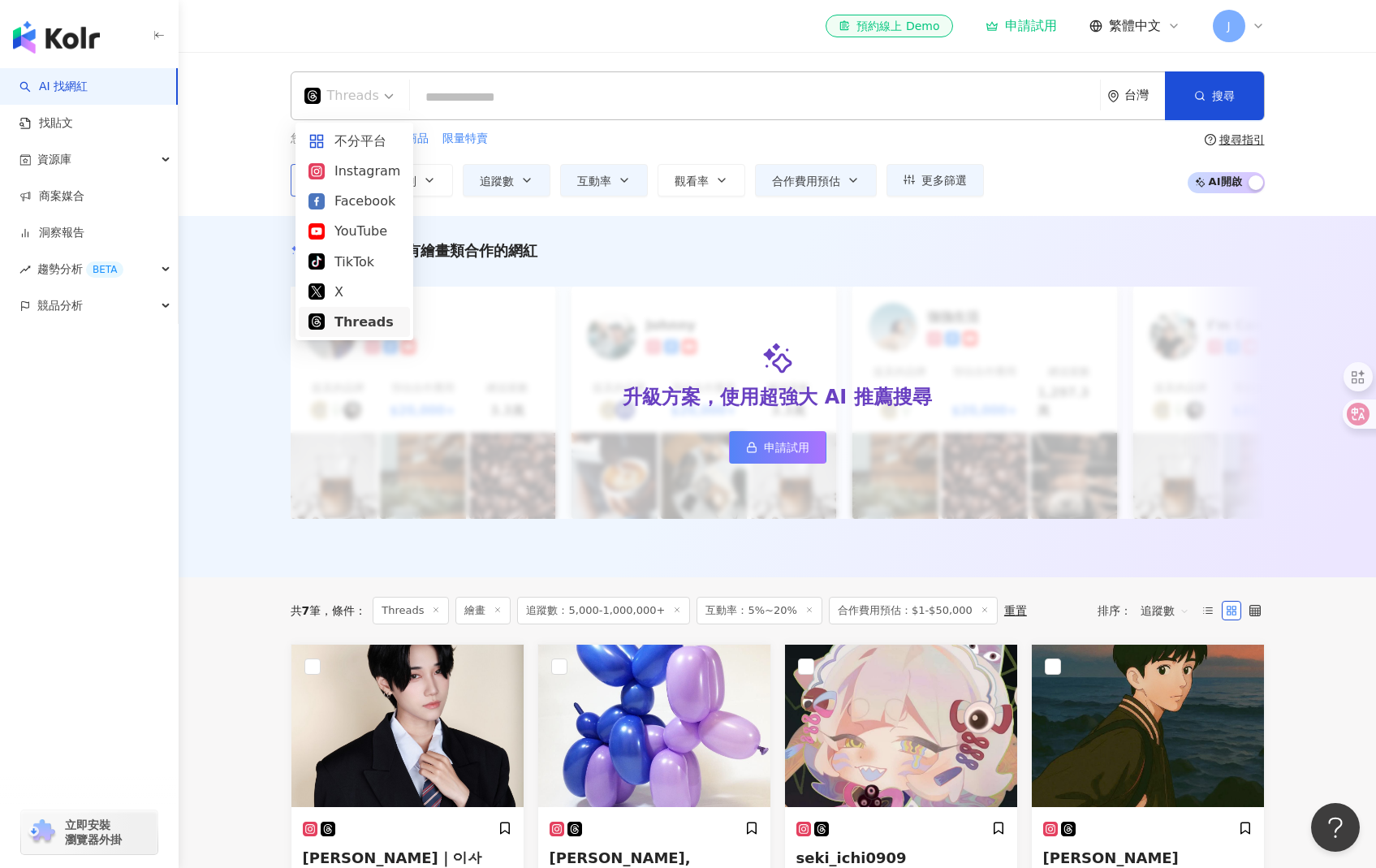
click at [374, 93] on div "Threads" at bounding box center [341, 96] width 74 height 26
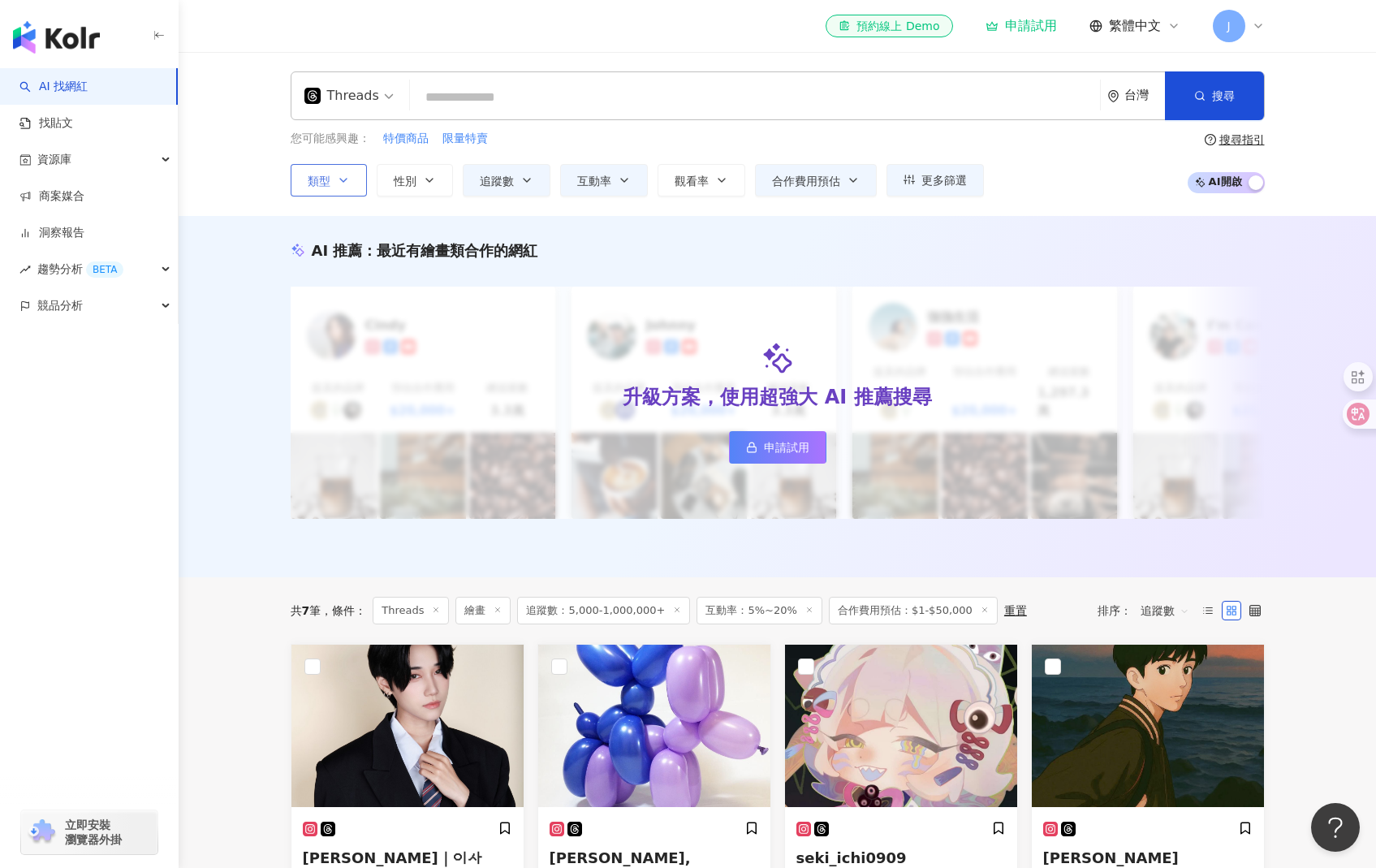
click at [448, 64] on div "Threads 台灣 搜尋 loading 搜尋名稱、敘述、貼文含有關鍵字 “ 團購 AND 優惠 ” 的網紅 您可能感興趣： 特價商品 限量特賣 類型 性別…" at bounding box center [778, 133] width 1198 height 164
click at [380, 88] on span "Threads" at bounding box center [349, 96] width 90 height 26
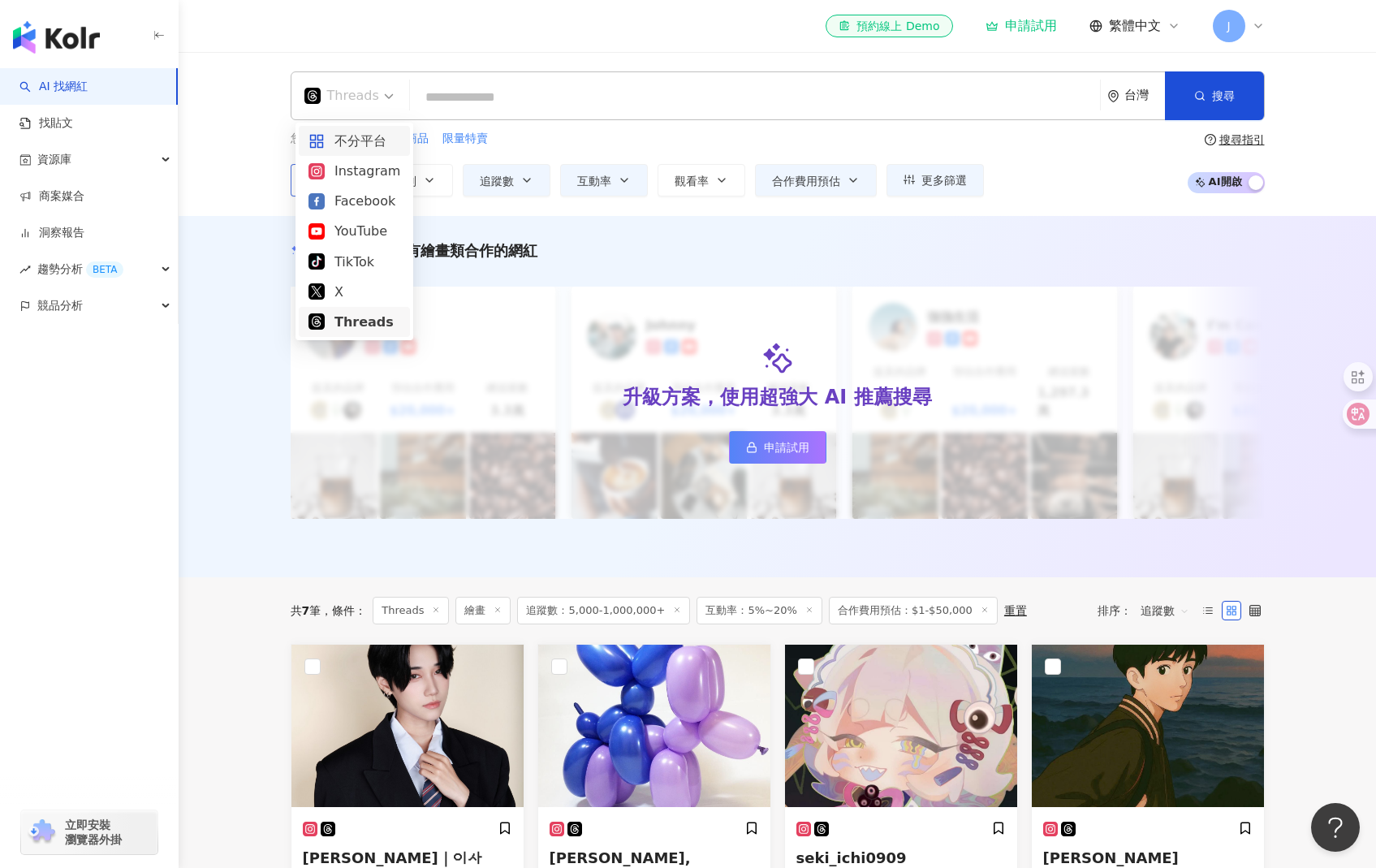
click at [371, 137] on div "不分平台" at bounding box center [355, 140] width 91 height 21
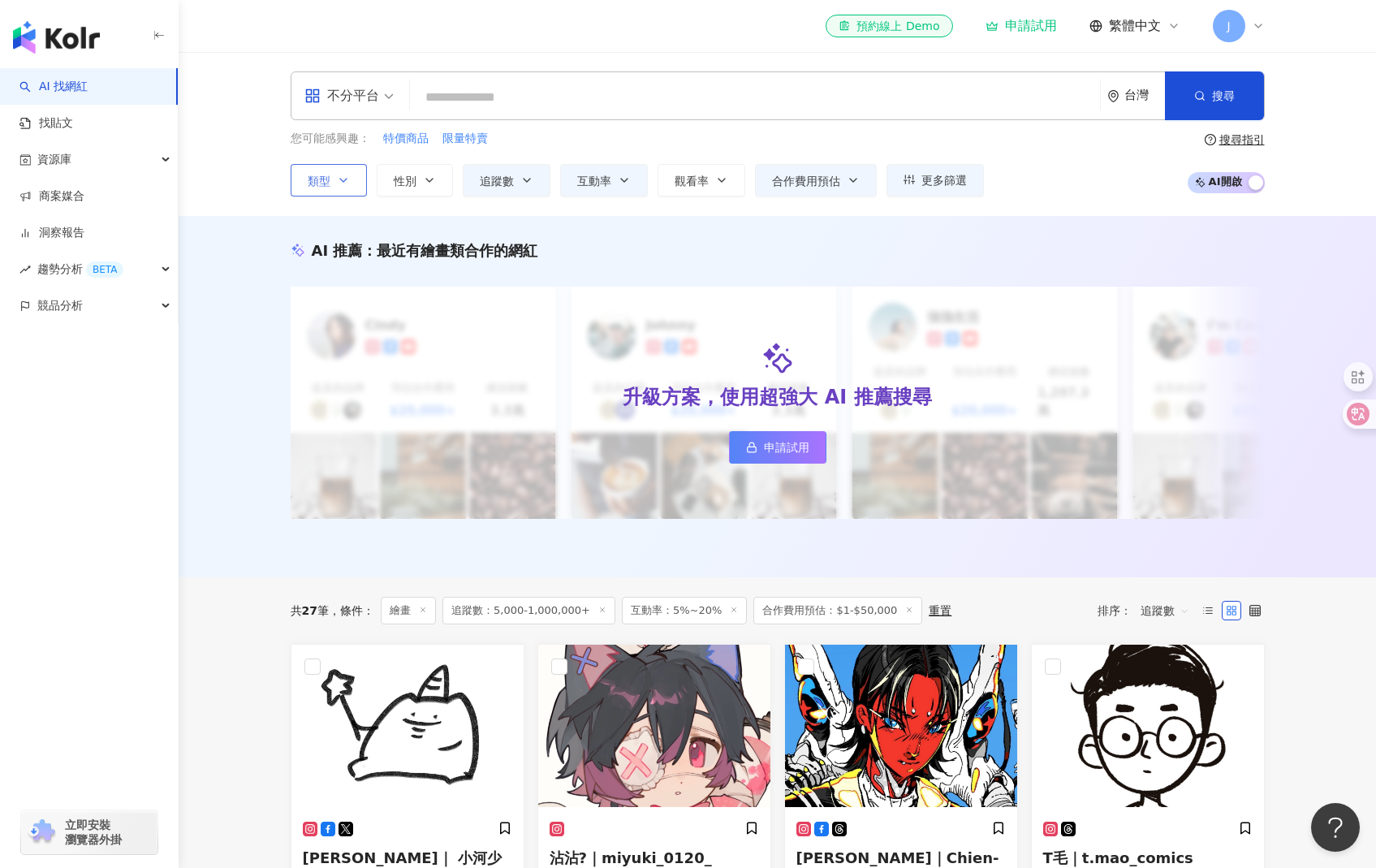
click at [489, 98] on input "search" at bounding box center [755, 98] width 677 height 30
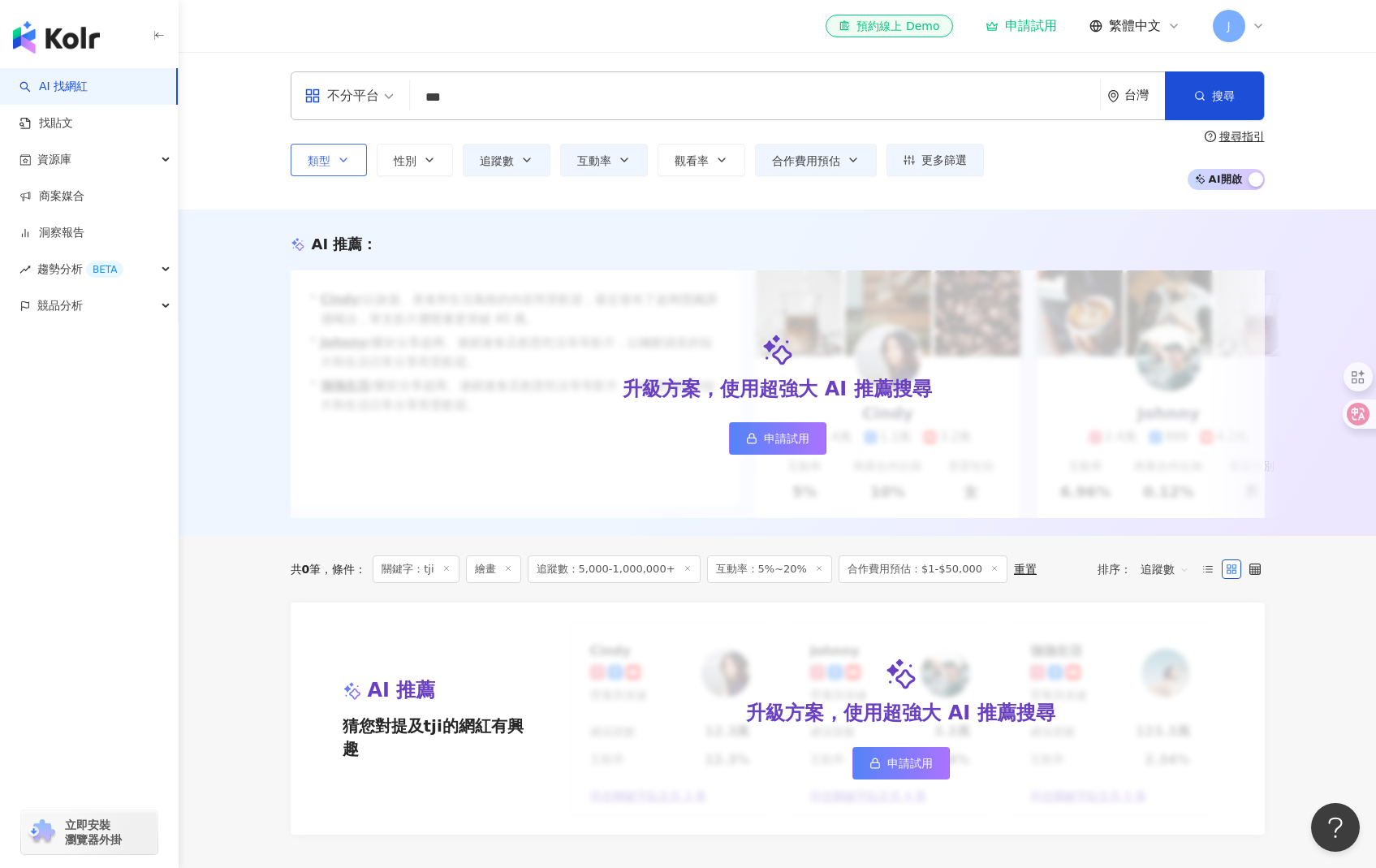
click at [563, 103] on input "***" at bounding box center [755, 98] width 677 height 30
type input "*"
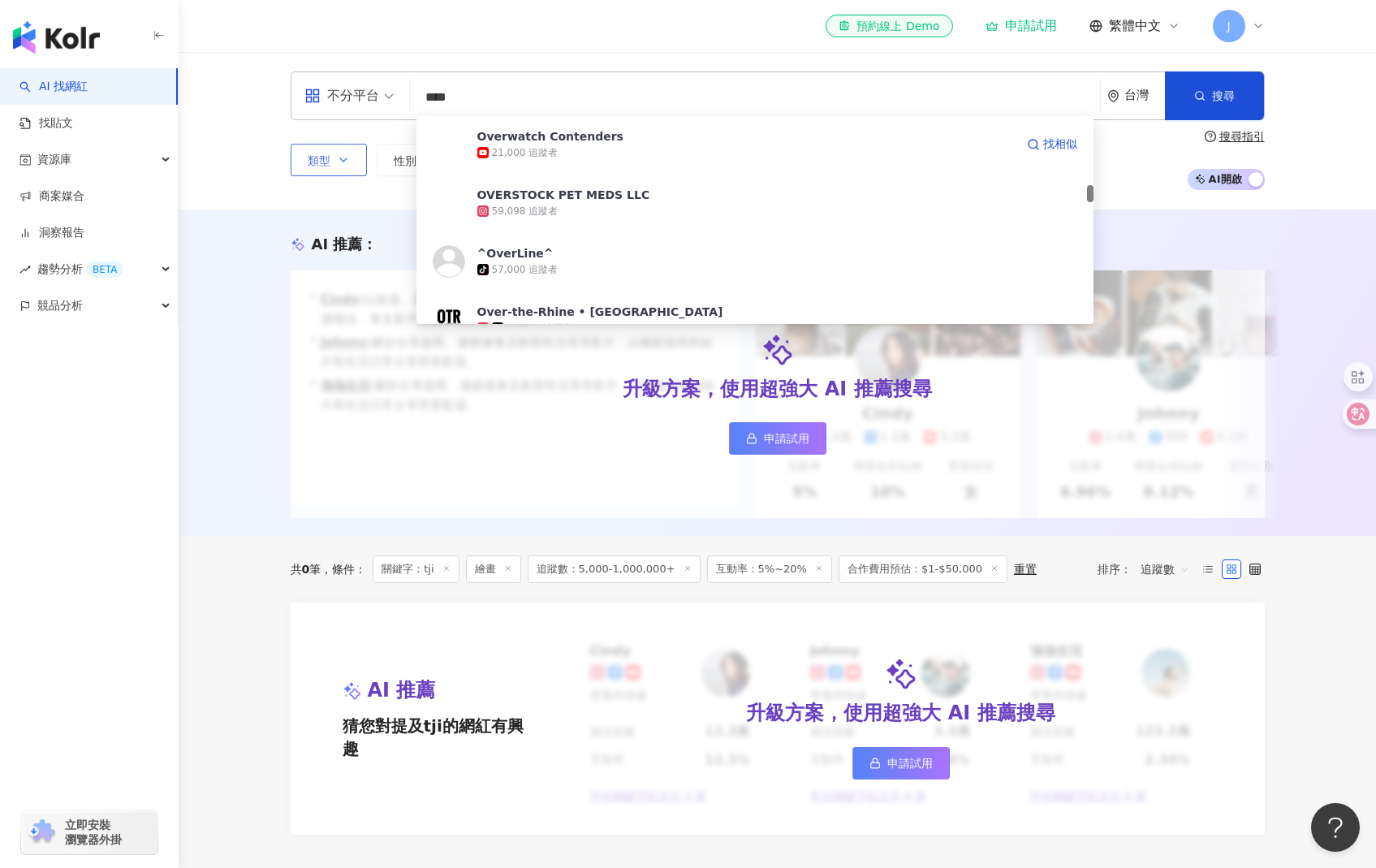
scroll to position [820, 0]
type input "*"
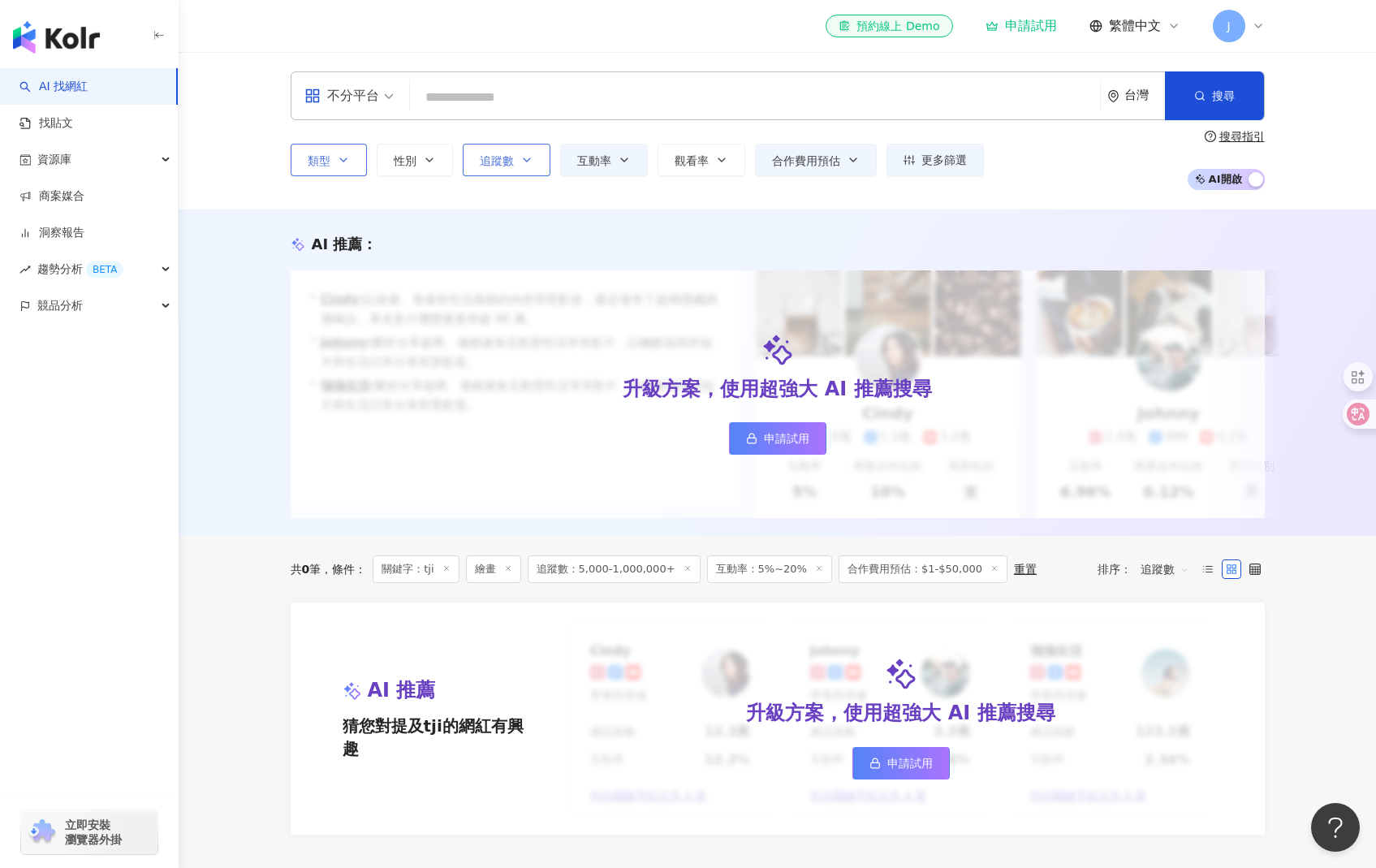
click at [493, 158] on span "追蹤數" at bounding box center [497, 160] width 34 height 13
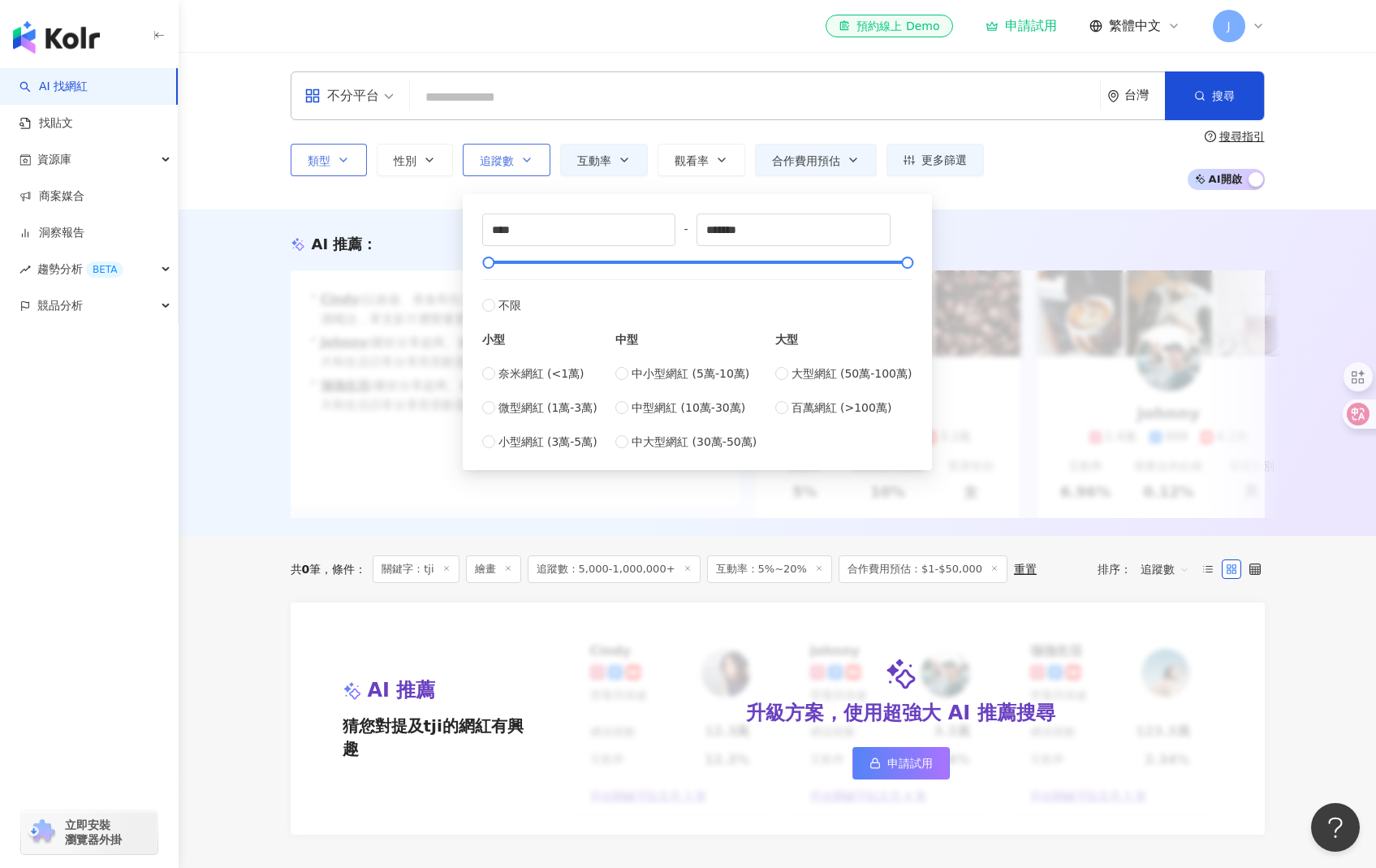
click at [507, 162] on span "追蹤數" at bounding box center [497, 160] width 34 height 13
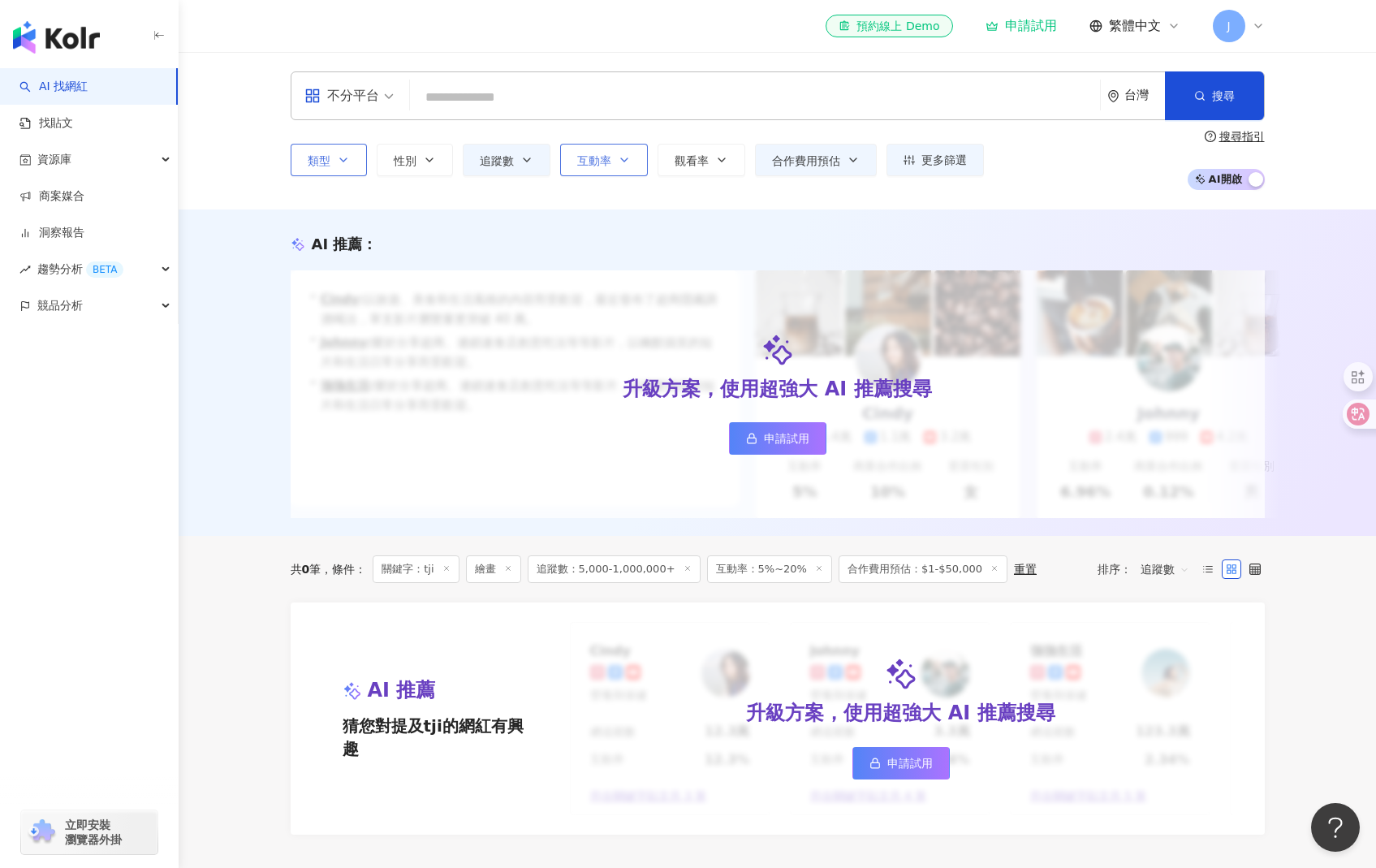
click at [568, 163] on button "互動率" at bounding box center [604, 160] width 88 height 32
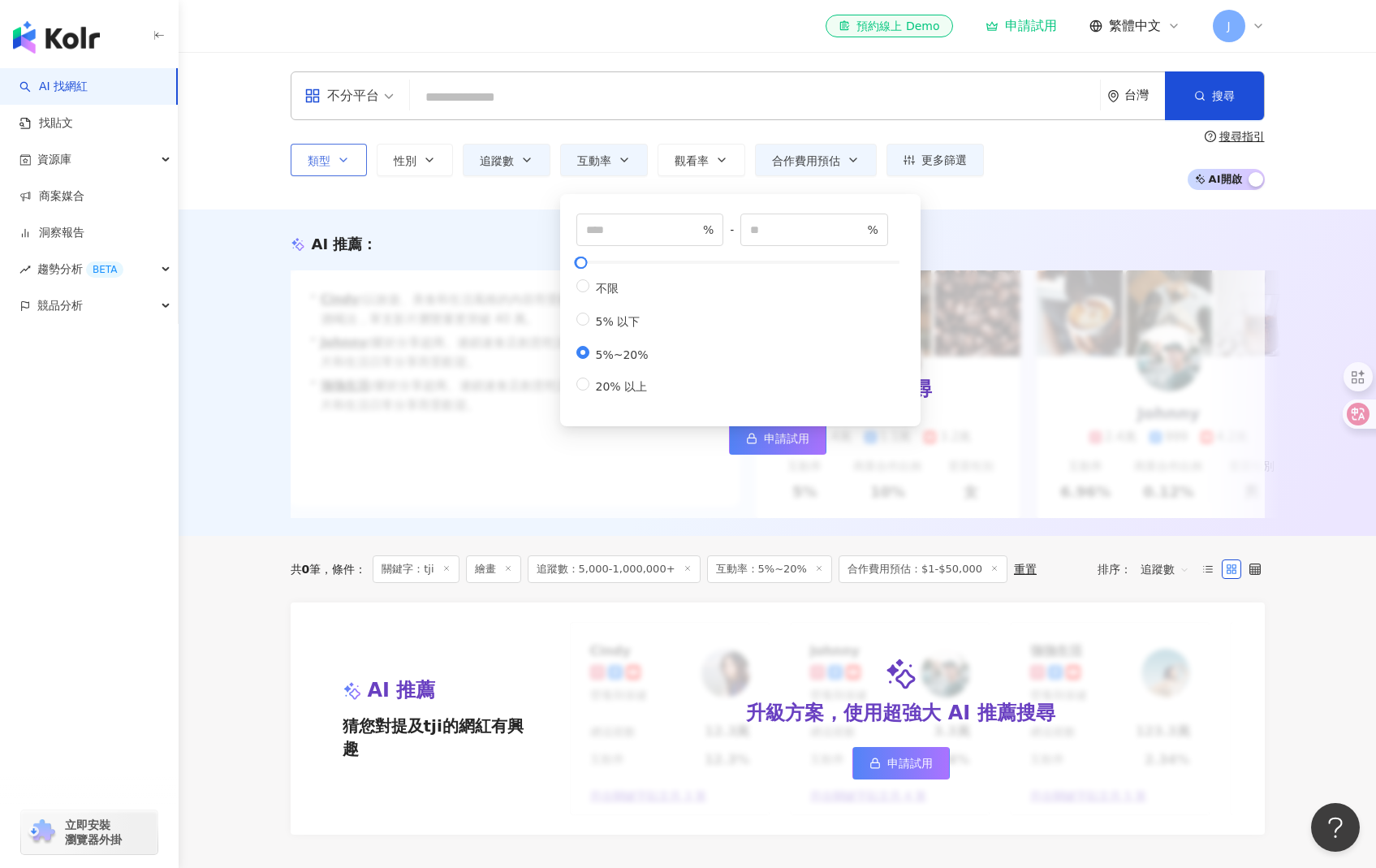
click at [343, 146] on button "類型" at bounding box center [329, 160] width 76 height 32
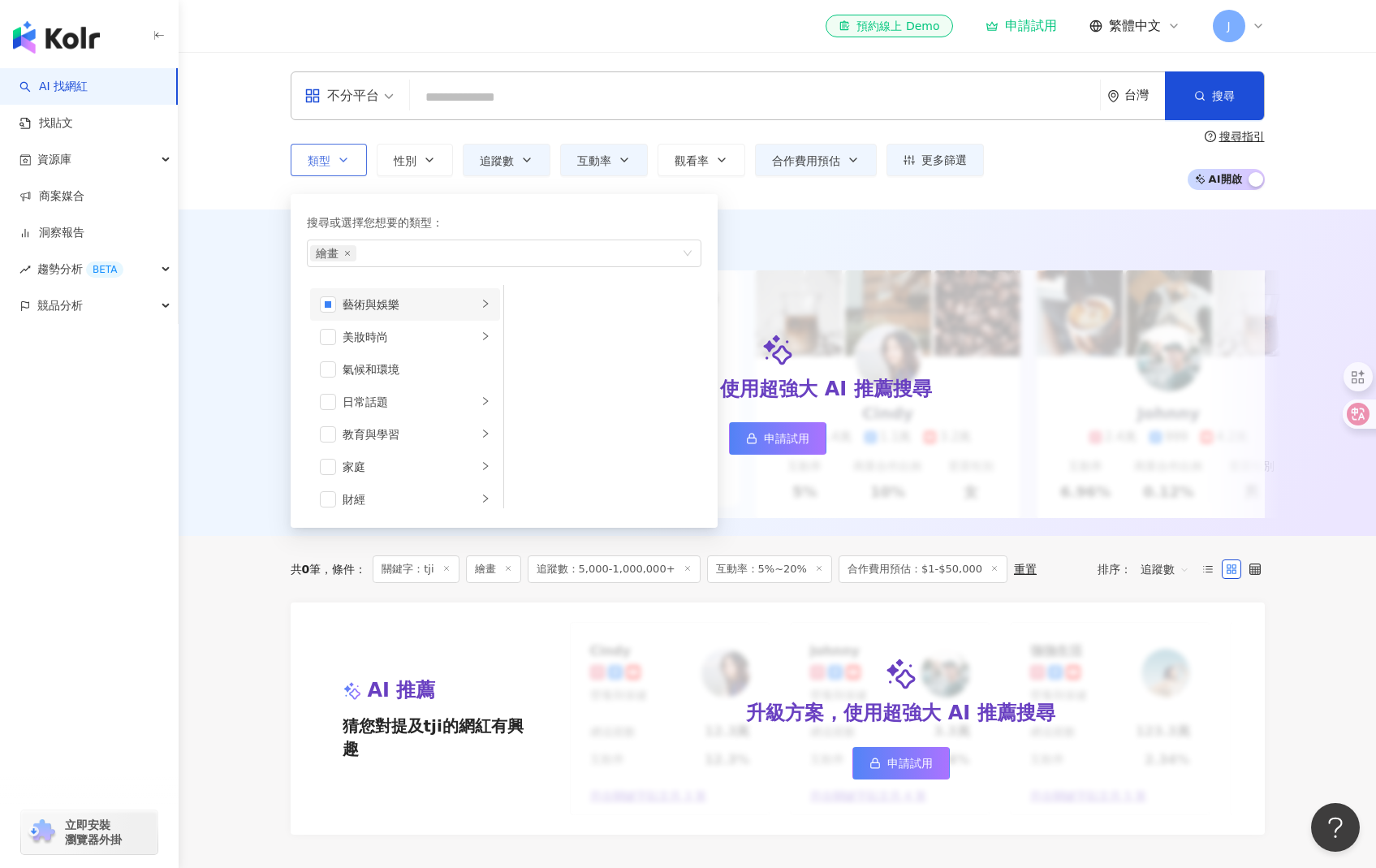
click at [449, 307] on div "藝術與娛樂" at bounding box center [410, 304] width 135 height 18
click at [346, 255] on icon "close" at bounding box center [347, 252] width 6 height 6
click at [443, 393] on div "日常話題" at bounding box center [410, 402] width 135 height 18
click at [438, 331] on li "影視娛樂" at bounding box center [405, 320] width 190 height 32
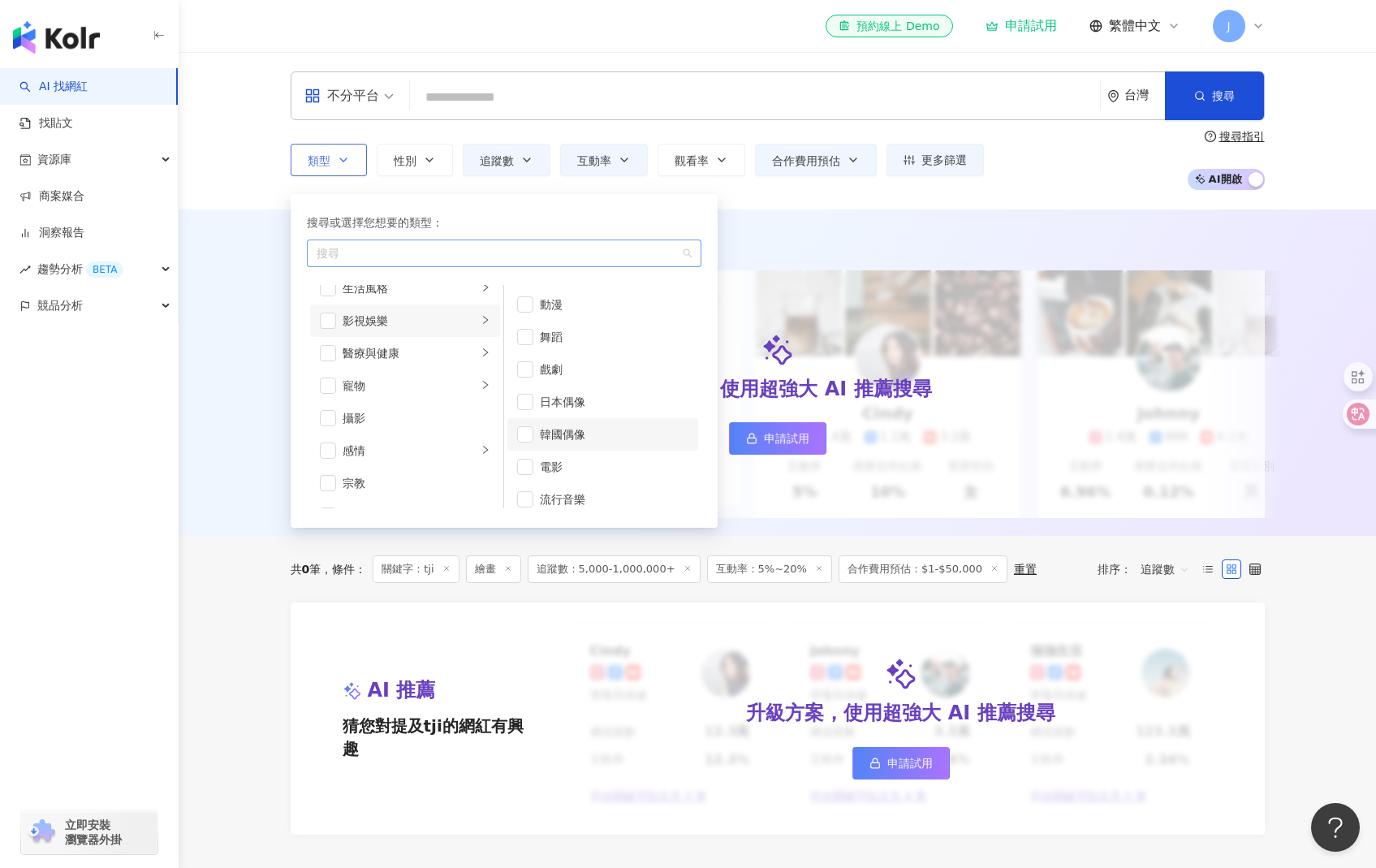
click at [541, 435] on div "韓國偶像" at bounding box center [614, 434] width 149 height 18
click at [228, 440] on div "AI 推薦 ： 升級方案，使用超強大 AI 推薦搜尋 申請試用 • Cindy : 以旅遊、美食和生活風格的內容而受歡迎，最近發布了超商隱藏調酒喝法，單支影片…" at bounding box center [778, 372] width 1198 height 327
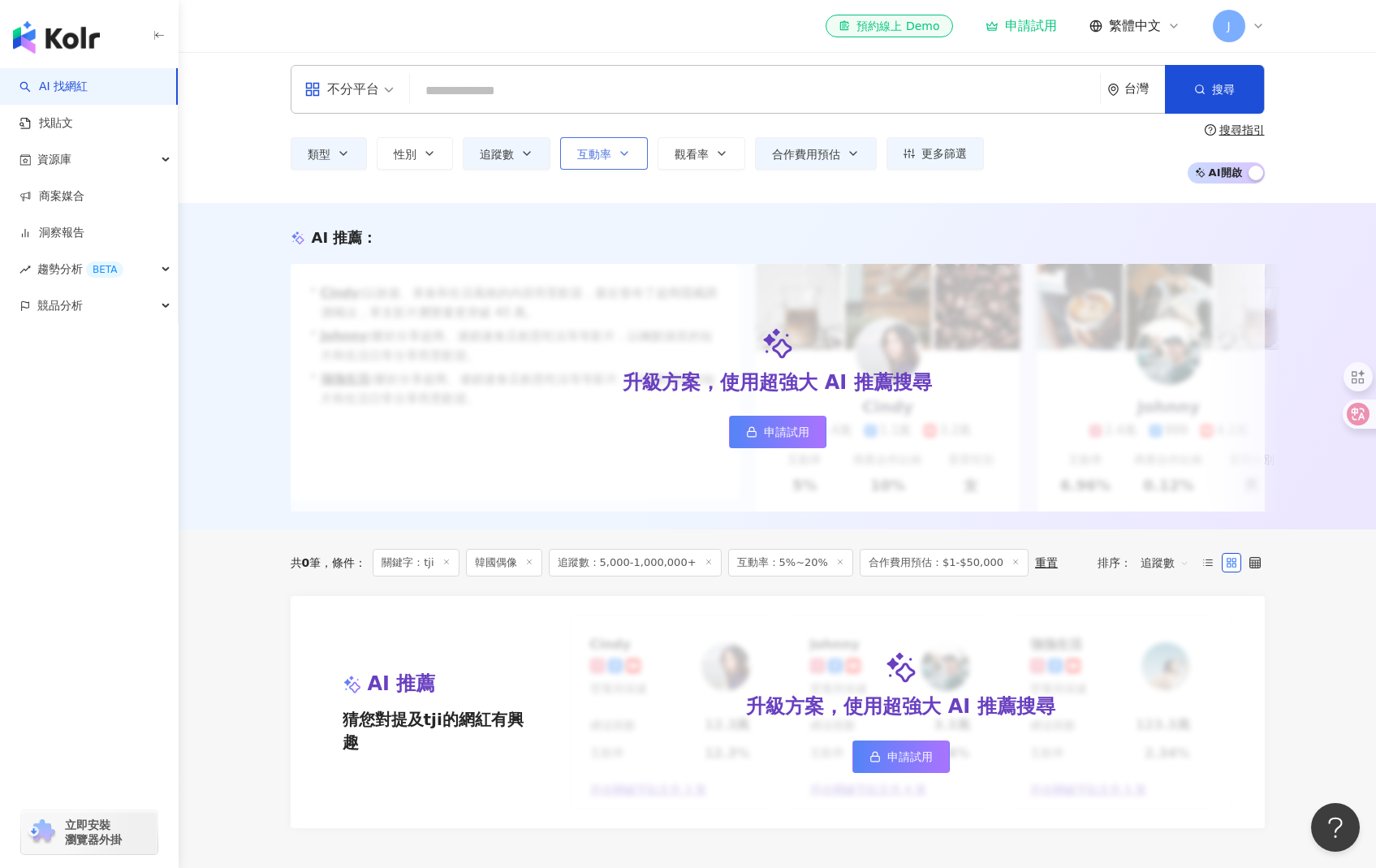
scroll to position [13, 0]
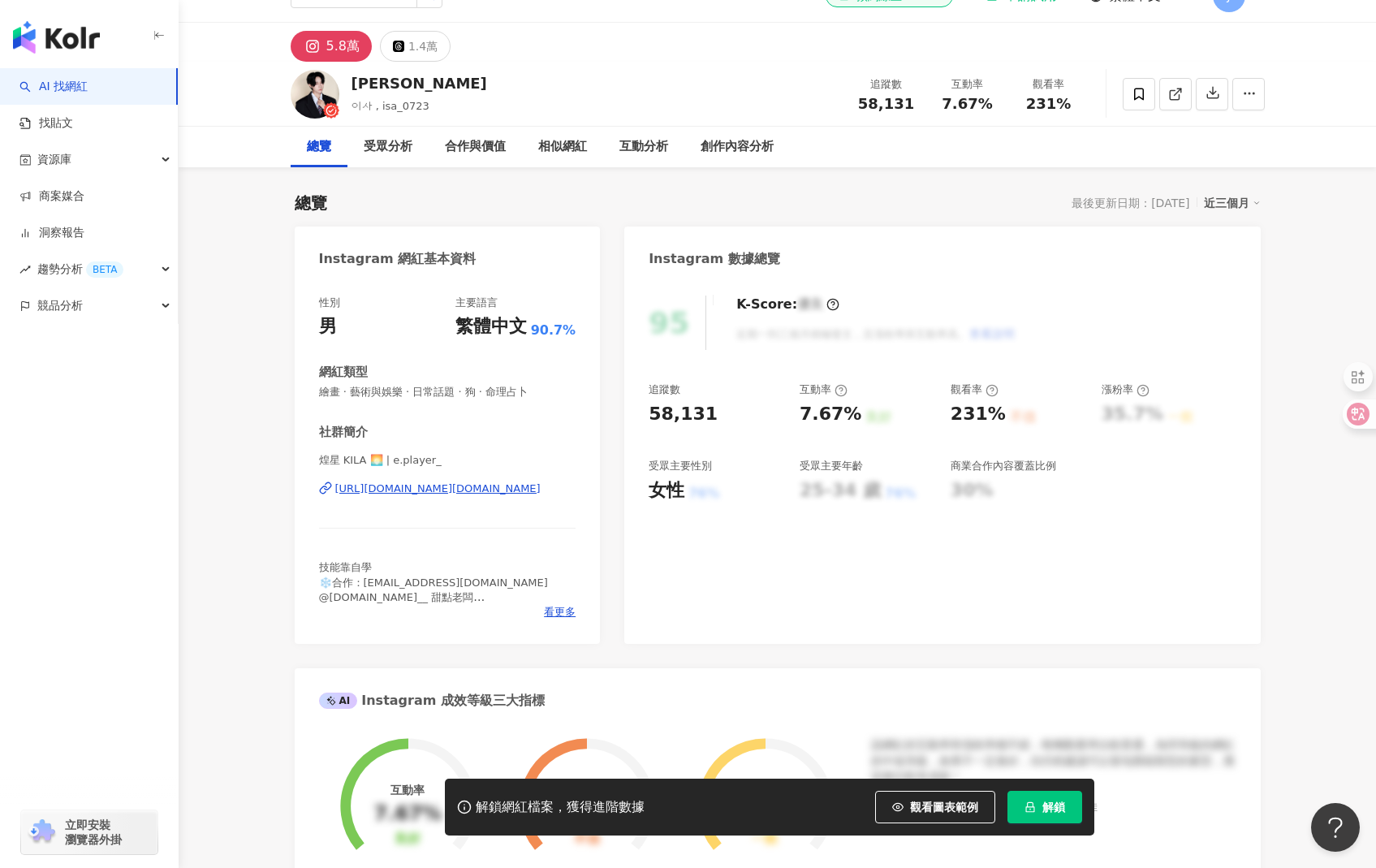
scroll to position [32, 0]
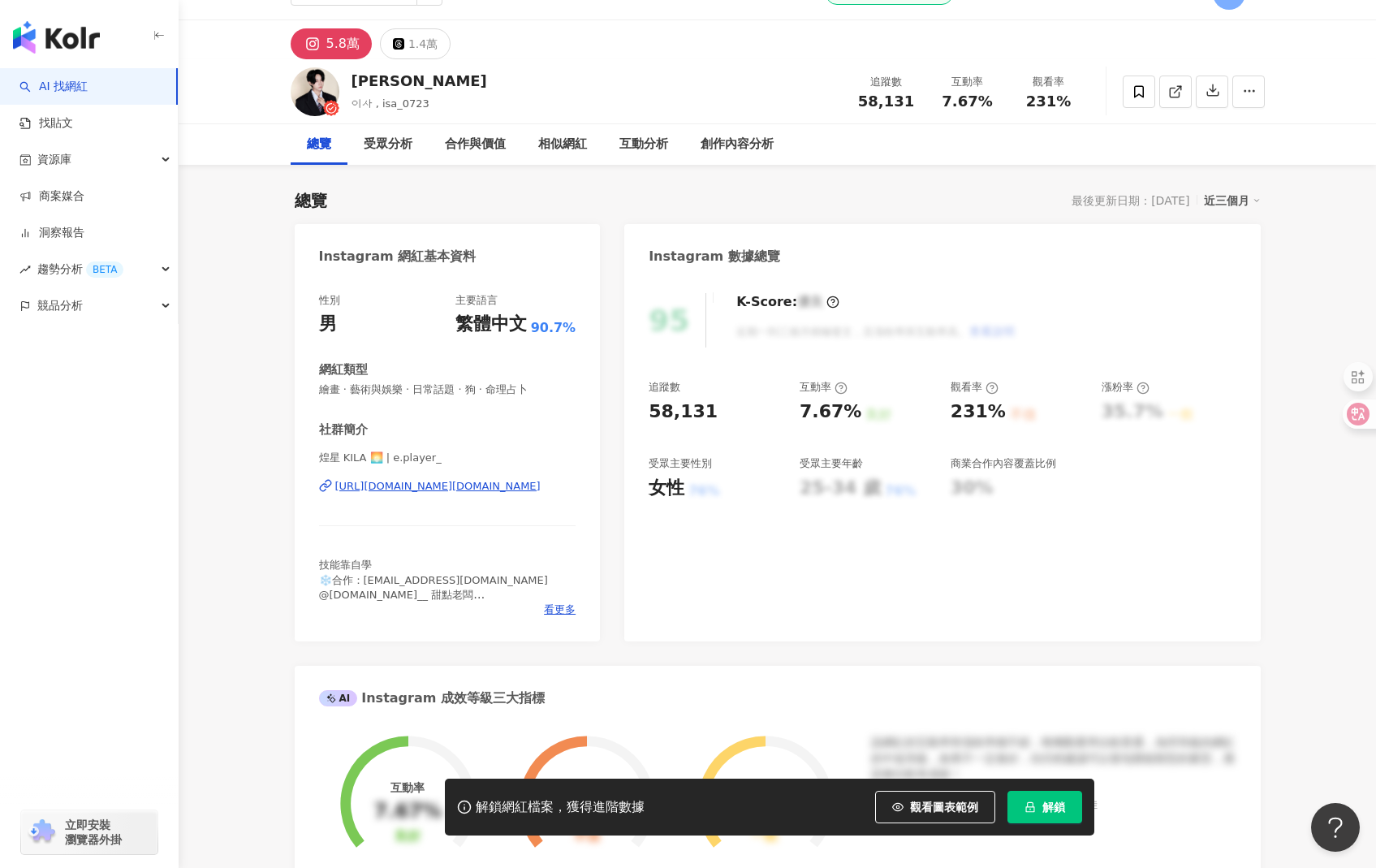
click at [440, 486] on div "https://www.instagram.com/e.player_/" at bounding box center [438, 486] width 205 height 14
click at [567, 620] on div "性別 男 主要語言 繁體中文 90.7% 網紅類型 繪畫 · 藝術與娛樂 · 日常話題 · 狗 · 命理占卜 社群簡介 煌星 KILA 🌅 | e.playe…" at bounding box center [448, 458] width 306 height 364
click at [563, 614] on span "看更多" at bounding box center [560, 609] width 31 height 14
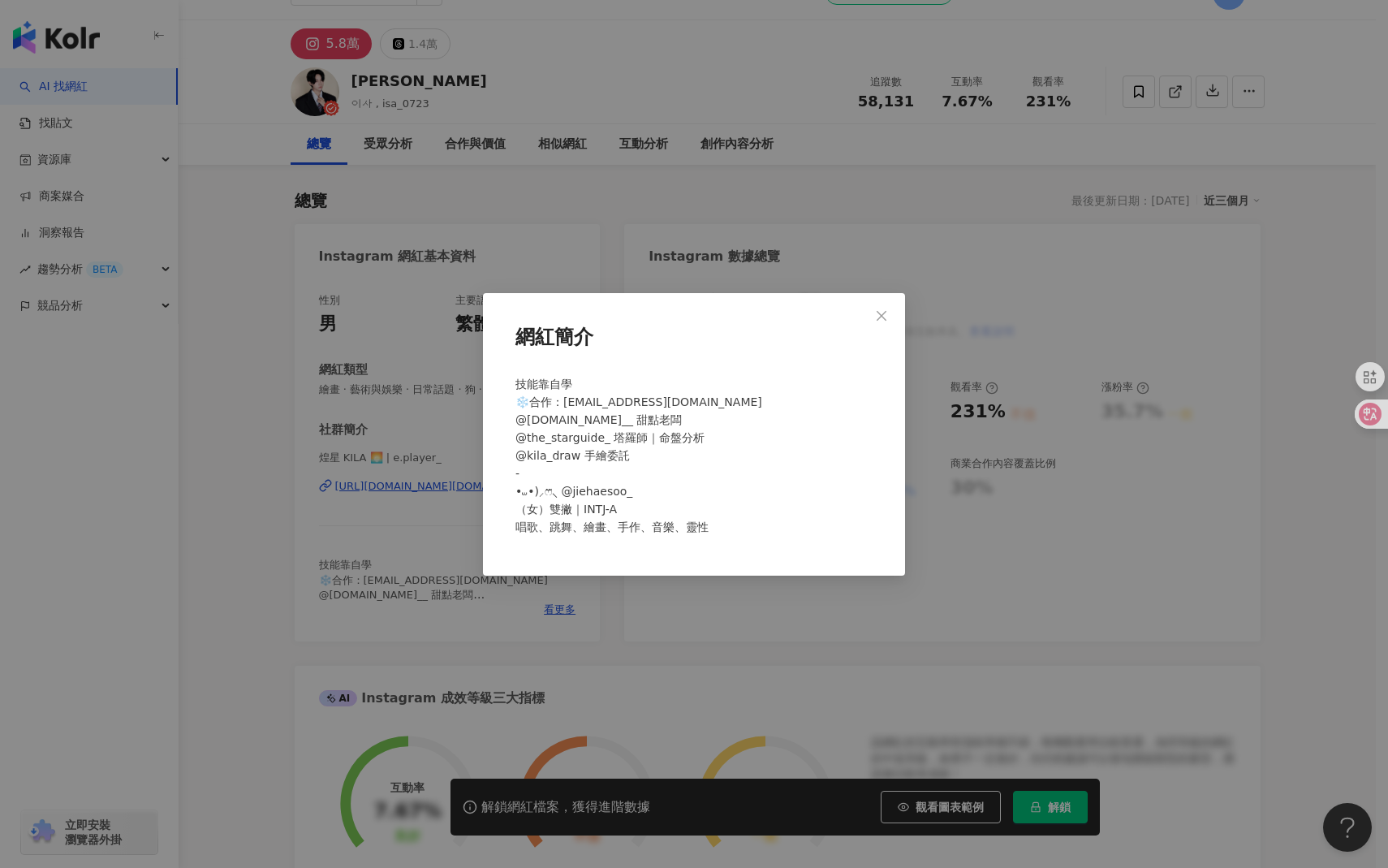
click at [563, 611] on div "網紅簡介 技能靠自學 ❄️合作：reuni.723@gmail.com @a.m.dessert__ 甜點老闆 @the_starguide_ 塔羅師｜命盤分…" at bounding box center [694, 434] width 1388 height 868
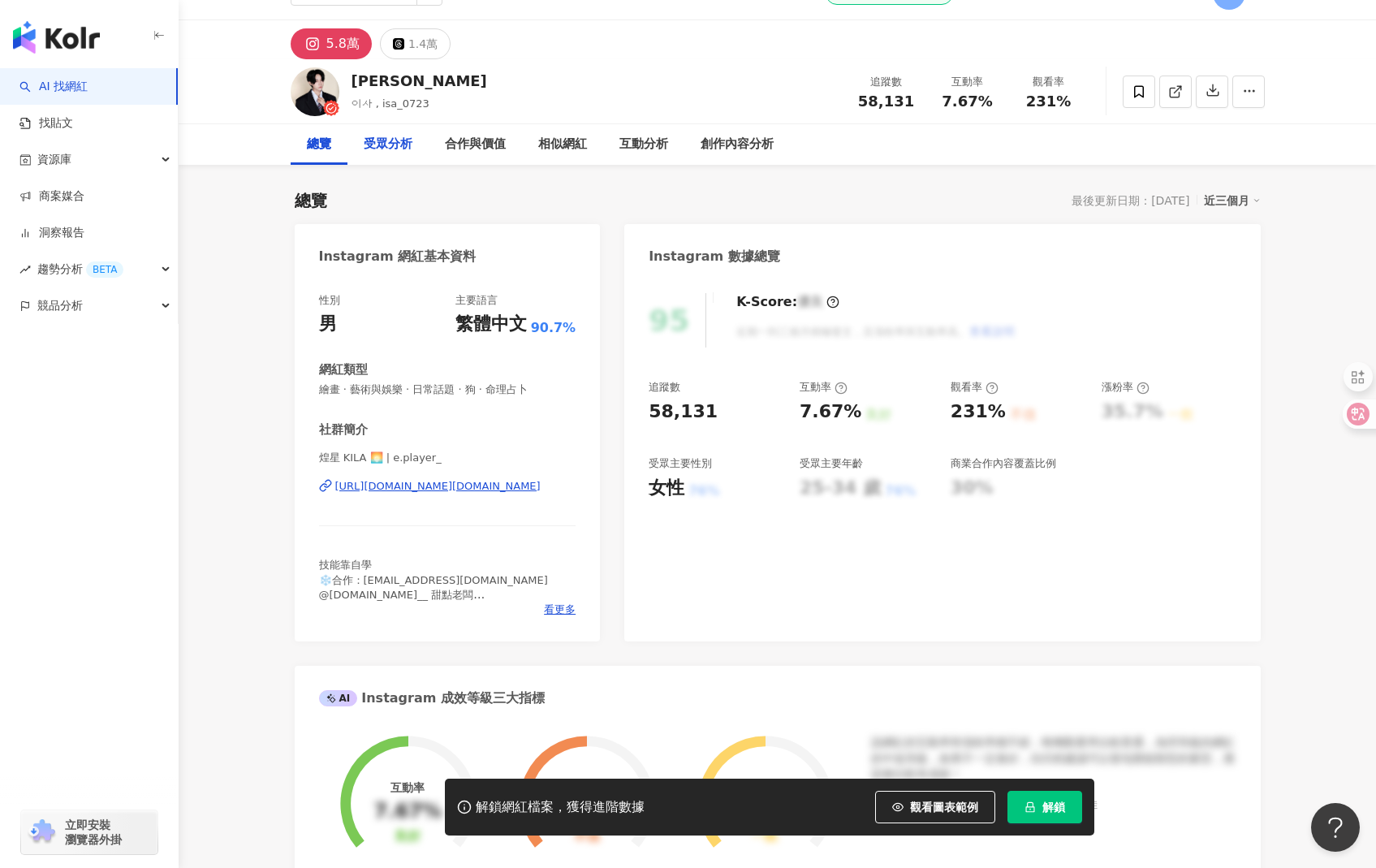
click at [399, 141] on div "受眾分析" at bounding box center [388, 145] width 48 height 20
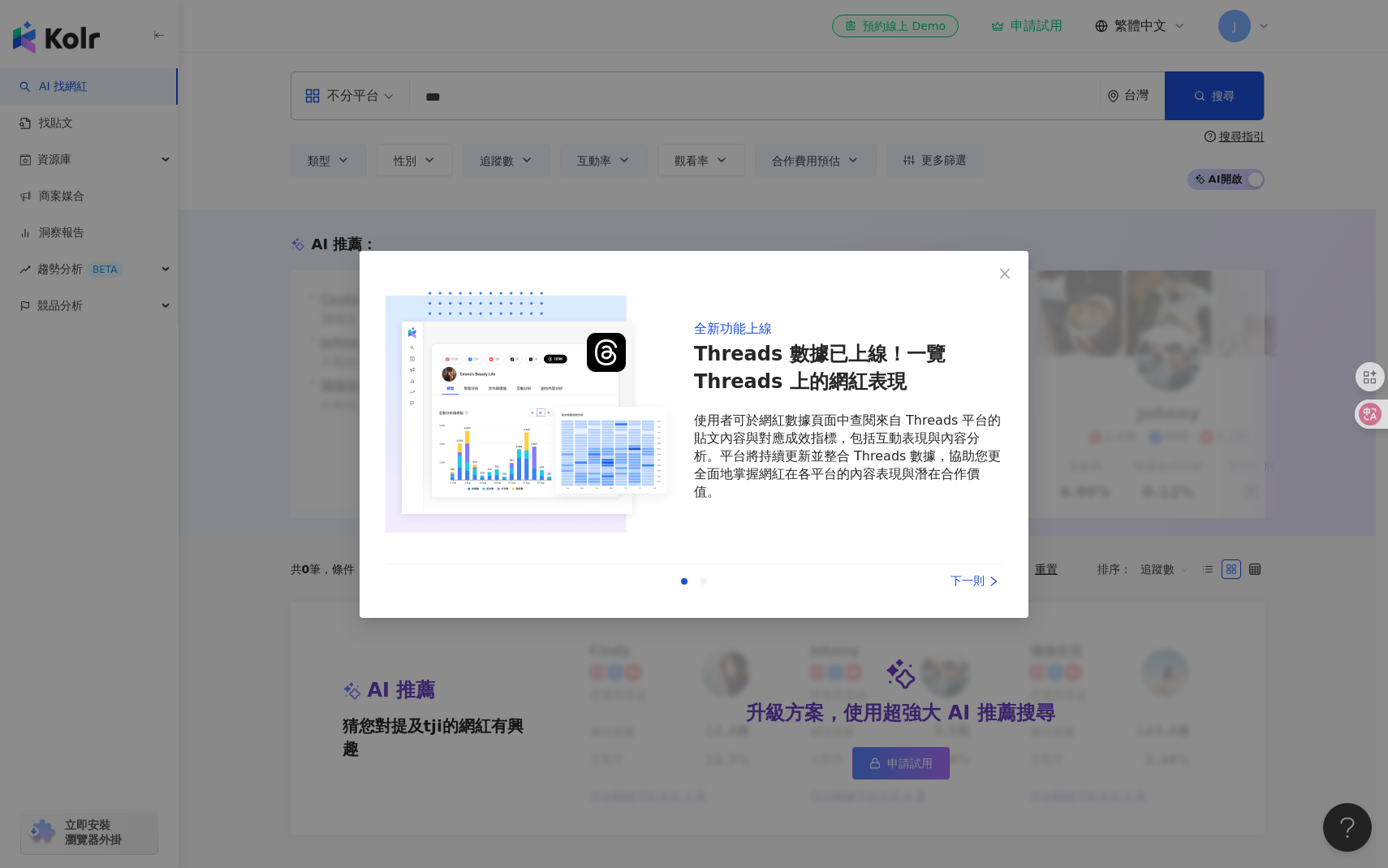
click at [388, 205] on div "全新功能上線 Threads 數據已上線！一覽 Threads 上的網紅表現 使用者可於網紅數據頁面中查閱來自 Threads 平台的貼文內容與對應成效指標，…" at bounding box center [694, 434] width 1388 height 868
click at [1011, 278] on span "Close" at bounding box center [1005, 273] width 32 height 13
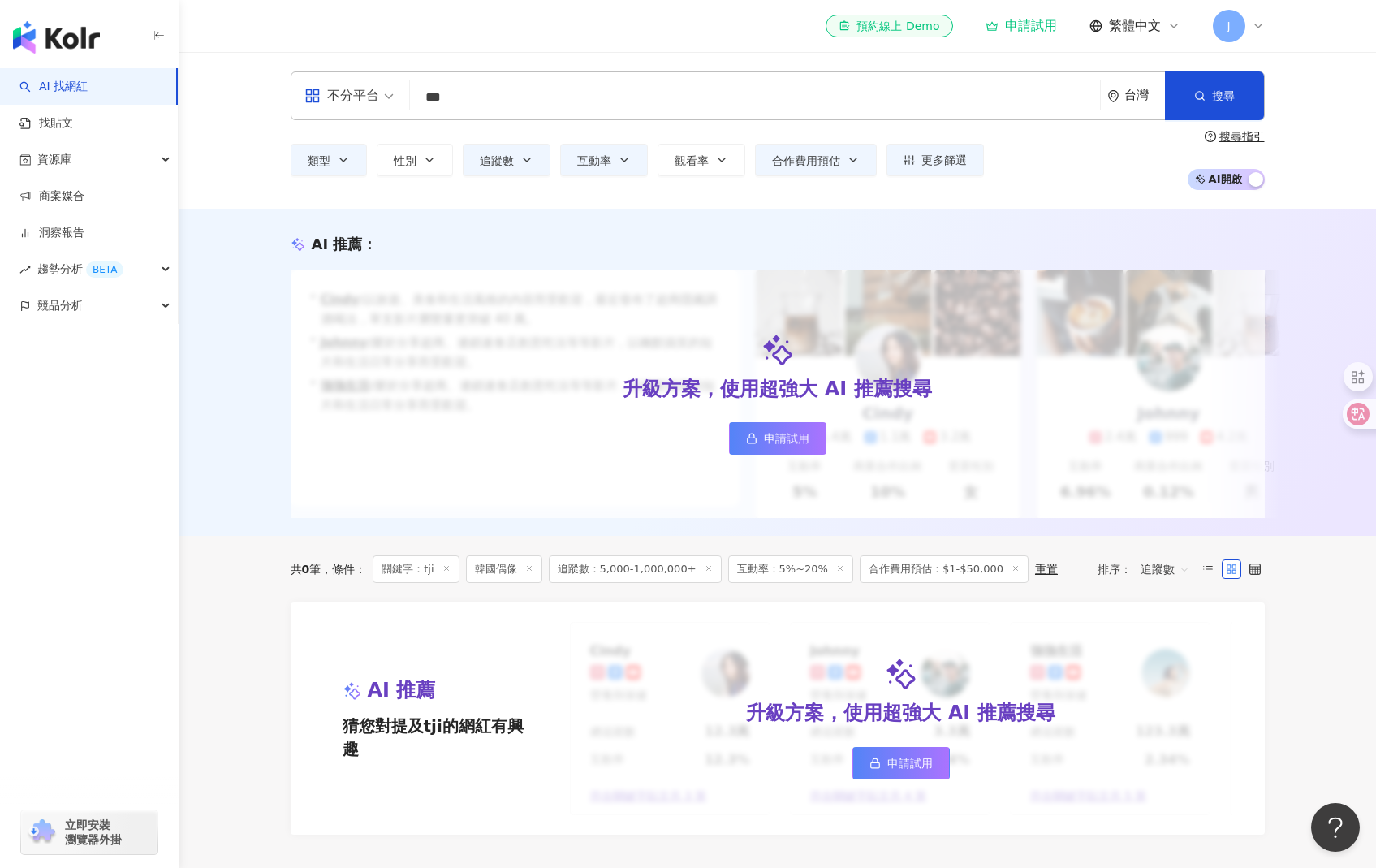
click at [450, 572] on icon at bounding box center [446, 567] width 8 height 8
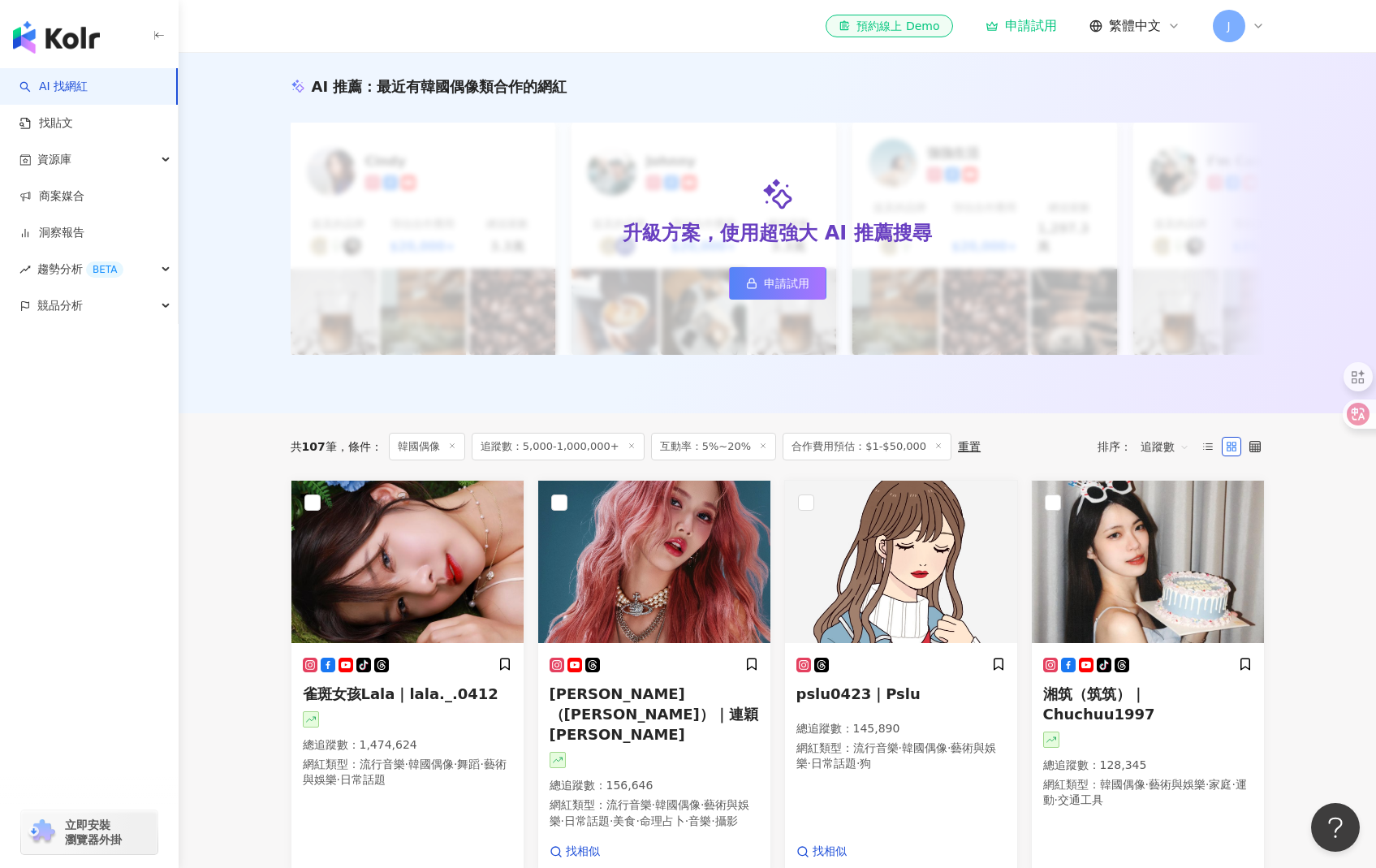
scroll to position [166, 0]
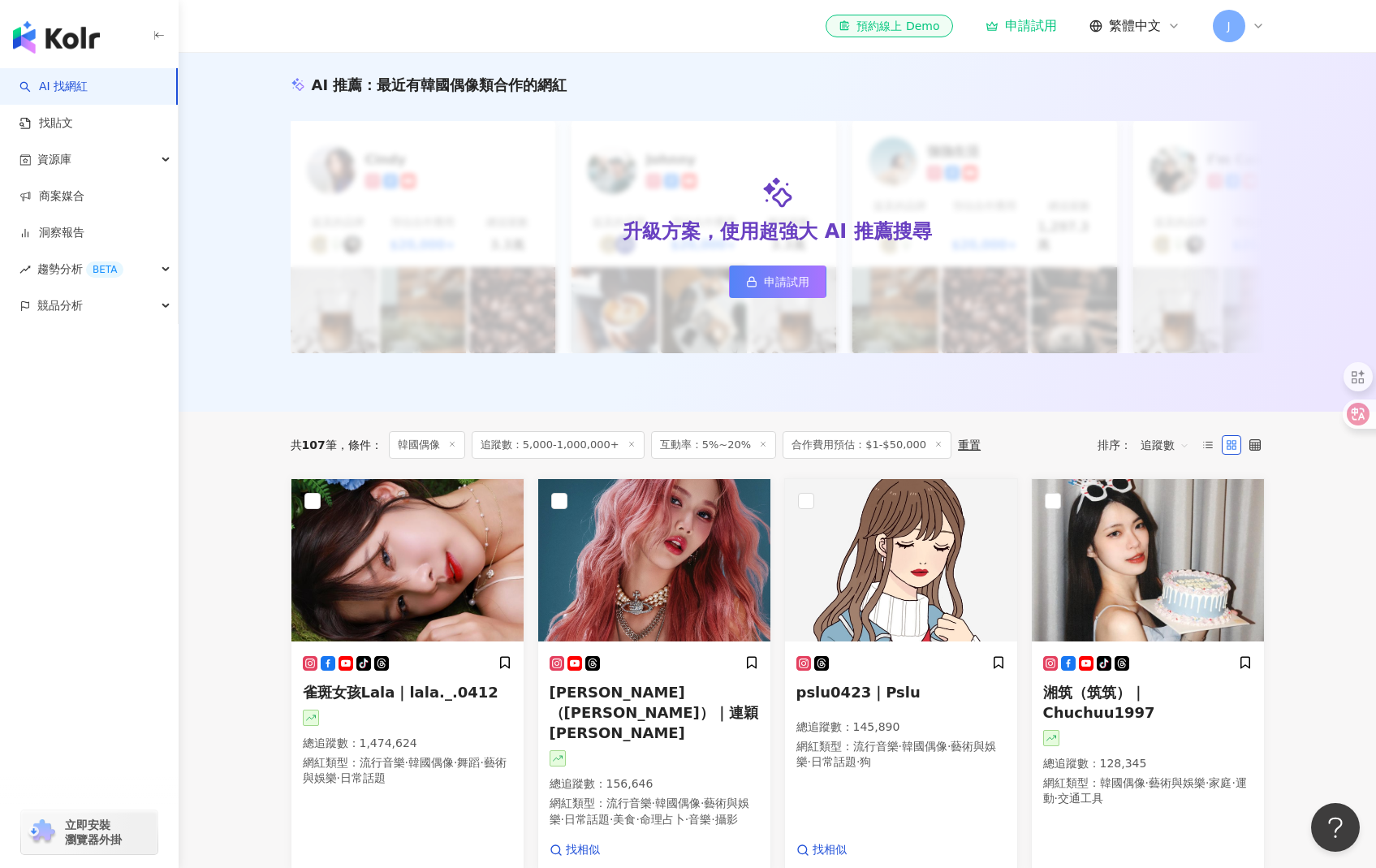
click at [741, 438] on span "互動率：5%~20%" at bounding box center [714, 445] width 125 height 28
click at [759, 440] on icon at bounding box center [763, 444] width 8 height 8
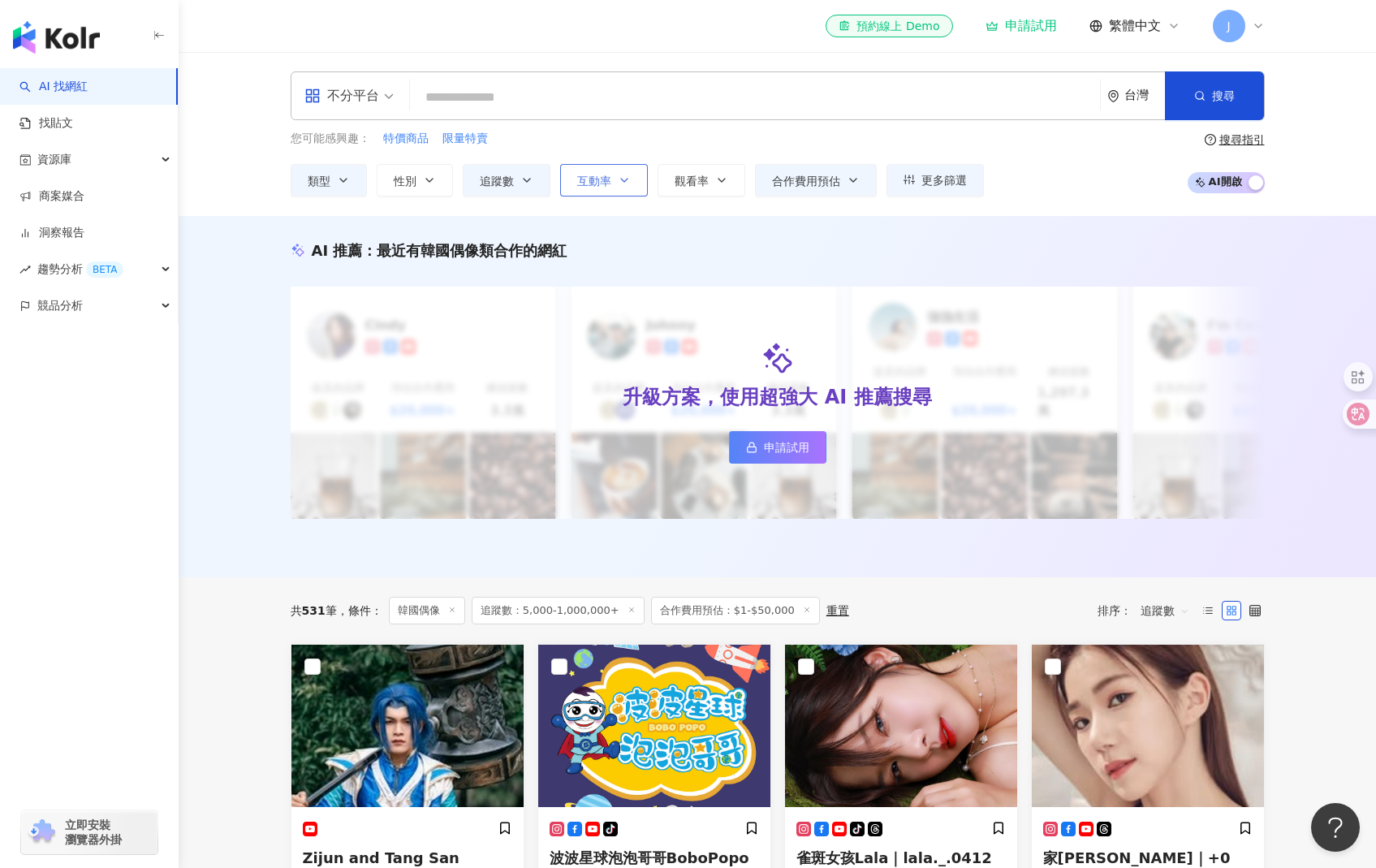
click at [600, 174] on span "互動率" at bounding box center [594, 181] width 34 height 13
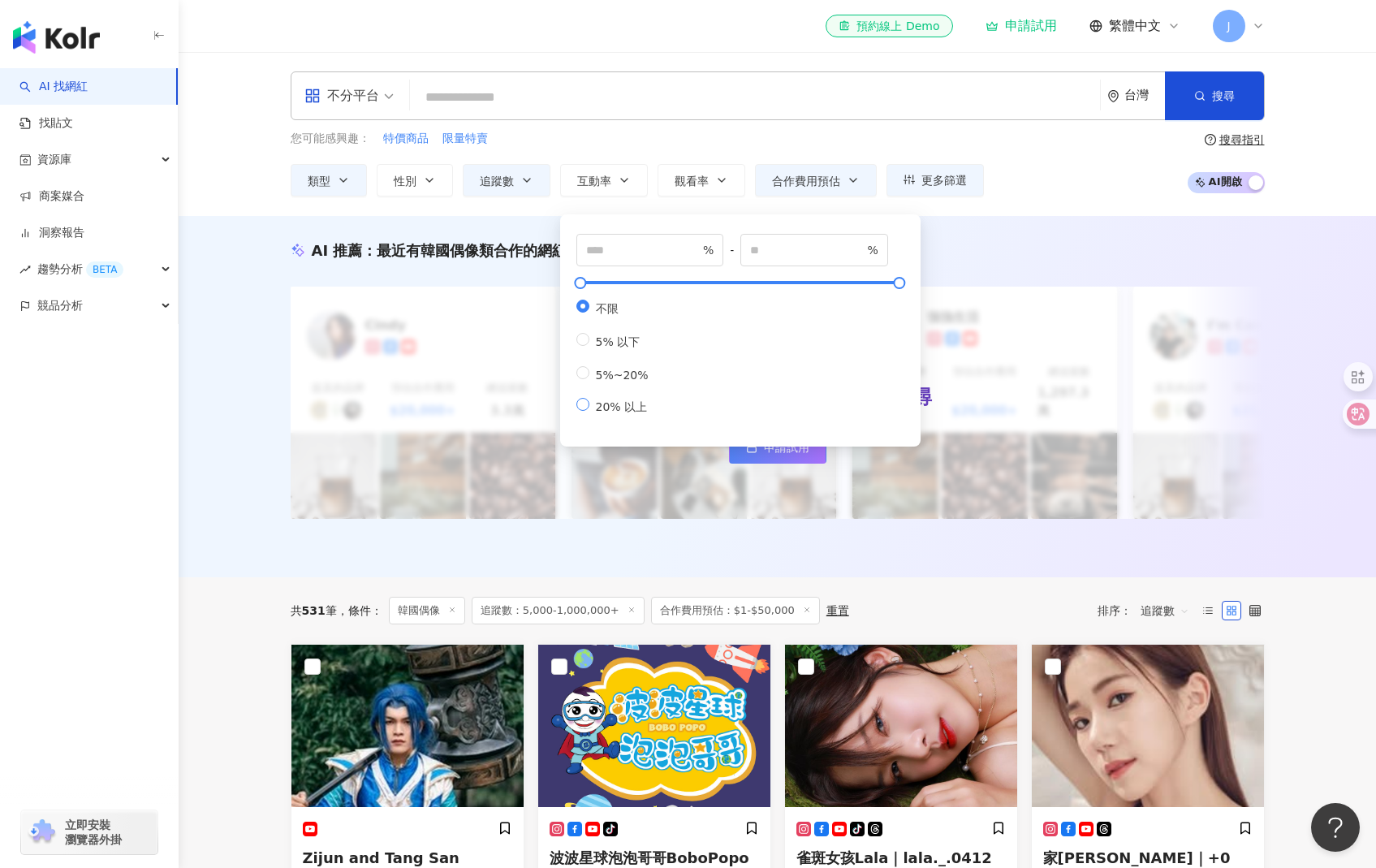
click at [637, 413] on span "20% 以上" at bounding box center [621, 406] width 65 height 13
type input "**"
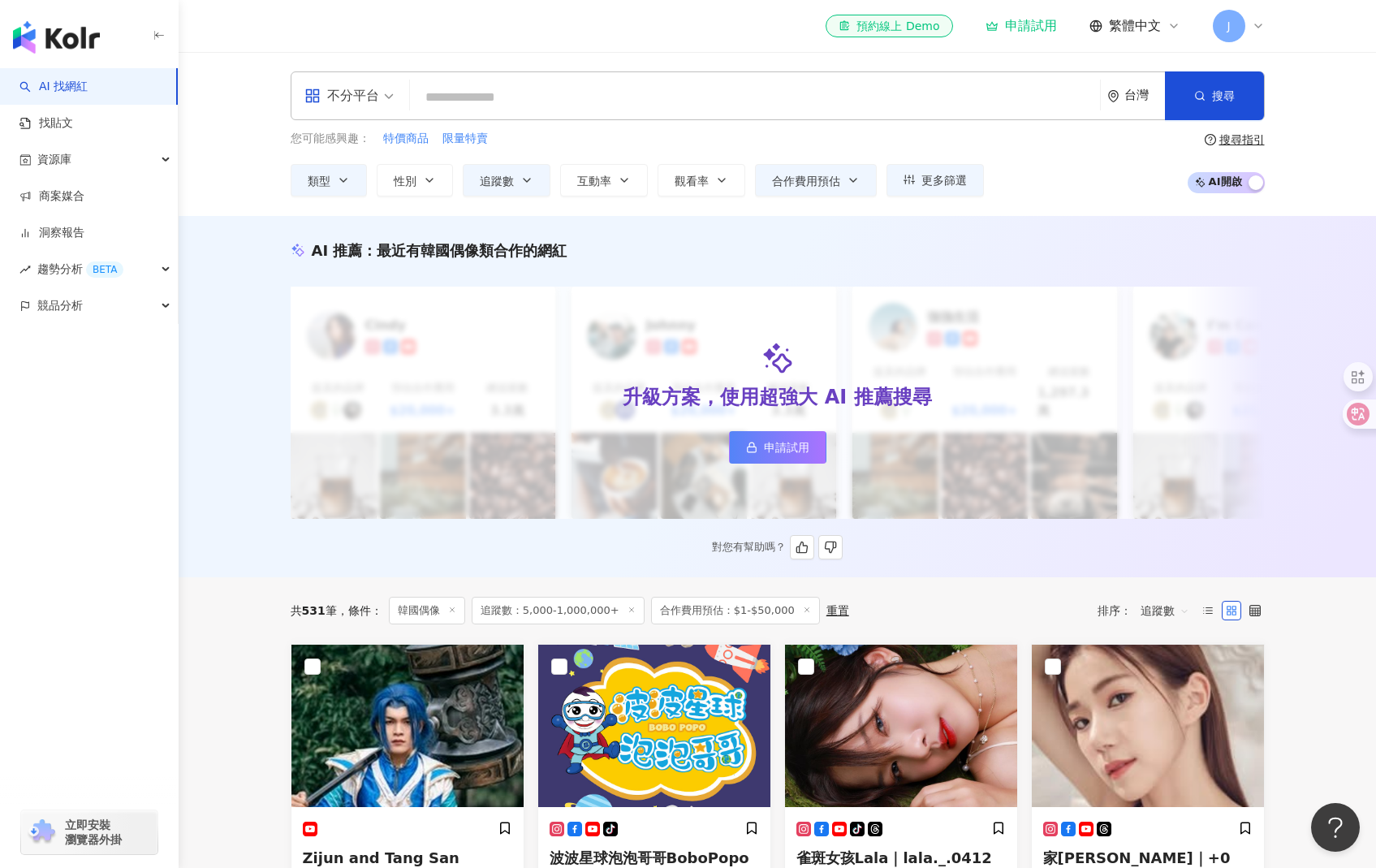
click at [263, 530] on div "AI 推薦 ： 最近有韓國偶像類合作的網紅 升級方案，使用超強大 AI 推薦搜尋 申請試用 [PERSON_NAME] 提及的品牌 預估合作費用 $20,00…" at bounding box center [777, 399] width 1039 height 319
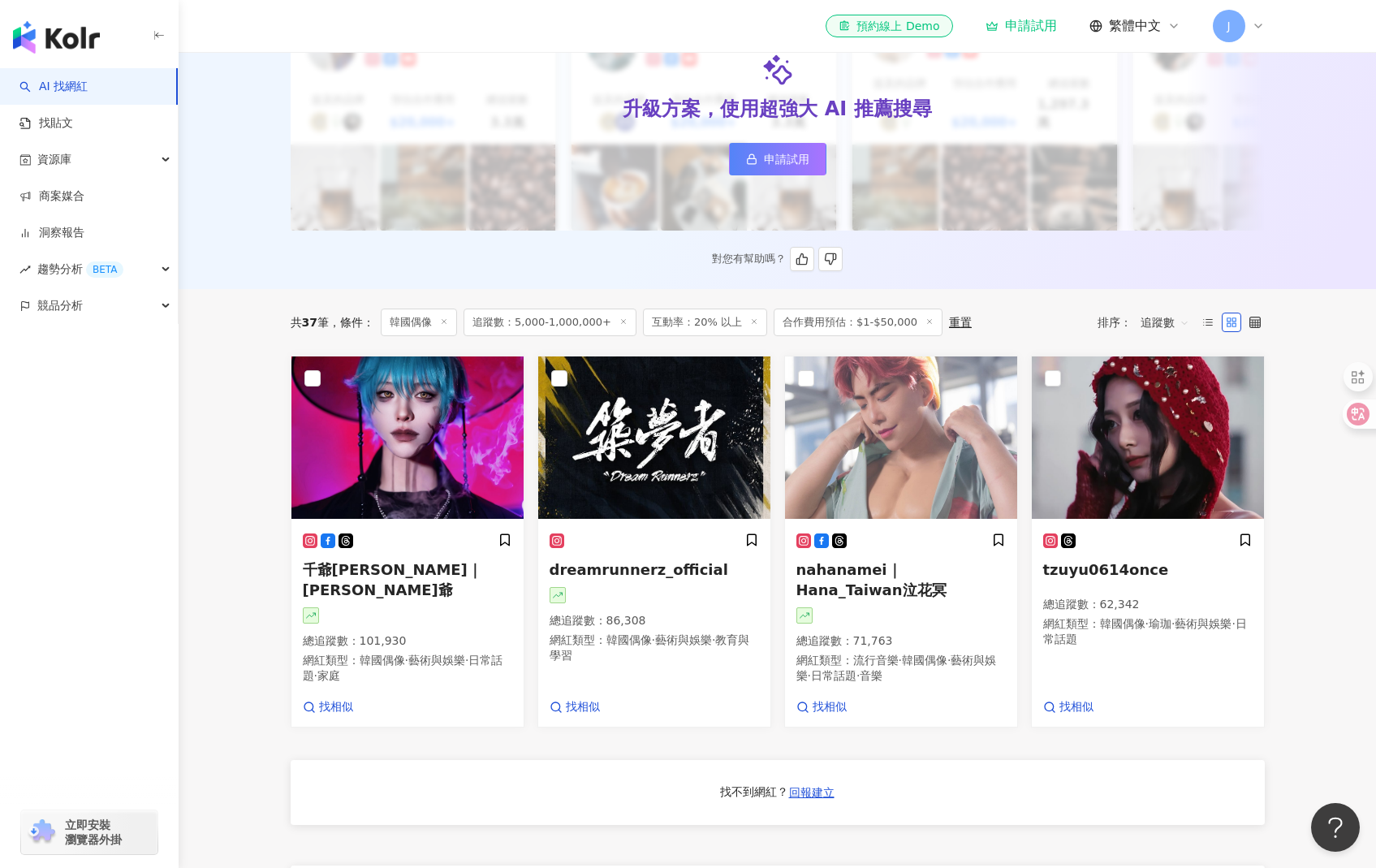
scroll to position [289, 0]
click at [926, 321] on span at bounding box center [929, 322] width 8 height 9
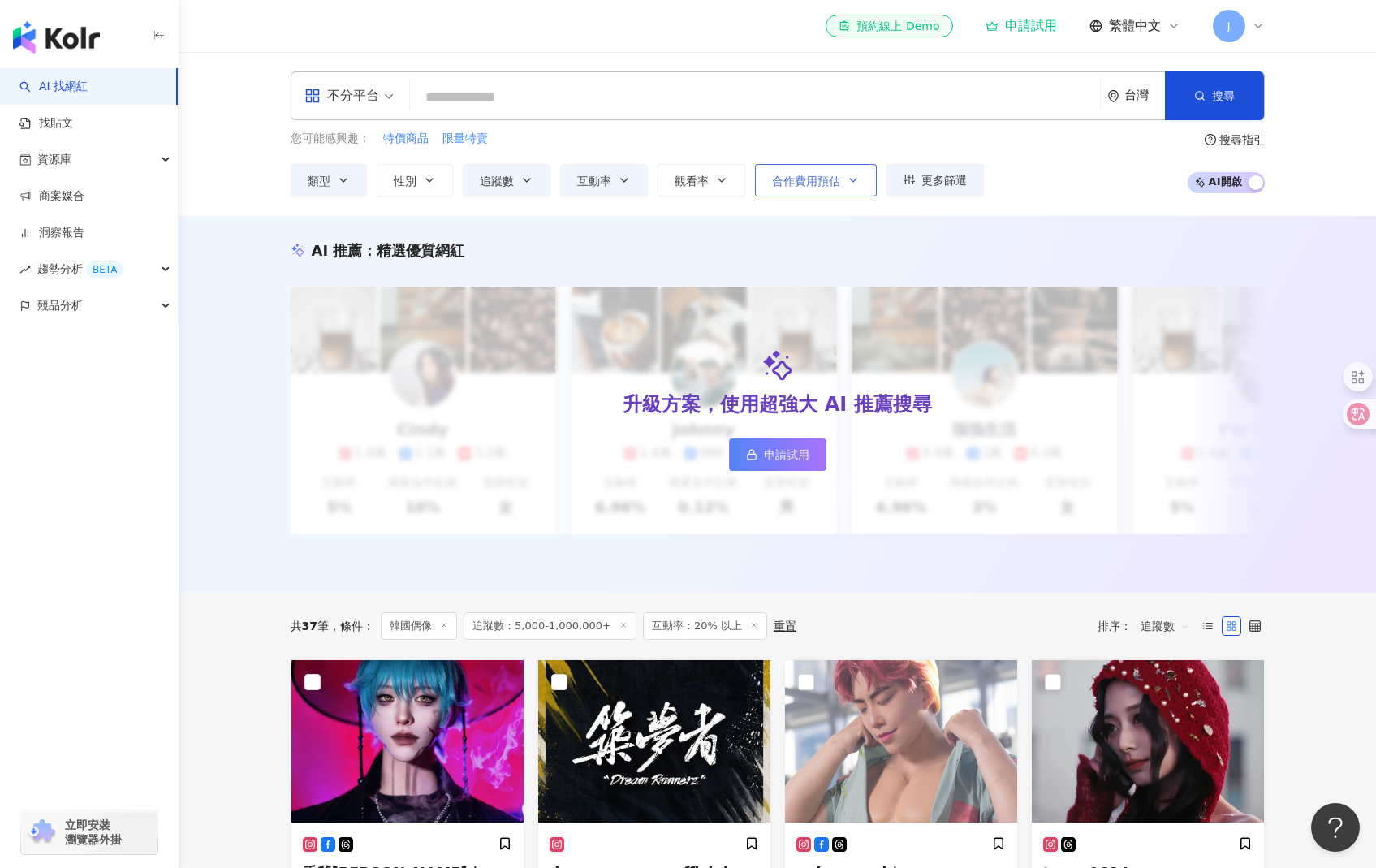
click at [833, 181] on span "合作費用預估" at bounding box center [807, 181] width 68 height 13
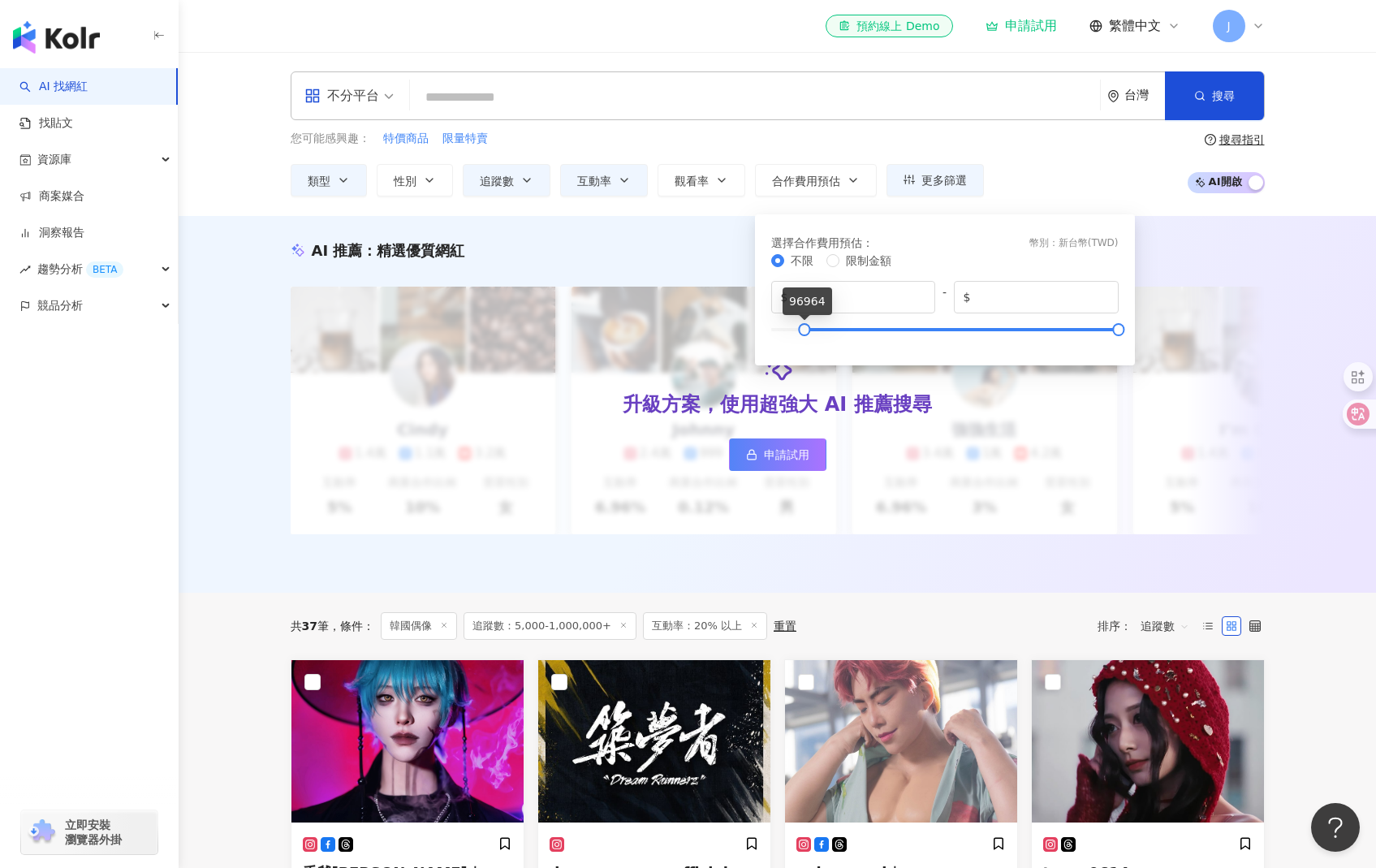
type input "*"
drag, startPoint x: 859, startPoint y: 328, endPoint x: 738, endPoint y: 335, distance: 121.2
click at [738, 335] on main "不分平台 台灣 搜尋 您可能感興趣： 特價商品 限量特賣 類型 性別 追蹤數 互動率 觀看率 合作費用預估 更多篩選 ** % - % 不限 5% 以下 5%…" at bounding box center [778, 812] width 1198 height 1519
type input "*****"
drag, startPoint x: 1102, startPoint y: 328, endPoint x: 782, endPoint y: 345, distance: 320.5
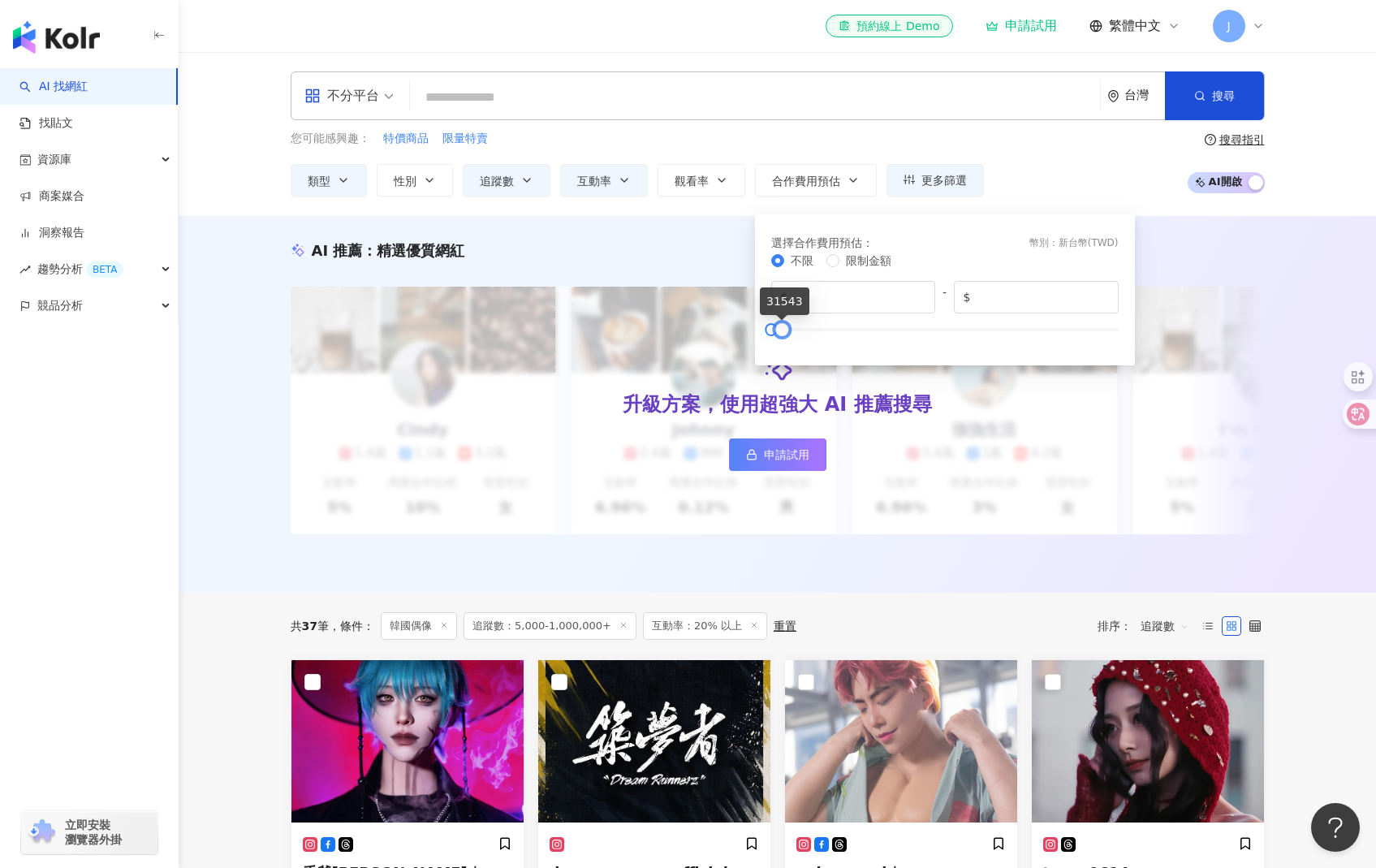
click at [782, 345] on div "不限 限制金額 $ * - $ *****" at bounding box center [945, 298] width 347 height 94
click at [938, 590] on div "AI 推薦 ： 精選優質網紅 升級方案，使用超強大 AI 推薦搜尋 申請試用 Cindy 1.4萬 1.1萬 3.2萬 互動率 5% 商業合作比例 10% 受…" at bounding box center [778, 404] width 1198 height 377
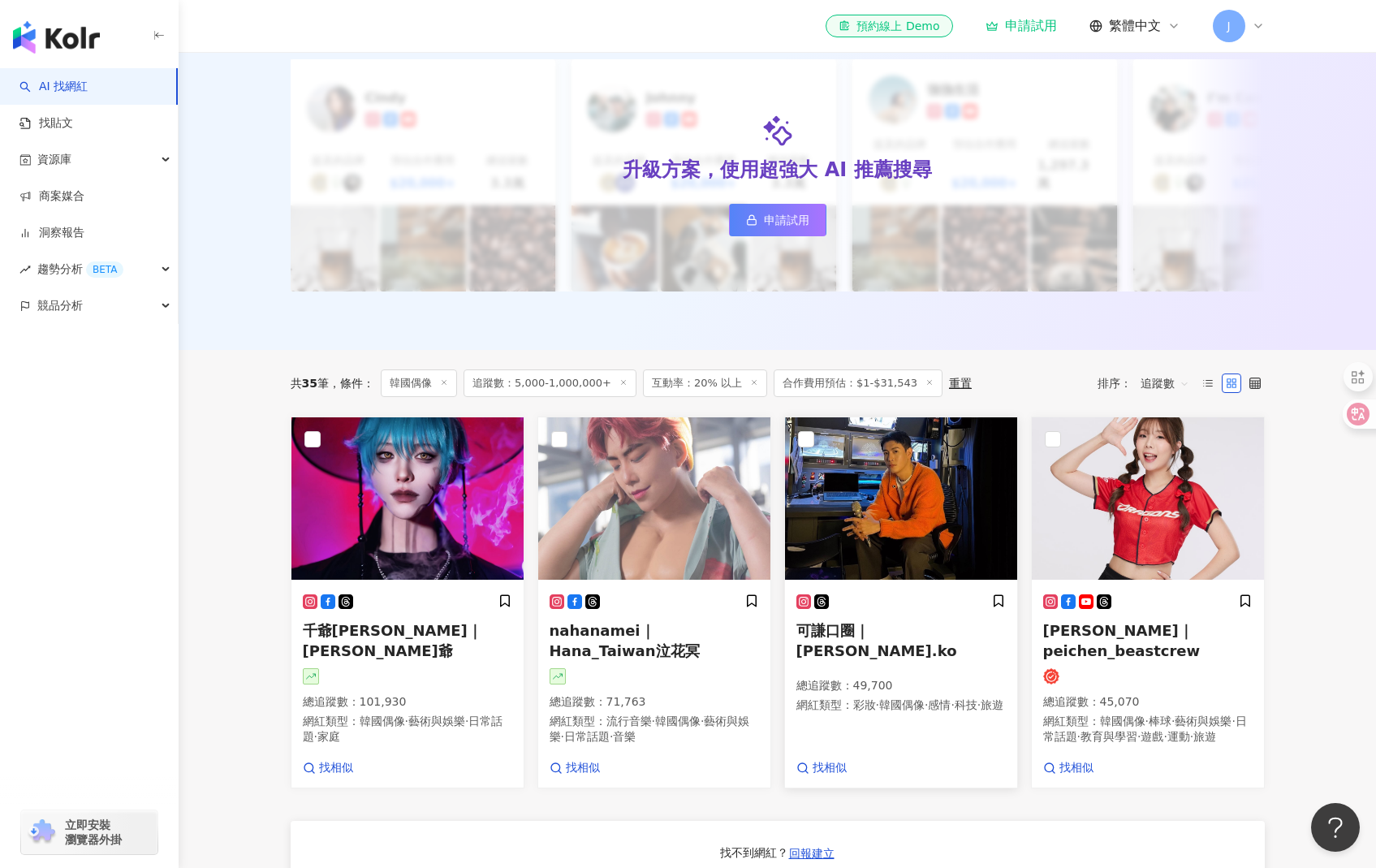
scroll to position [268, 0]
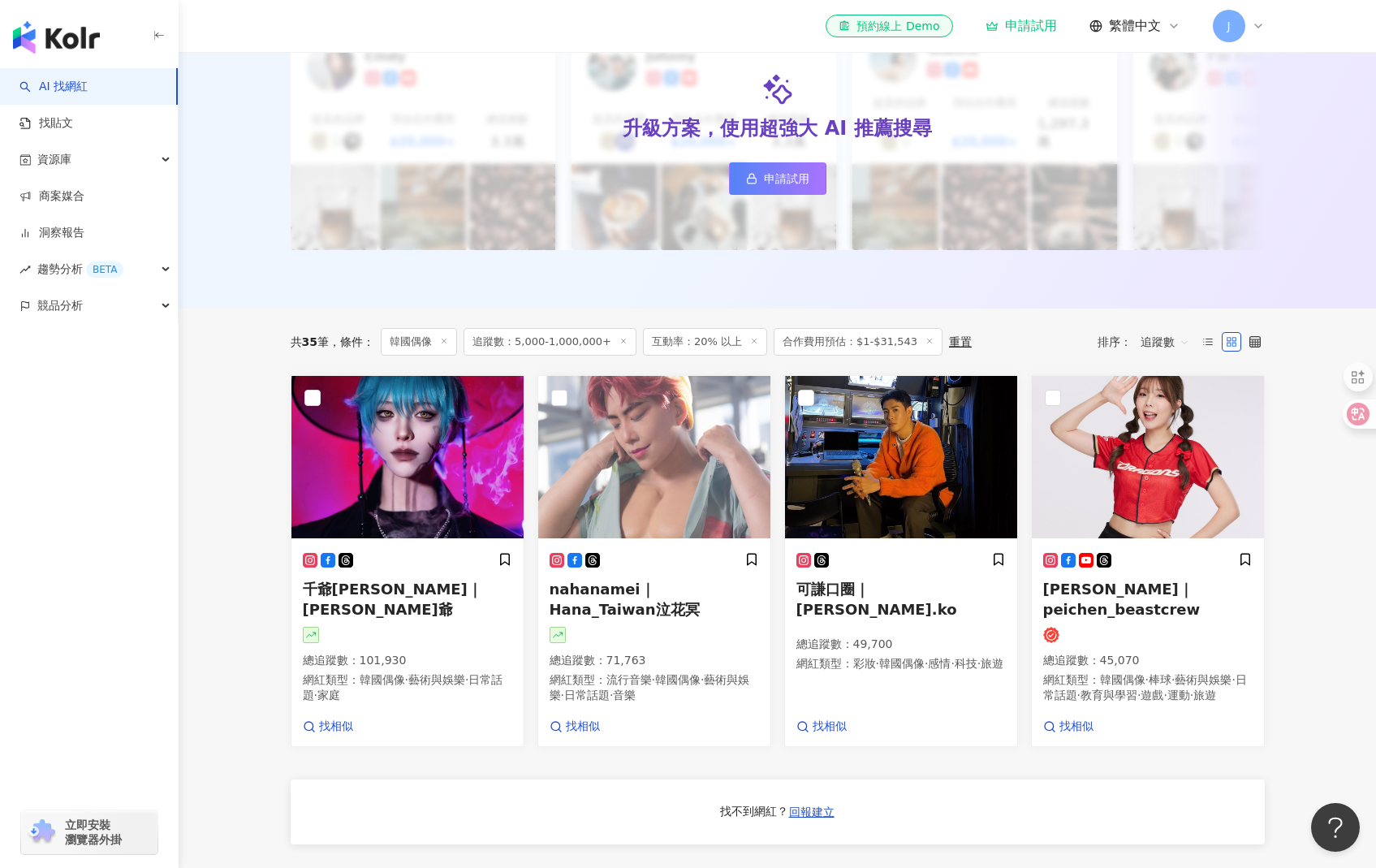
click at [1329, 482] on main "不分平台 台灣 搜尋 您可能感興趣： 特價商品 限量特賣 類型 性別 追蹤數 互動率 觀看率 合作費用預估 更多篩選 ** % - % 不限 5% 以下 5%…" at bounding box center [778, 535] width 1198 height 1504
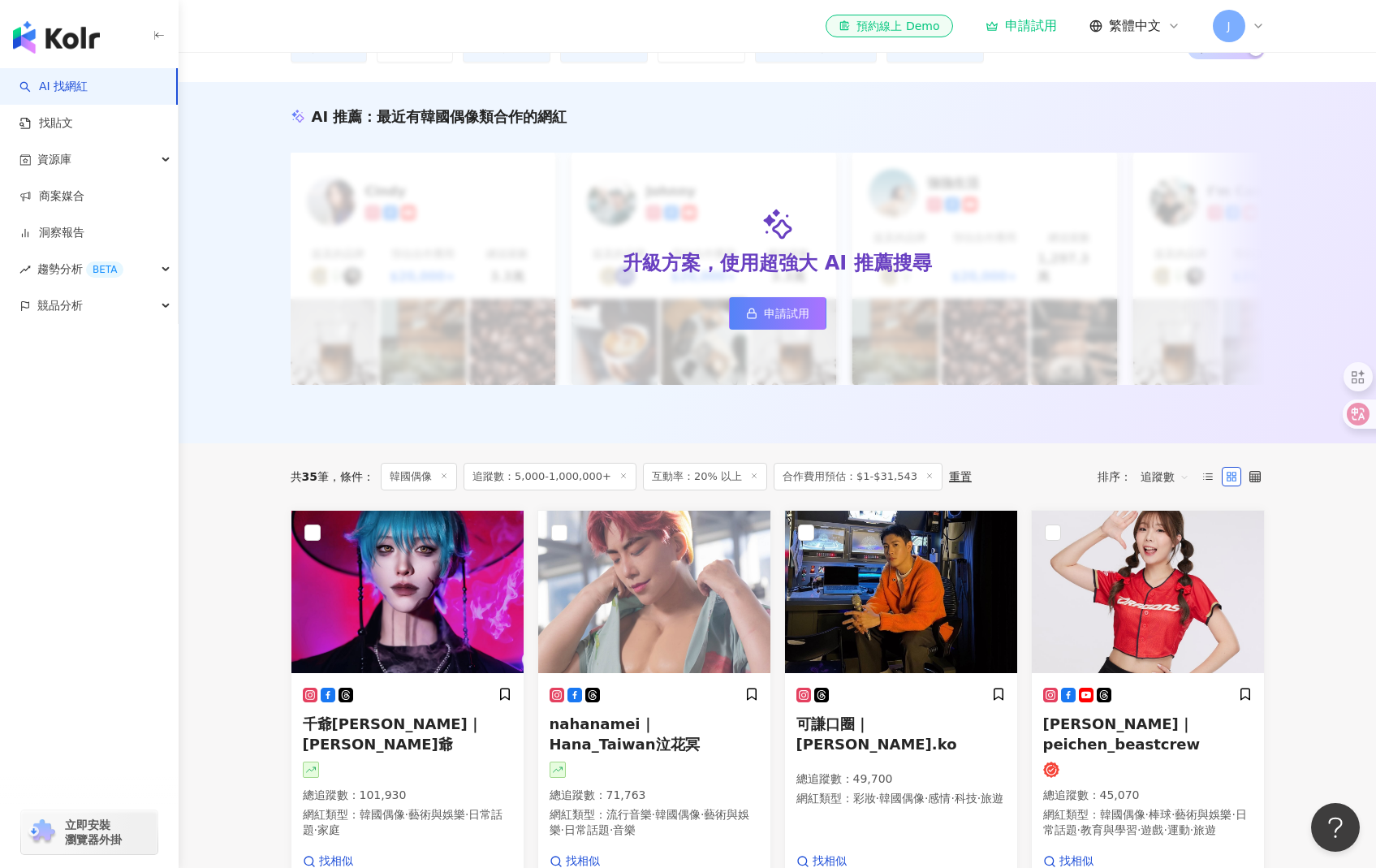
scroll to position [0, 0]
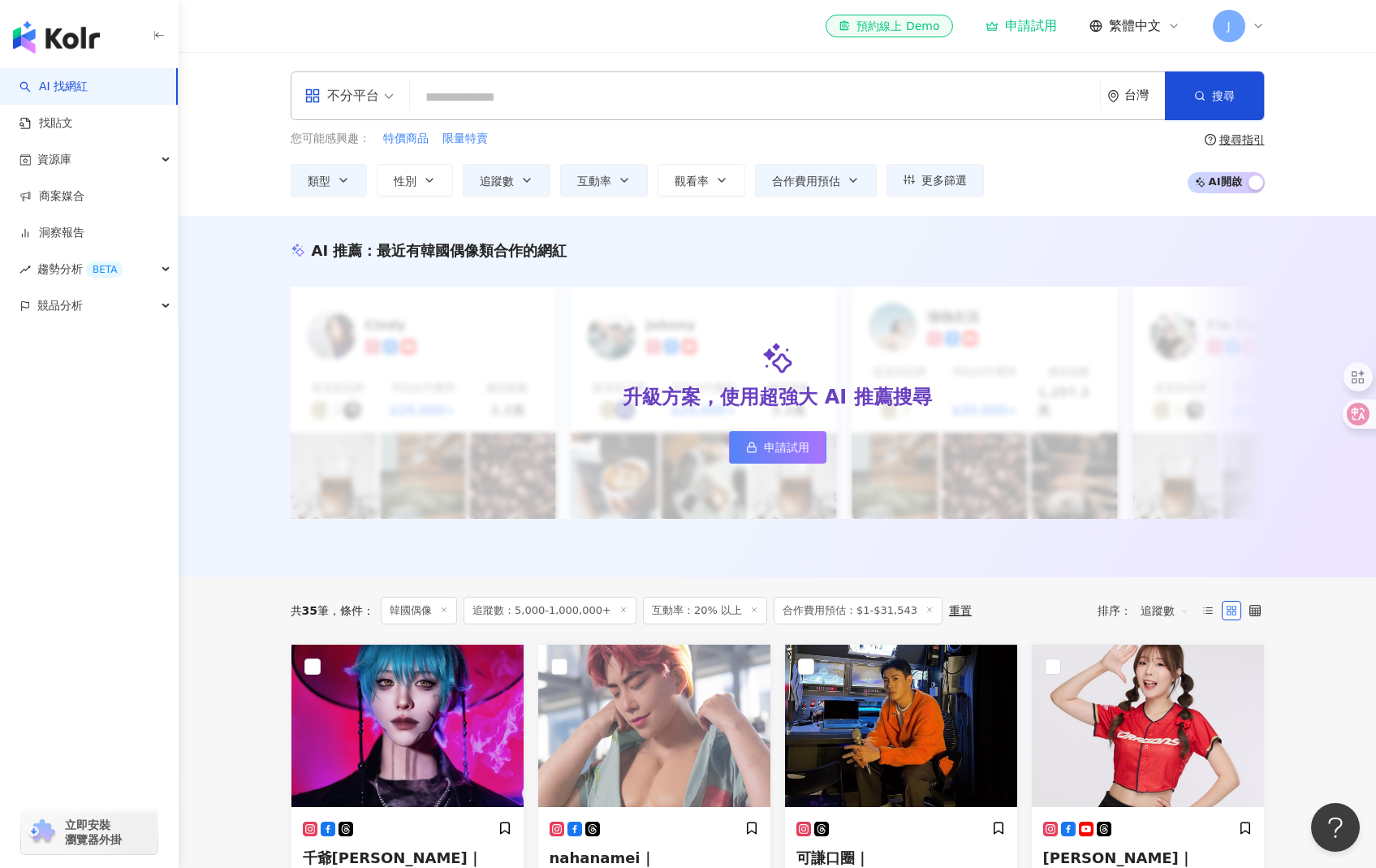
click at [708, 79] on div "不分平台 台灣 搜尋" at bounding box center [778, 96] width 974 height 48
click at [704, 95] on input "search" at bounding box center [755, 98] width 677 height 30
click at [690, 190] on button "觀看率" at bounding box center [702, 180] width 88 height 32
click at [757, 148] on div "您可能感興趣： 特價商品 限量特賣 類型 性別 追蹤數 互動率 觀看率 合作費用預估 更多篩選 ** % - % 不限 5% 以下 5%~20% 20% 以上…" at bounding box center [637, 163] width 694 height 66
click at [965, 194] on button "更多篩選" at bounding box center [935, 180] width 98 height 32
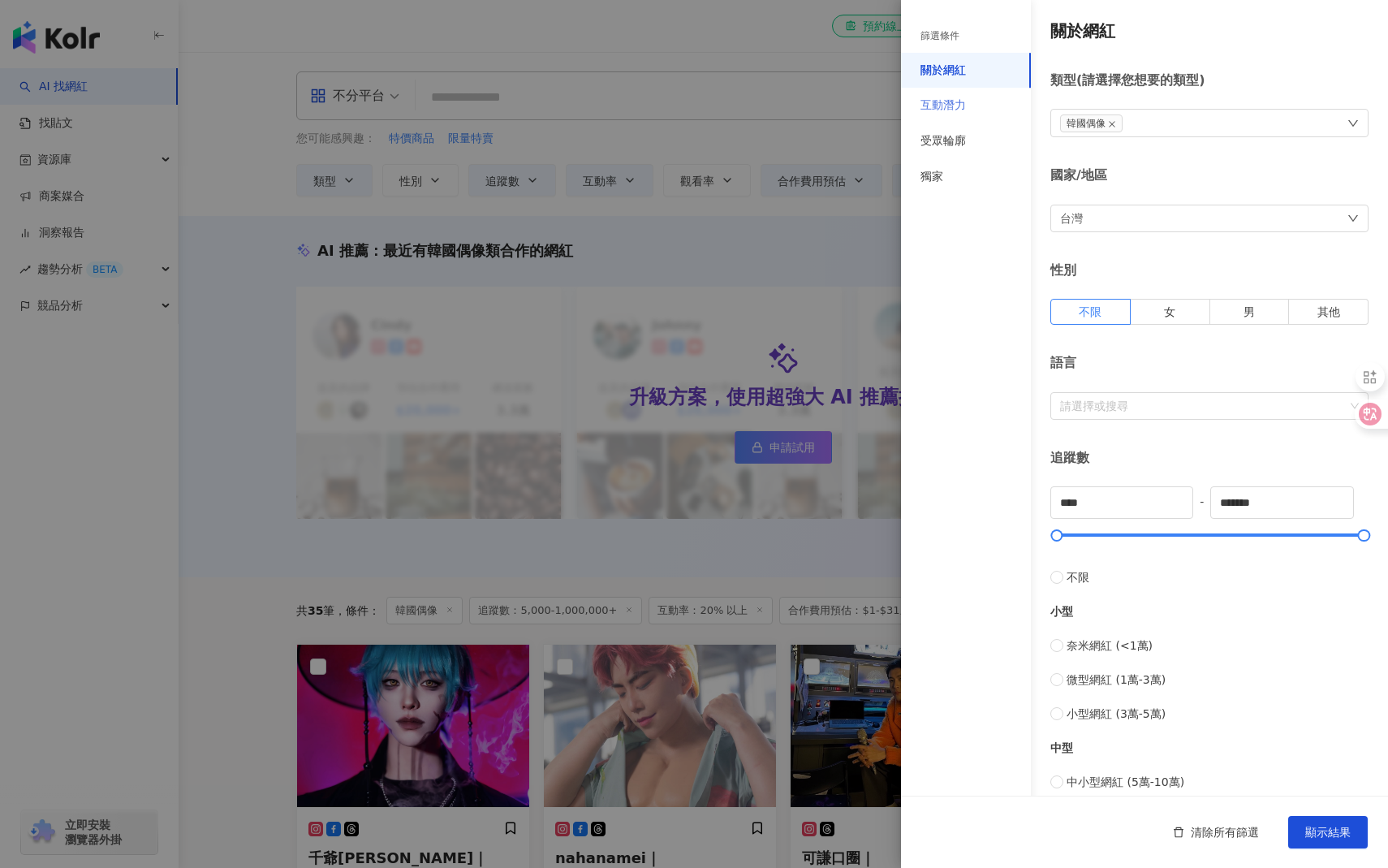
click at [972, 104] on div "互動潛力" at bounding box center [966, 106] width 130 height 36
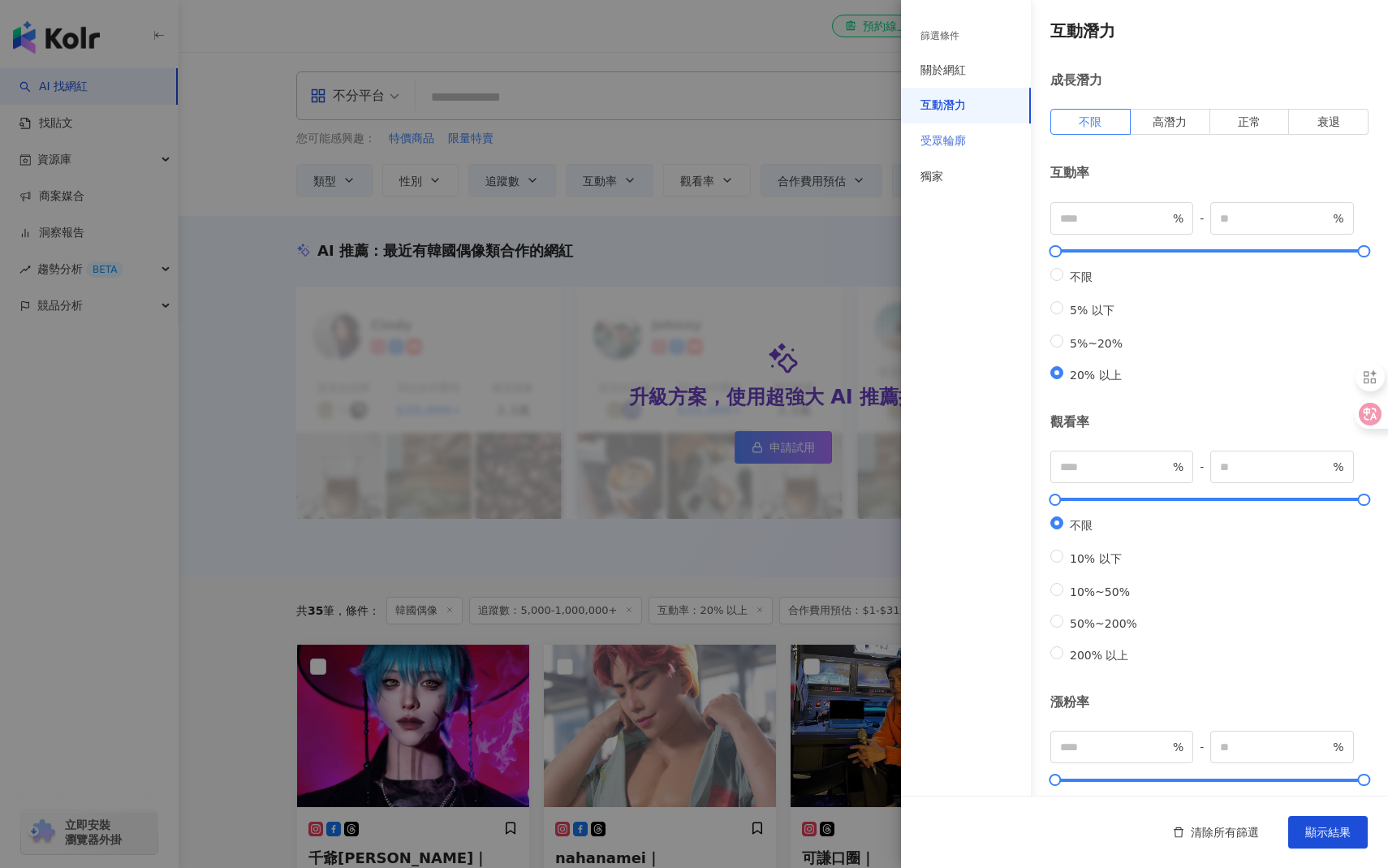
click at [974, 142] on div "受眾輪廓" at bounding box center [966, 141] width 130 height 36
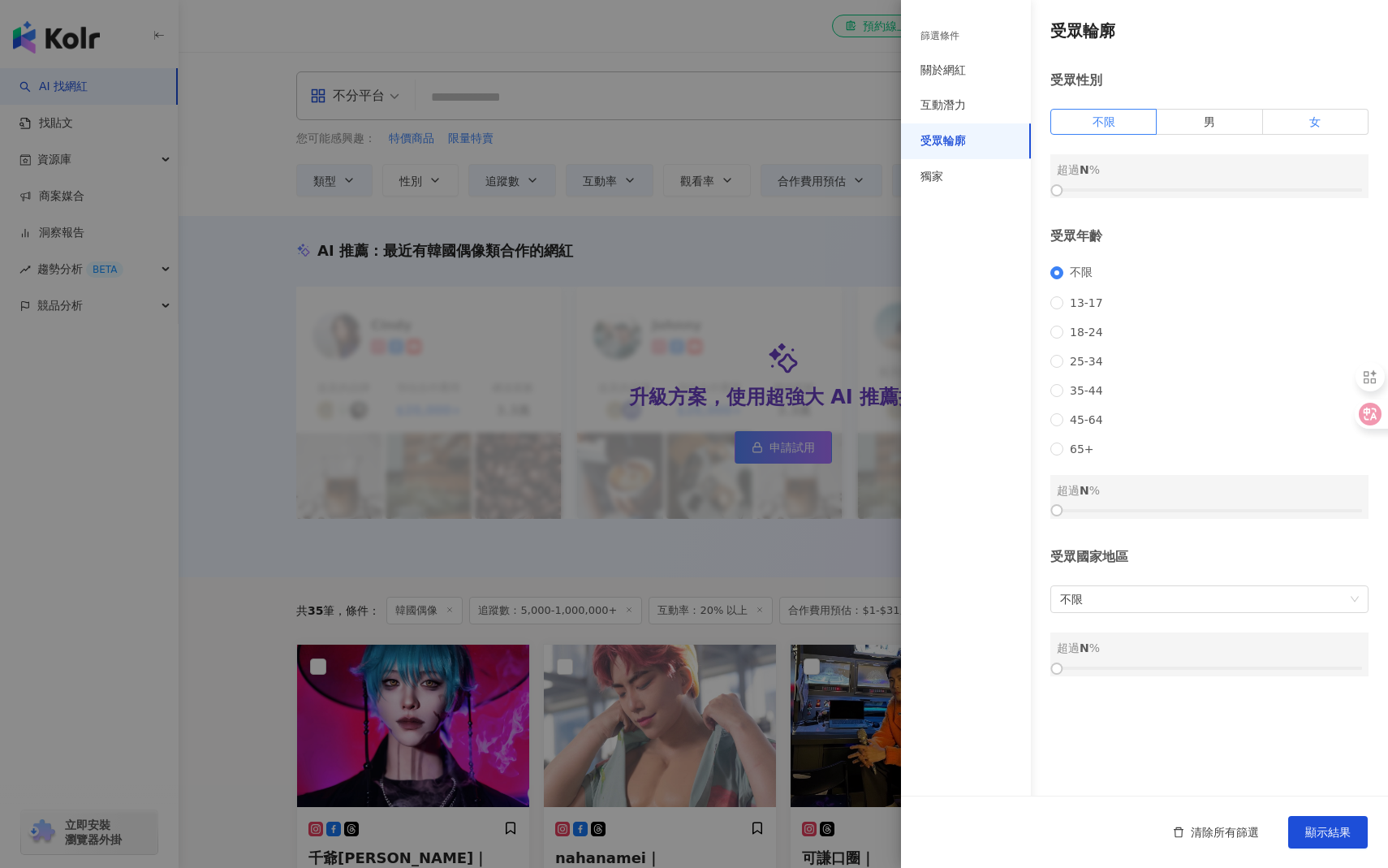
click at [1324, 123] on label "女" at bounding box center [1316, 122] width 106 height 26
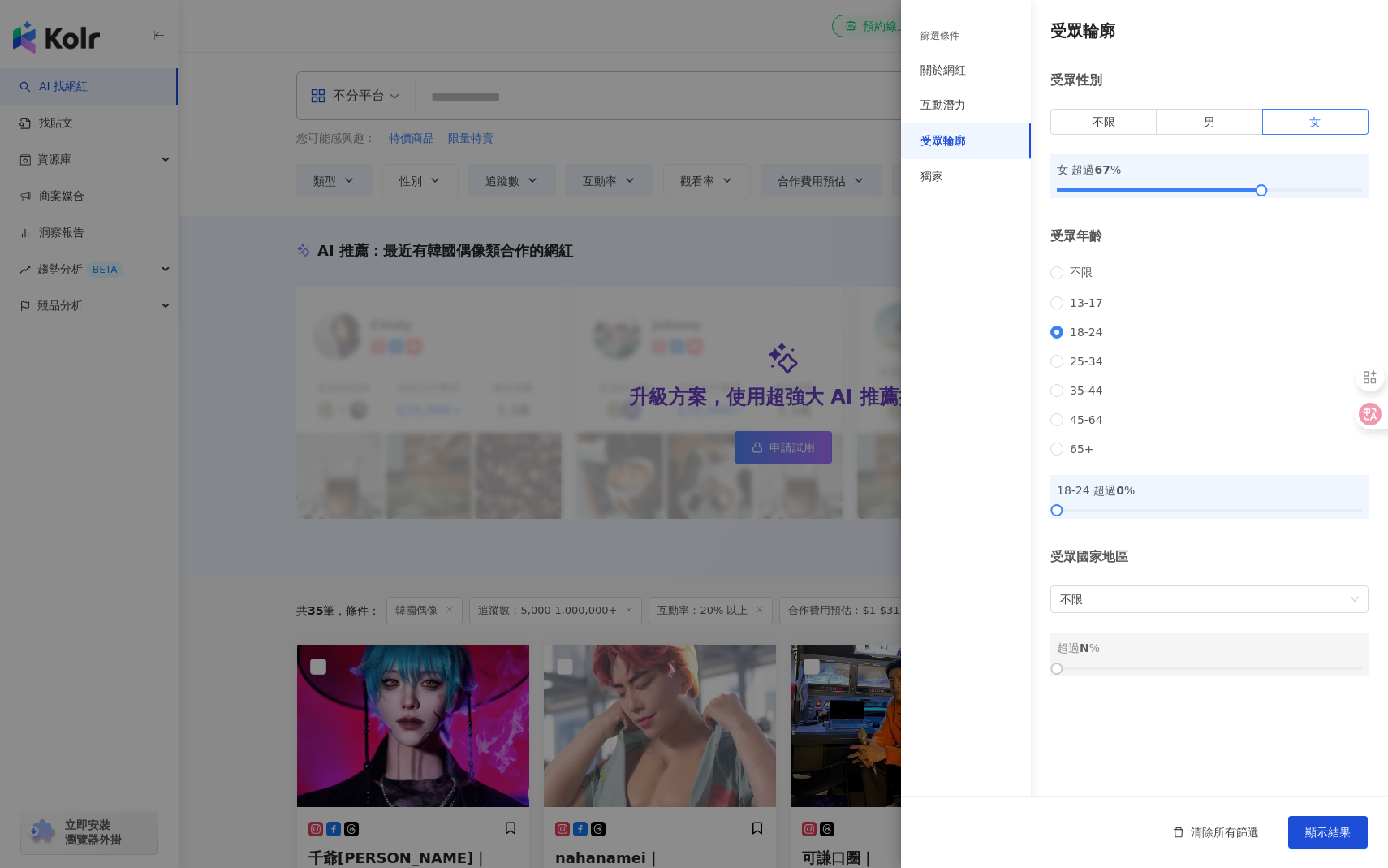
drag, startPoint x: 1201, startPoint y: 192, endPoint x: 1264, endPoint y: 200, distance: 63.5
click at [1264, 200] on div "受眾輪廓 受眾性別 不限 男 女 女 超過 67 % 受眾年齡 不限 [PHONE_NUMBER] [PHONE_NUMBER] 45-64 65+ 18-2…" at bounding box center [1145, 347] width 487 height 695
drag, startPoint x: 1267, startPoint y: 200, endPoint x: 1276, endPoint y: 198, distance: 9.2
click at [1275, 195] on div at bounding box center [1271, 191] width 9 height 9
click at [1226, 515] on div at bounding box center [1209, 510] width 305 height 10
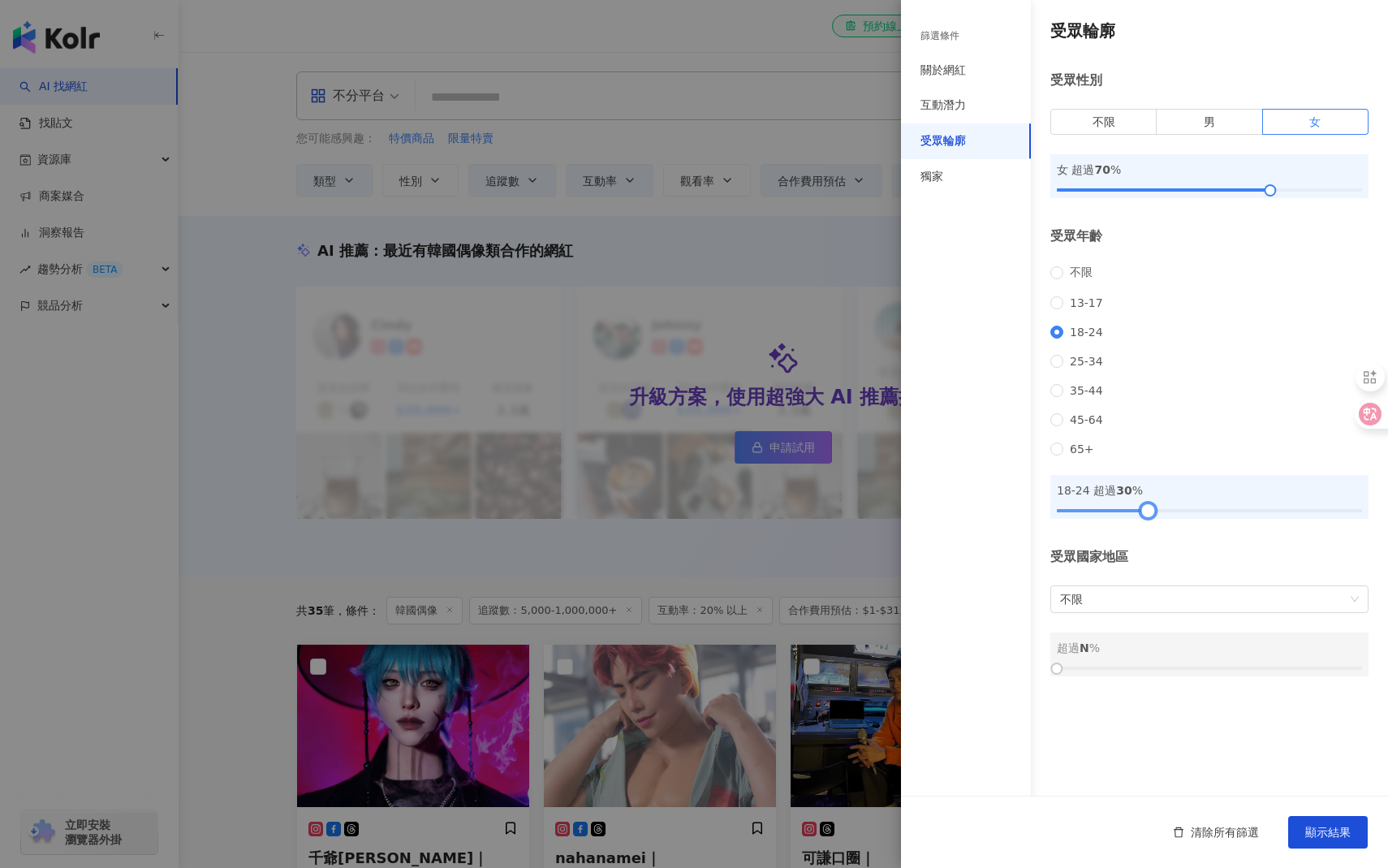
click at [1149, 515] on div at bounding box center [1209, 510] width 305 height 10
click at [1126, 612] on span "不限" at bounding box center [1210, 599] width 299 height 26
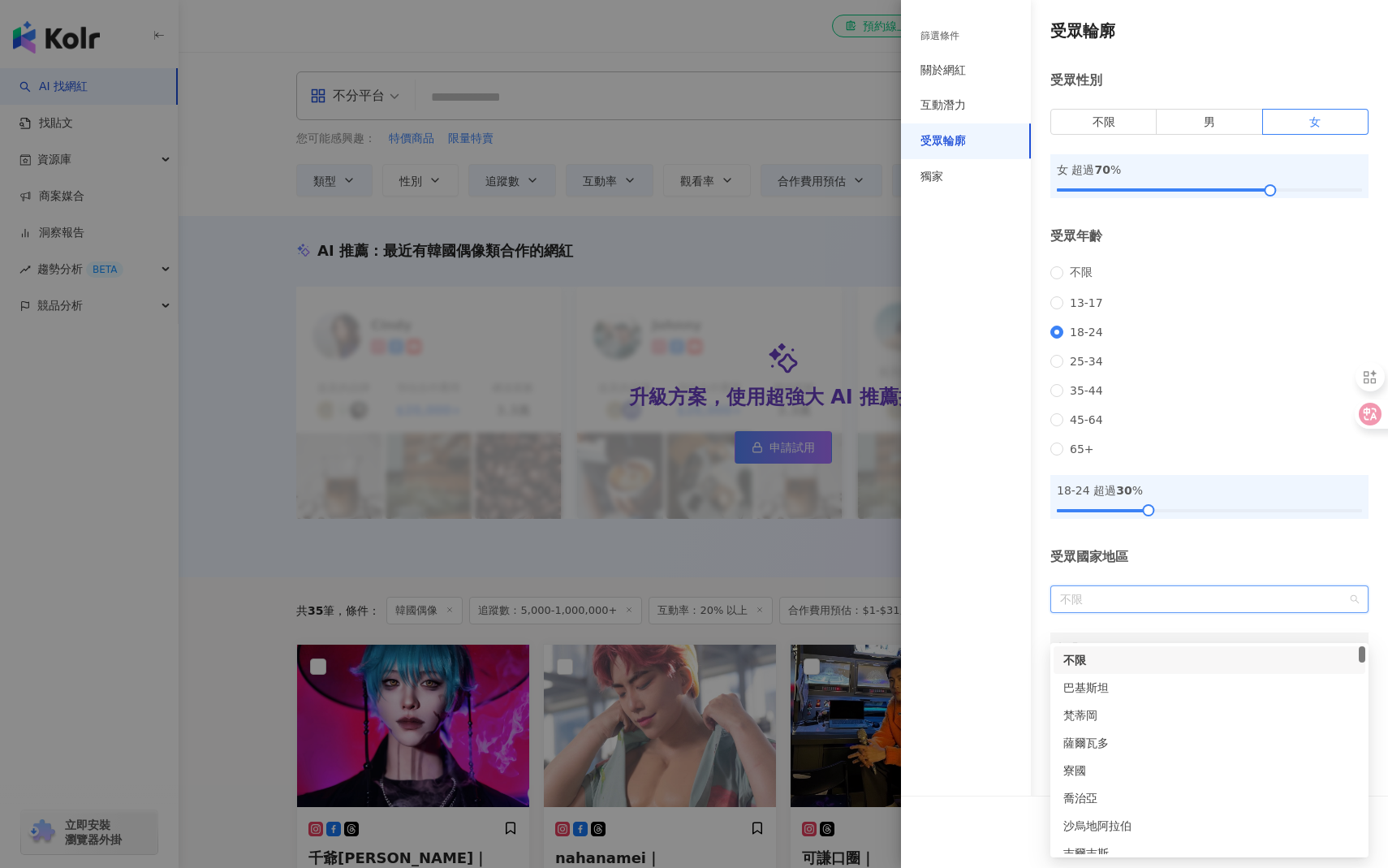
click at [1177, 596] on div "受眾國家地區 不限 超過 N %" at bounding box center [1210, 611] width 319 height 128
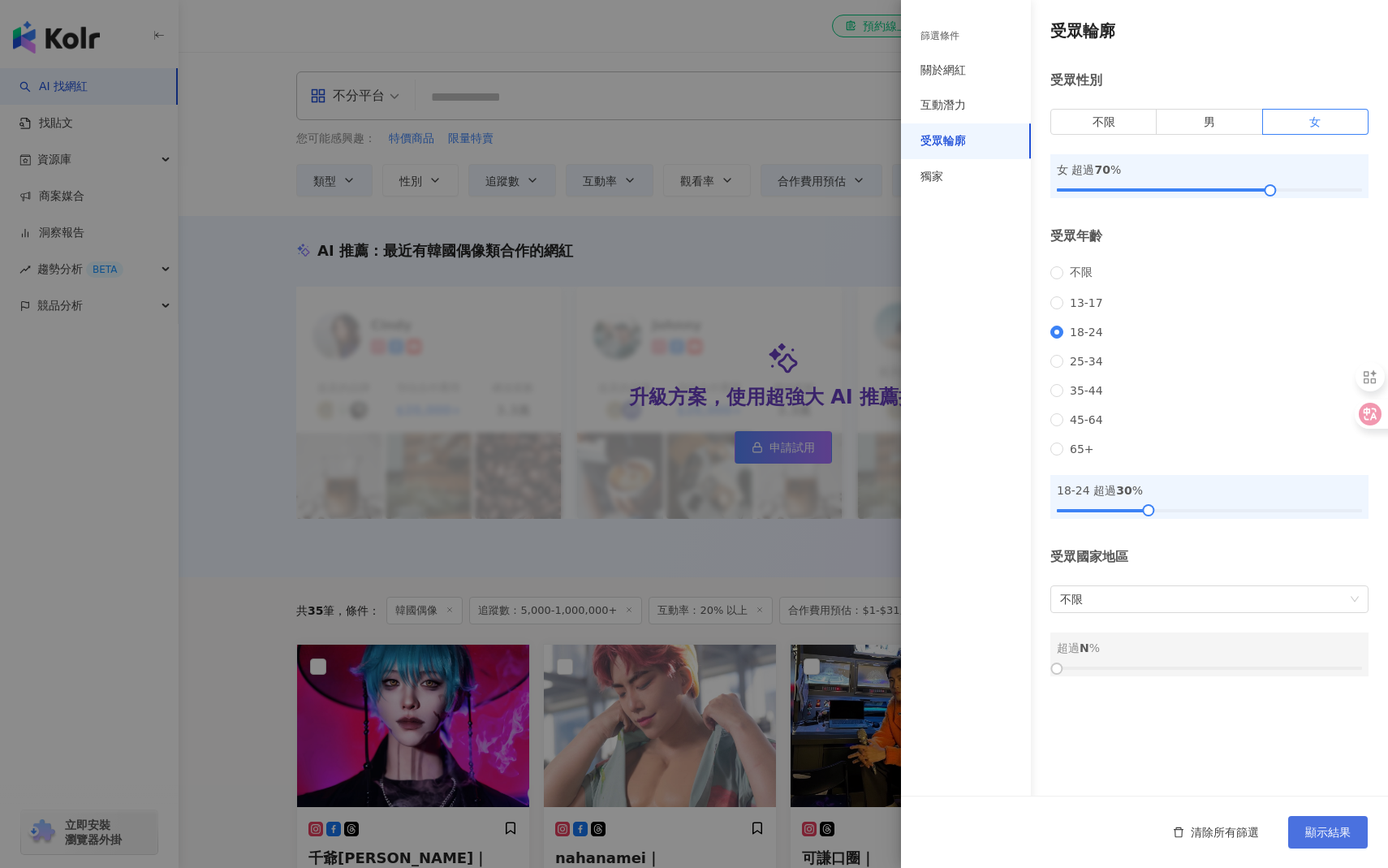
click at [1308, 823] on button "顯示結果" at bounding box center [1327, 832] width 80 height 32
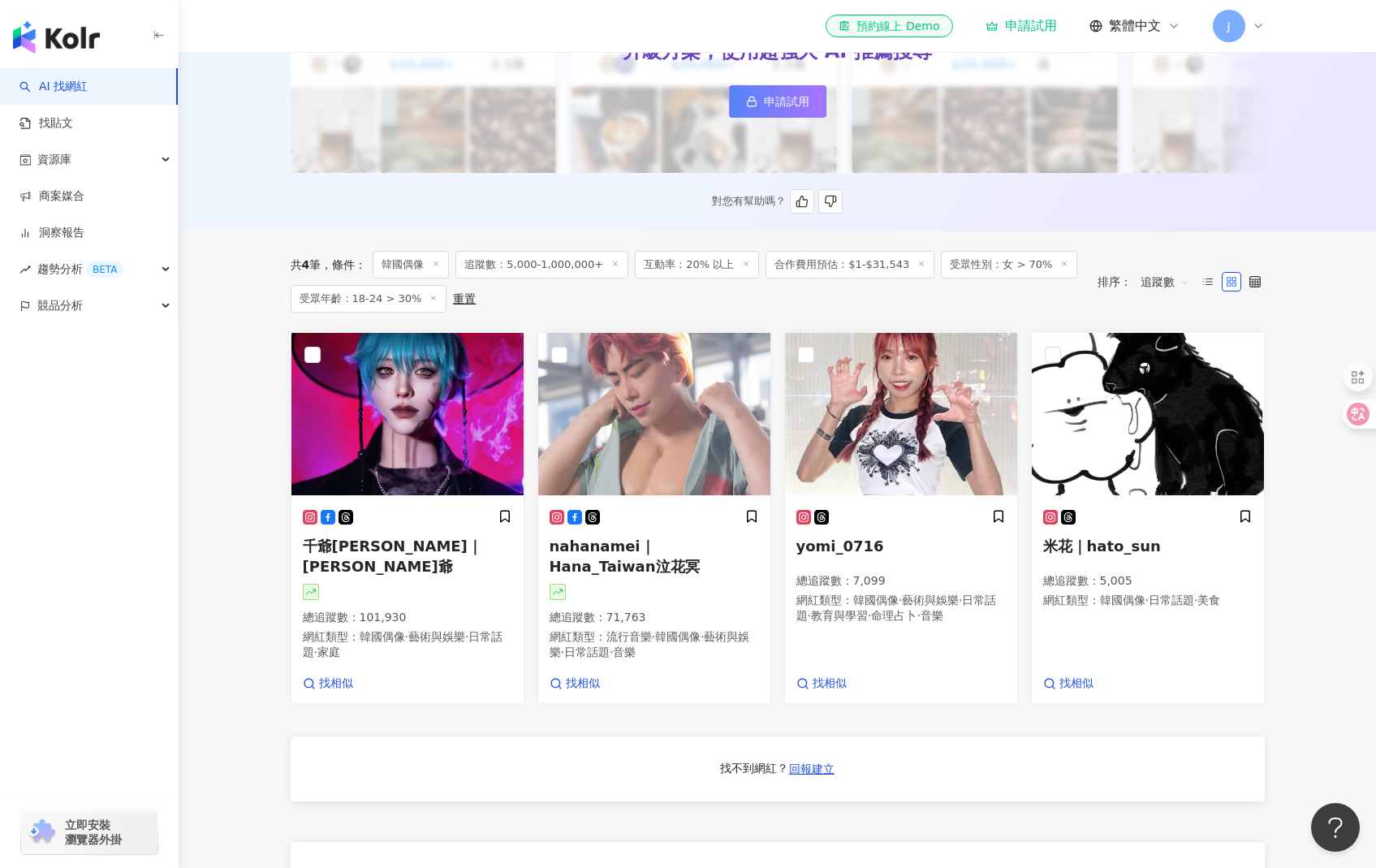
scroll to position [352, 0]
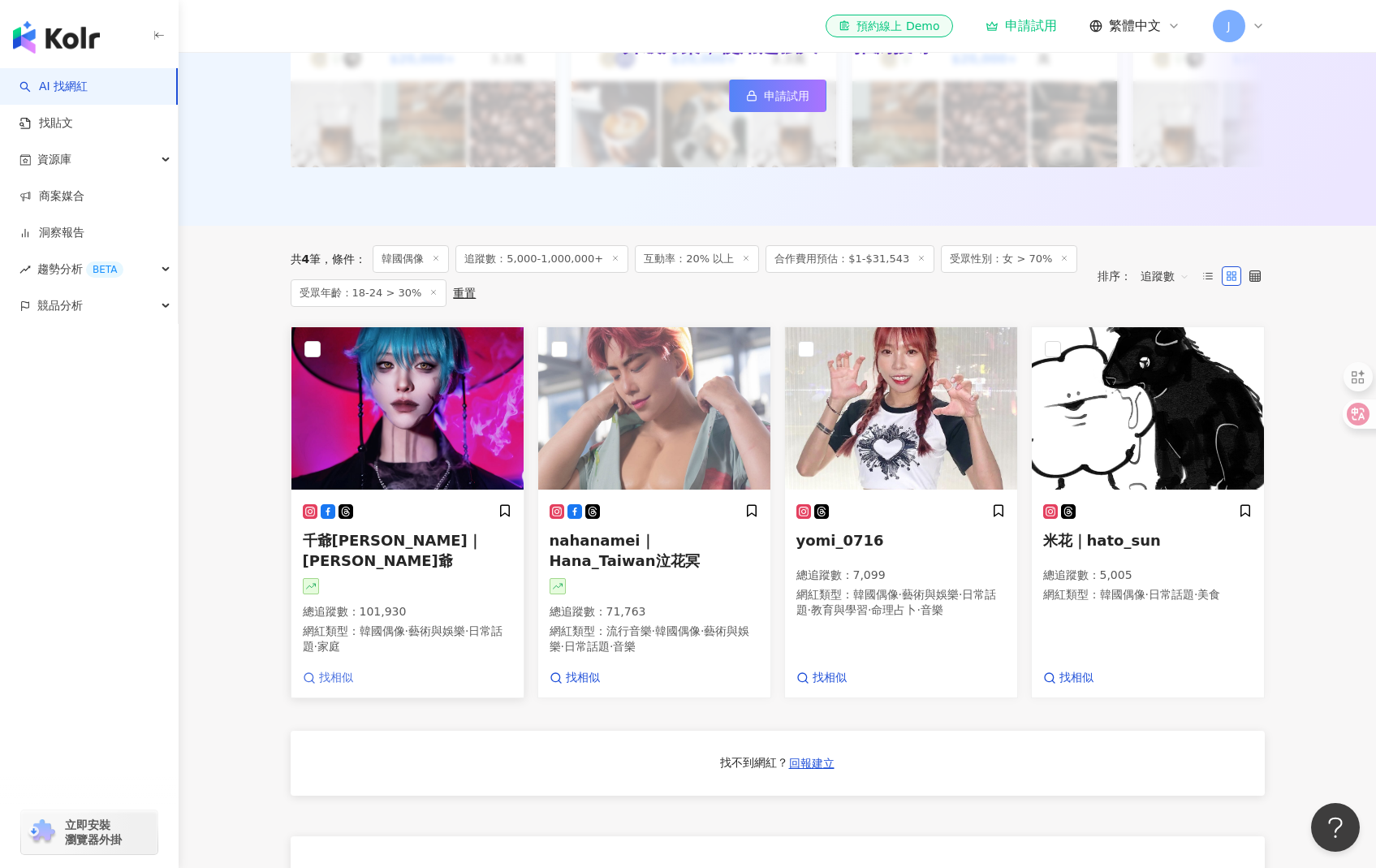
click at [324, 674] on span "找相似" at bounding box center [336, 677] width 34 height 16
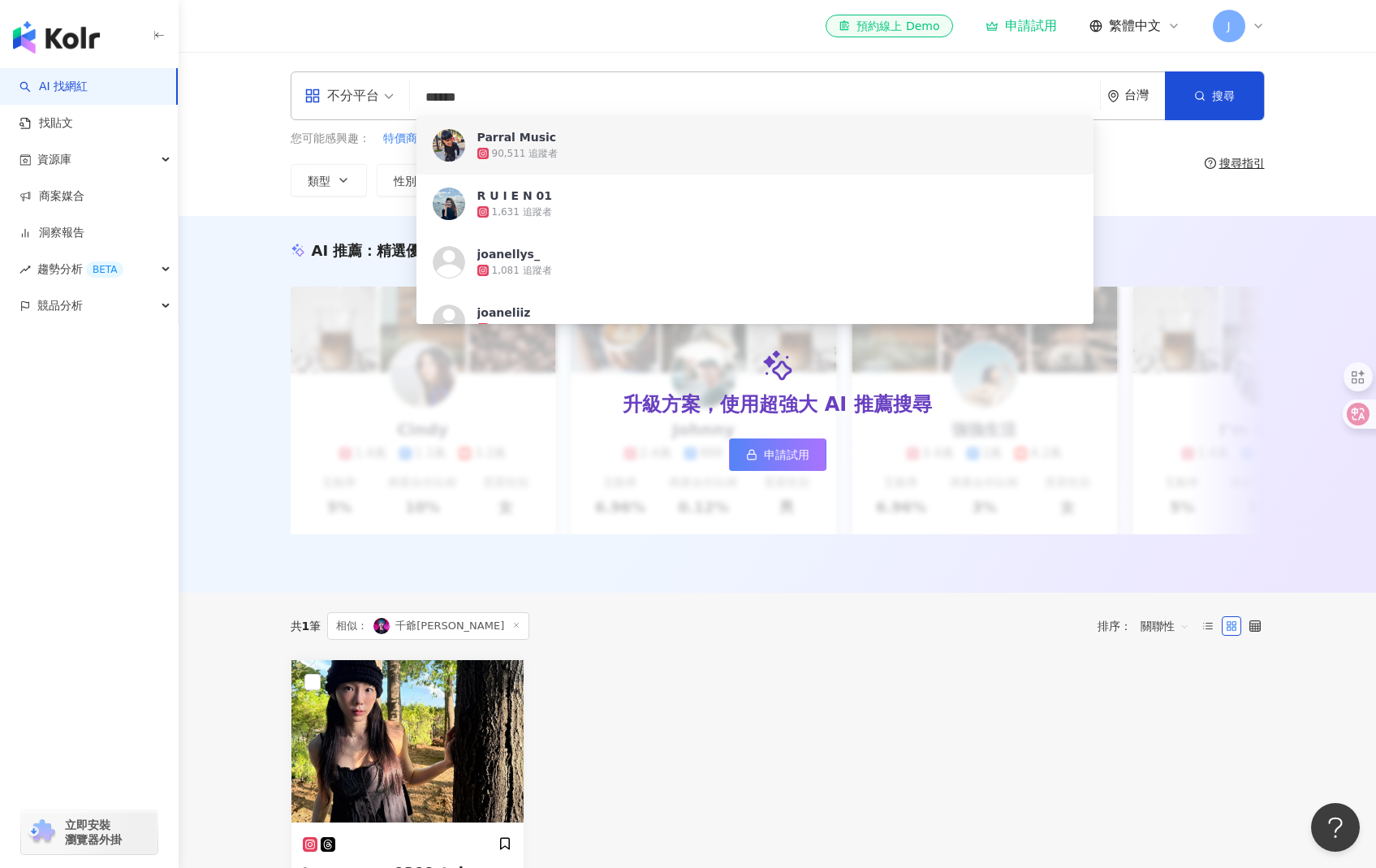
click at [455, 99] on input "******" at bounding box center [755, 98] width 677 height 30
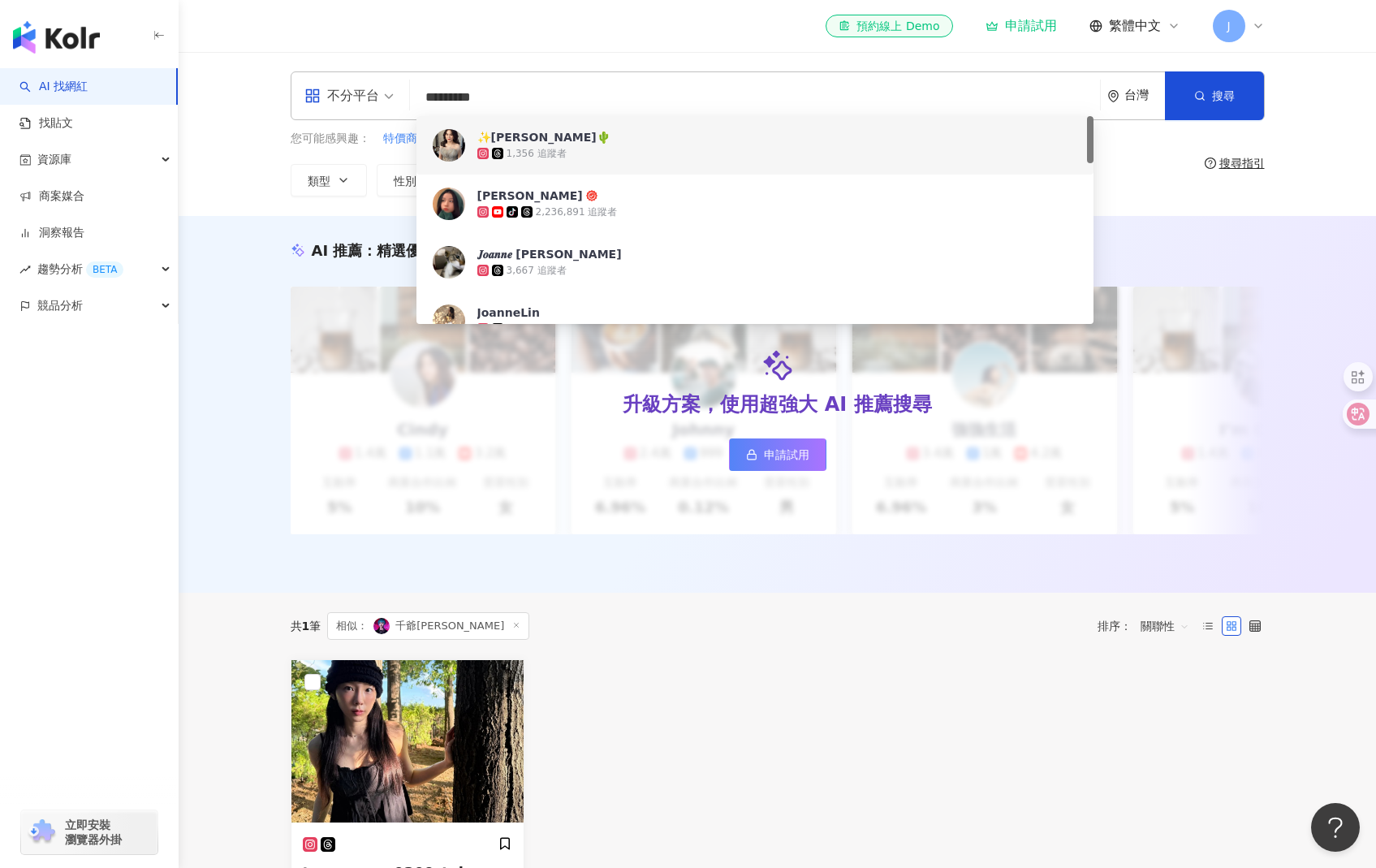
click at [565, 86] on input "*********" at bounding box center [755, 98] width 677 height 30
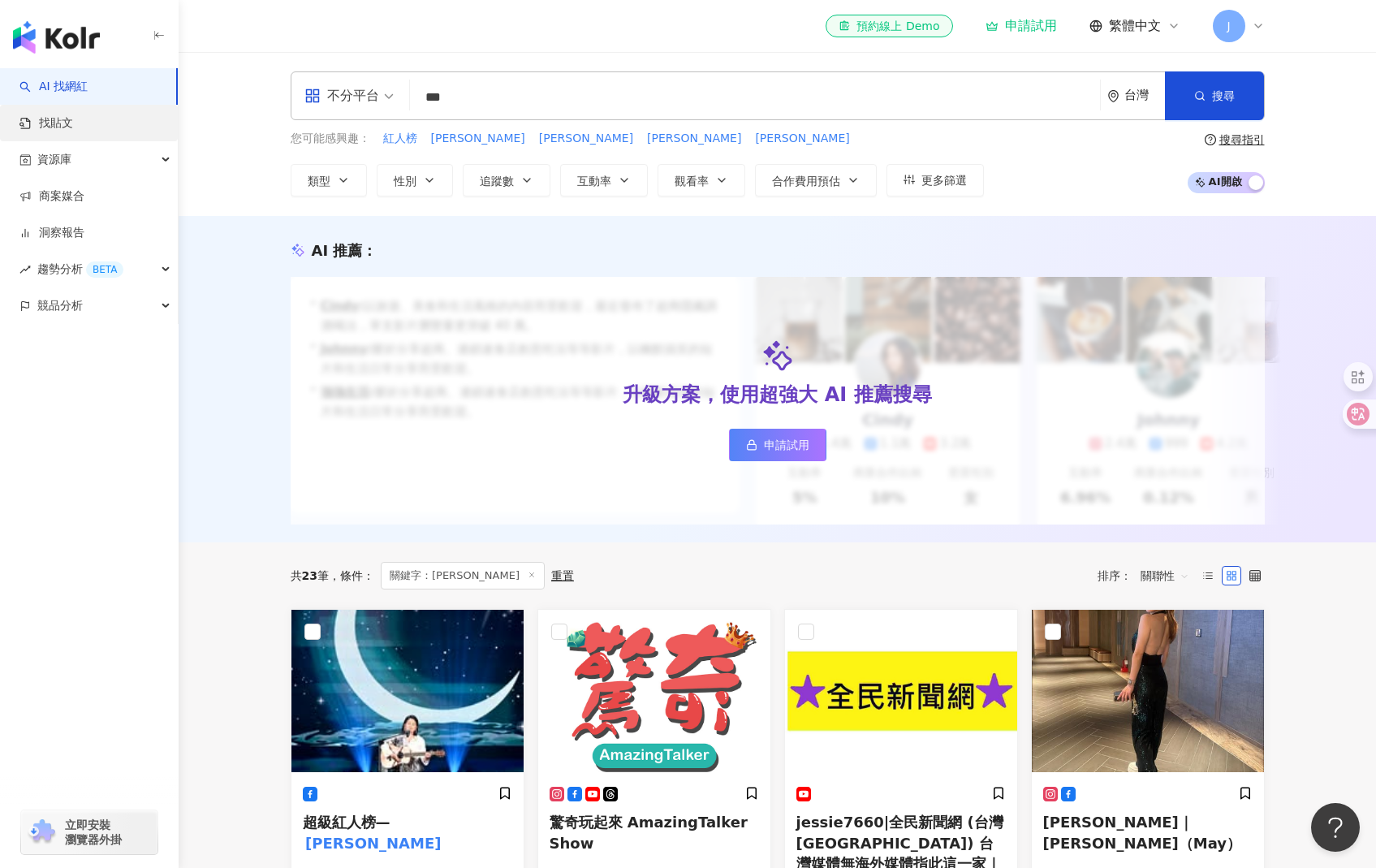
type input "***"
